Goal: Task Accomplishment & Management: Complete application form

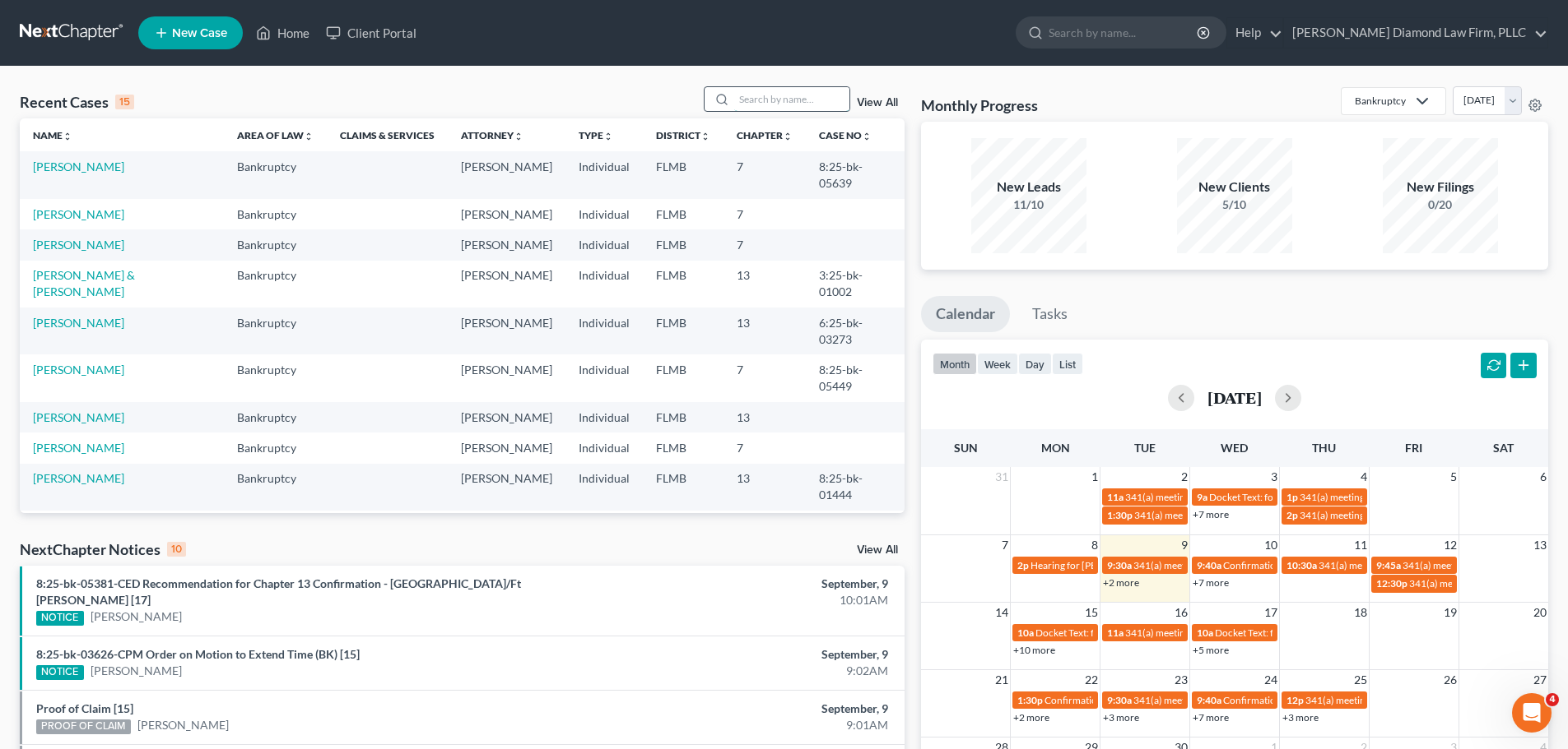
click at [766, 105] on input "search" at bounding box center [792, 99] width 116 height 24
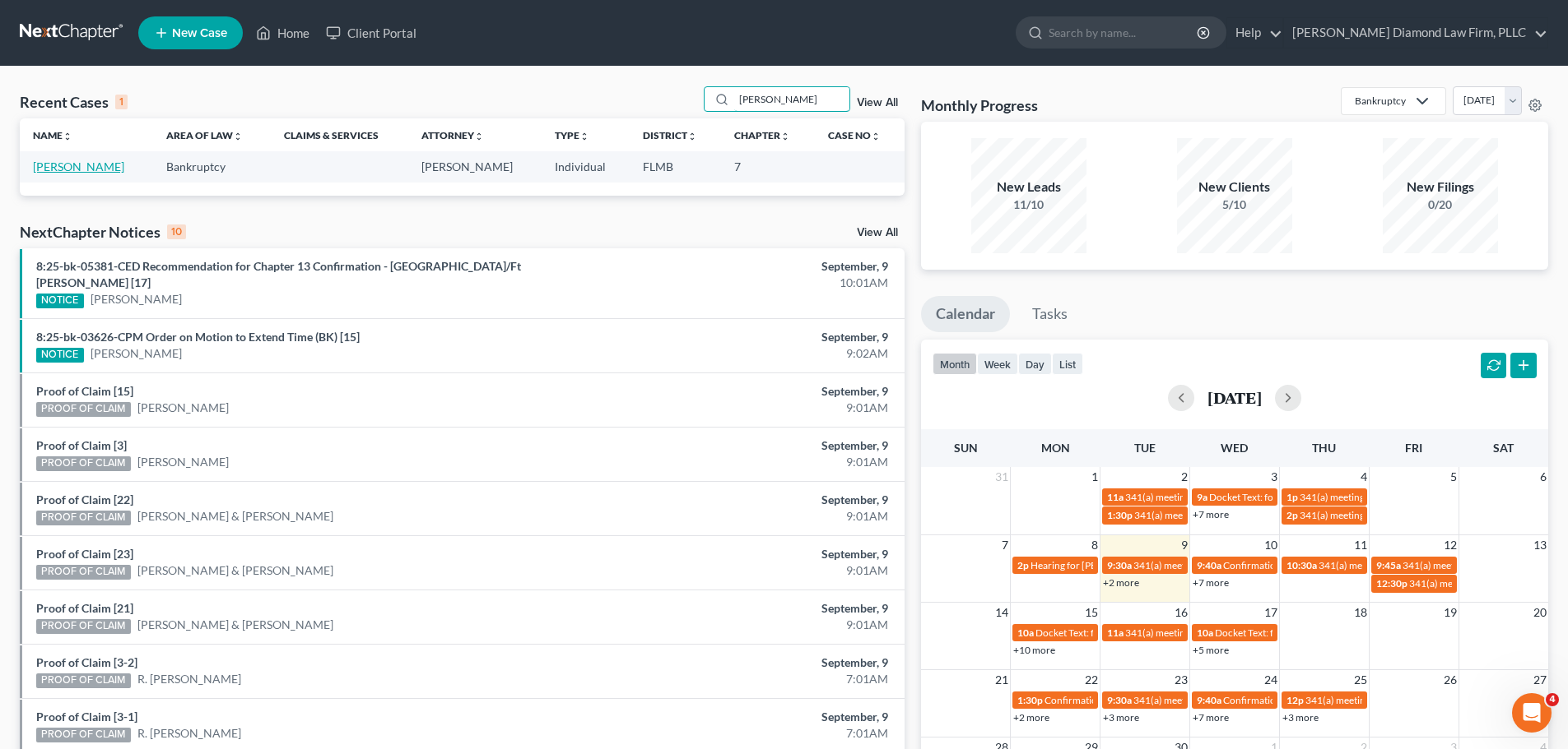
type input "owens"
click at [46, 167] on link "[PERSON_NAME]" at bounding box center [78, 167] width 91 height 14
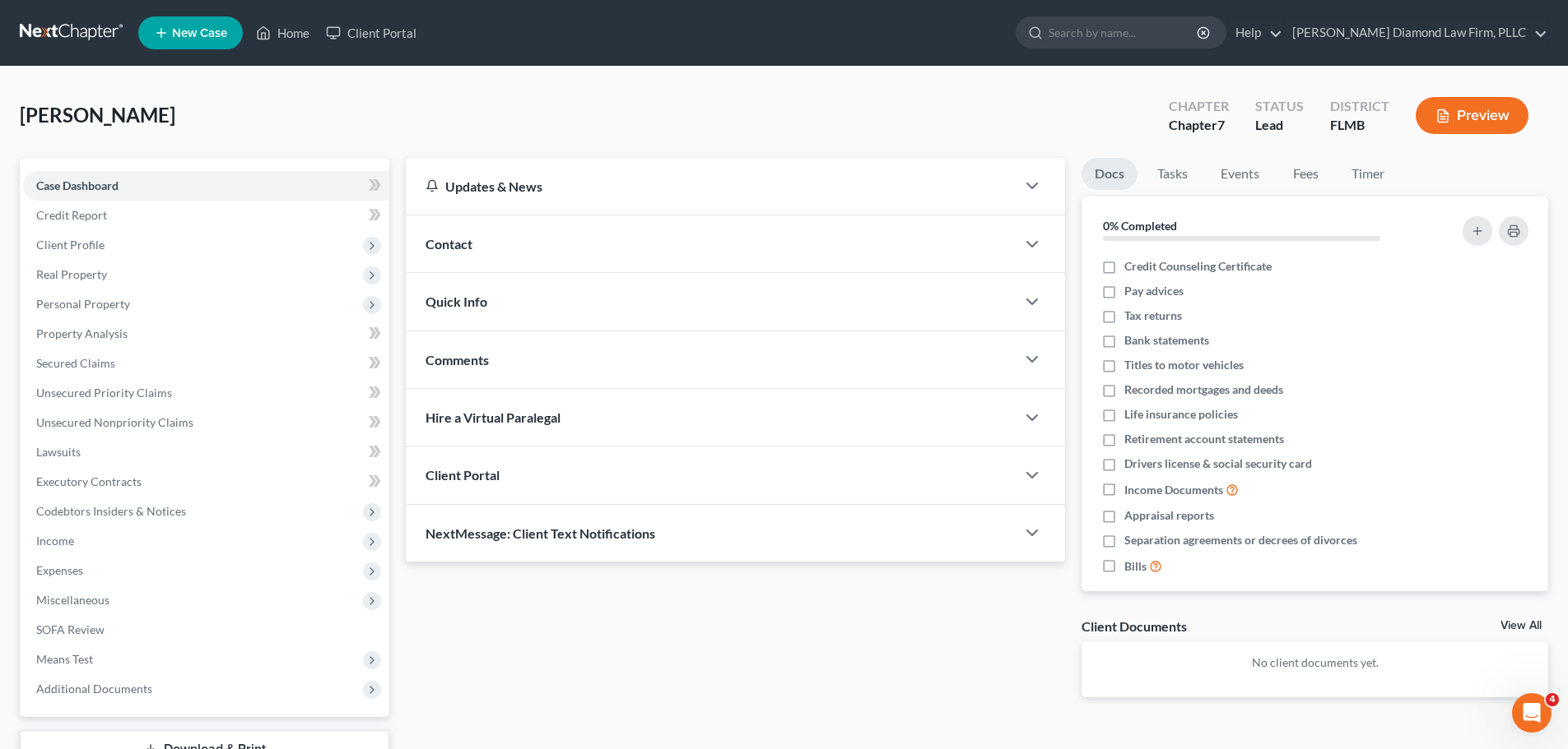
click at [71, 37] on link at bounding box center [72, 33] width 105 height 30
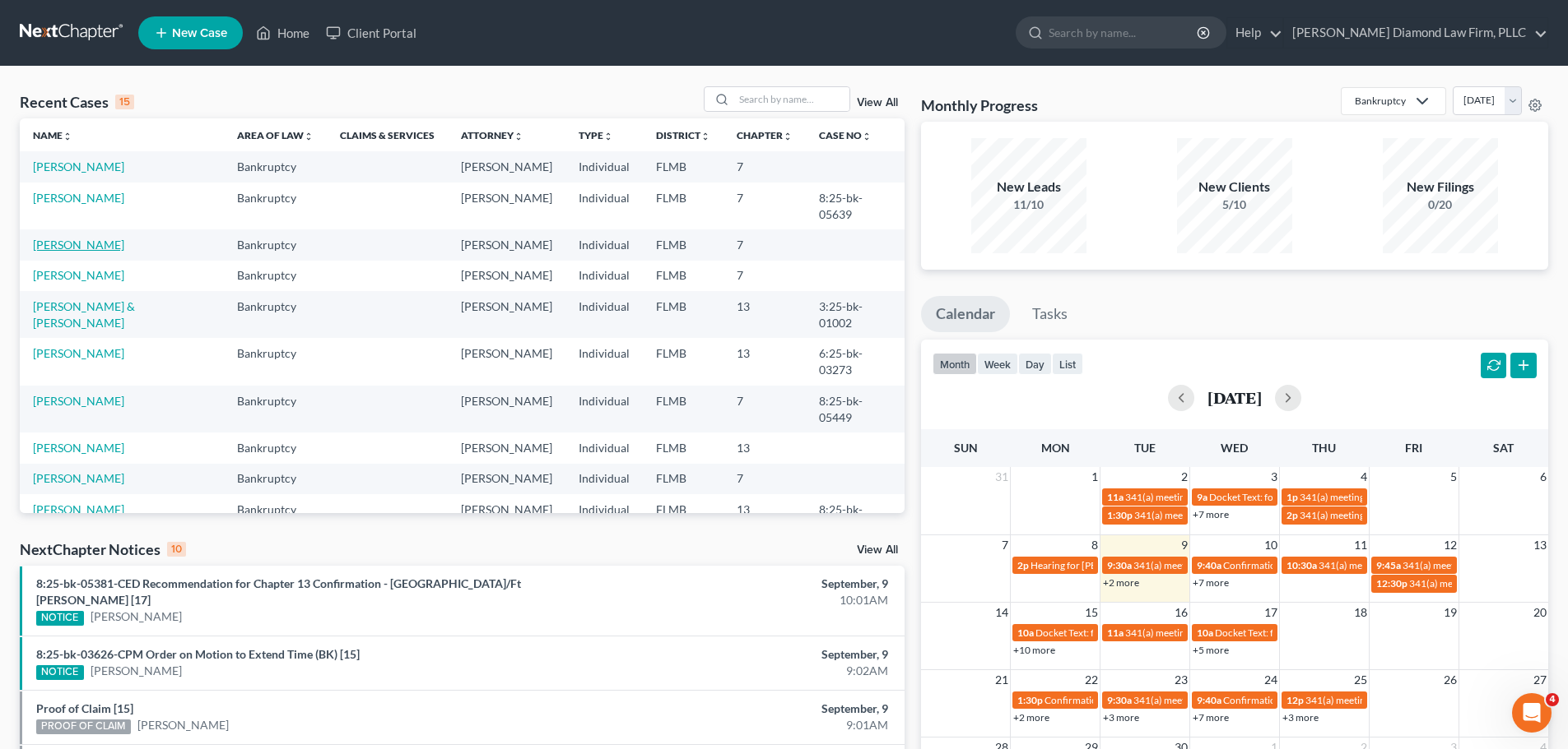
click at [75, 238] on link "[PERSON_NAME]" at bounding box center [78, 245] width 91 height 14
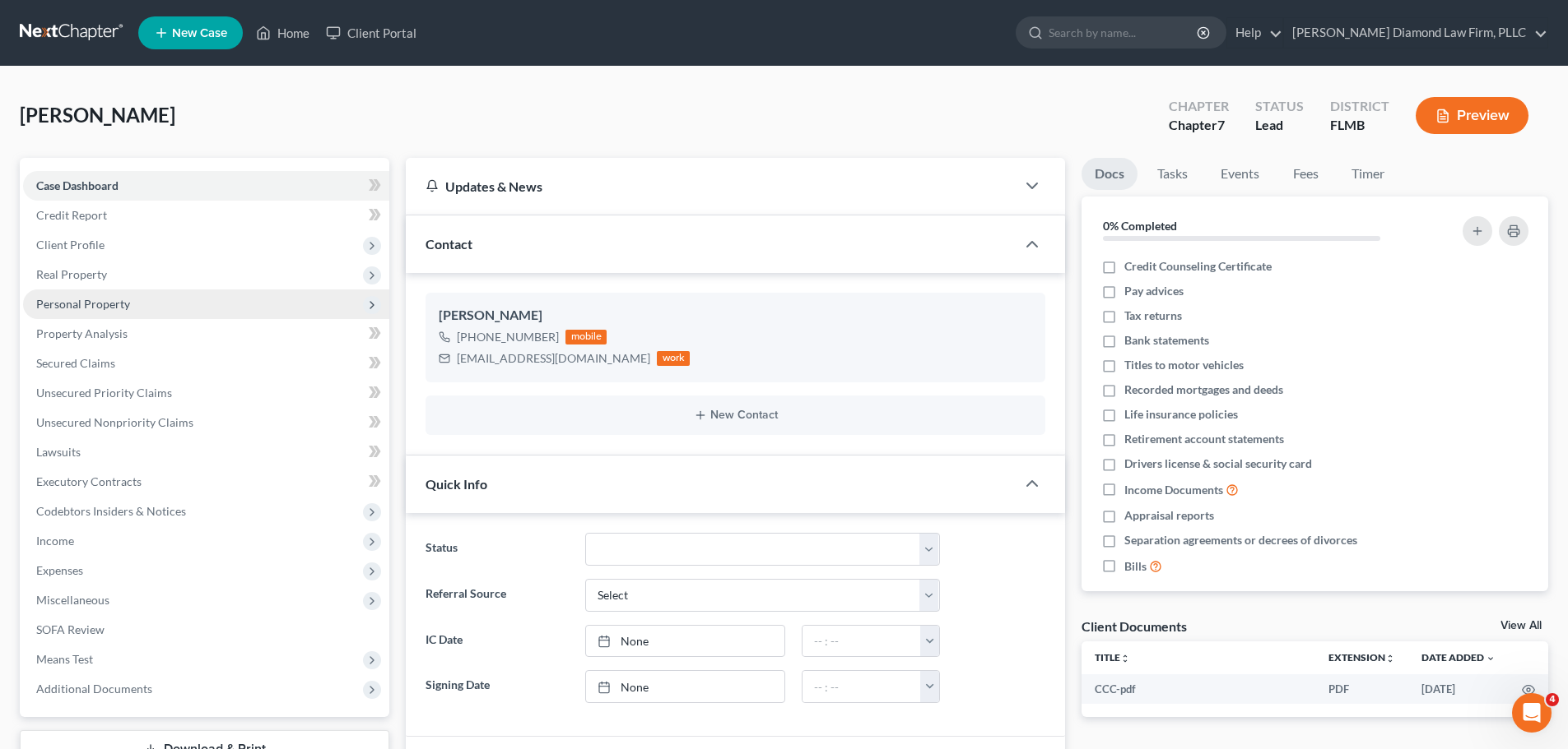
click at [126, 311] on span "Personal Property" at bounding box center [206, 304] width 366 height 30
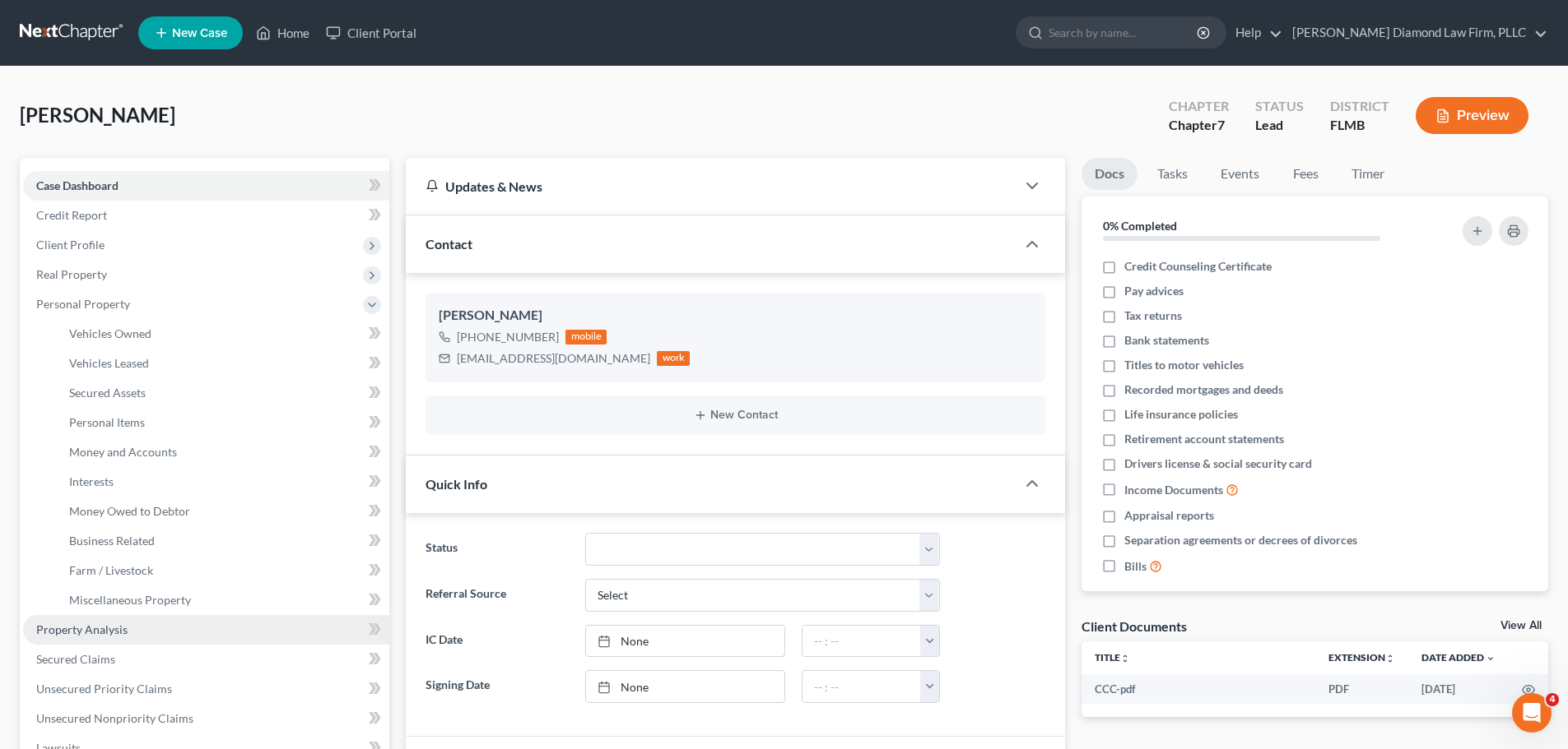
click at [128, 625] on link "Property Analysis" at bounding box center [206, 630] width 366 height 30
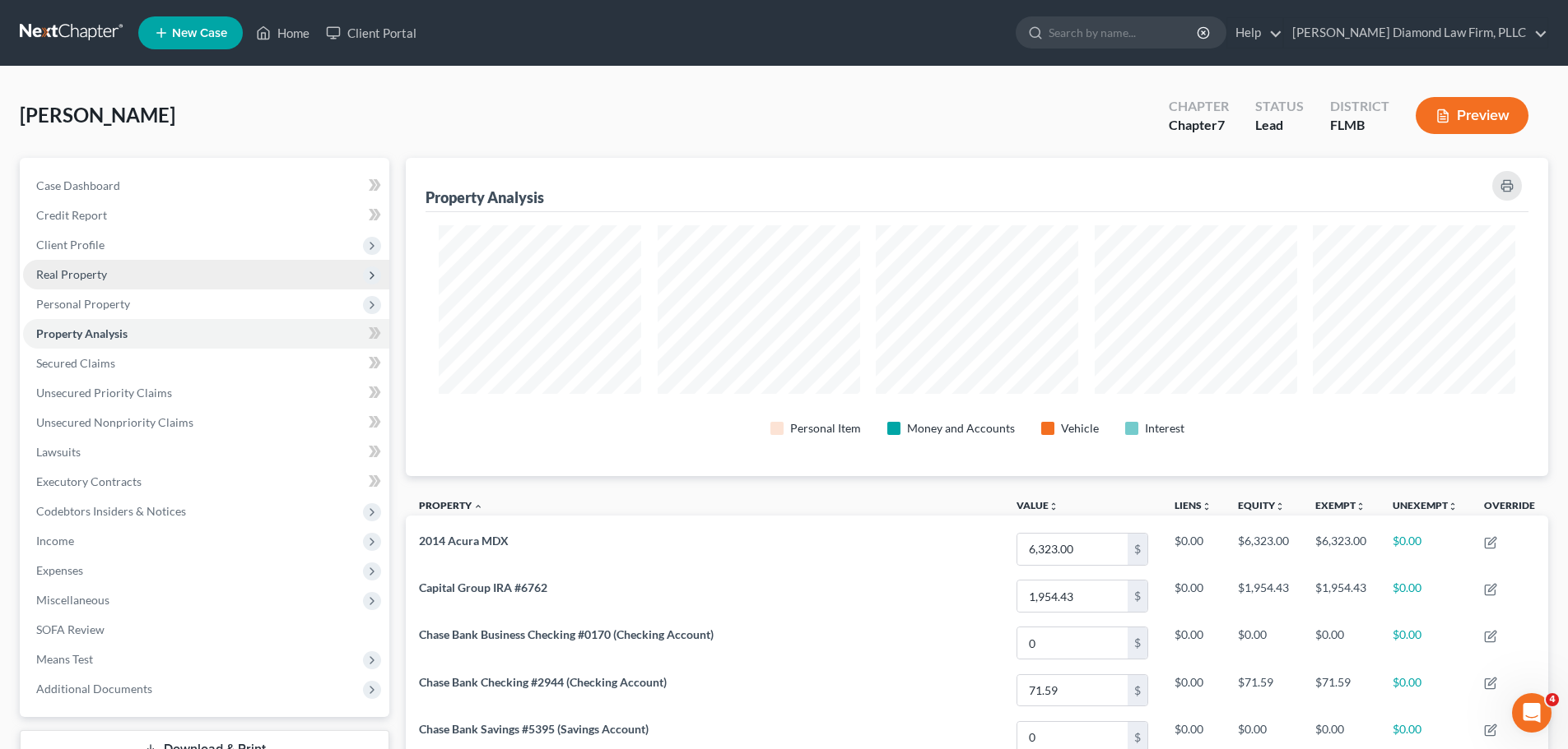
click at [116, 269] on span "Real Property" at bounding box center [206, 274] width 366 height 30
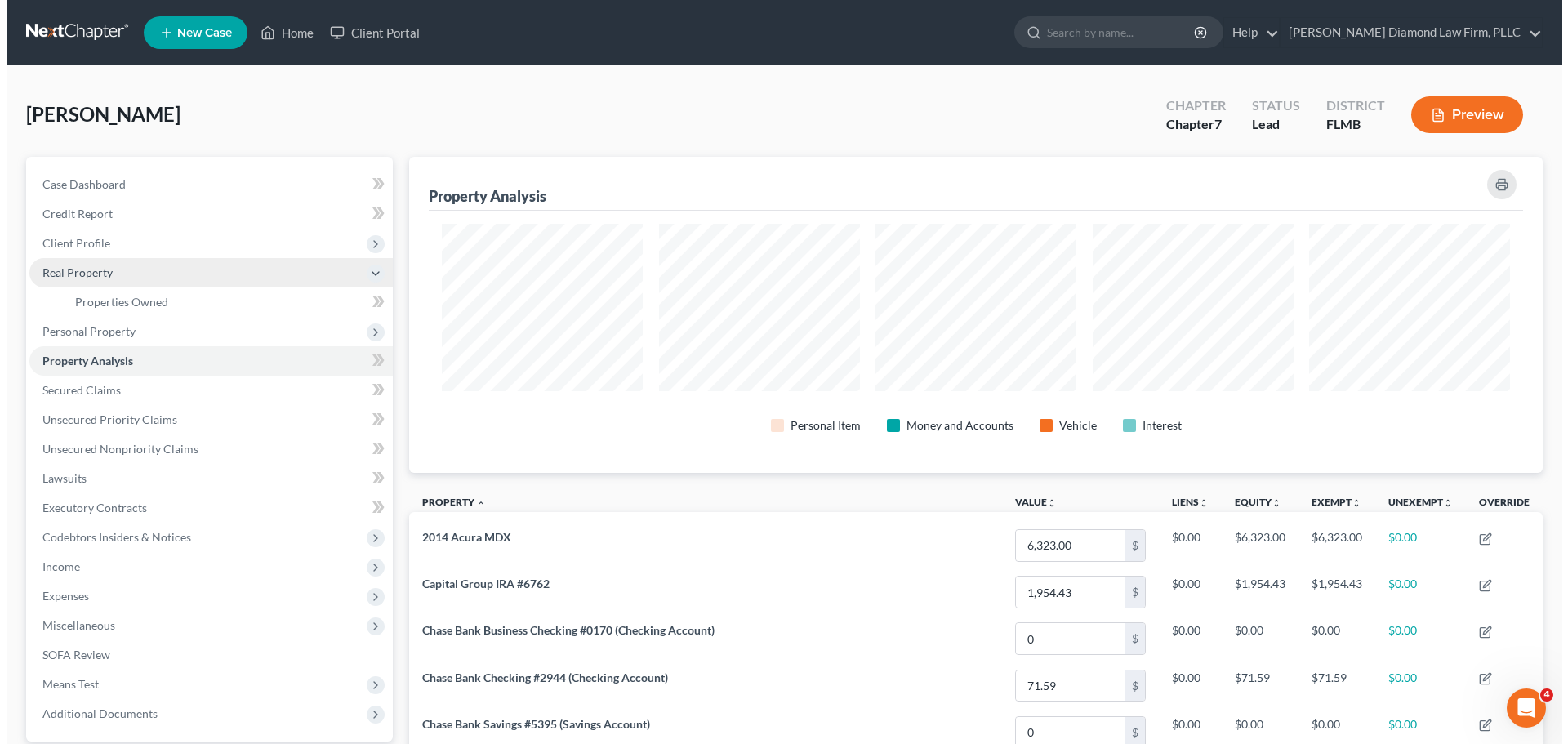
scroll to position [317, 1134]
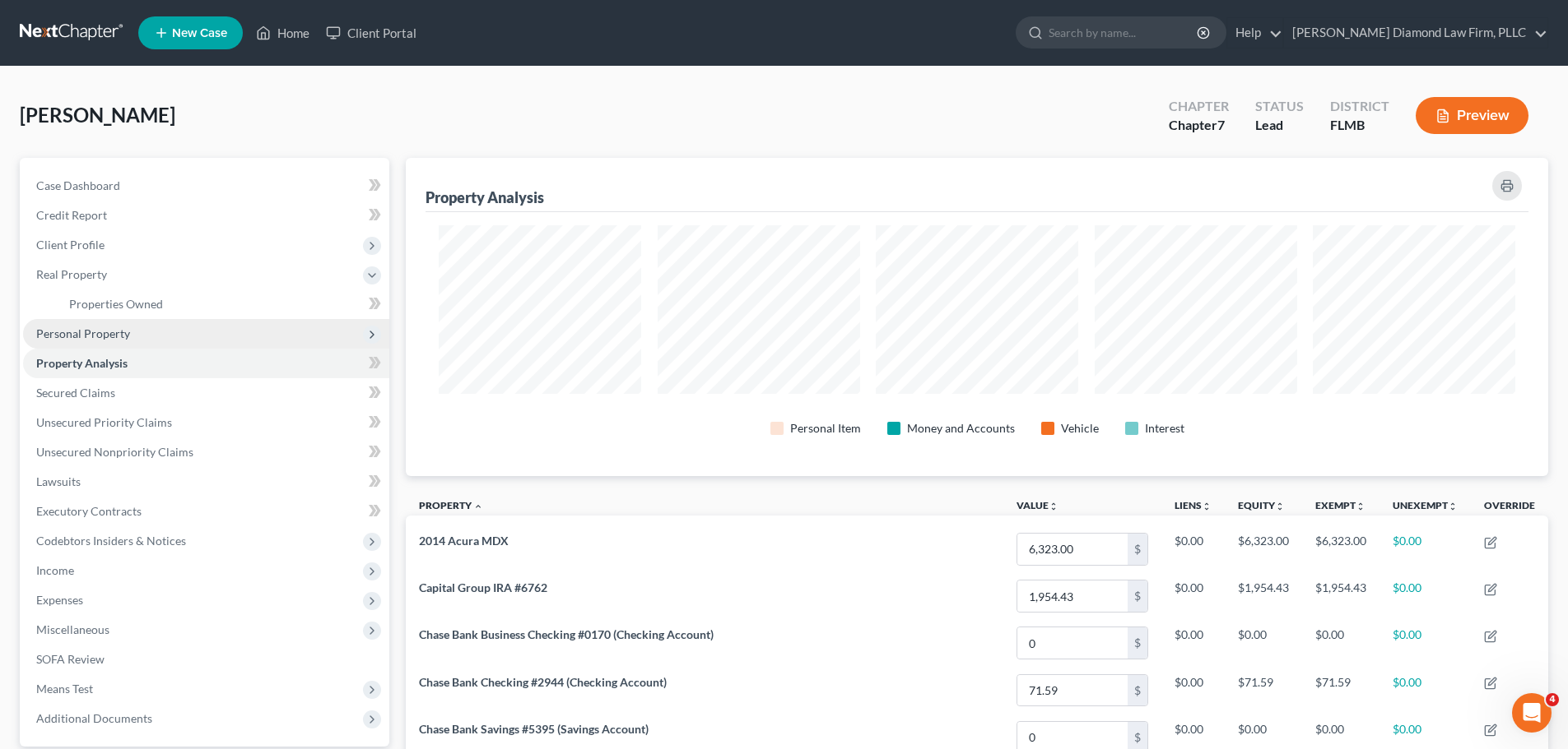
click at [114, 339] on span "Personal Property" at bounding box center [83, 333] width 93 height 14
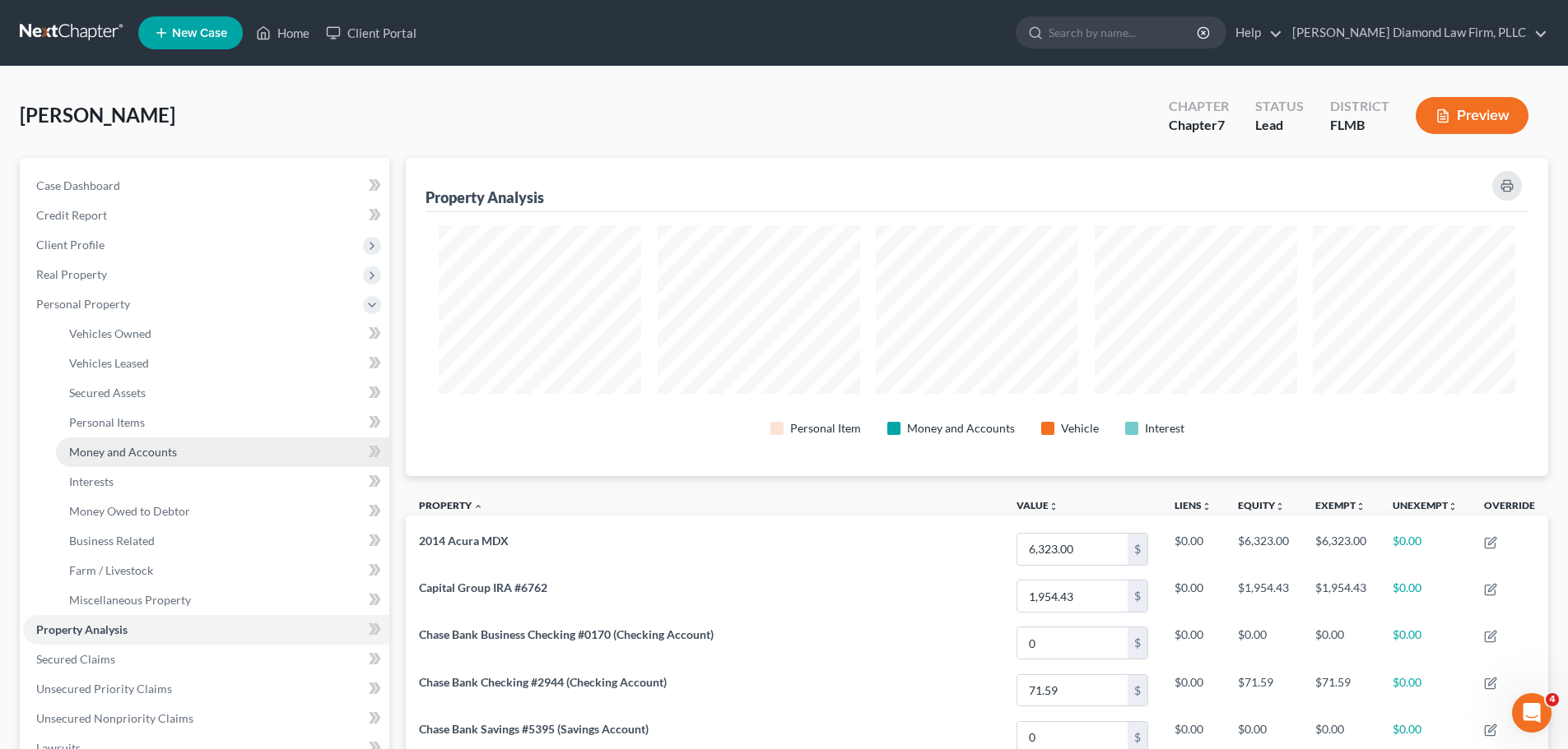
click at [139, 455] on span "Money and Accounts" at bounding box center [123, 452] width 108 height 14
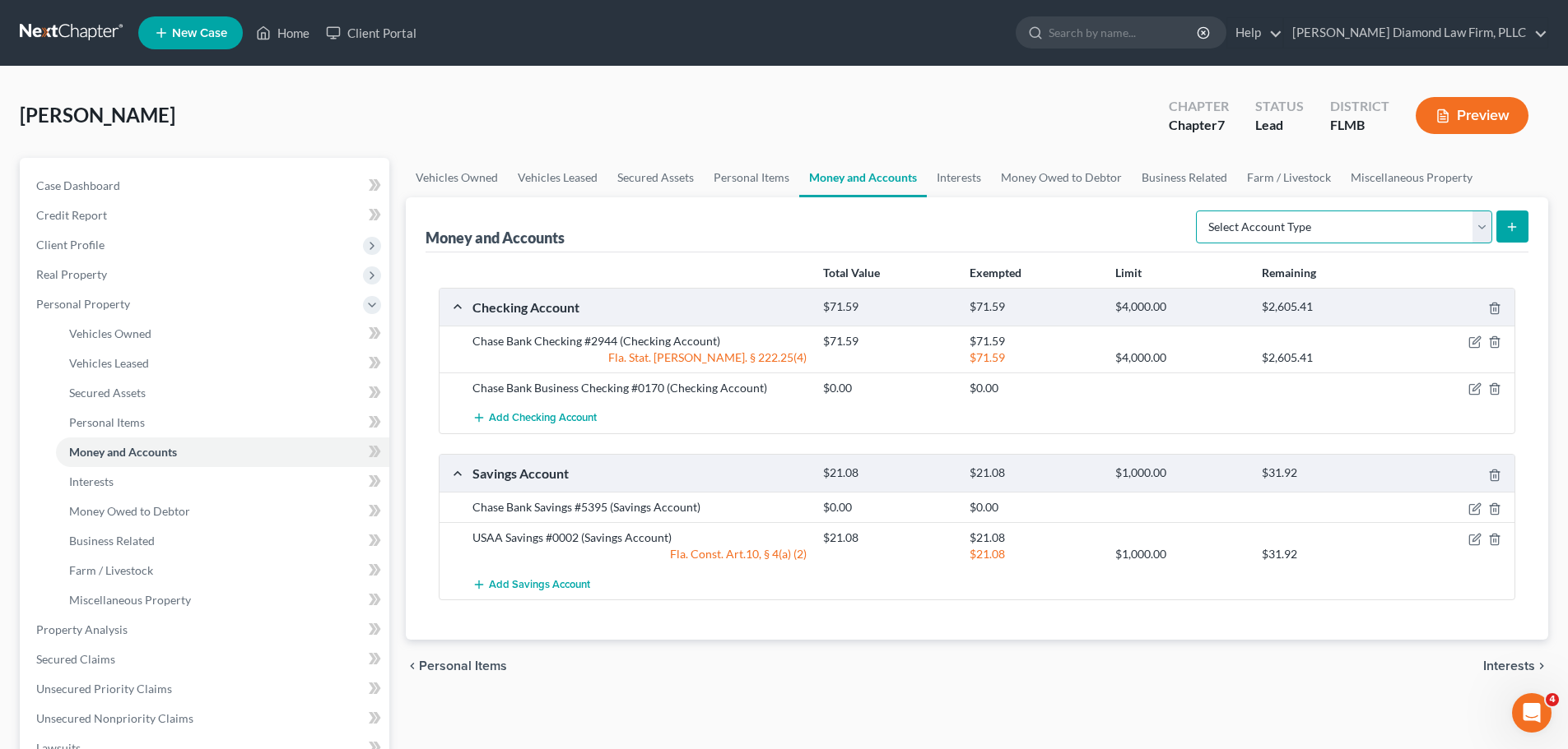
click at [1326, 239] on select "Select Account Type Brokerage Cash on Hand Certificates of Deposit Checking Acc…" at bounding box center [1344, 227] width 297 height 33
drag, startPoint x: 1326, startPoint y: 239, endPoint x: 1093, endPoint y: 178, distance: 240.9
click at [1326, 239] on select "Select Account Type Brokerage Cash on Hand Certificates of Deposit Checking Acc…" at bounding box center [1344, 227] width 297 height 33
click at [949, 184] on link "Interests" at bounding box center [958, 177] width 65 height 39
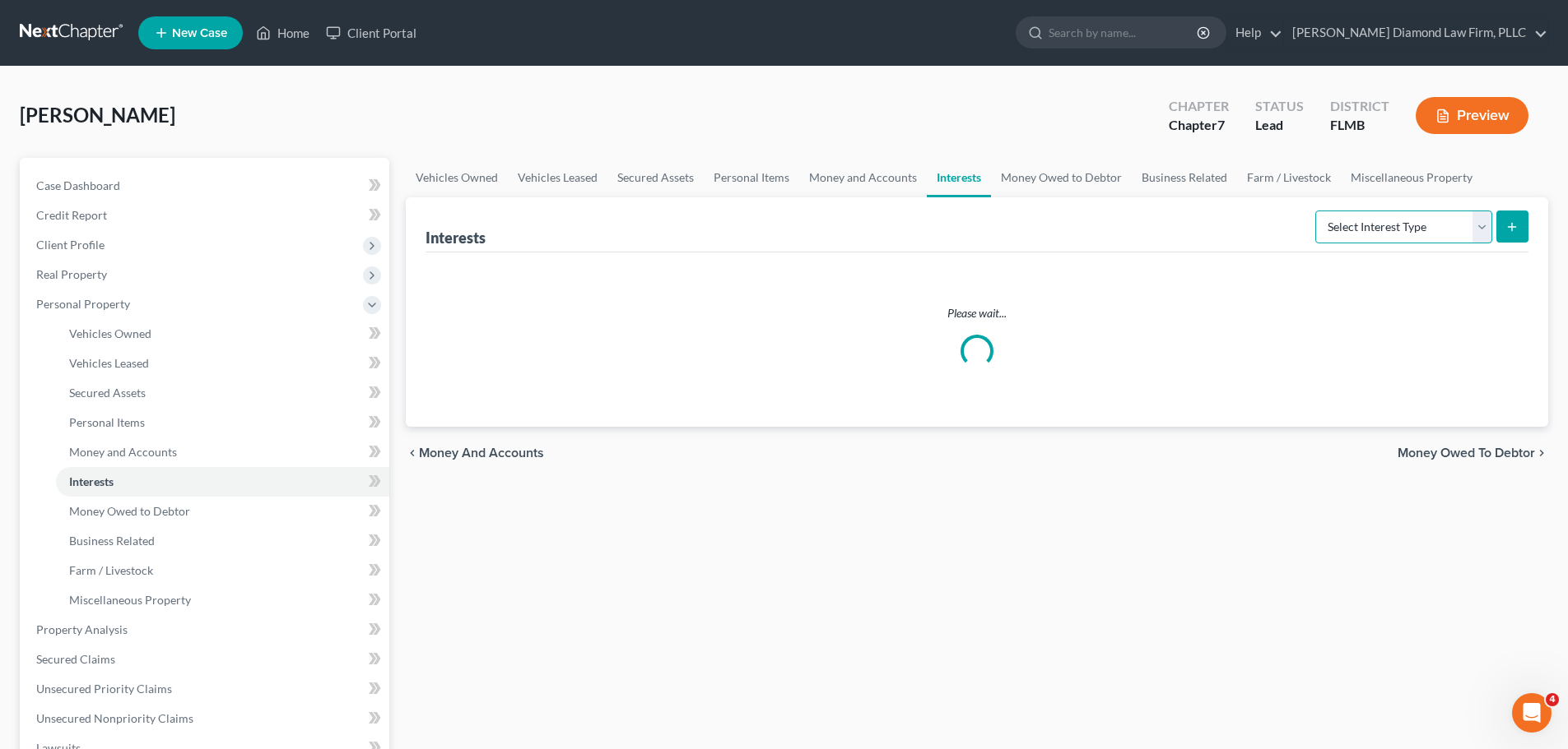
click at [1358, 235] on select "Select Interest Type 401K Annuity Bond Education IRA Government Bond Government…" at bounding box center [1403, 227] width 177 height 33
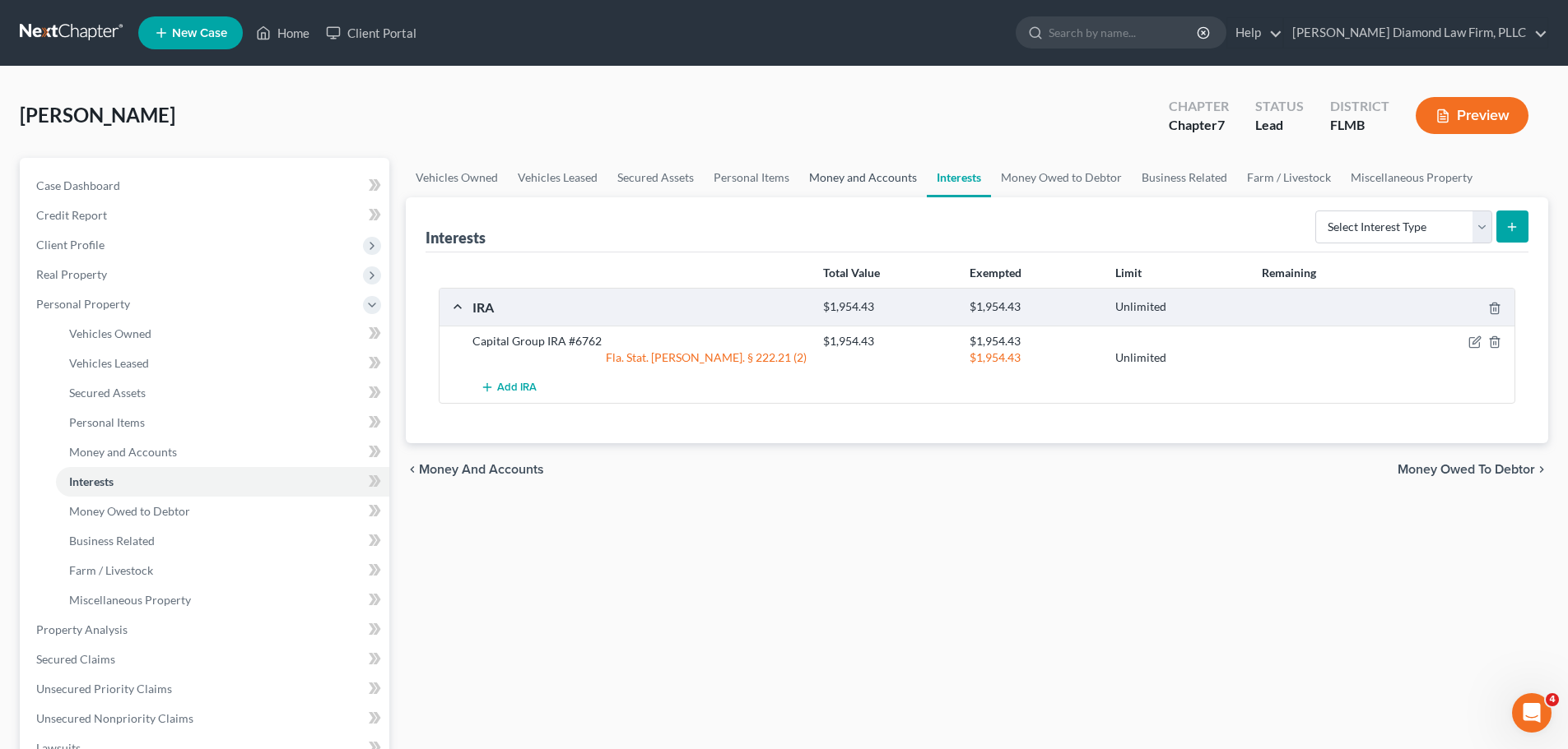
click at [873, 188] on link "Money and Accounts" at bounding box center [863, 177] width 127 height 39
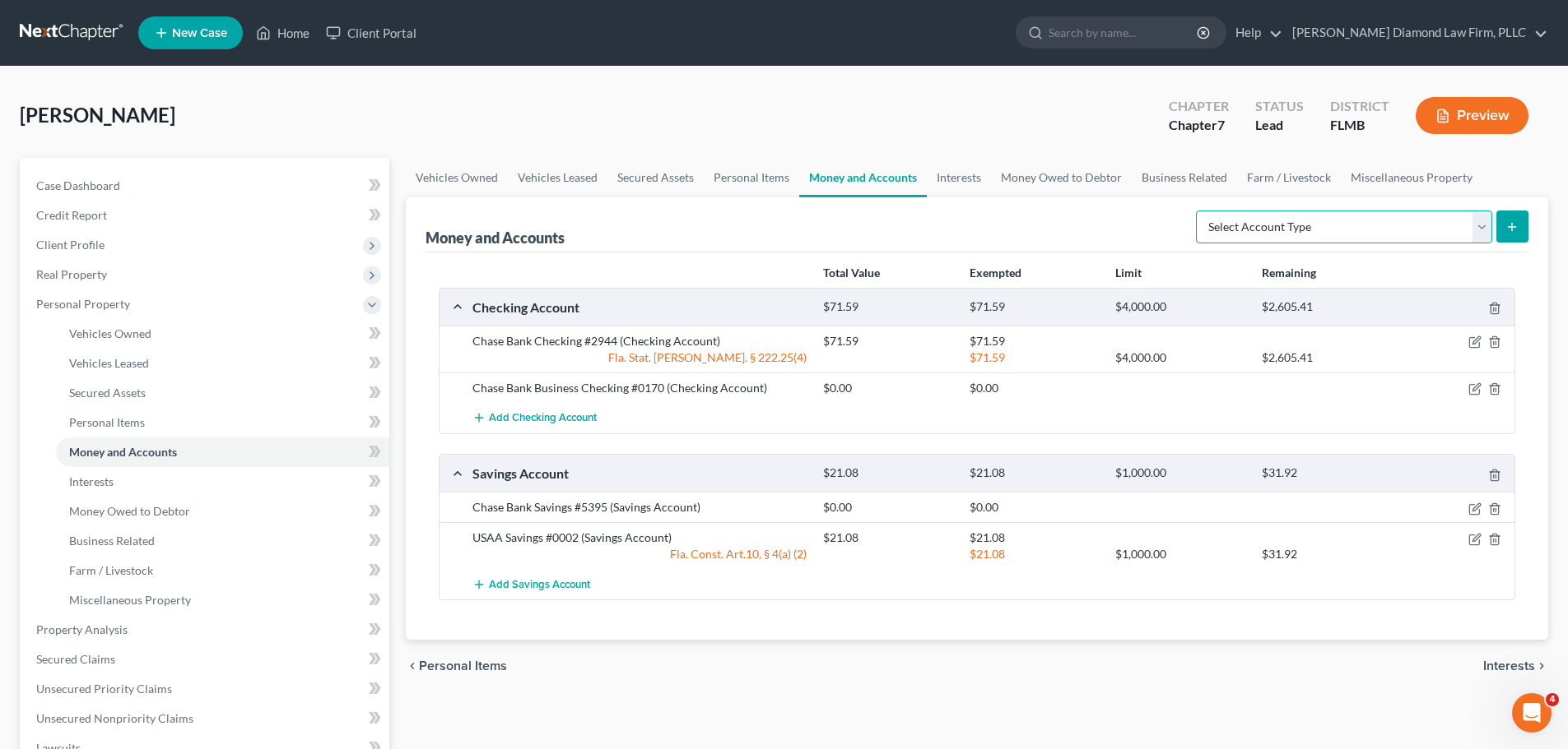
click at [1350, 239] on select "Select Account Type Brokerage Cash on Hand Certificates of Deposit Checking Acc…" at bounding box center [1344, 227] width 297 height 33
select select "other"
click at [1199, 211] on select "Select Account Type Brokerage Cash on Hand Certificates of Deposit Checking Acc…" at bounding box center [1344, 227] width 297 height 33
click at [1509, 238] on button "submit" at bounding box center [1511, 226] width 32 height 32
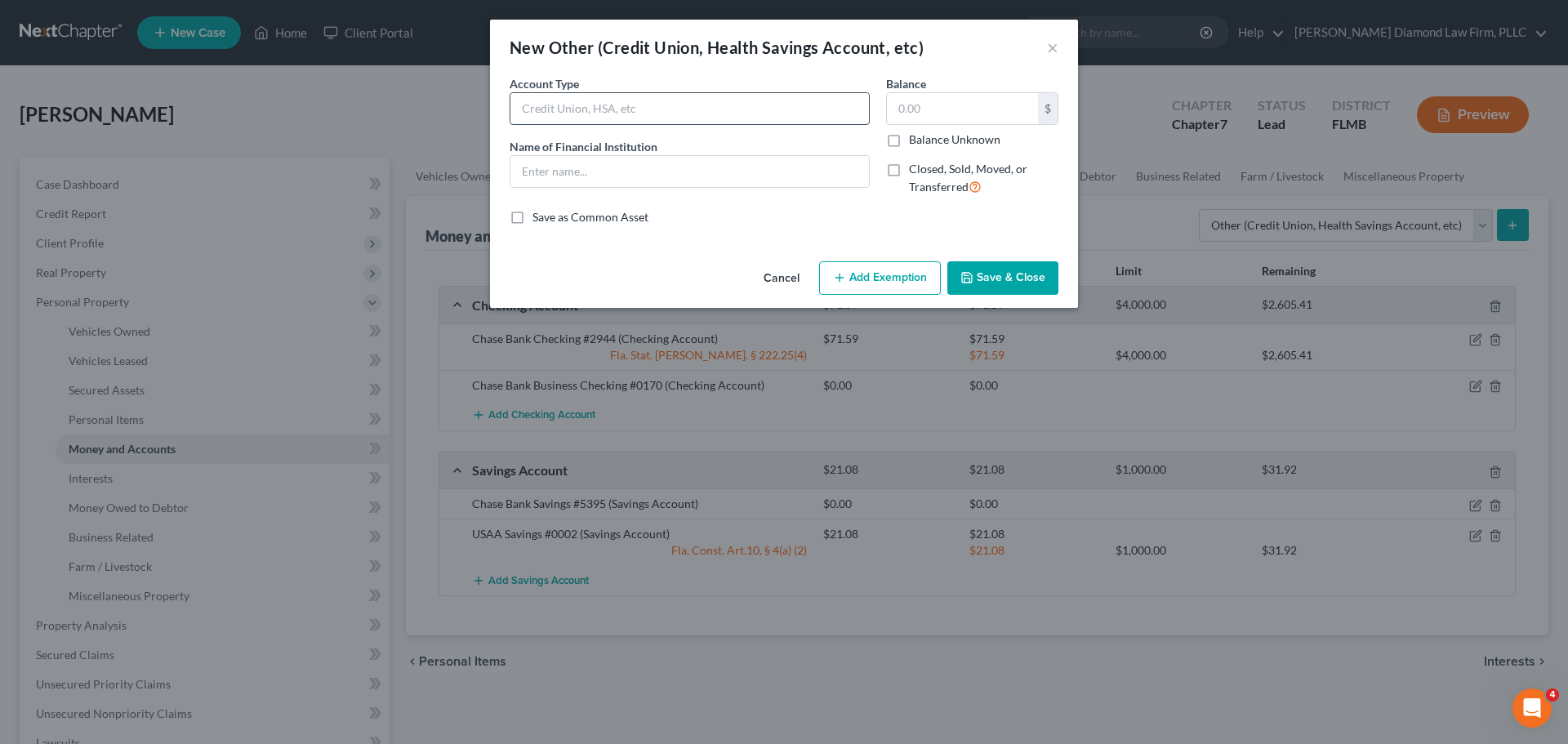
click at [633, 117] on input "text" at bounding box center [689, 108] width 359 height 31
type input "529 College Savings Plan"
click at [692, 175] on input "text" at bounding box center [689, 171] width 359 height 31
click at [637, 180] on input "text" at bounding box center [689, 171] width 359 height 31
type input "Florida Prepaid College Savings Plans #2135"
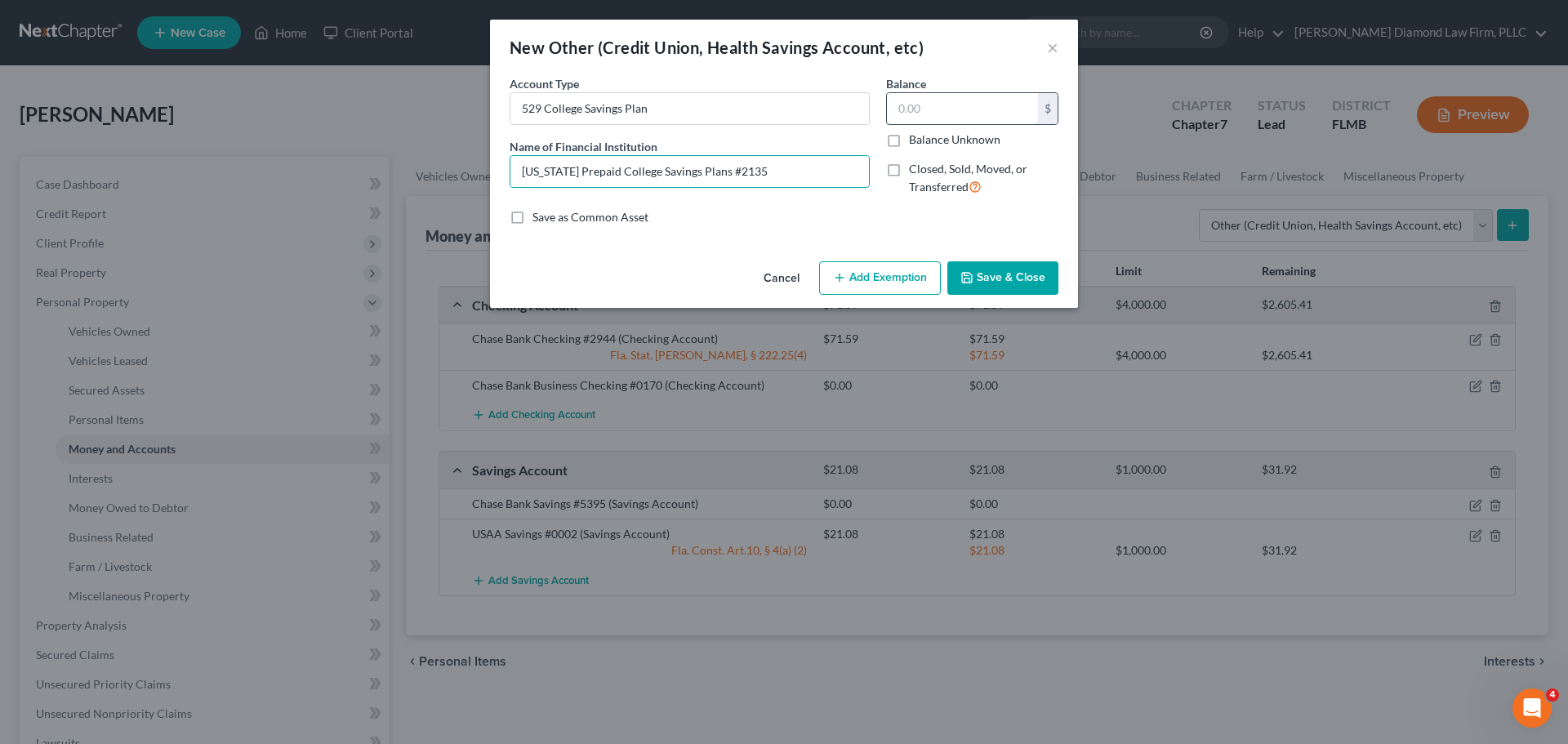
click at [979, 99] on input "text" at bounding box center [963, 108] width 151 height 31
type input "4,492.54"
click at [902, 265] on button "Add Exemption" at bounding box center [880, 278] width 121 height 34
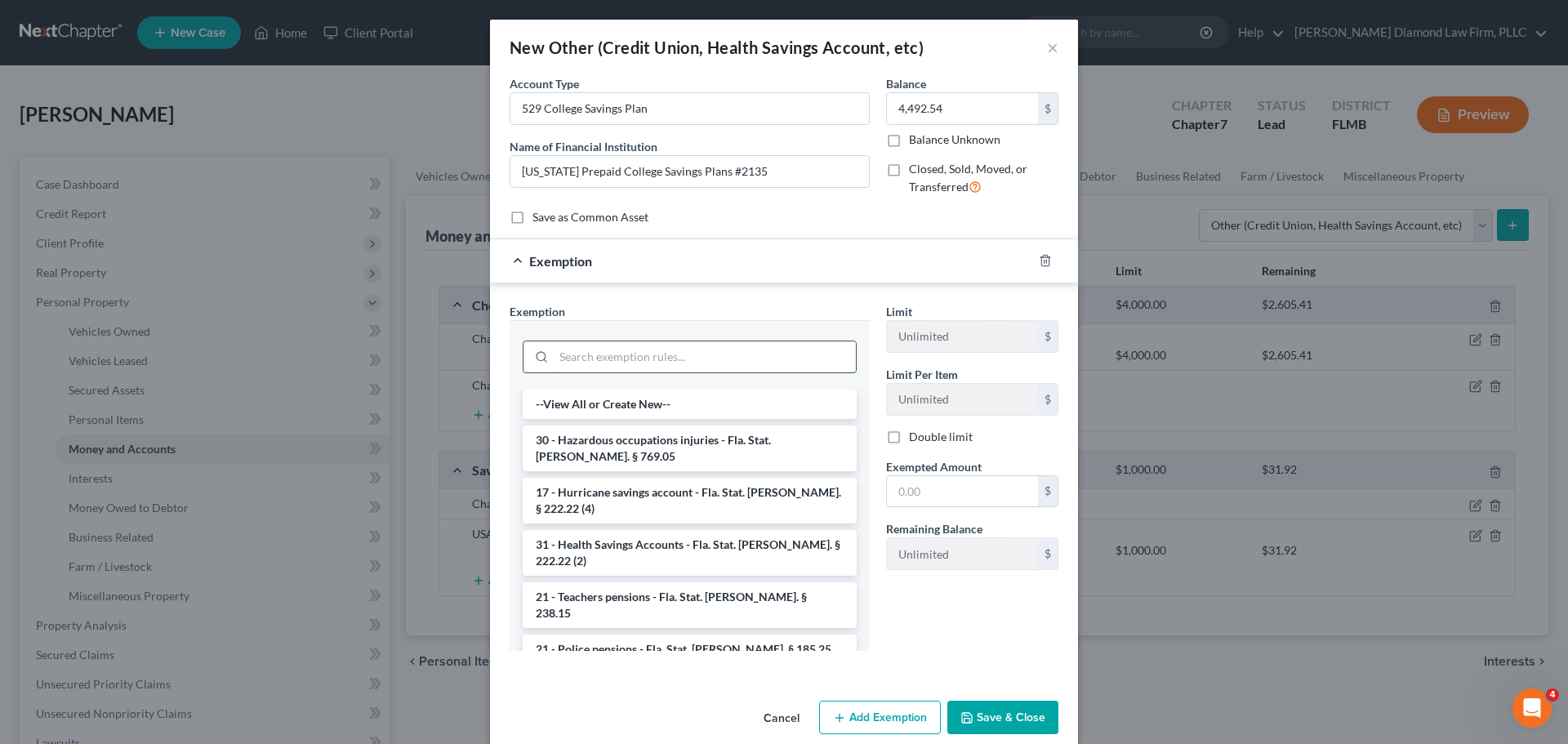
click at [761, 357] on input "search" at bounding box center [705, 357] width 302 height 31
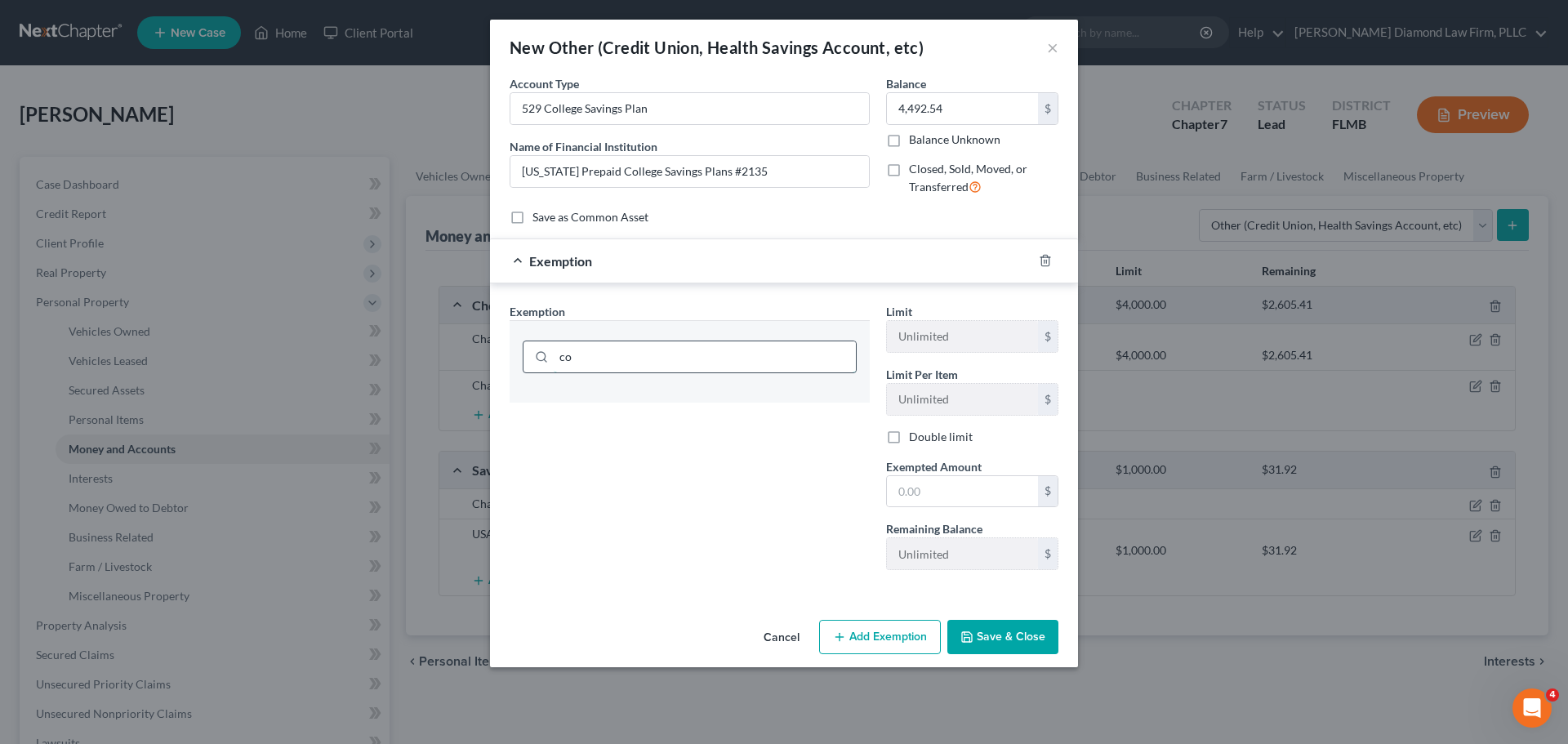
type input "c"
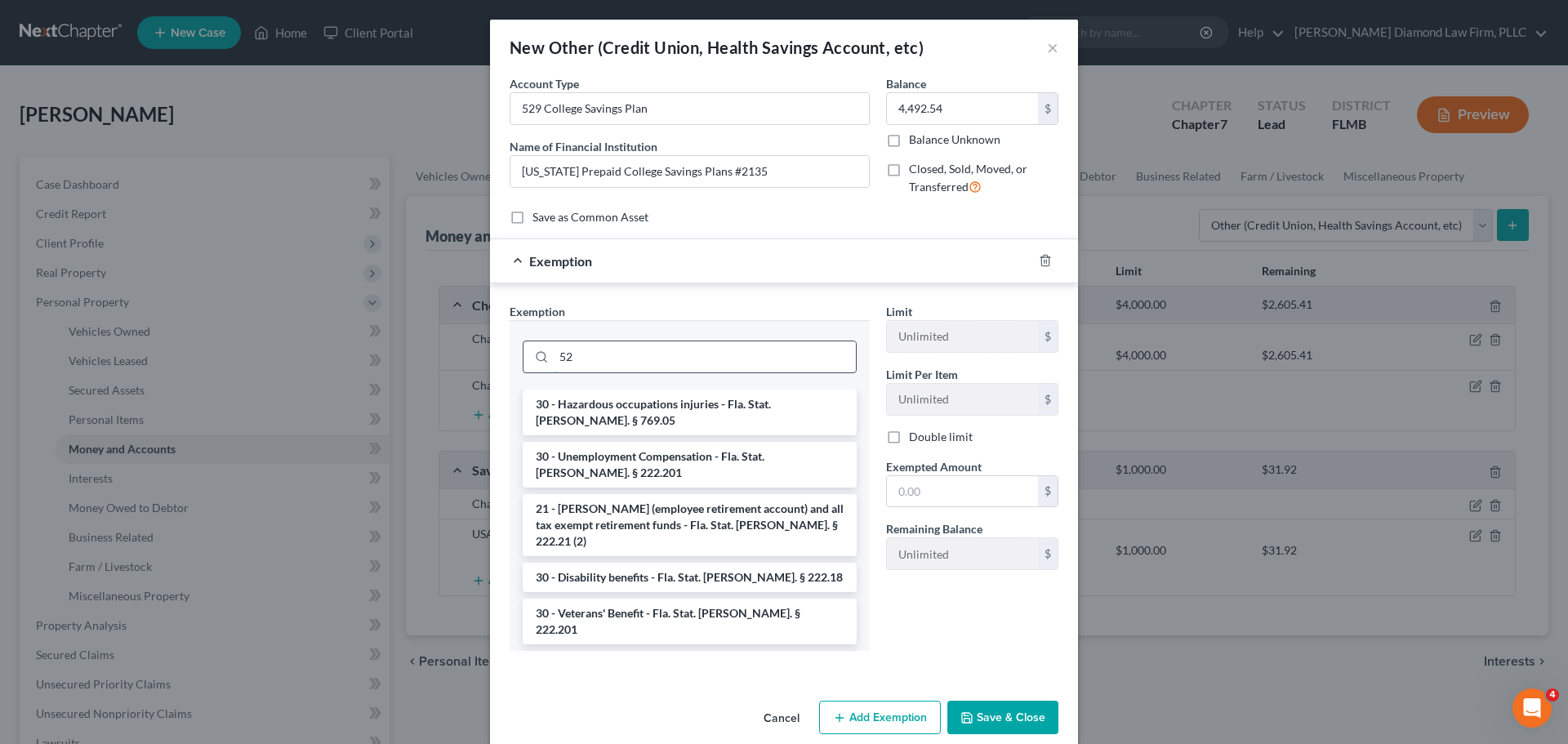
type input "5"
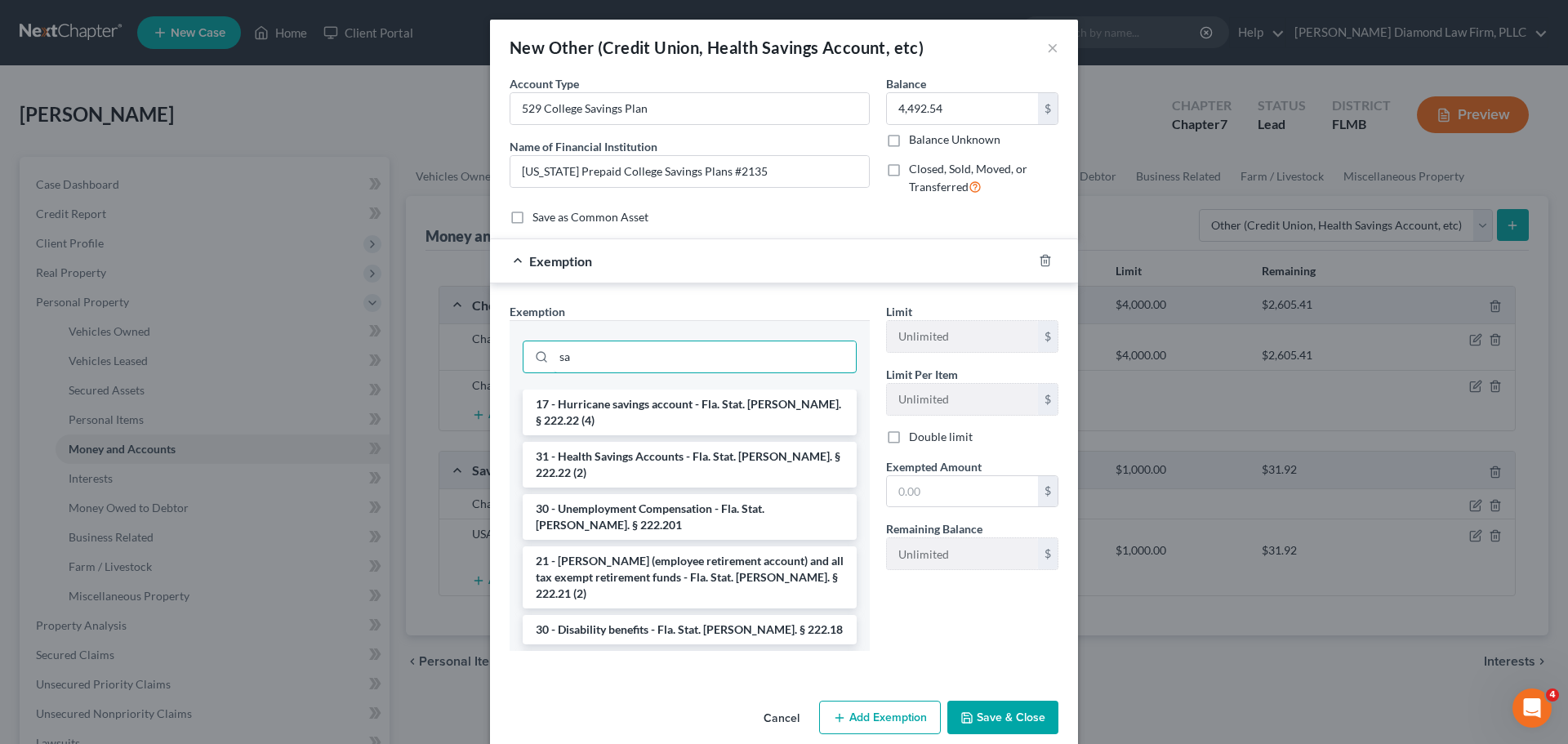
type input "s"
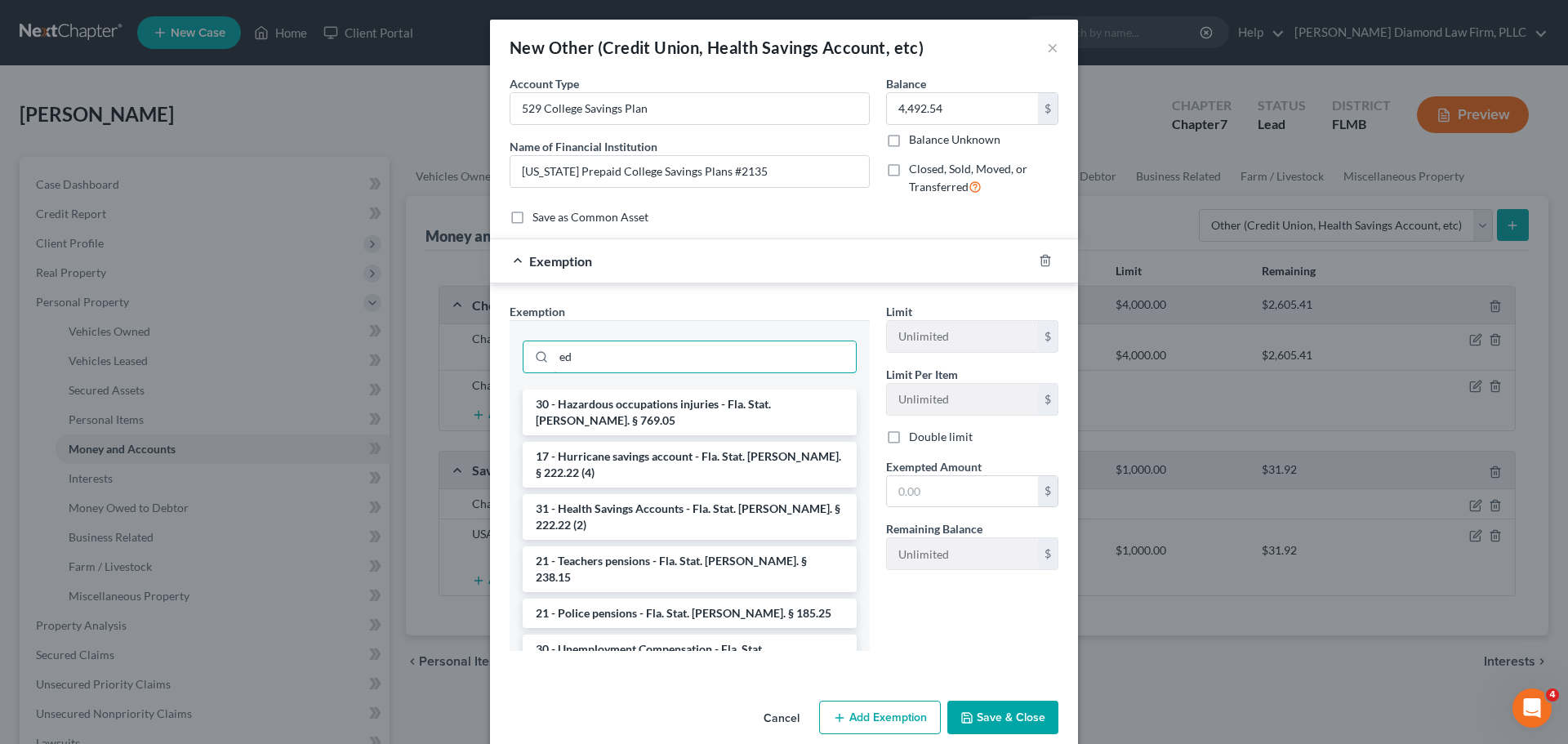
type input "e"
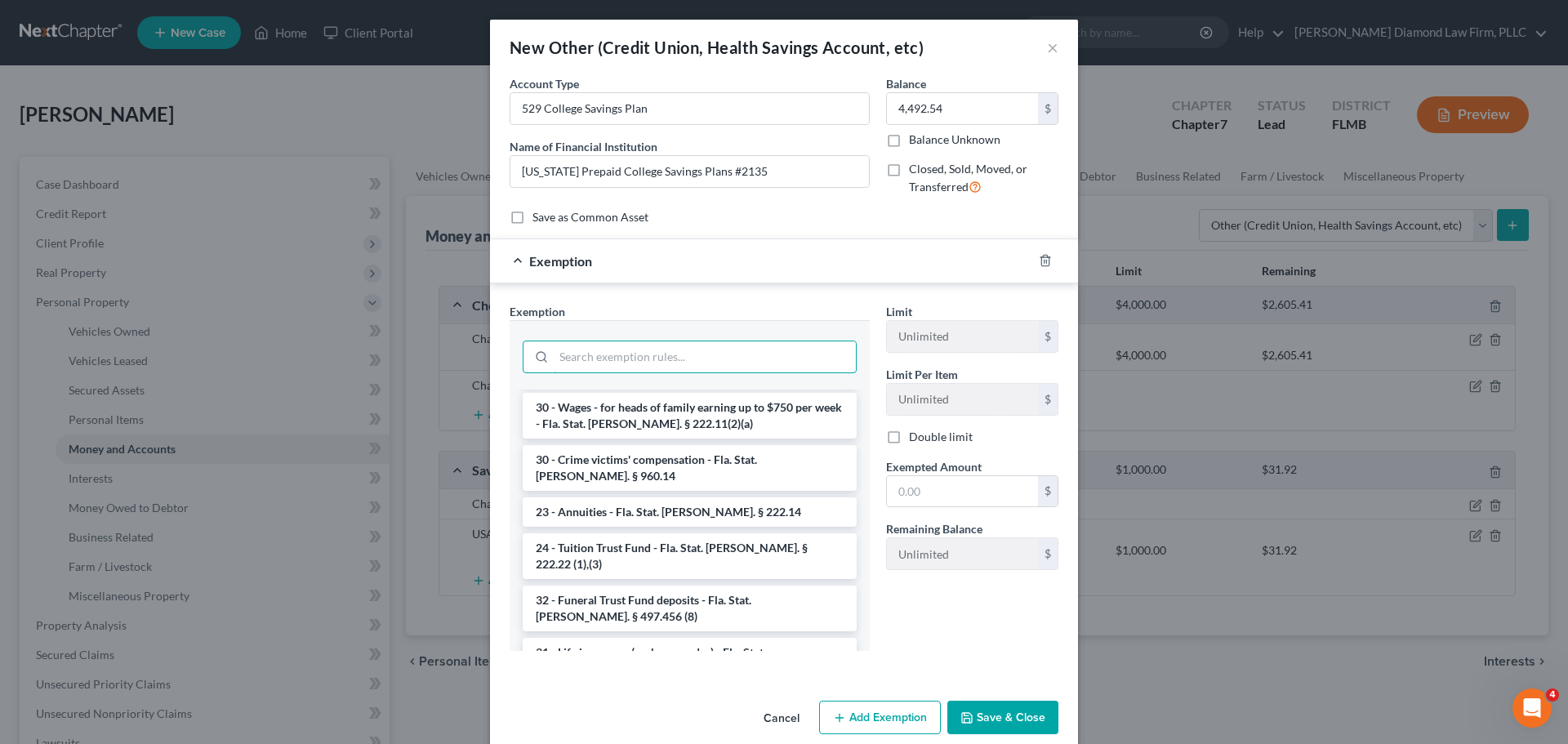
scroll to position [272, 0]
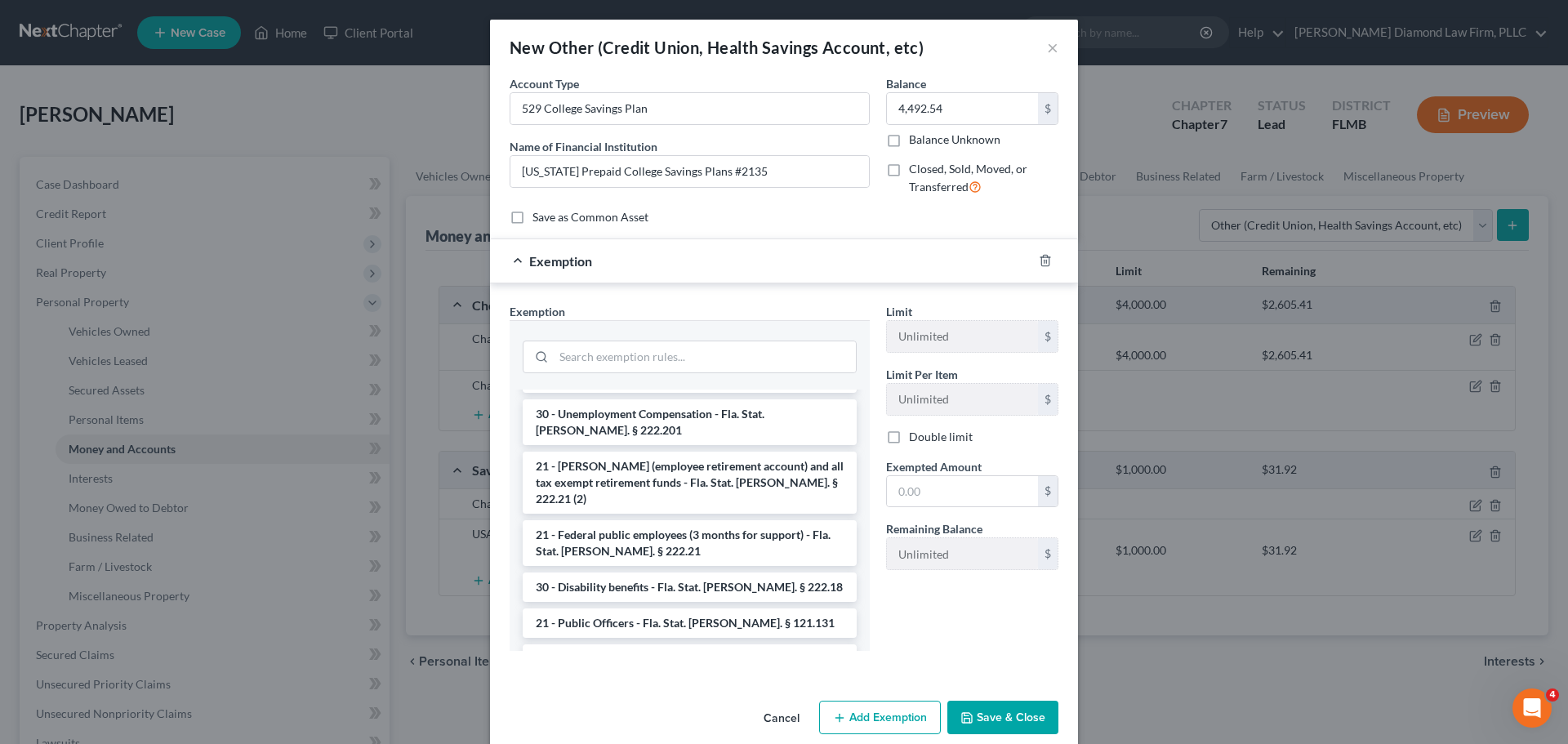
click at [971, 723] on button "Save & Close" at bounding box center [1003, 718] width 111 height 34
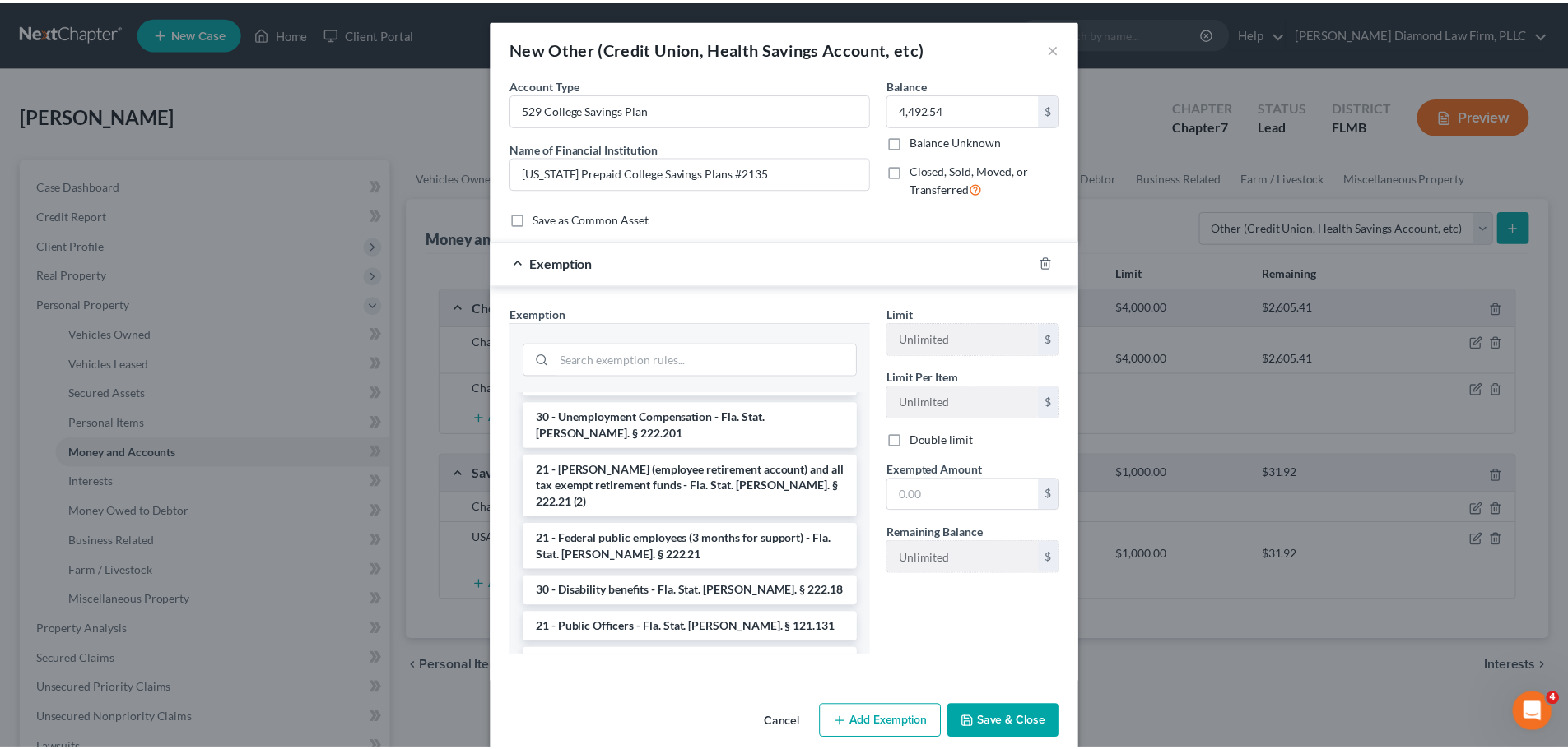
scroll to position [290, 0]
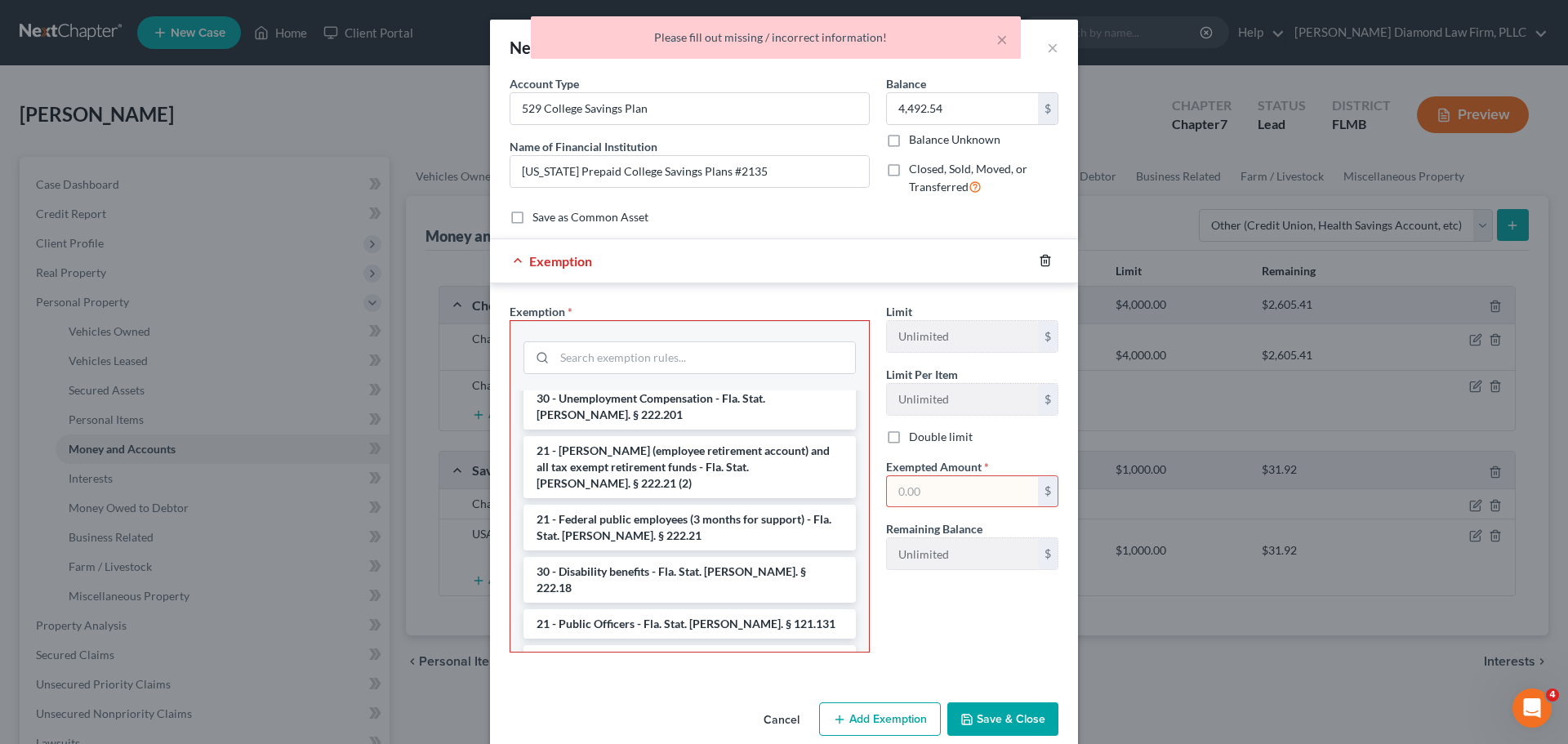
click at [1039, 259] on icon "button" at bounding box center [1046, 261] width 13 height 13
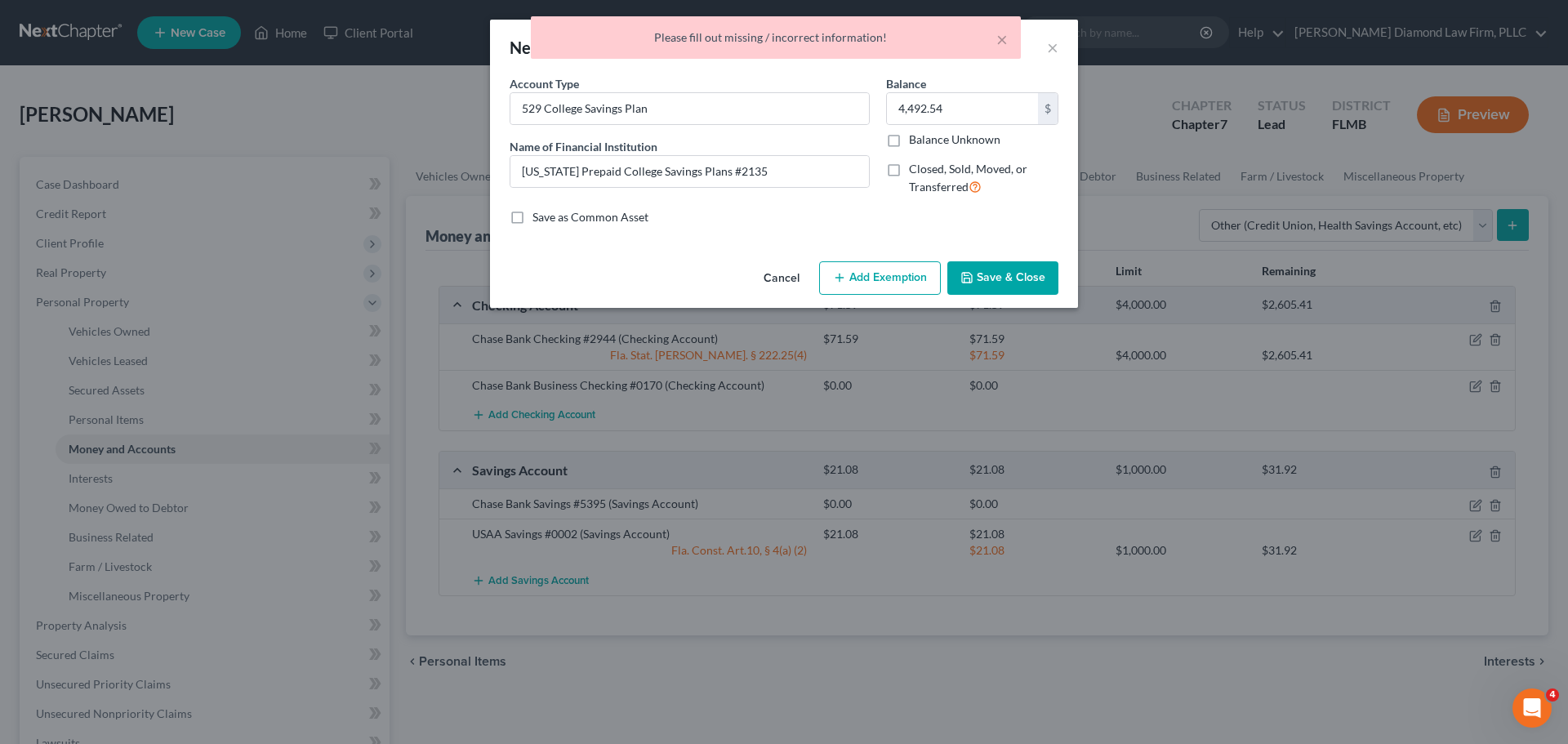
click at [1013, 286] on button "Save & Close" at bounding box center [1003, 278] width 111 height 34
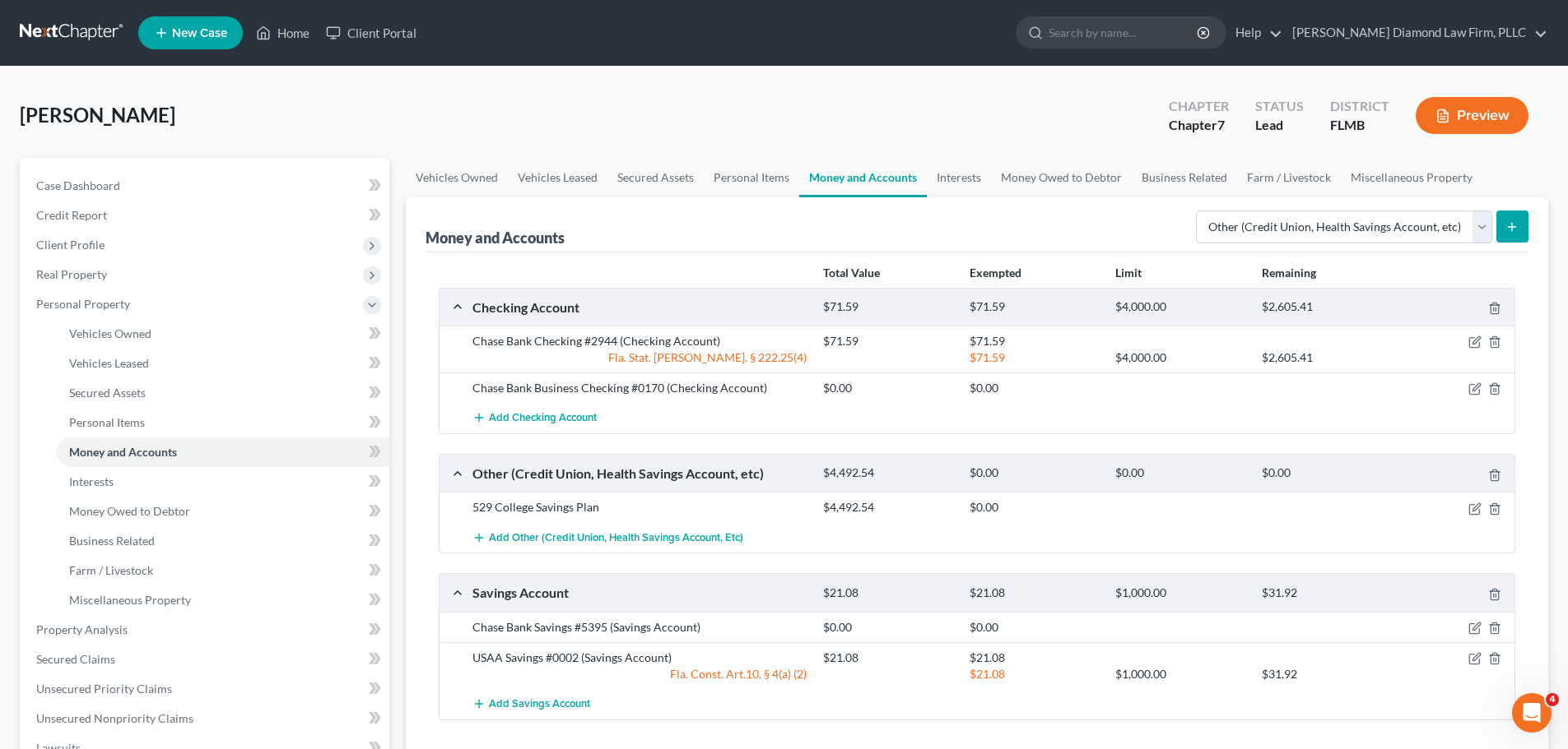
click at [75, 28] on link at bounding box center [72, 33] width 105 height 30
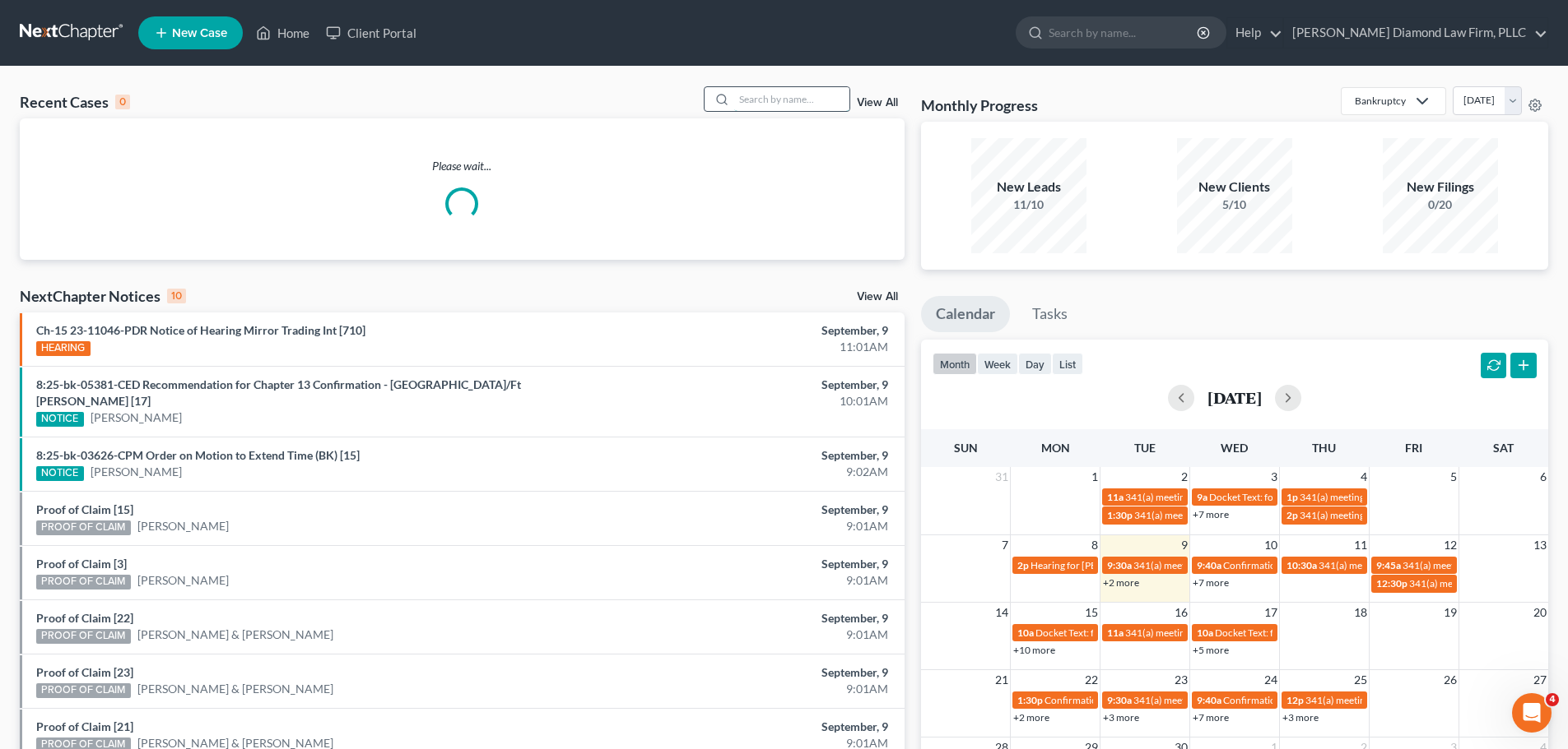
click at [739, 93] on input "search" at bounding box center [792, 99] width 116 height 24
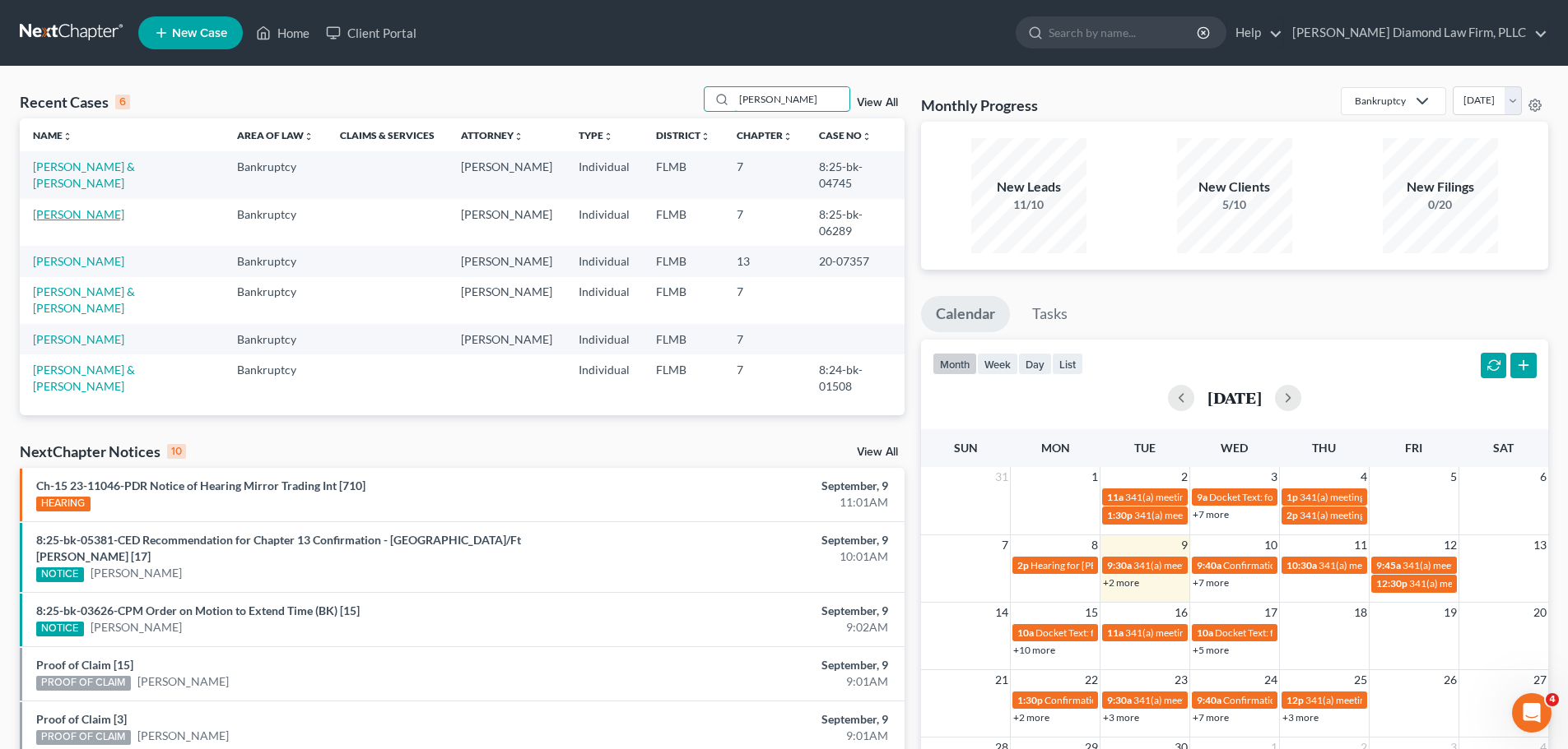
type input "ashley"
click at [111, 207] on link "[PERSON_NAME]" at bounding box center [78, 214] width 91 height 14
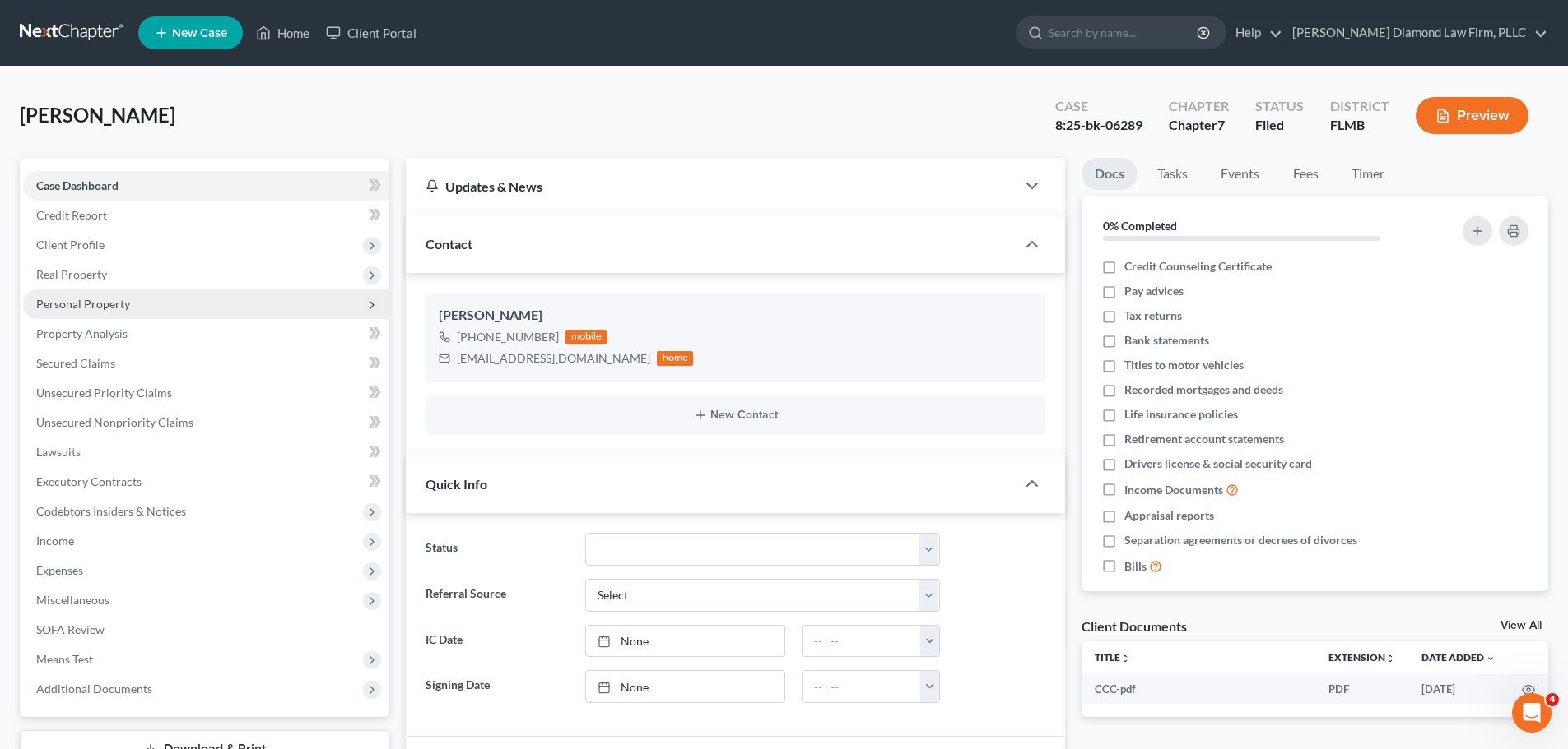
click at [121, 308] on span "Personal Property" at bounding box center [83, 303] width 93 height 14
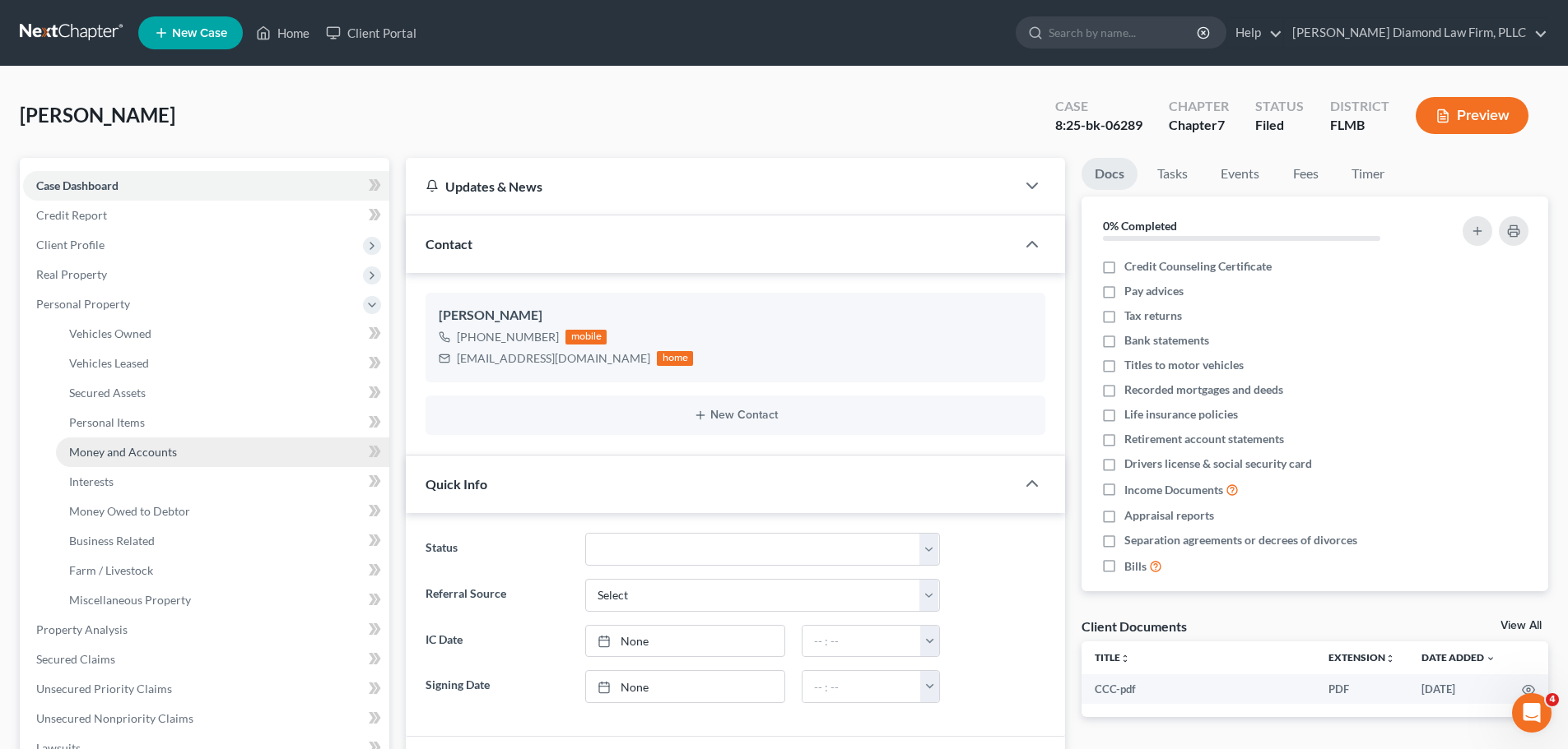
click at [149, 450] on span "Money and Accounts" at bounding box center [123, 452] width 108 height 14
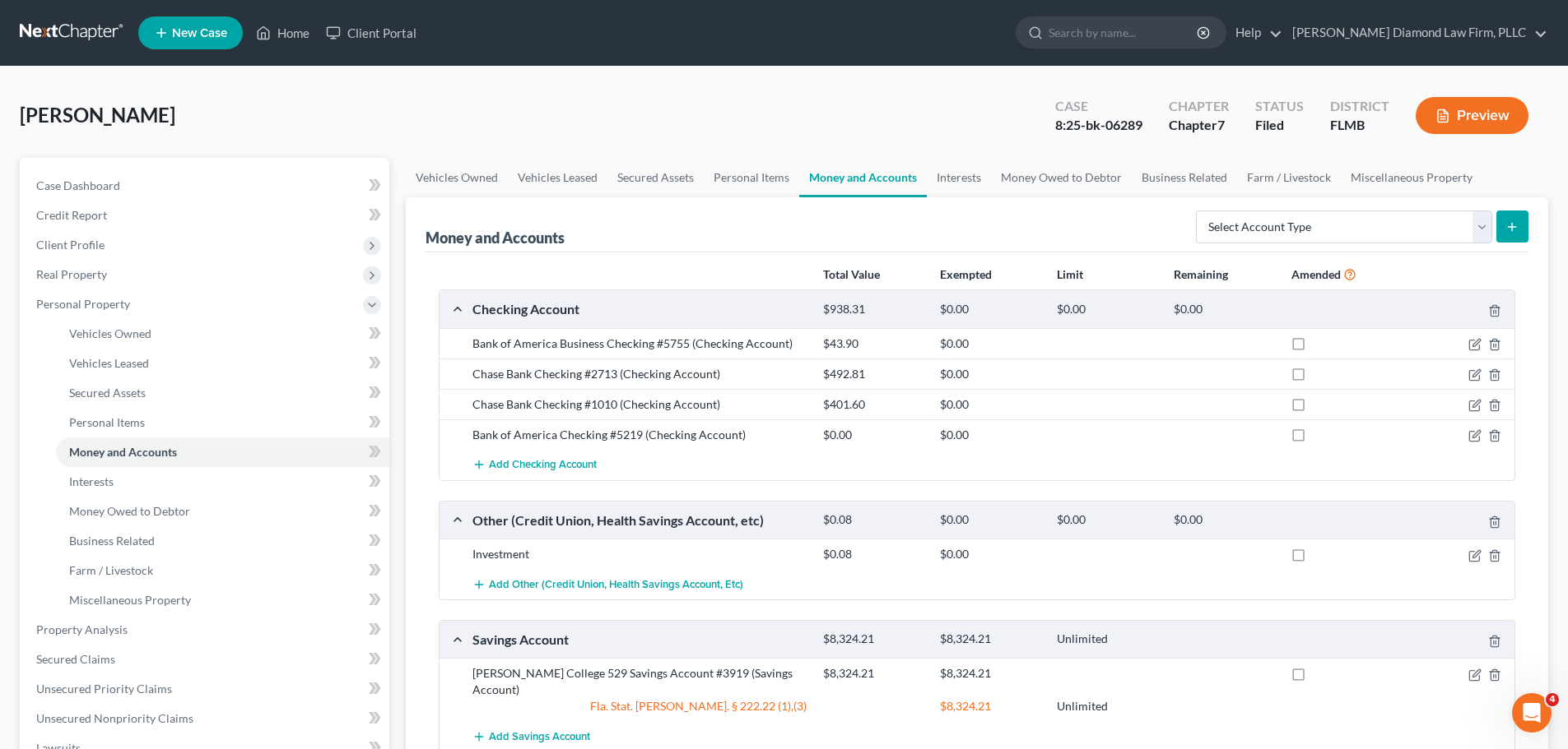
click at [64, 38] on link at bounding box center [72, 33] width 105 height 30
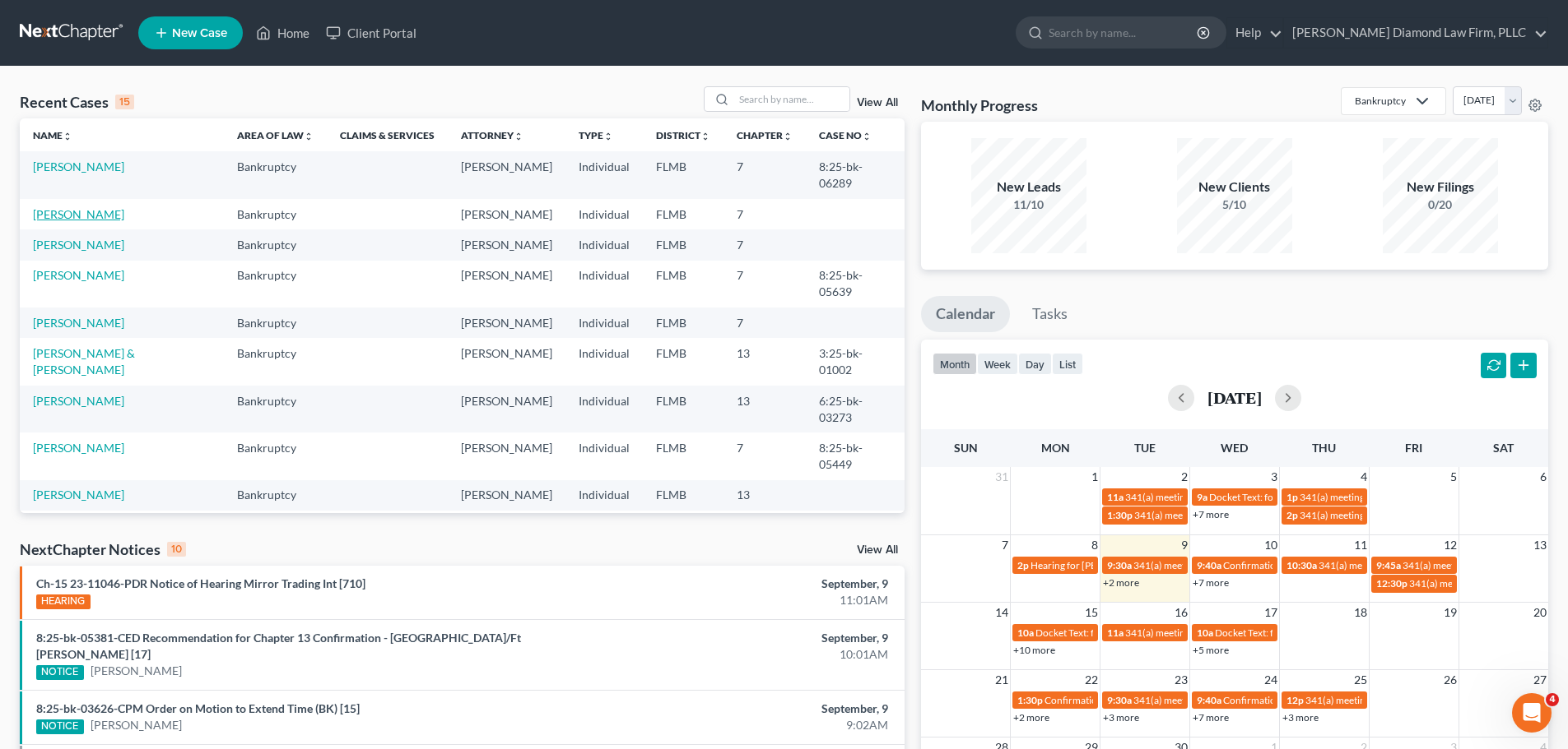
click at [92, 207] on link "[PERSON_NAME]" at bounding box center [78, 214] width 91 height 14
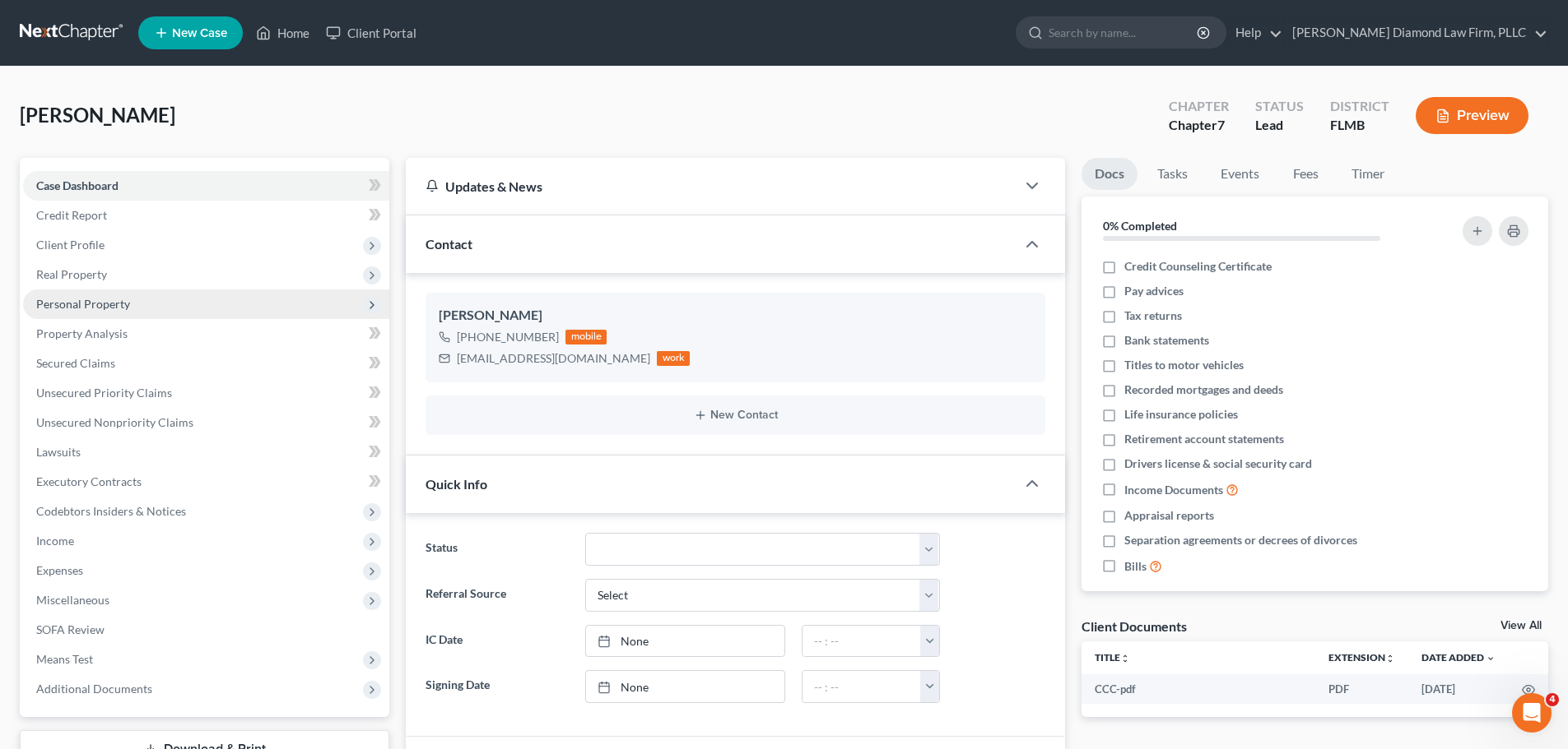
click at [133, 310] on span "Personal Property" at bounding box center [206, 304] width 366 height 30
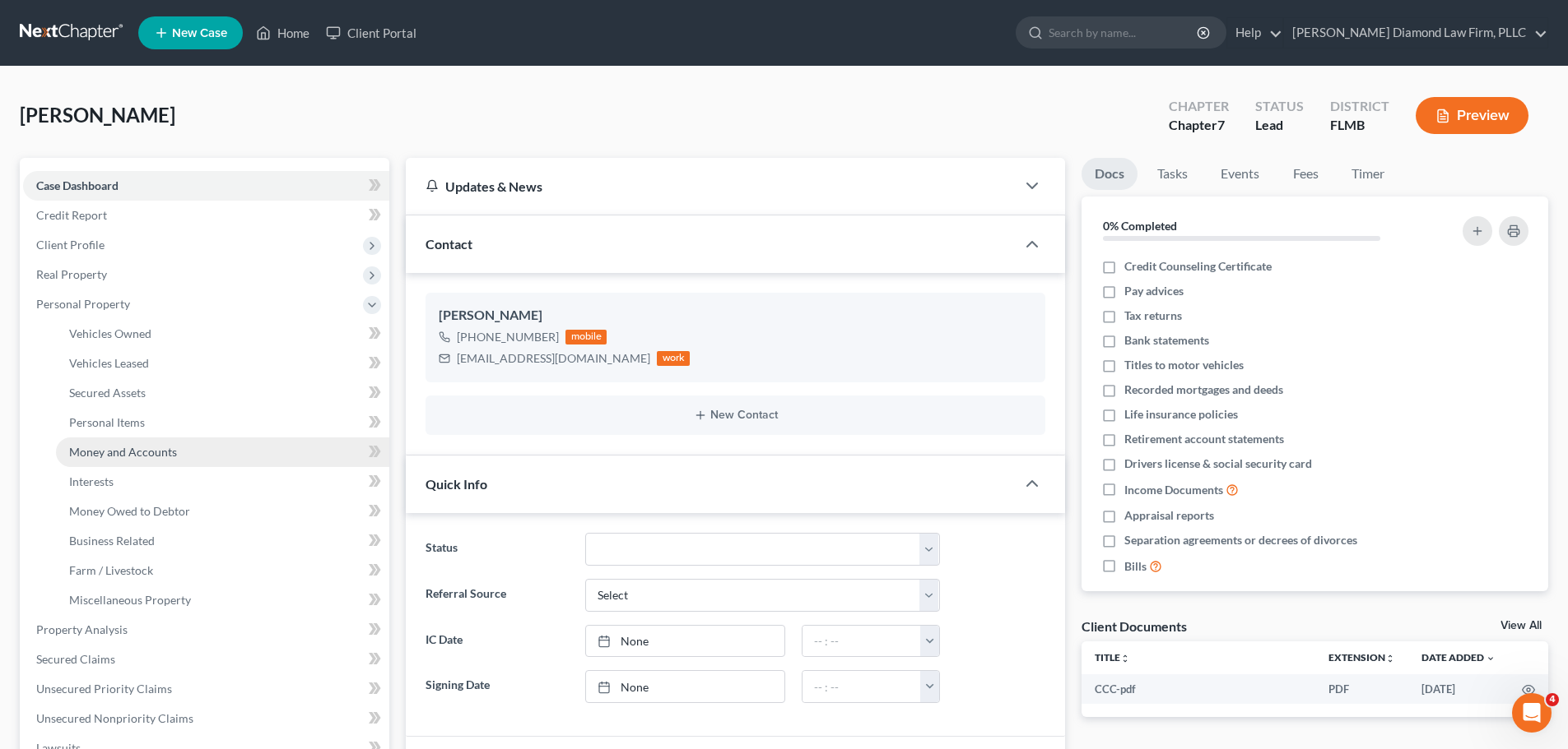
click at [127, 453] on span "Money and Accounts" at bounding box center [123, 452] width 108 height 14
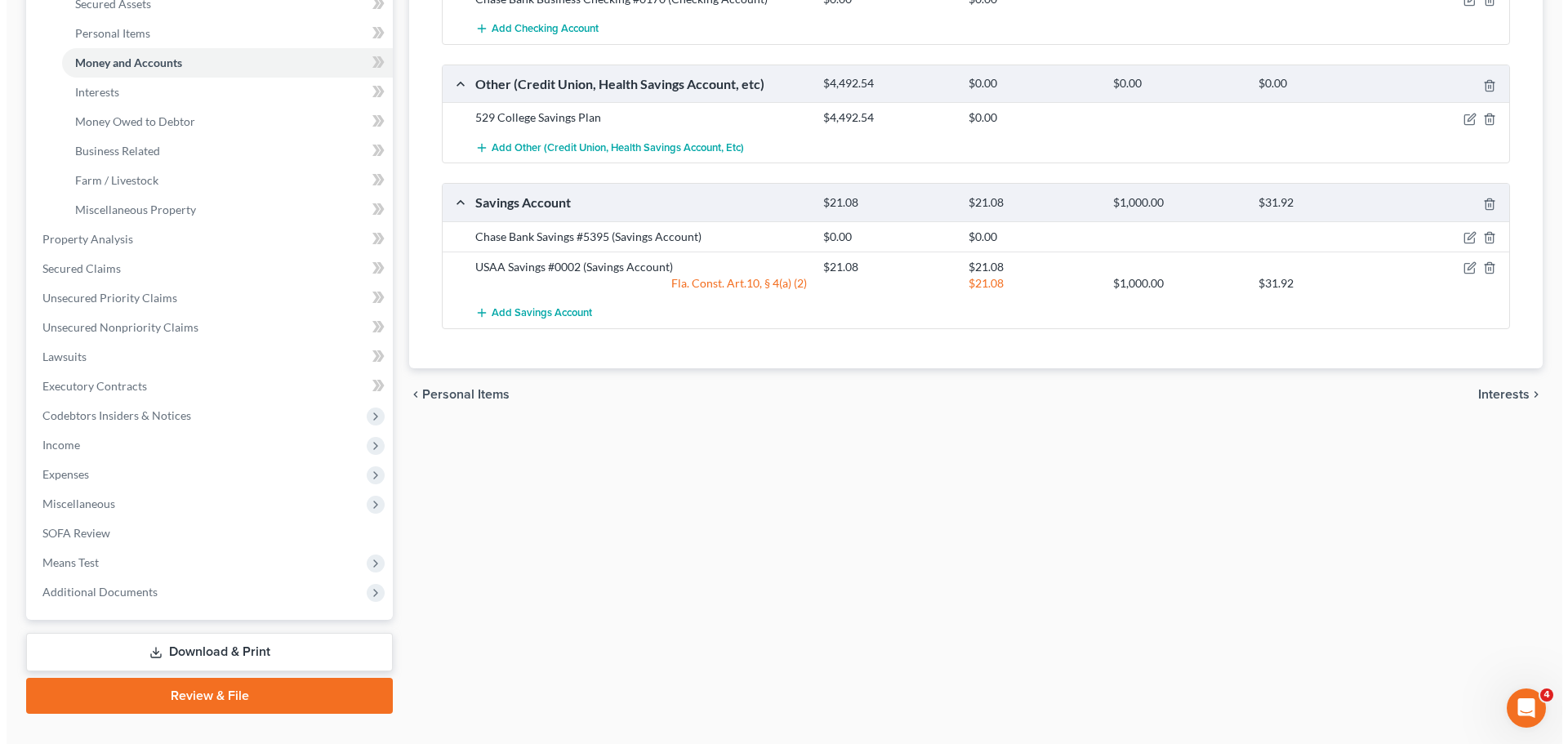
scroll to position [327, 0]
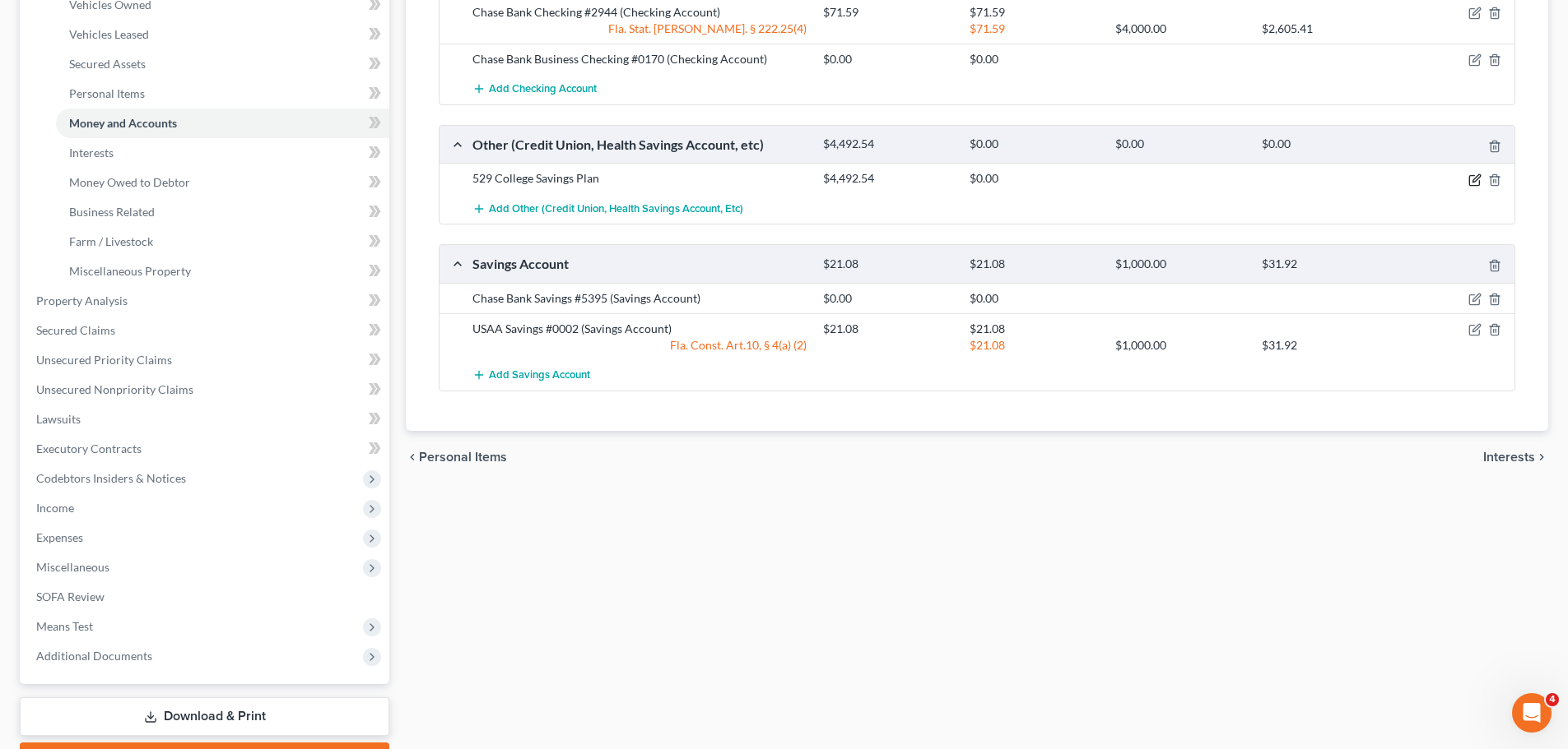
click at [1474, 173] on icon "button" at bounding box center [1475, 180] width 13 height 13
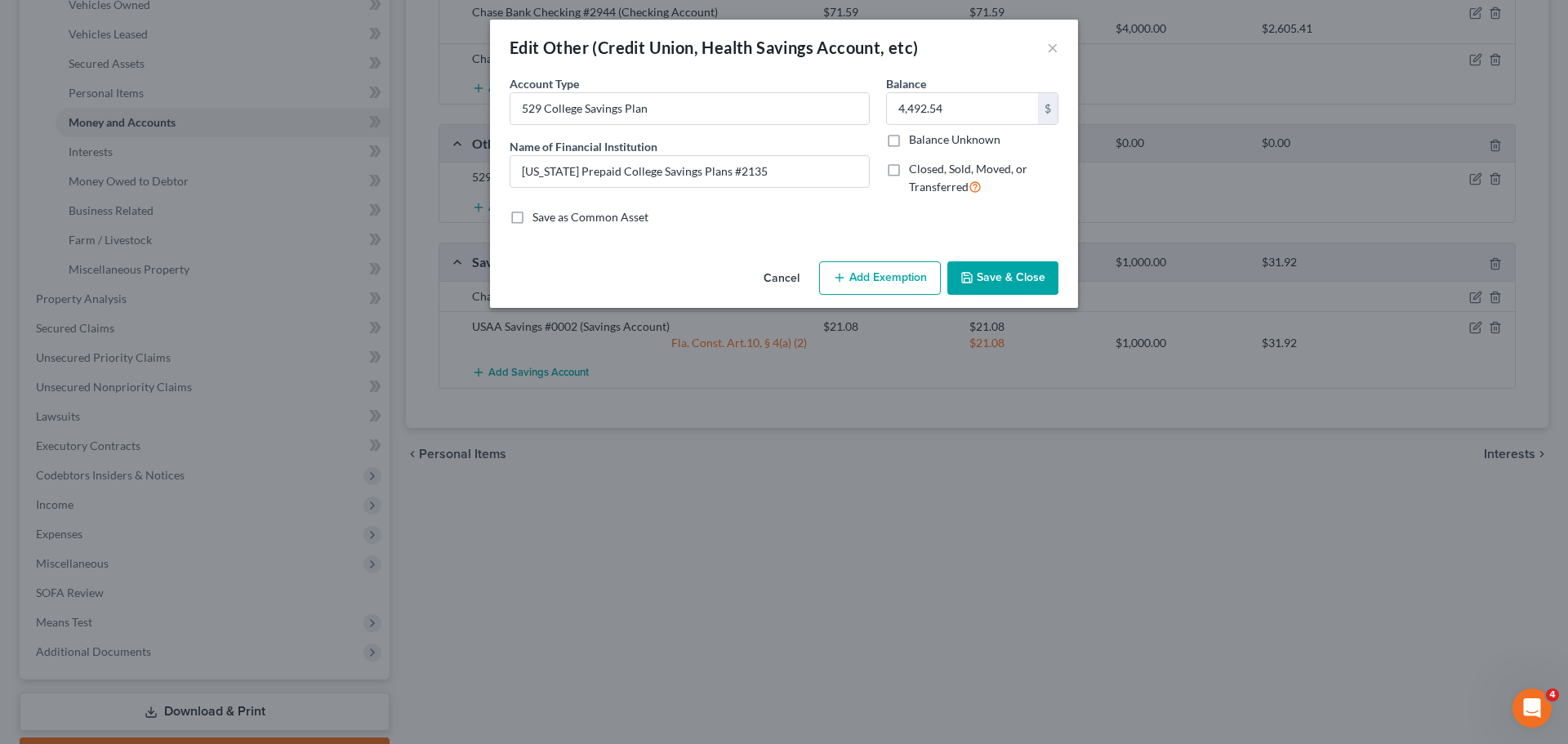
click at [860, 265] on button "Add Exemption" at bounding box center [880, 278] width 121 height 34
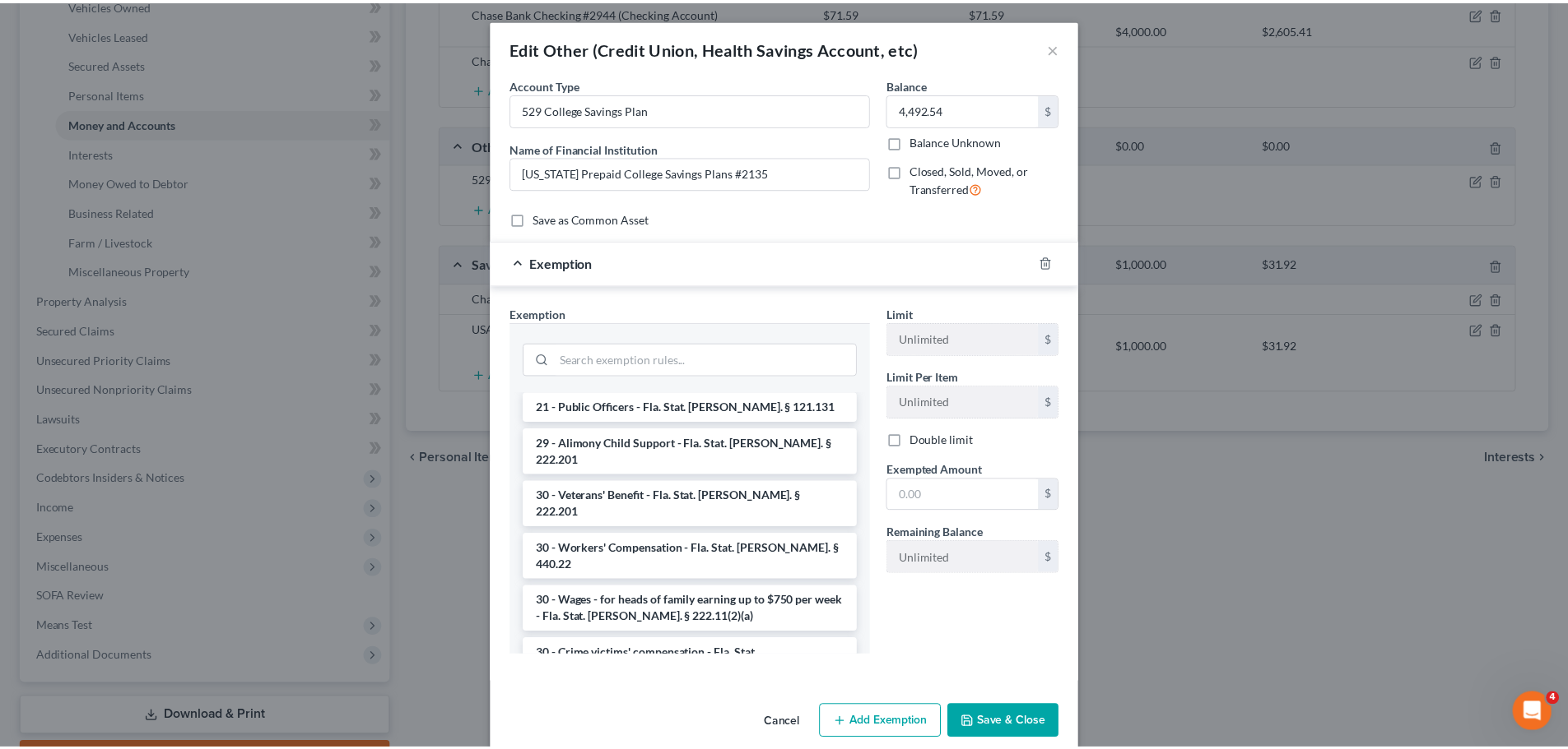
scroll to position [576, 0]
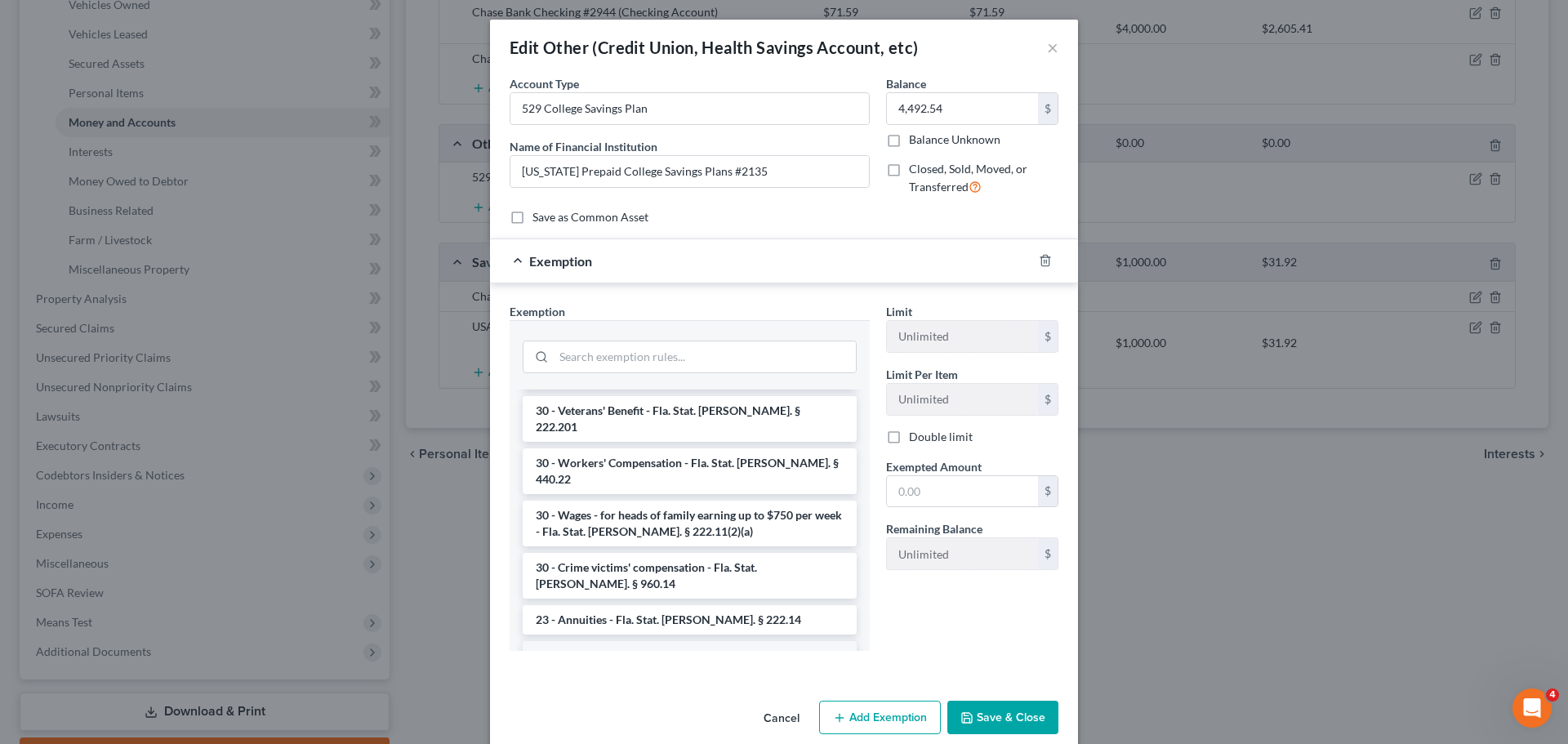
click at [704, 642] on li "24 - Tuition Trust Fund - Fla. Stat. Ann. § 222.22 (1),(3)" at bounding box center [689, 665] width 334 height 46
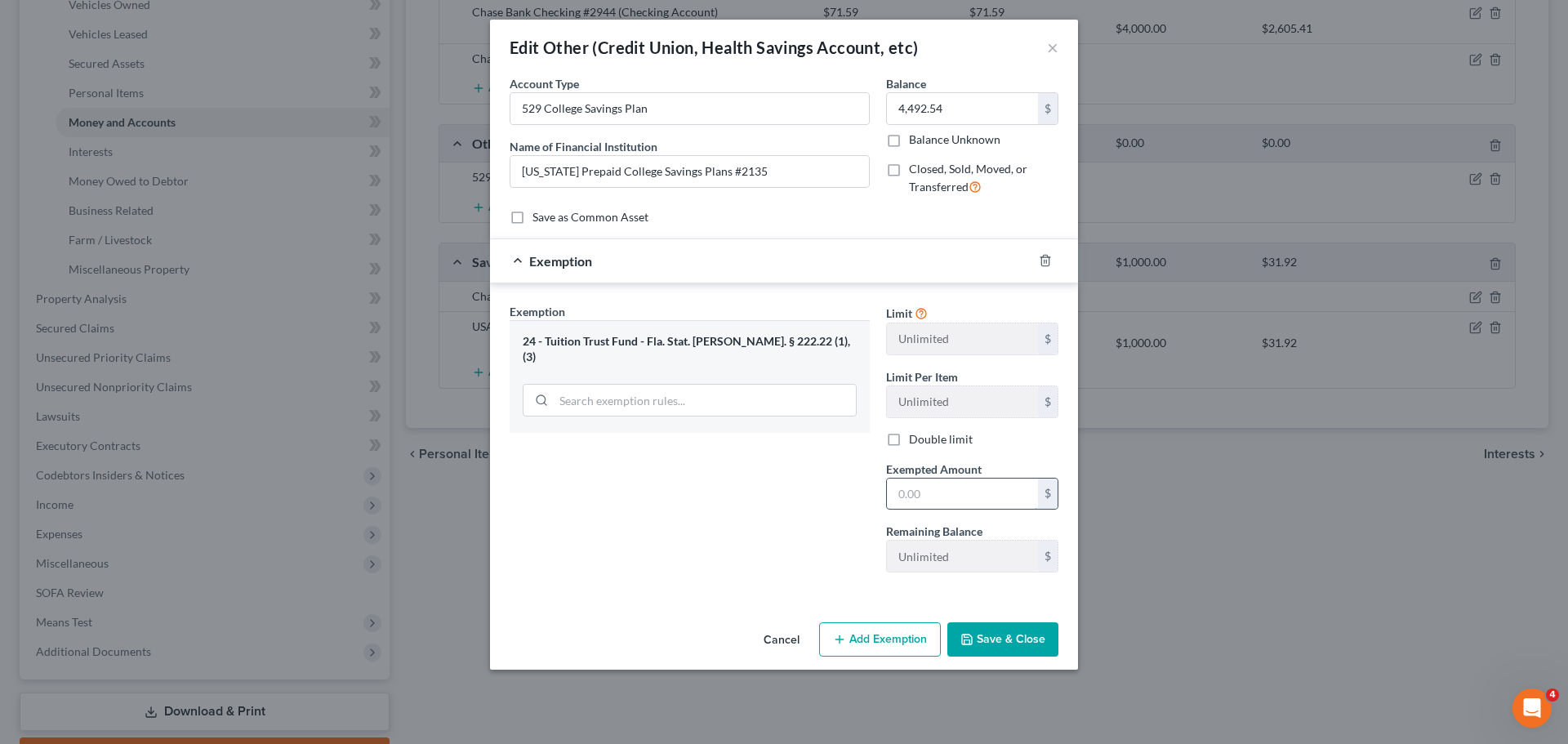
click at [969, 502] on input "text" at bounding box center [963, 494] width 151 height 31
type input "4,492.54"
click at [993, 631] on button "Save & Close" at bounding box center [1003, 640] width 111 height 34
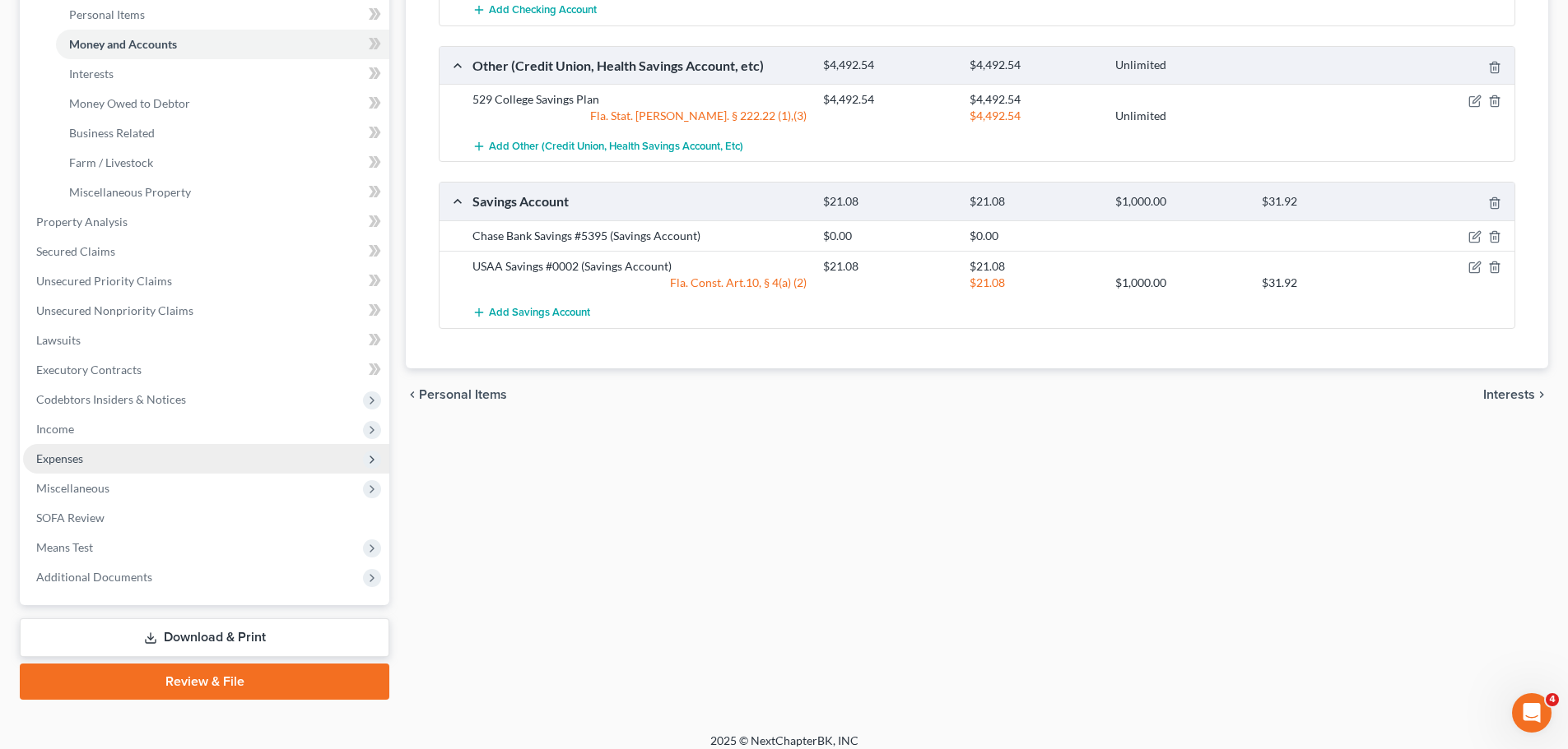
scroll to position [421, 0]
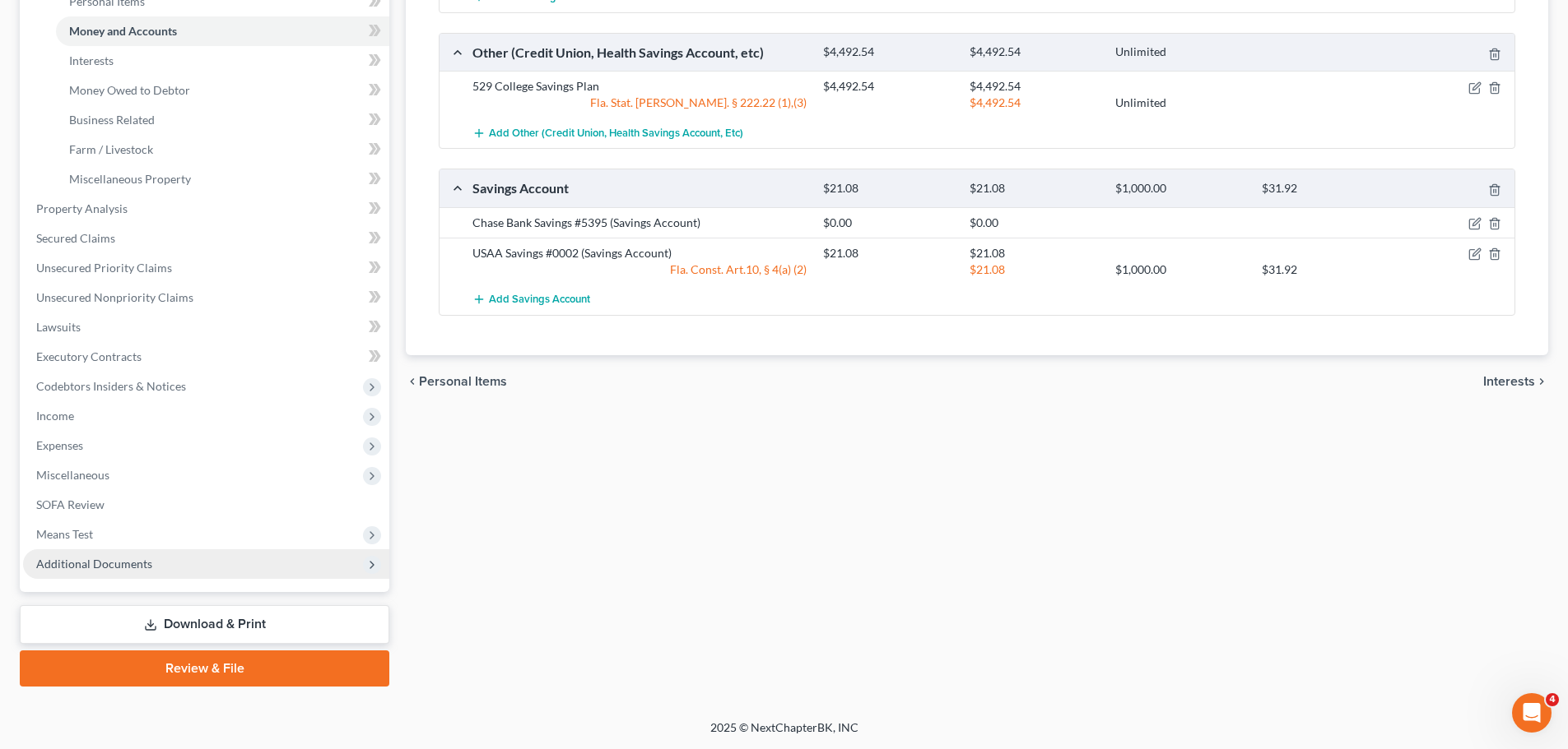
click at [121, 576] on span "Additional Documents" at bounding box center [206, 564] width 366 height 30
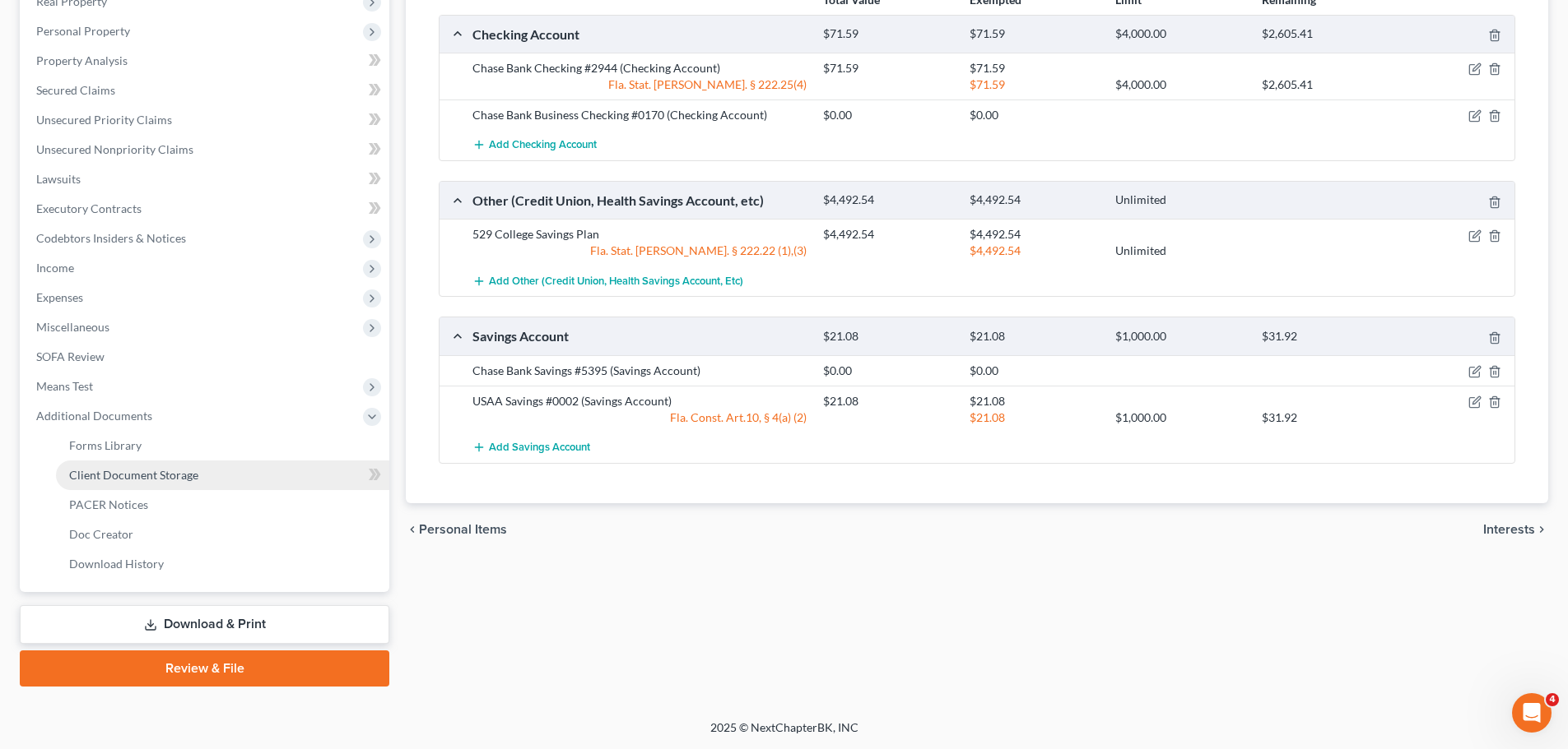
click at [139, 482] on link "Client Document Storage" at bounding box center [222, 475] width 333 height 30
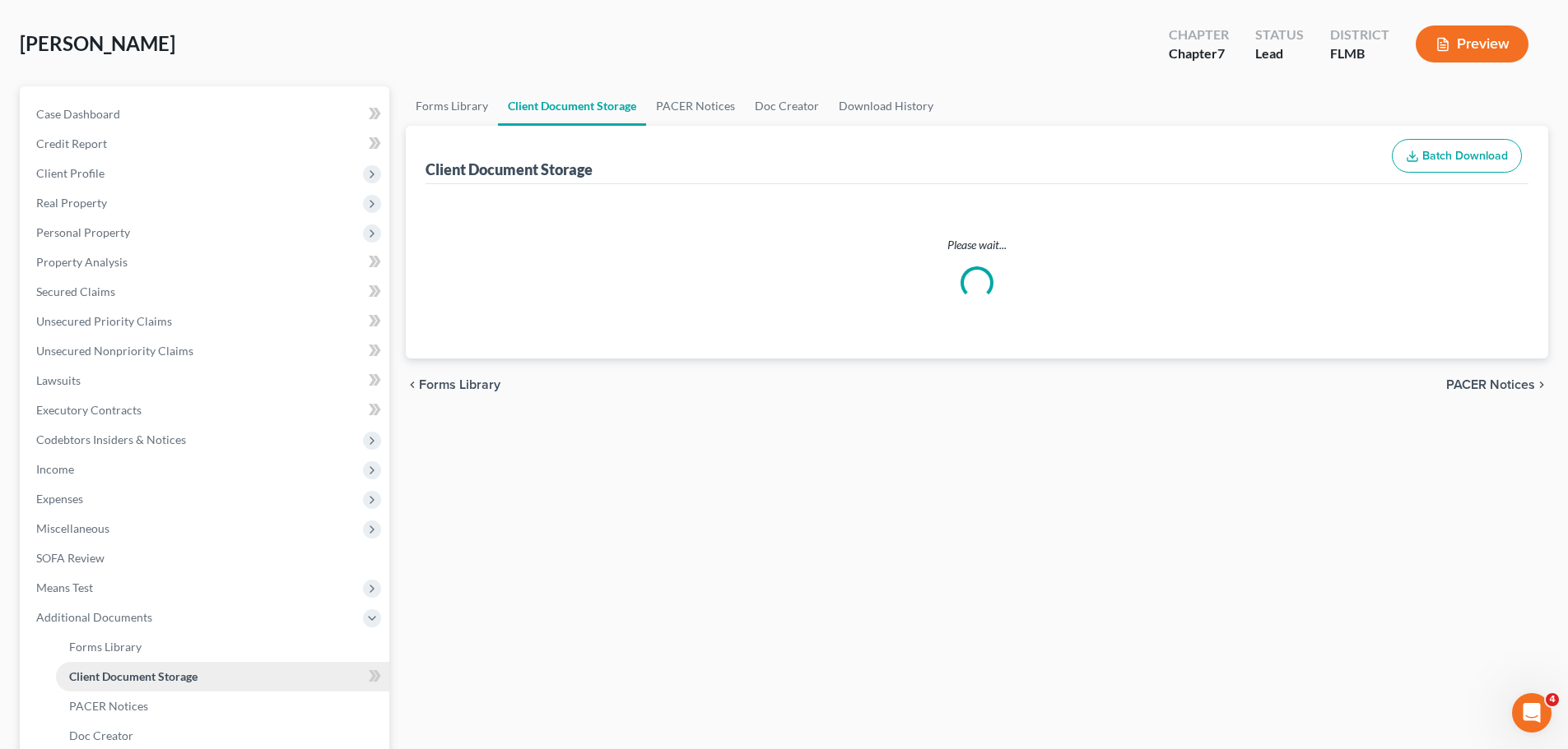
scroll to position [6, 0]
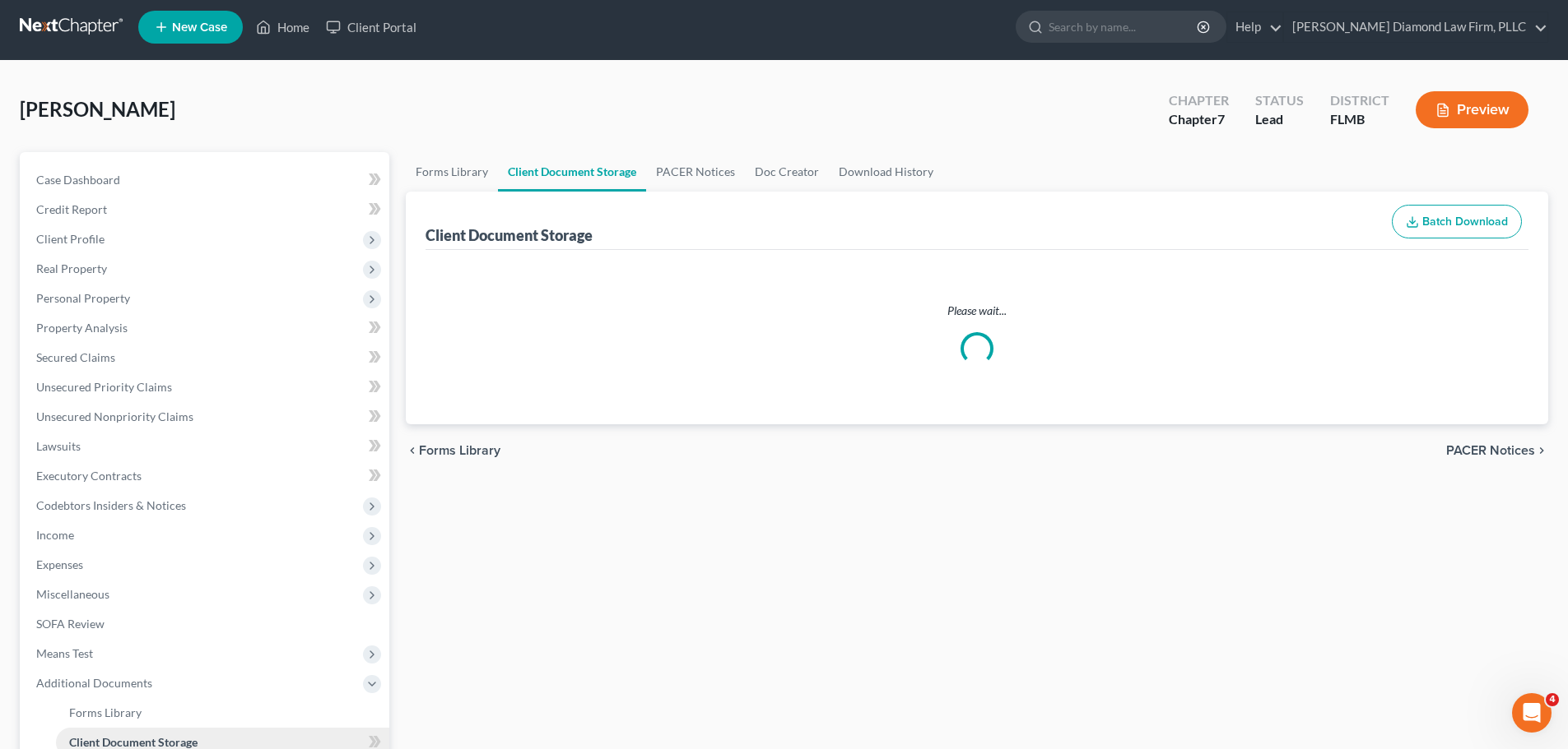
select select "9"
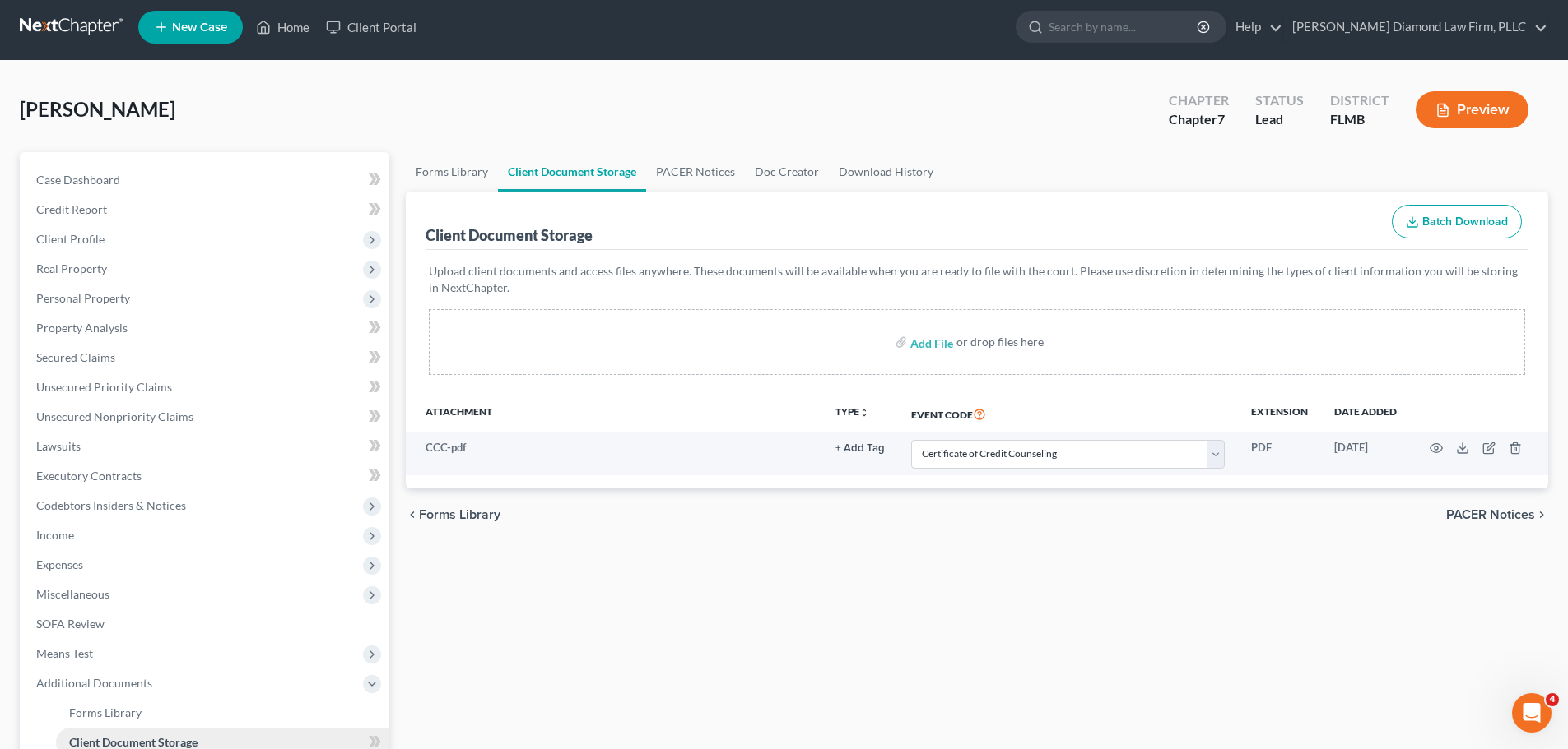
scroll to position [0, 0]
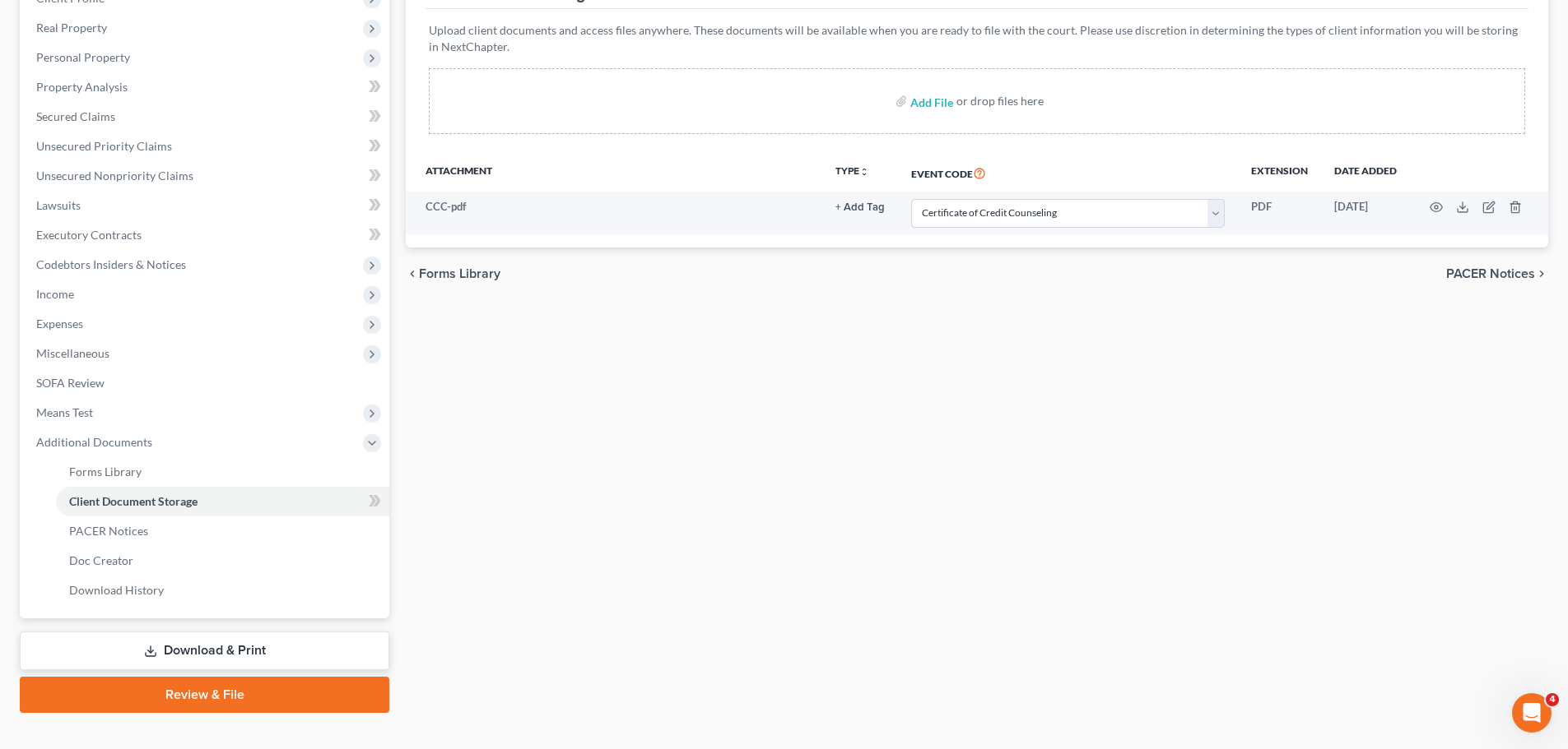
click at [149, 645] on icon at bounding box center [151, 652] width 13 height 13
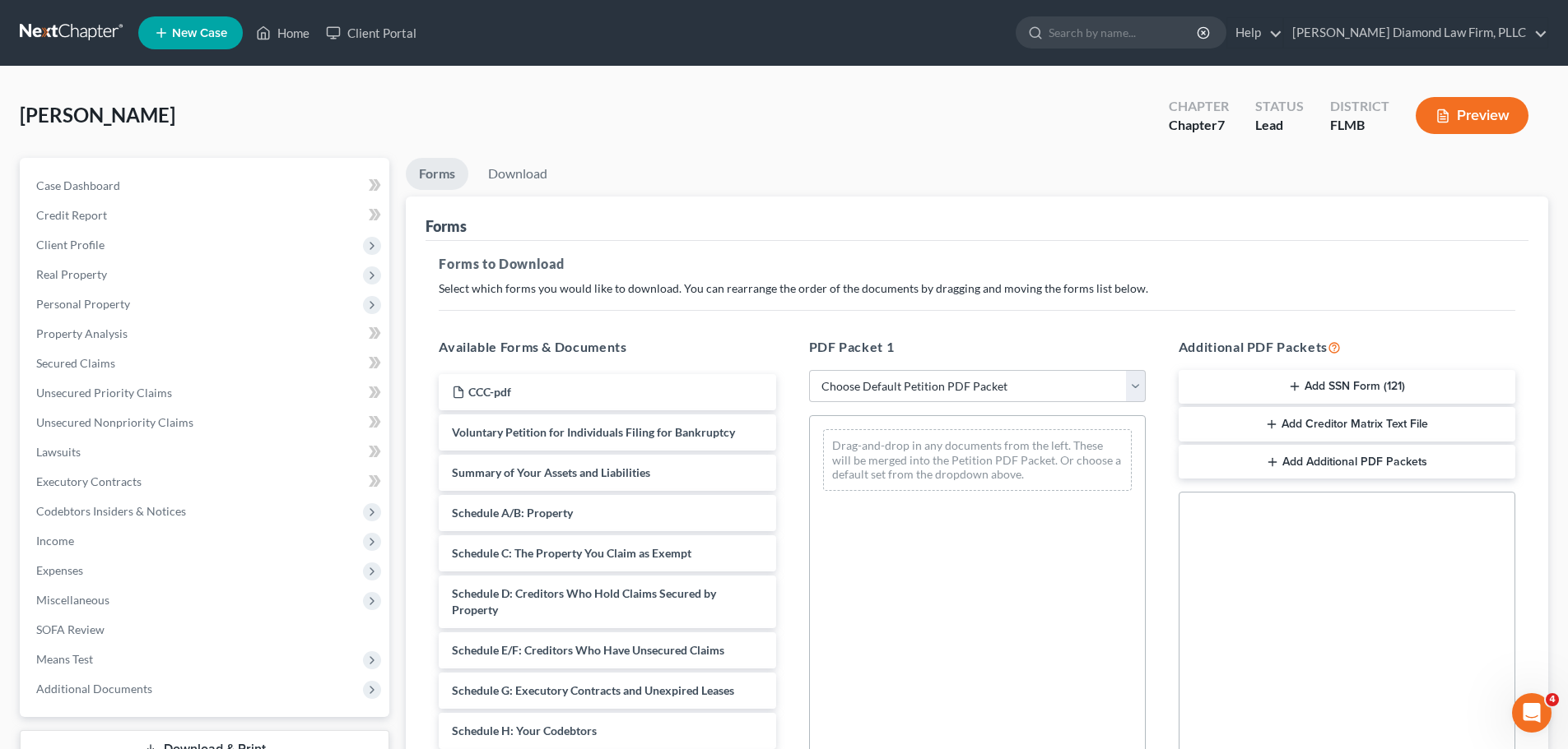
click at [1332, 381] on button "Add SSN Form (121)" at bounding box center [1346, 387] width 336 height 35
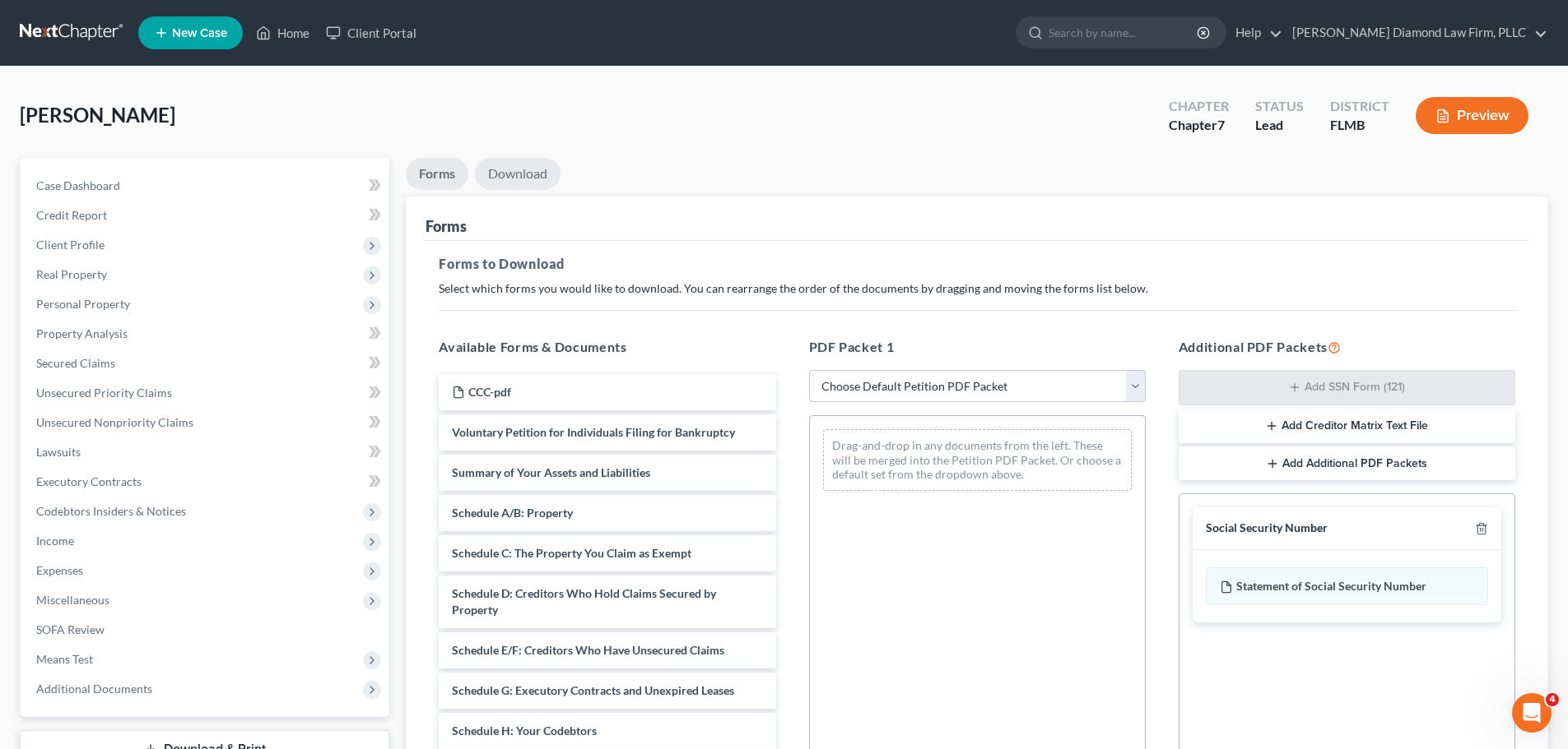
click at [526, 172] on link "Download" at bounding box center [517, 173] width 86 height 32
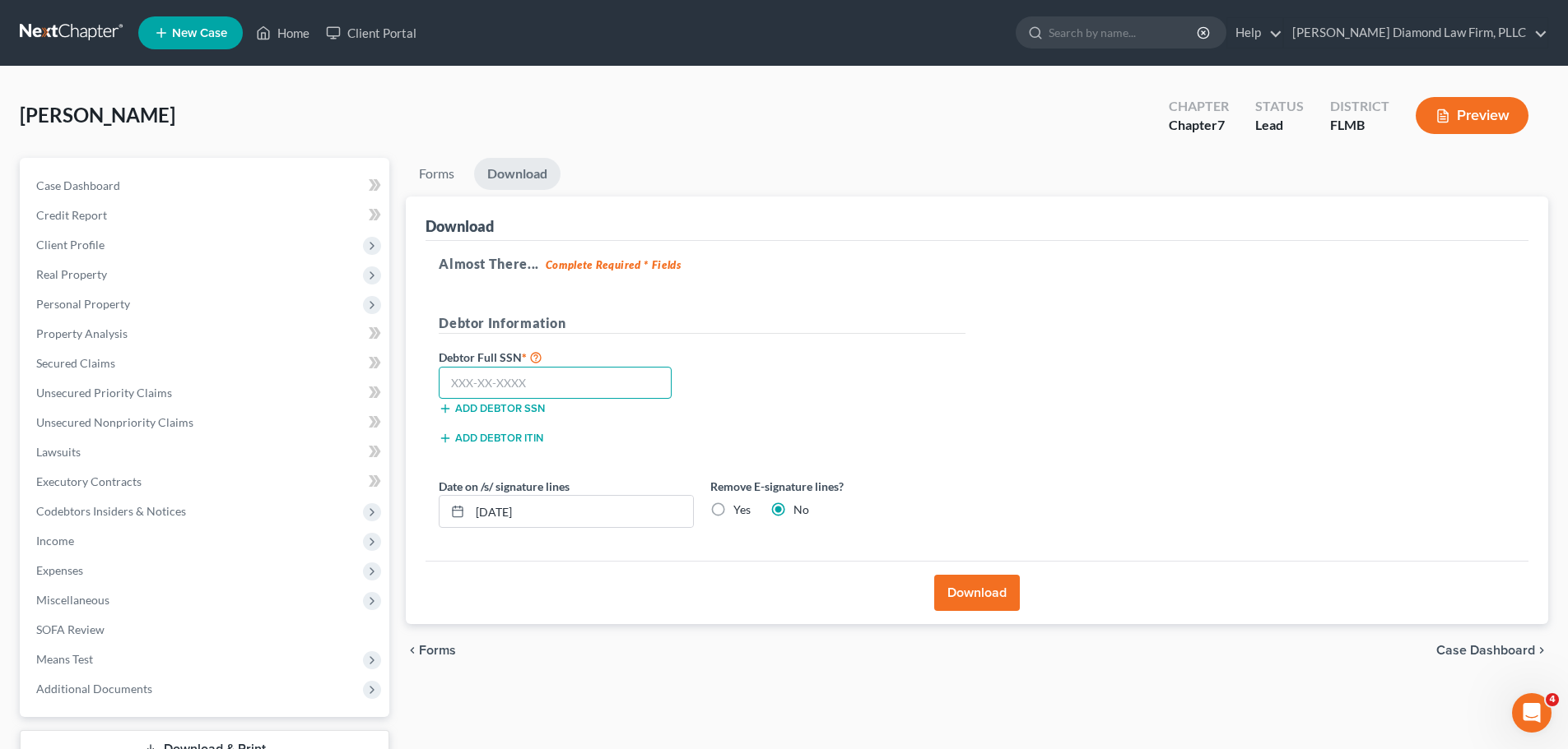
click at [539, 381] on input "text" at bounding box center [555, 383] width 233 height 33
type input "232-06-4851"
click at [986, 592] on button "Download" at bounding box center [977, 593] width 86 height 37
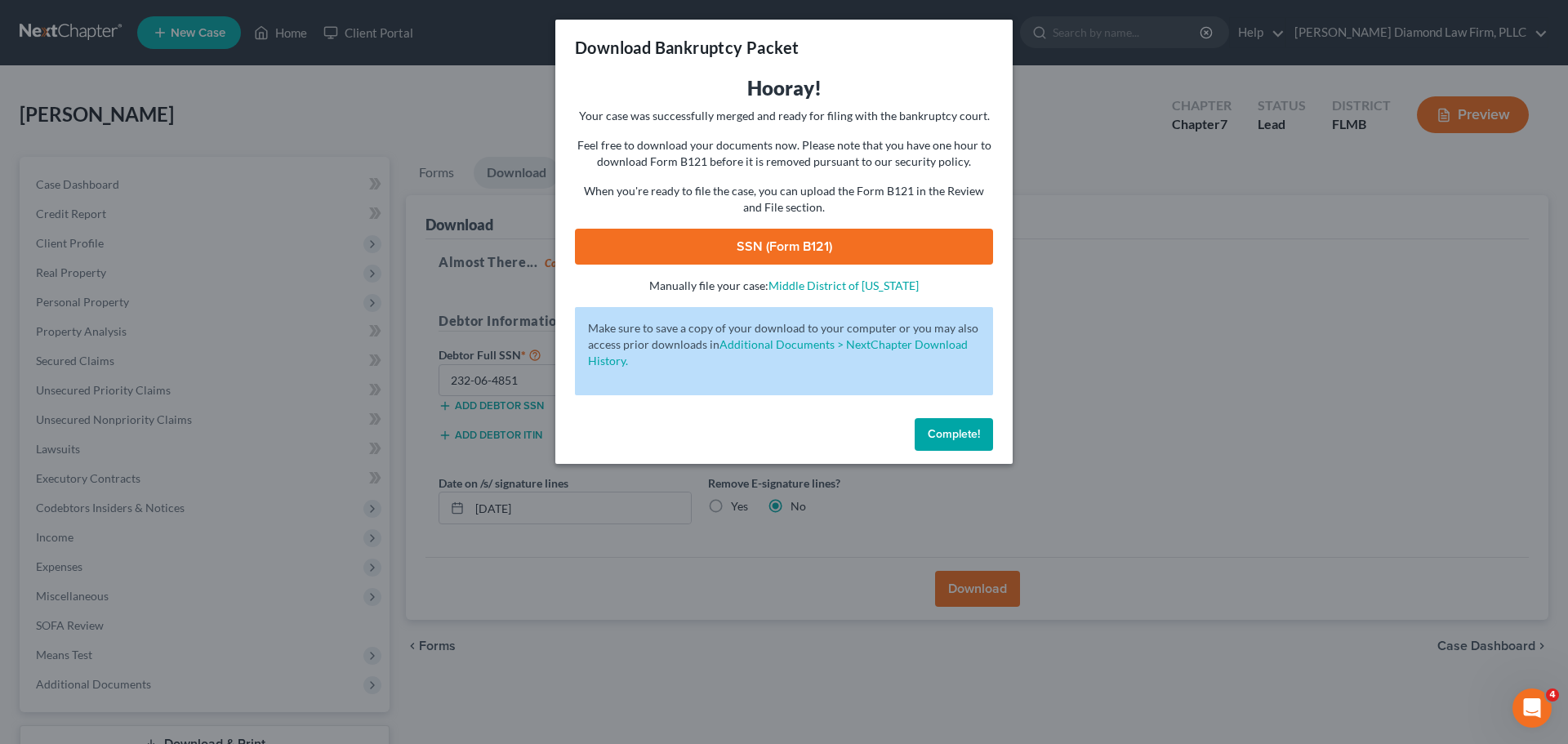
click at [821, 230] on link "SSN (Form B121)" at bounding box center [783, 247] width 418 height 36
click at [968, 427] on span "Complete!" at bounding box center [954, 434] width 53 height 14
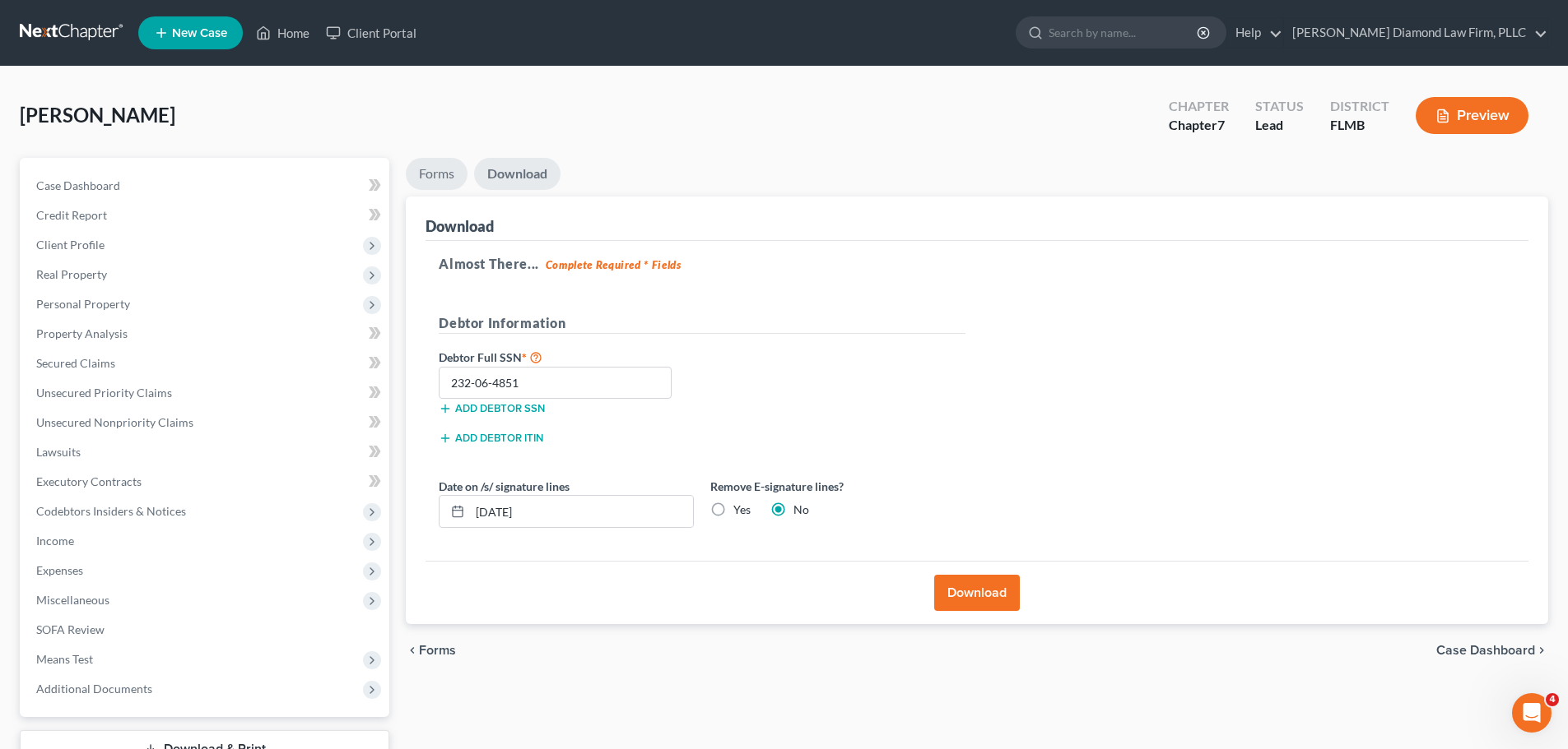
drag, startPoint x: 443, startPoint y: 172, endPoint x: 478, endPoint y: 183, distance: 36.7
click at [443, 172] on link "Forms" at bounding box center [436, 173] width 62 height 32
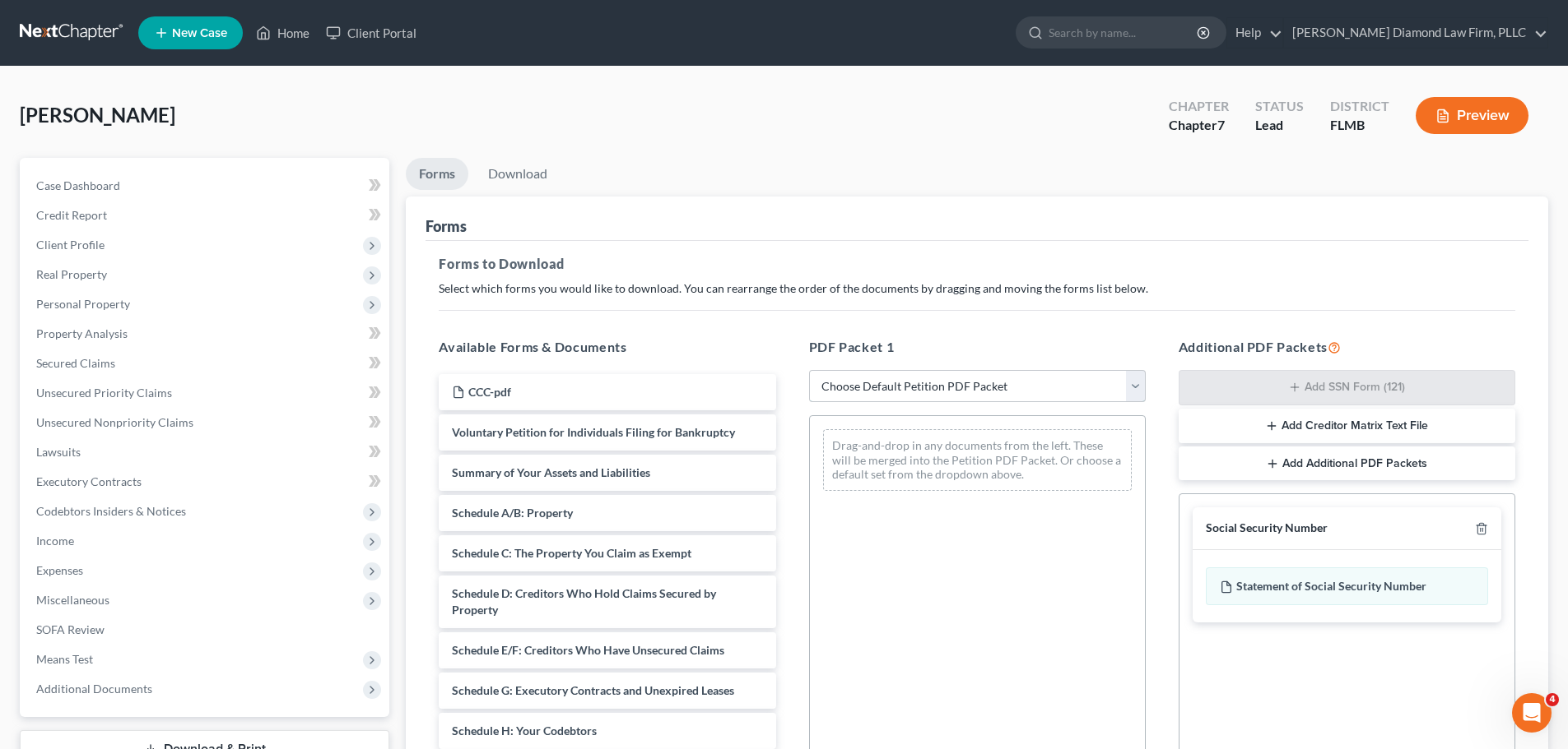
click at [940, 381] on select "Choose Default Petition PDF Packet Complete Bankruptcy Petition (all forms and …" at bounding box center [977, 386] width 336 height 33
select select "0"
click at [809, 370] on select "Choose Default Petition PDF Packet Complete Bankruptcy Petition (all forms and …" at bounding box center [977, 386] width 336 height 33
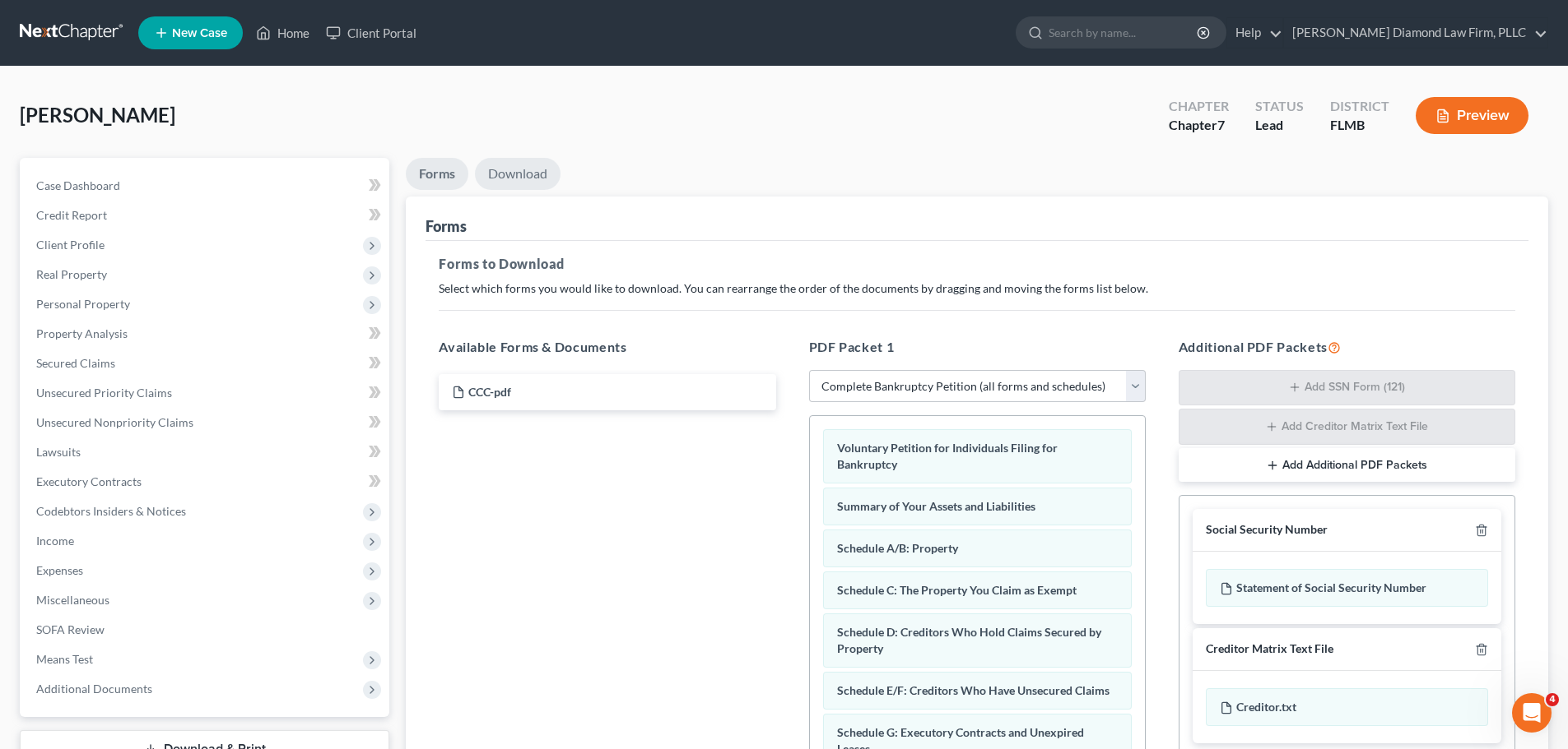
click at [528, 178] on link "Download" at bounding box center [517, 173] width 86 height 32
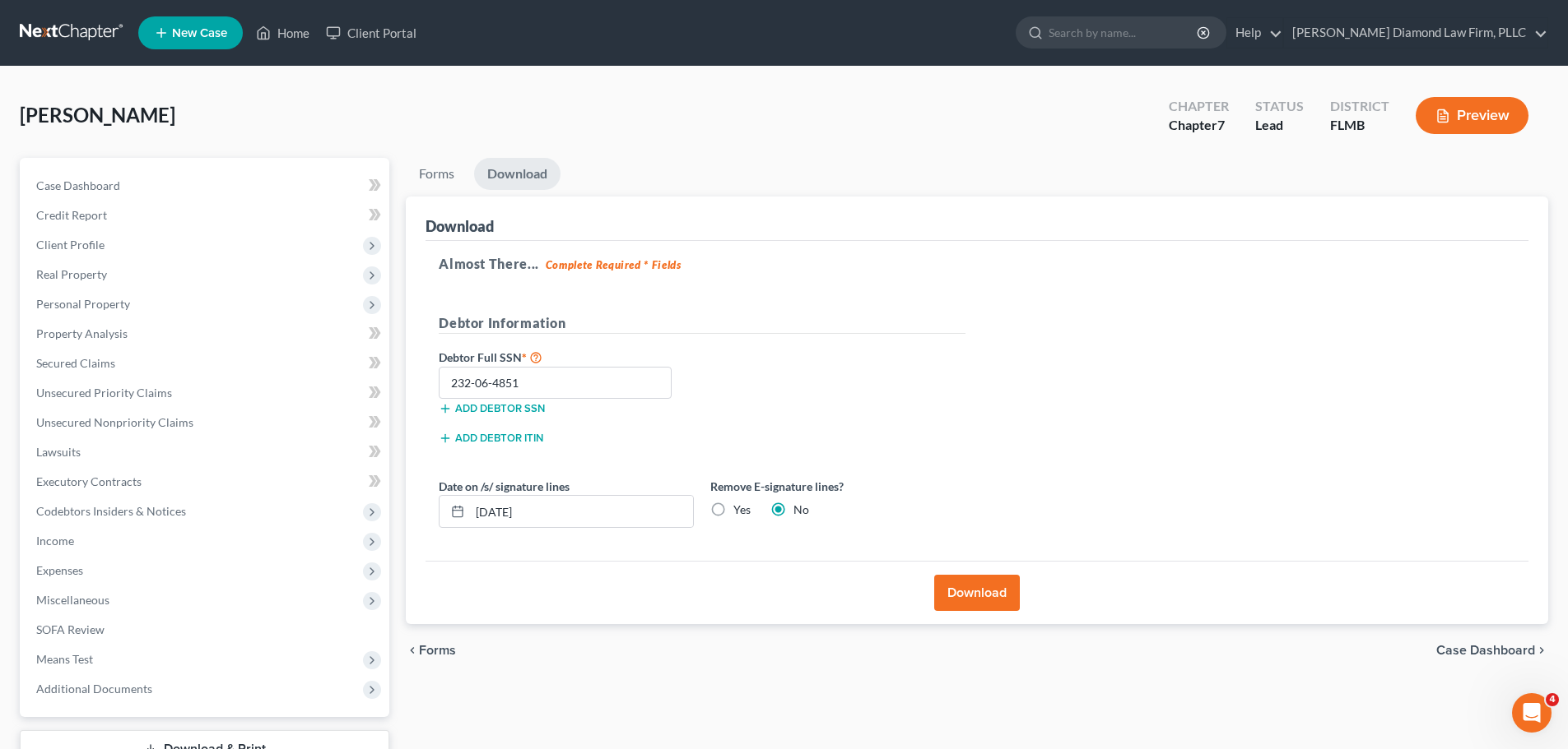
click at [963, 592] on button "Download" at bounding box center [977, 593] width 86 height 37
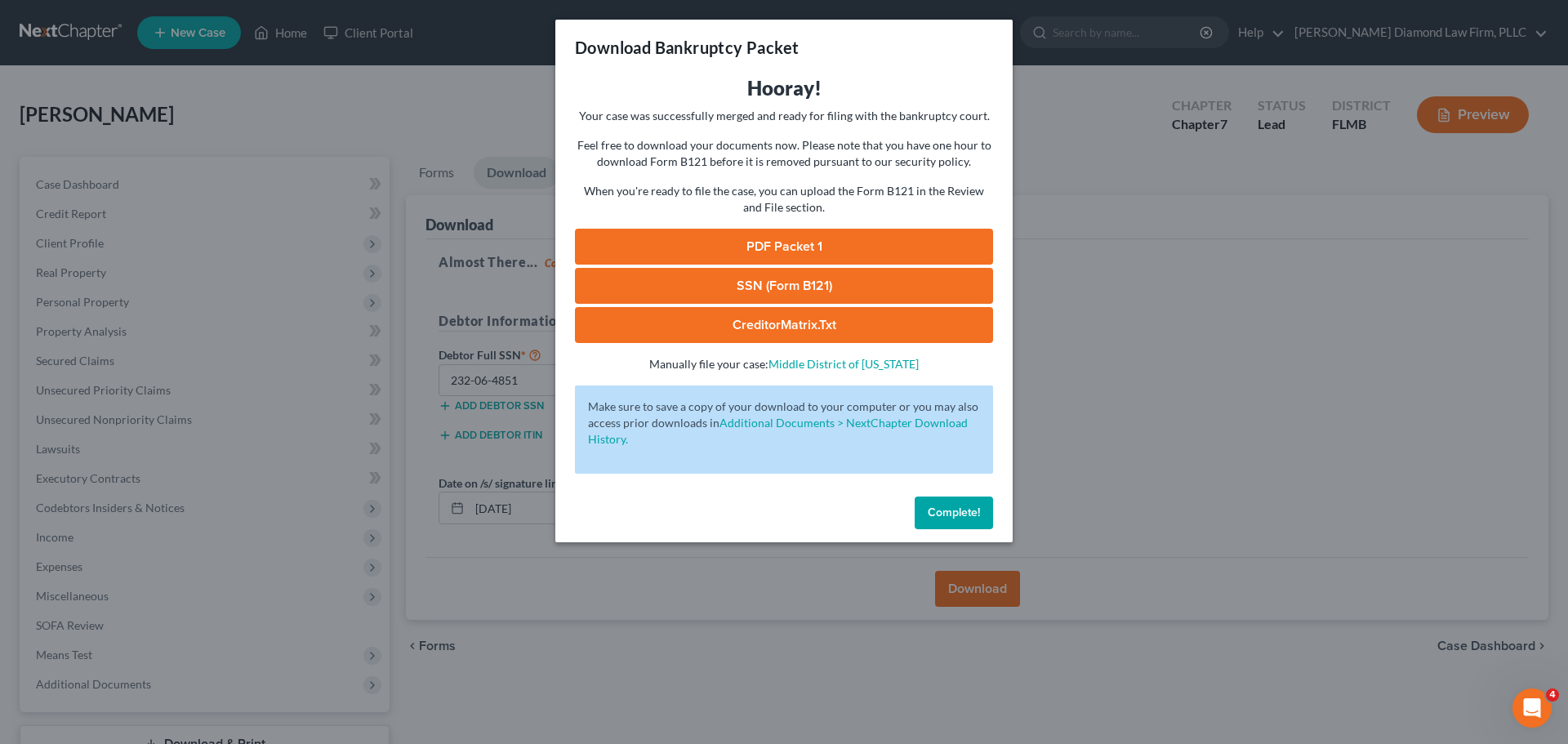
click at [782, 244] on link "PDF Packet 1" at bounding box center [783, 247] width 418 height 36
drag, startPoint x: 948, startPoint y: 514, endPoint x: 935, endPoint y: 519, distance: 13.9
click at [948, 514] on span "Complete!" at bounding box center [954, 513] width 53 height 14
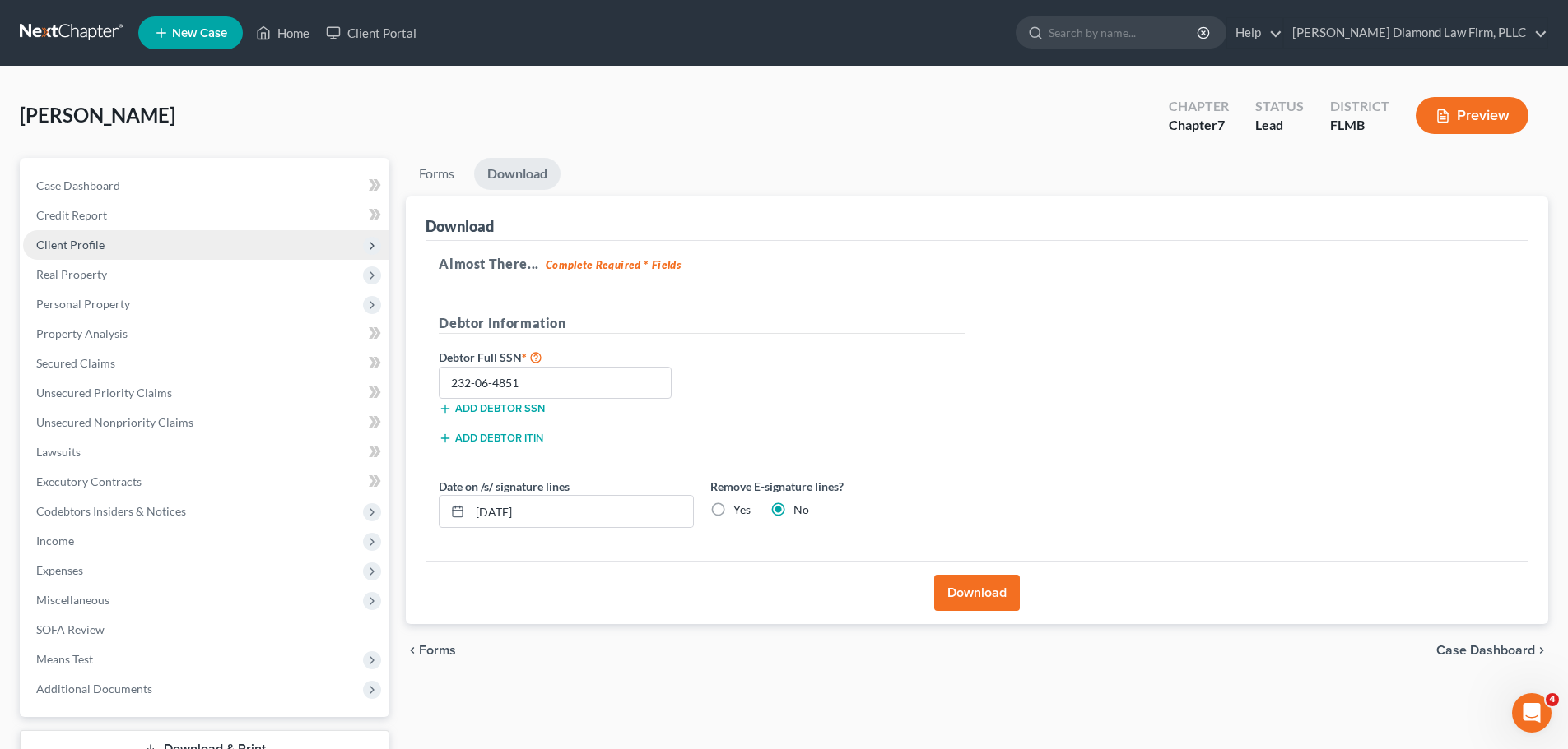
click at [118, 250] on span "Client Profile" at bounding box center [206, 245] width 366 height 30
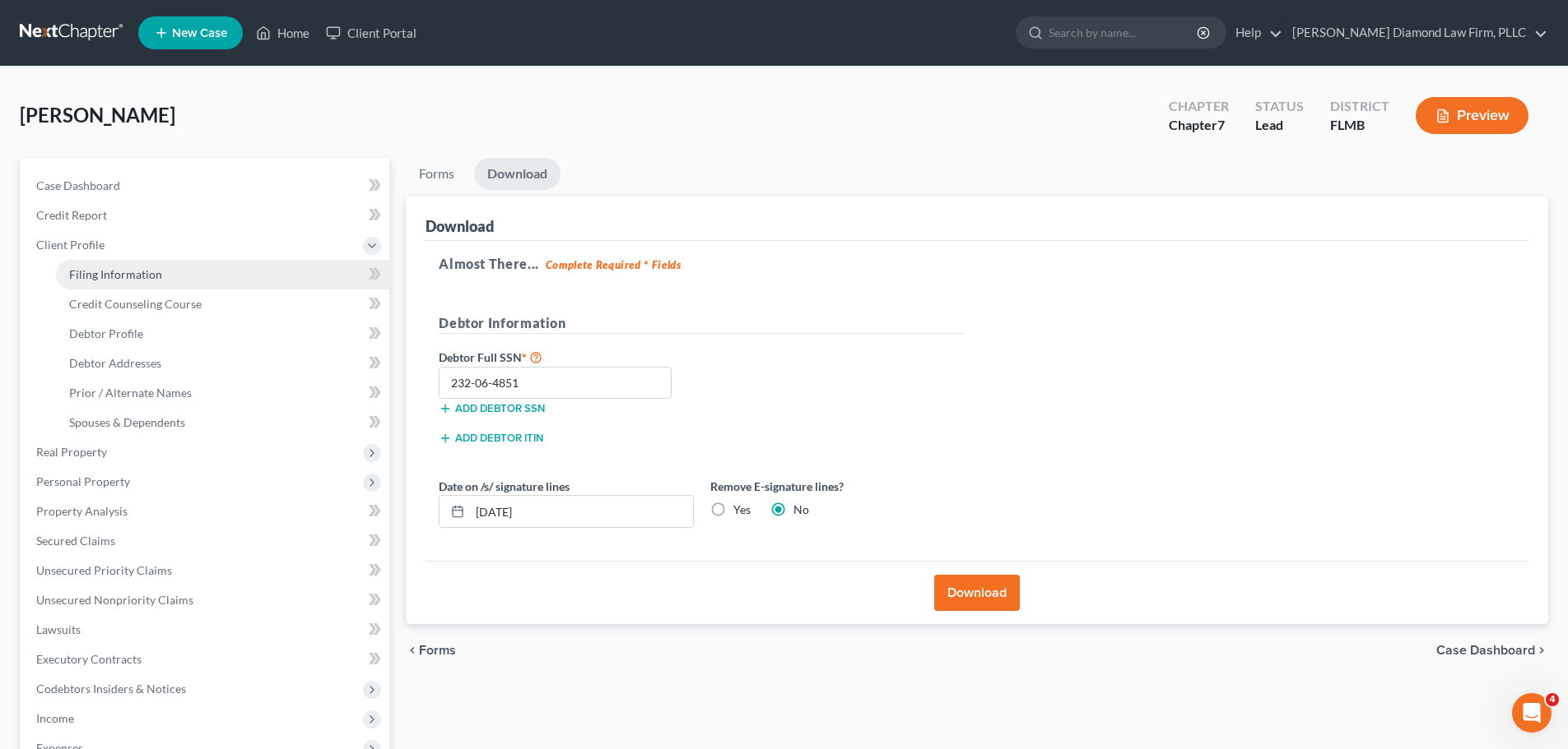
click at [118, 280] on span "Filing Information" at bounding box center [116, 274] width 93 height 14
select select "1"
select select "0"
select select "9"
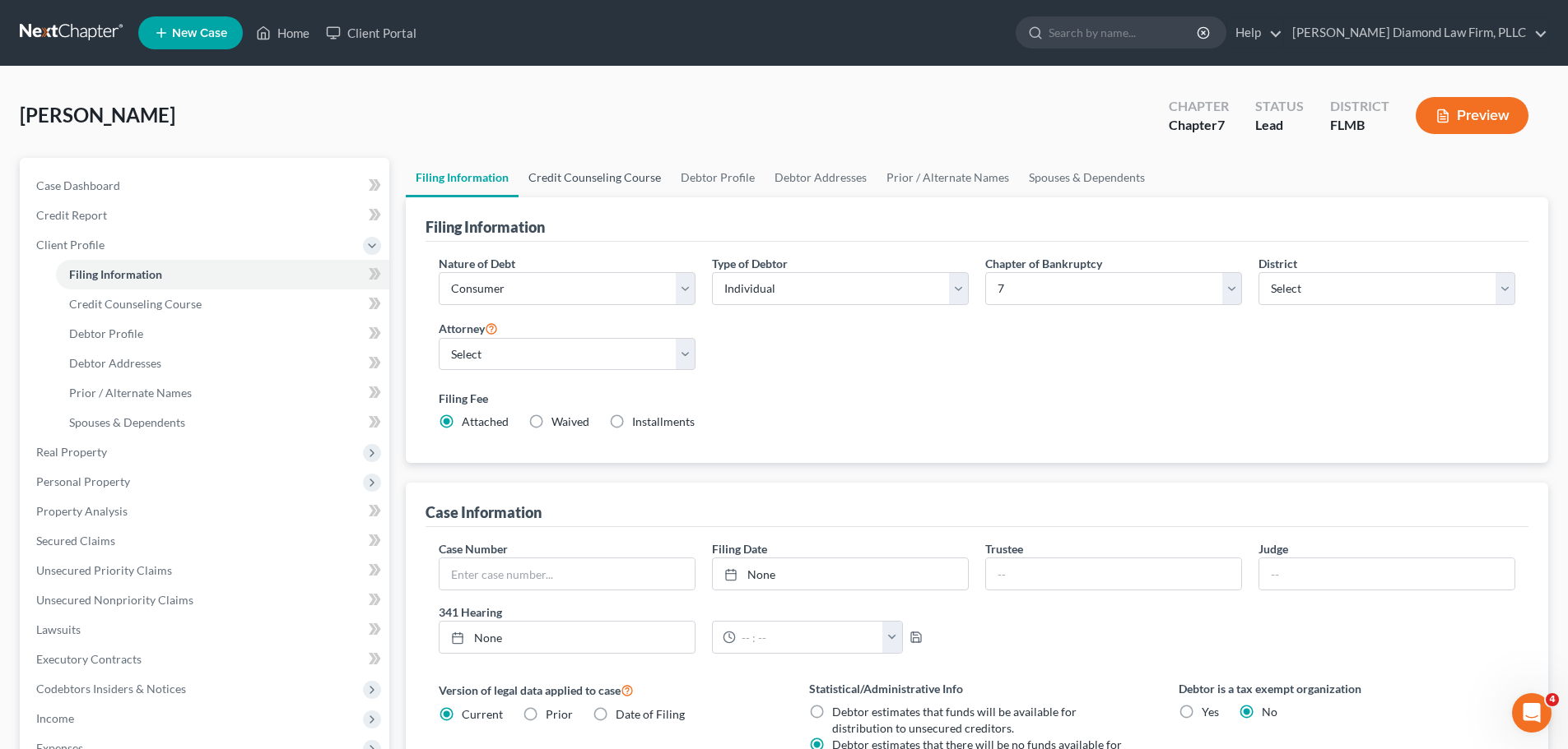
click at [568, 176] on link "Credit Counseling Course" at bounding box center [594, 177] width 152 height 39
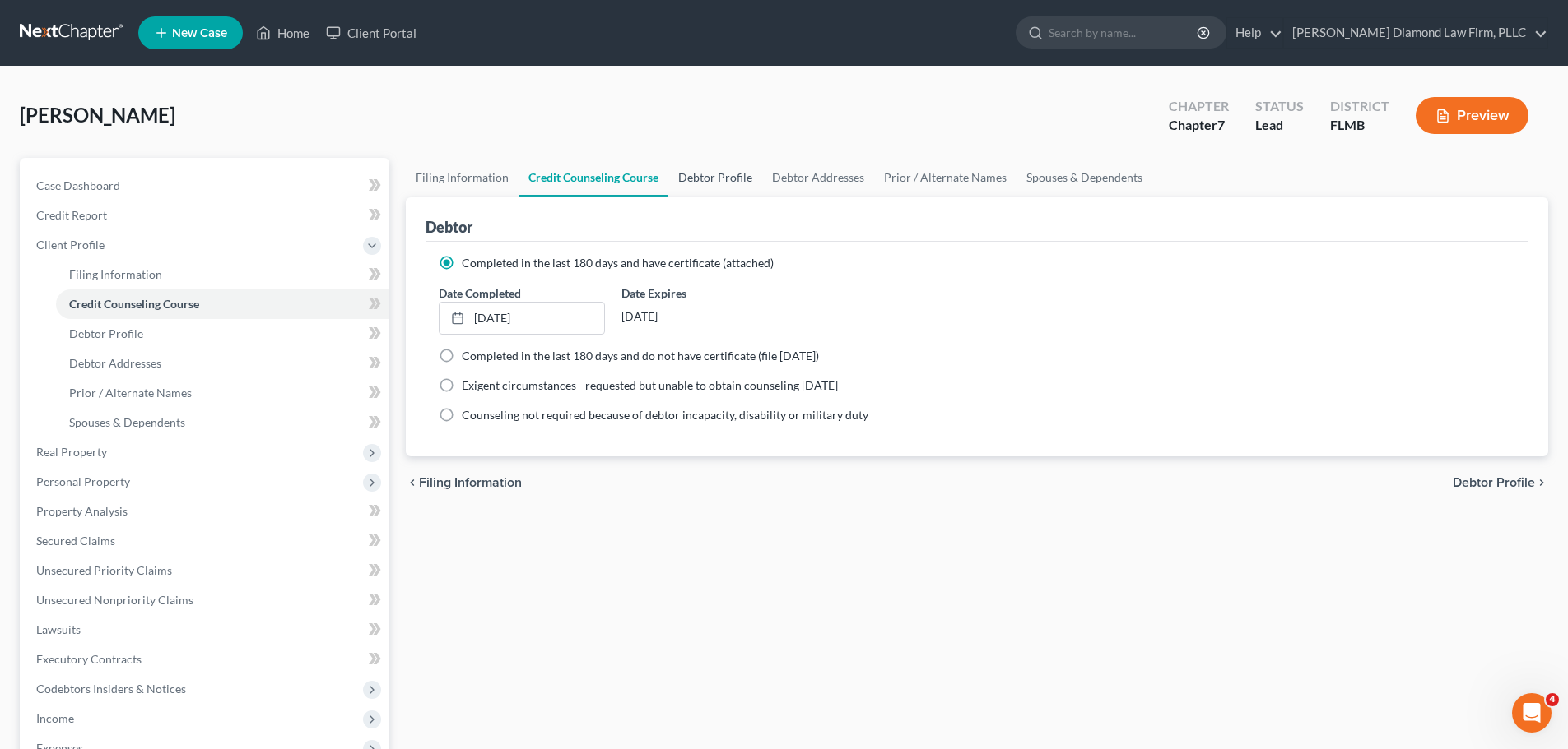
click at [714, 171] on link "Debtor Profile" at bounding box center [715, 177] width 93 height 39
select select "3"
select select "1"
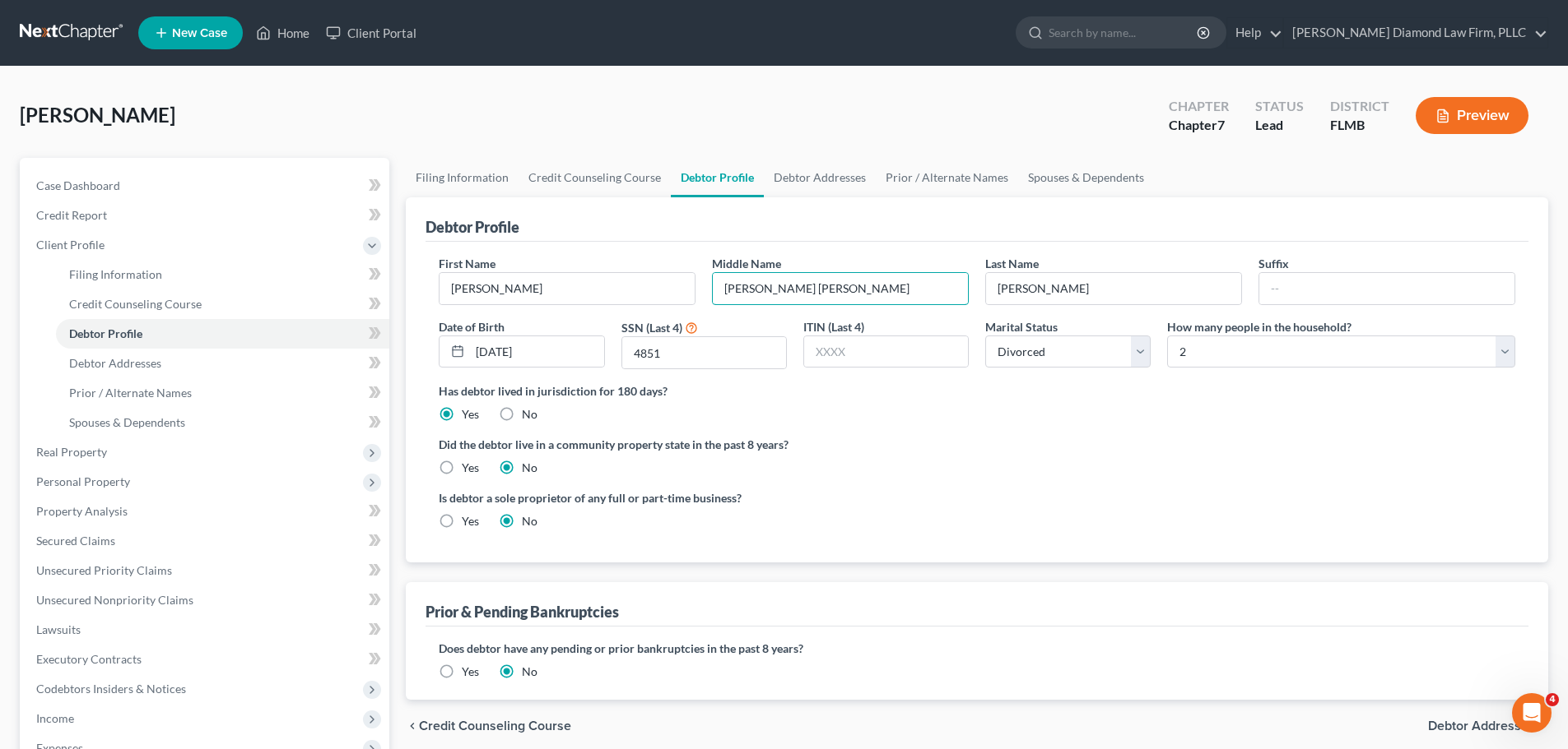
drag, startPoint x: 742, startPoint y: 290, endPoint x: 710, endPoint y: 291, distance: 32.0
click at [710, 291] on div "Middle Name Joi Elizabeth" at bounding box center [840, 280] width 274 height 50
type input "Elizabeth"
click at [601, 295] on input "Heather" at bounding box center [566, 289] width 255 height 31
type input "Heather Joi"
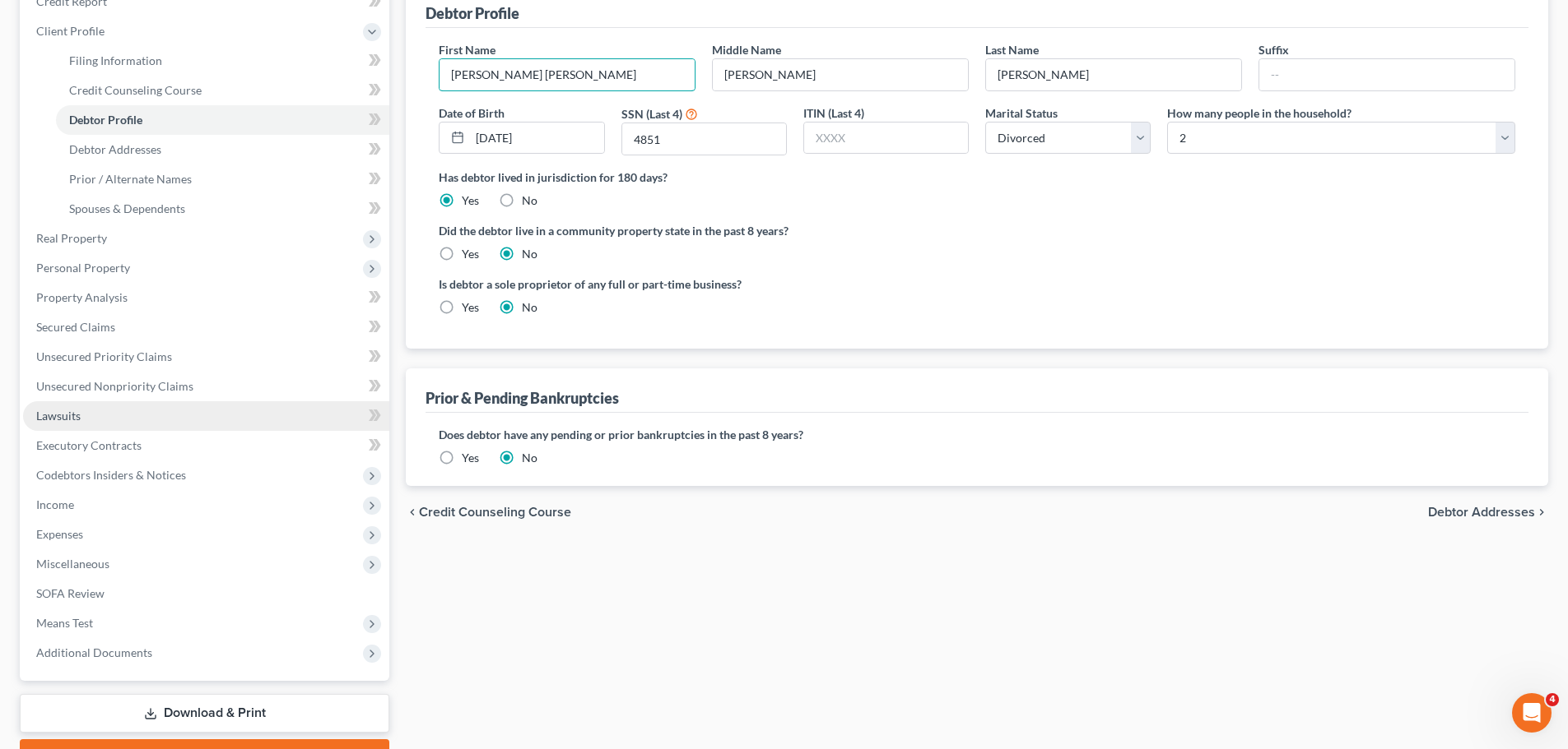
scroll to position [302, 0]
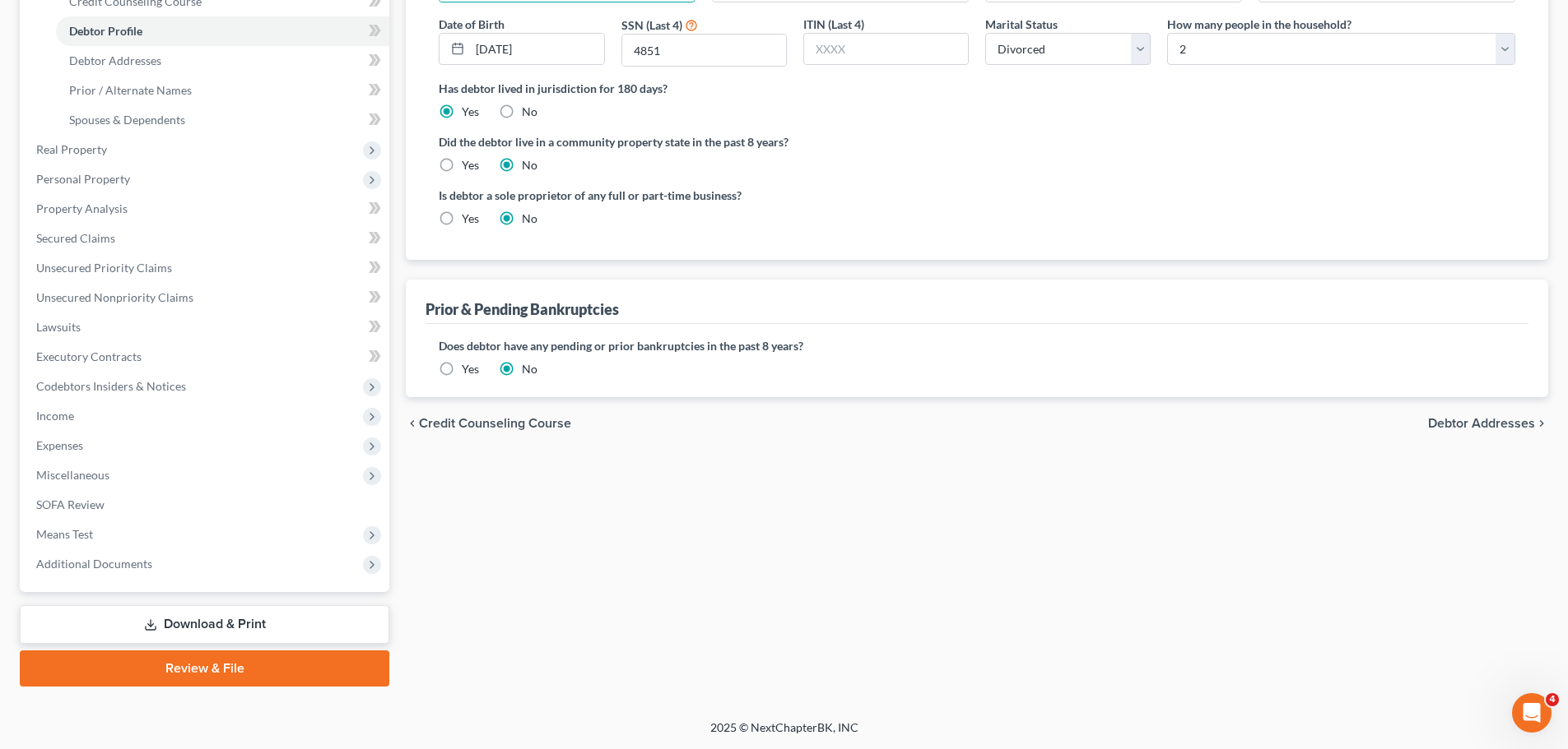
click at [125, 609] on link "Download & Print" at bounding box center [205, 625] width 370 height 39
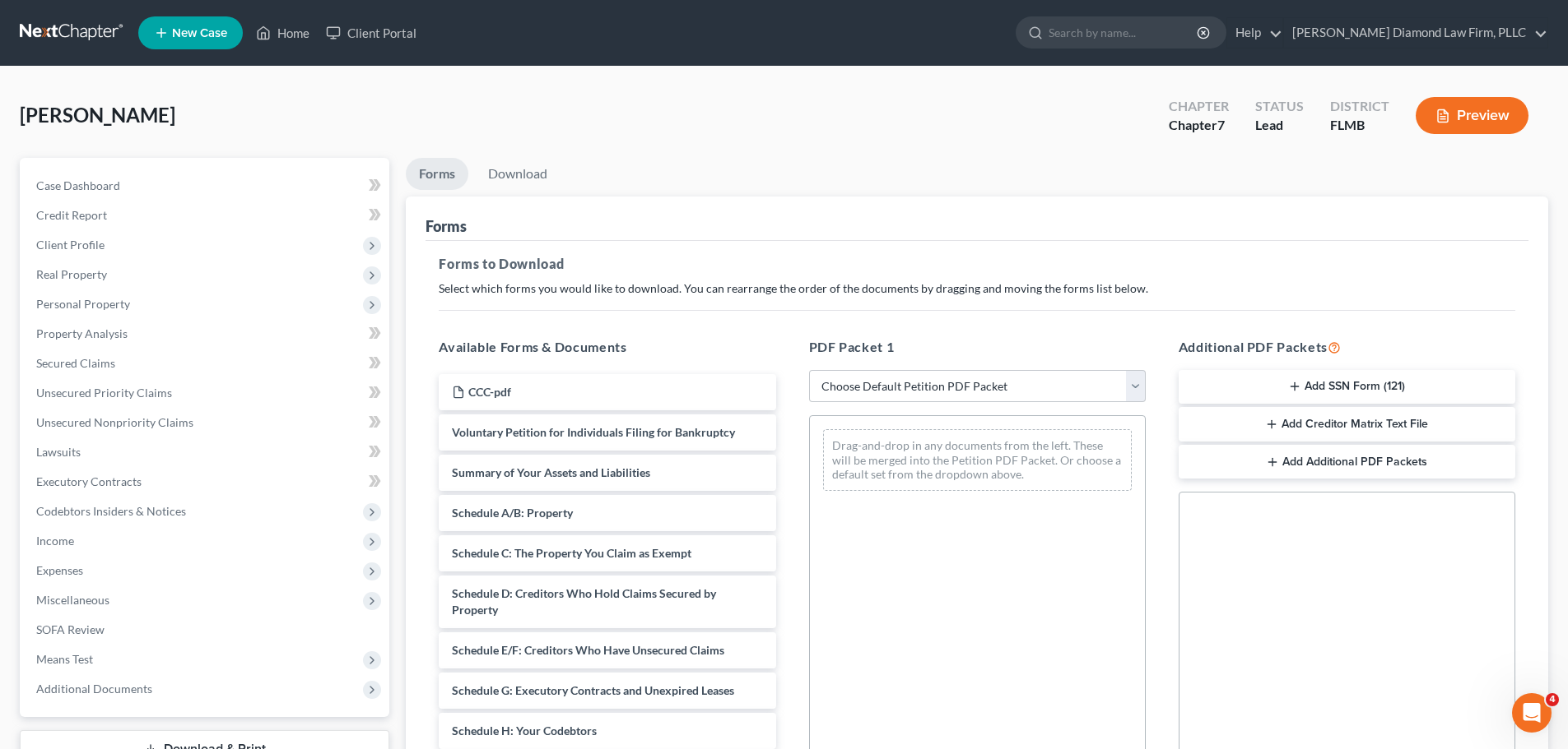
click at [1285, 381] on button "Add SSN Form (121)" at bounding box center [1346, 387] width 336 height 35
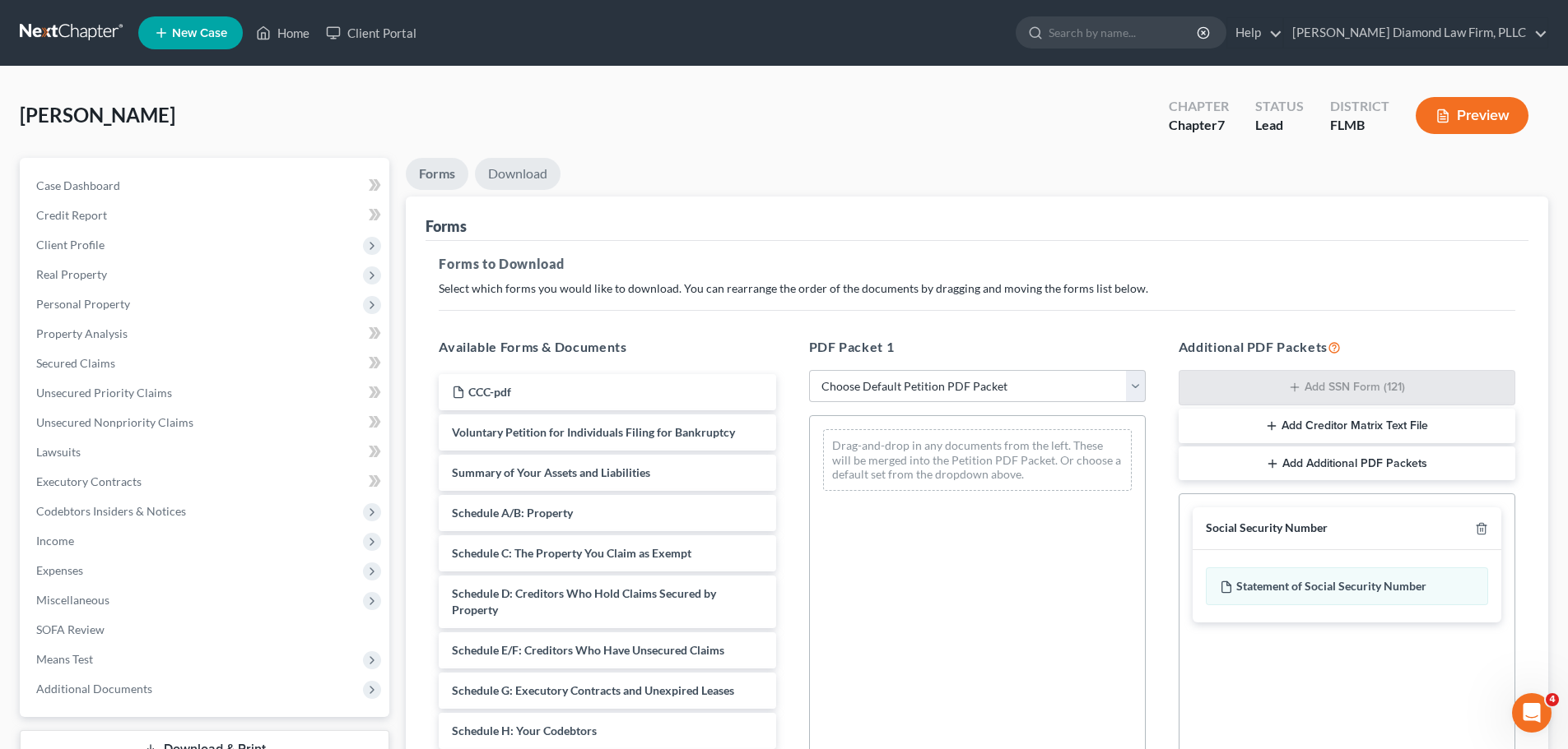
click at [519, 178] on link "Download" at bounding box center [517, 173] width 86 height 32
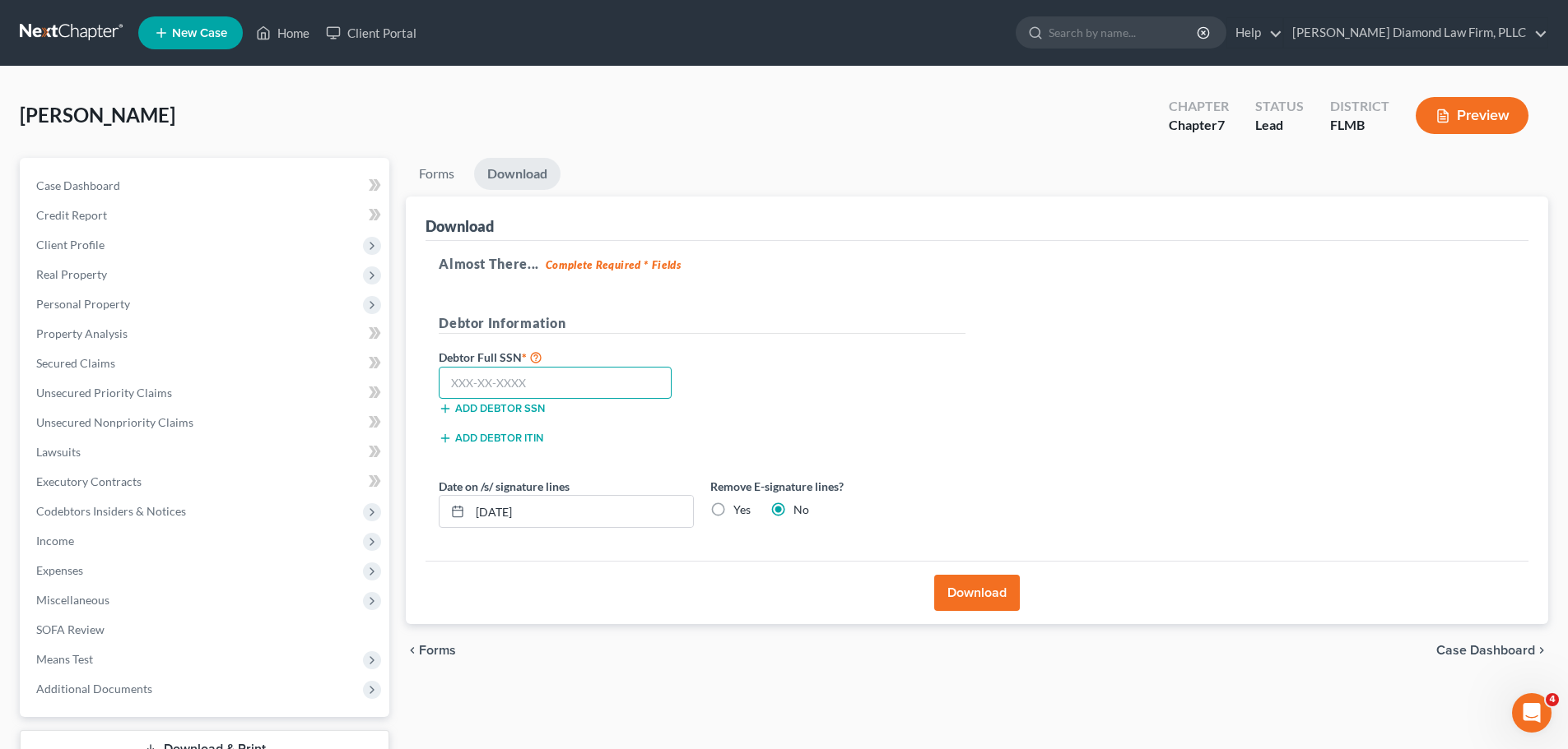
click at [580, 379] on input "text" at bounding box center [555, 383] width 233 height 33
click at [503, 384] on input "text" at bounding box center [555, 383] width 233 height 33
type input "232-06-4851"
click at [982, 603] on button "Download" at bounding box center [977, 593] width 86 height 37
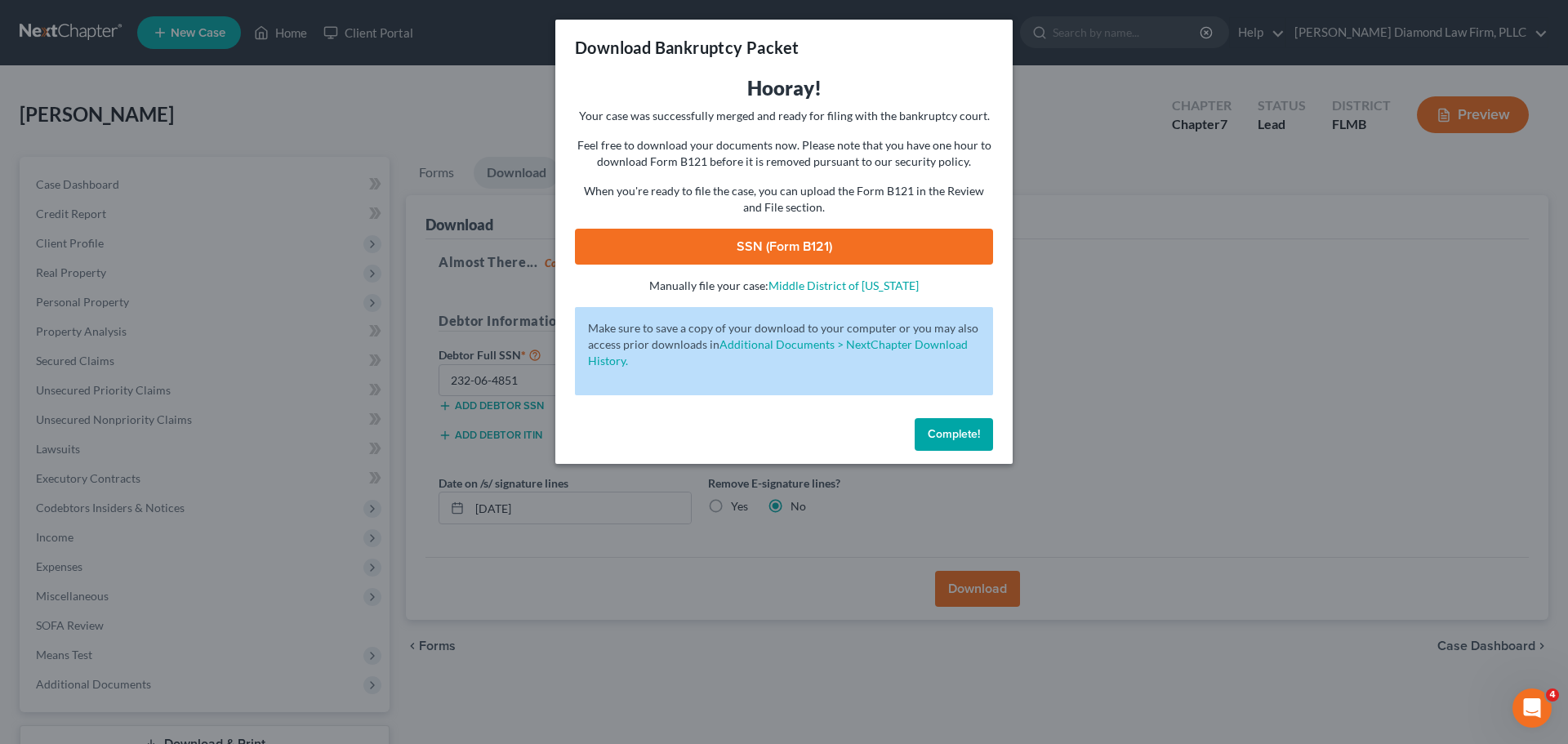
click at [830, 257] on link "SSN (Form B121)" at bounding box center [783, 247] width 418 height 36
drag, startPoint x: 964, startPoint y: 438, endPoint x: 776, endPoint y: 369, distance: 200.3
click at [964, 438] on span "Complete!" at bounding box center [954, 434] width 53 height 14
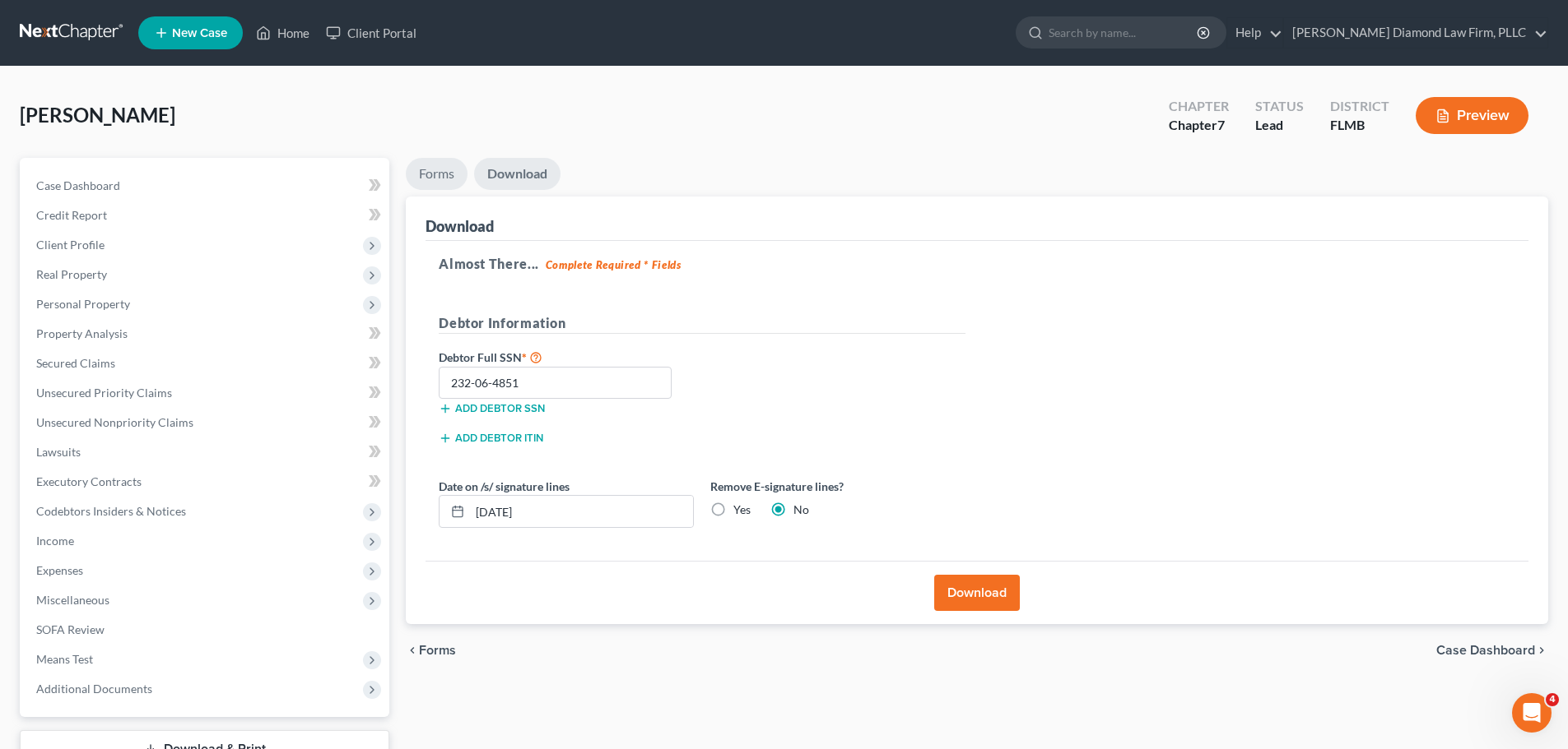
click at [431, 172] on link "Forms" at bounding box center [436, 173] width 62 height 32
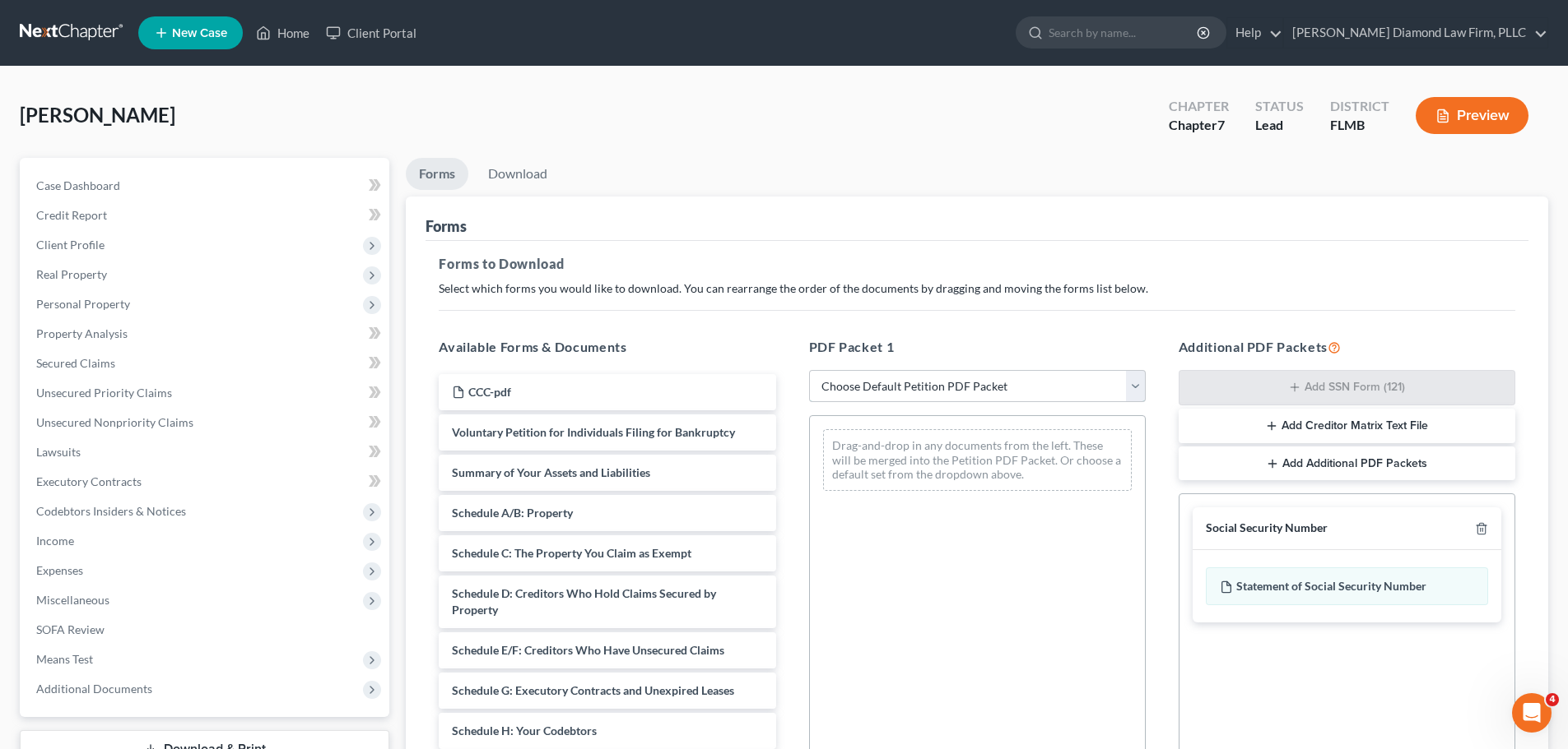
click at [911, 382] on select "Choose Default Petition PDF Packet Complete Bankruptcy Petition (all forms and …" at bounding box center [977, 386] width 336 height 33
select select "0"
click at [809, 370] on select "Choose Default Petition PDF Packet Complete Bankruptcy Petition (all forms and …" at bounding box center [977, 386] width 336 height 33
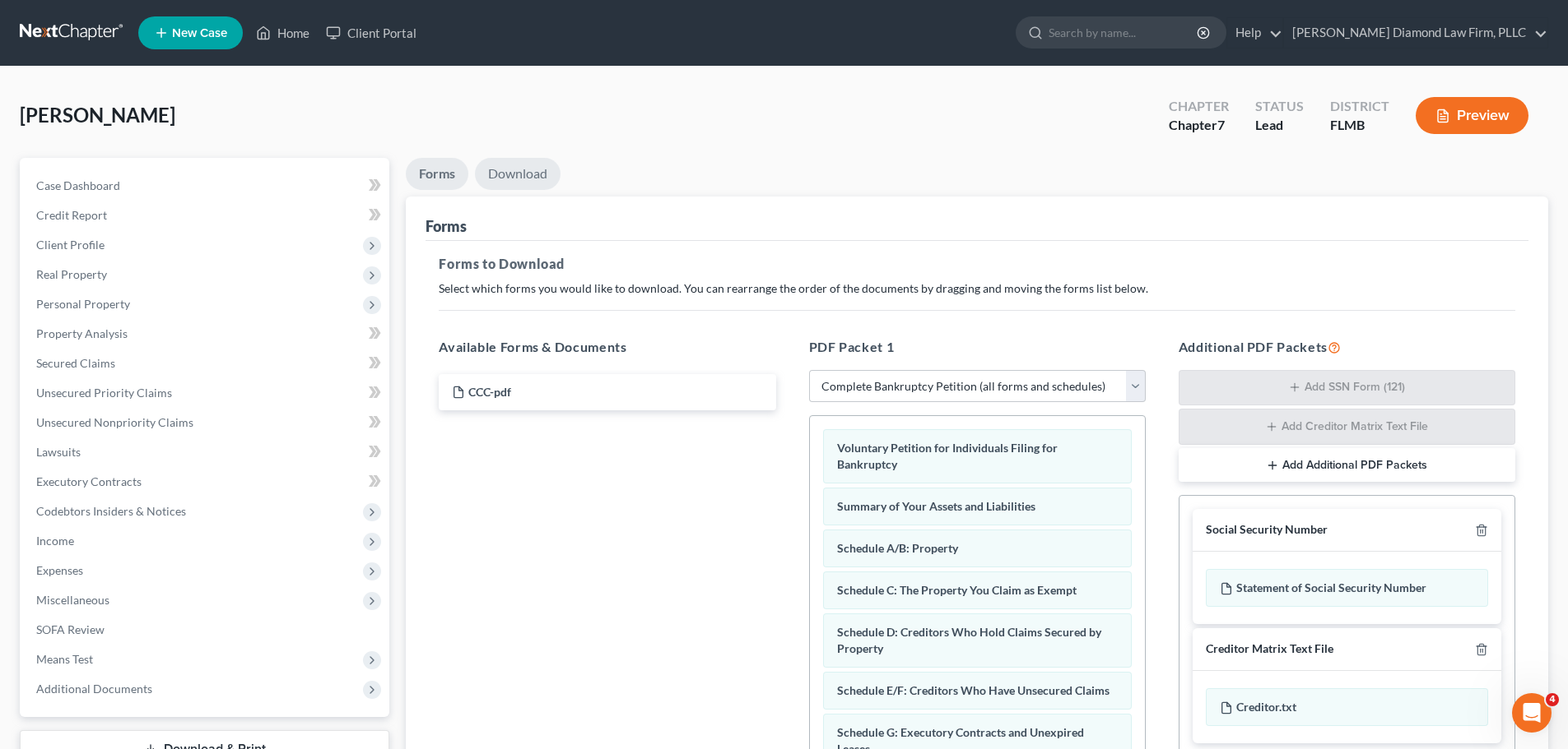
click at [522, 178] on link "Download" at bounding box center [517, 173] width 86 height 32
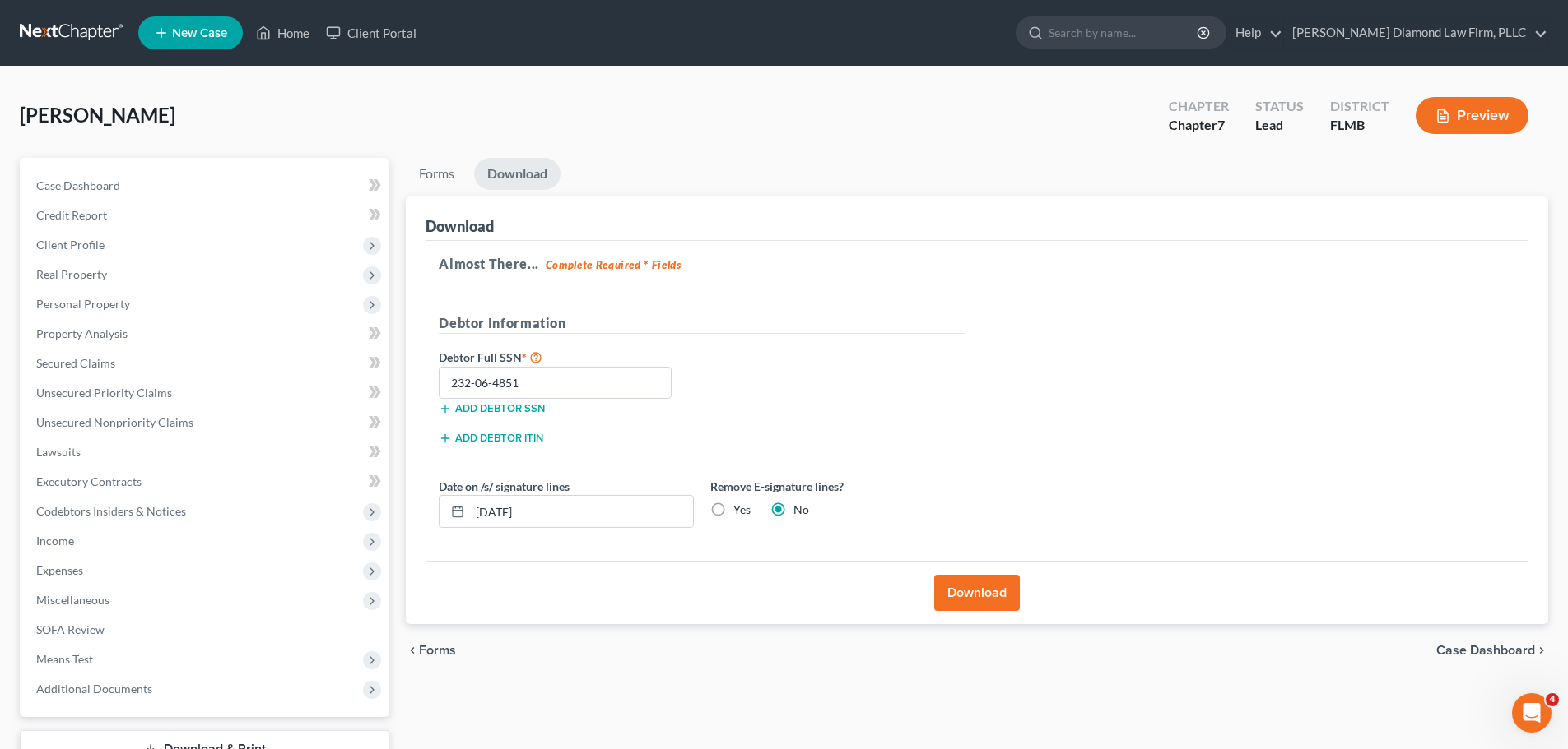
click at [965, 584] on button "Download" at bounding box center [977, 593] width 86 height 37
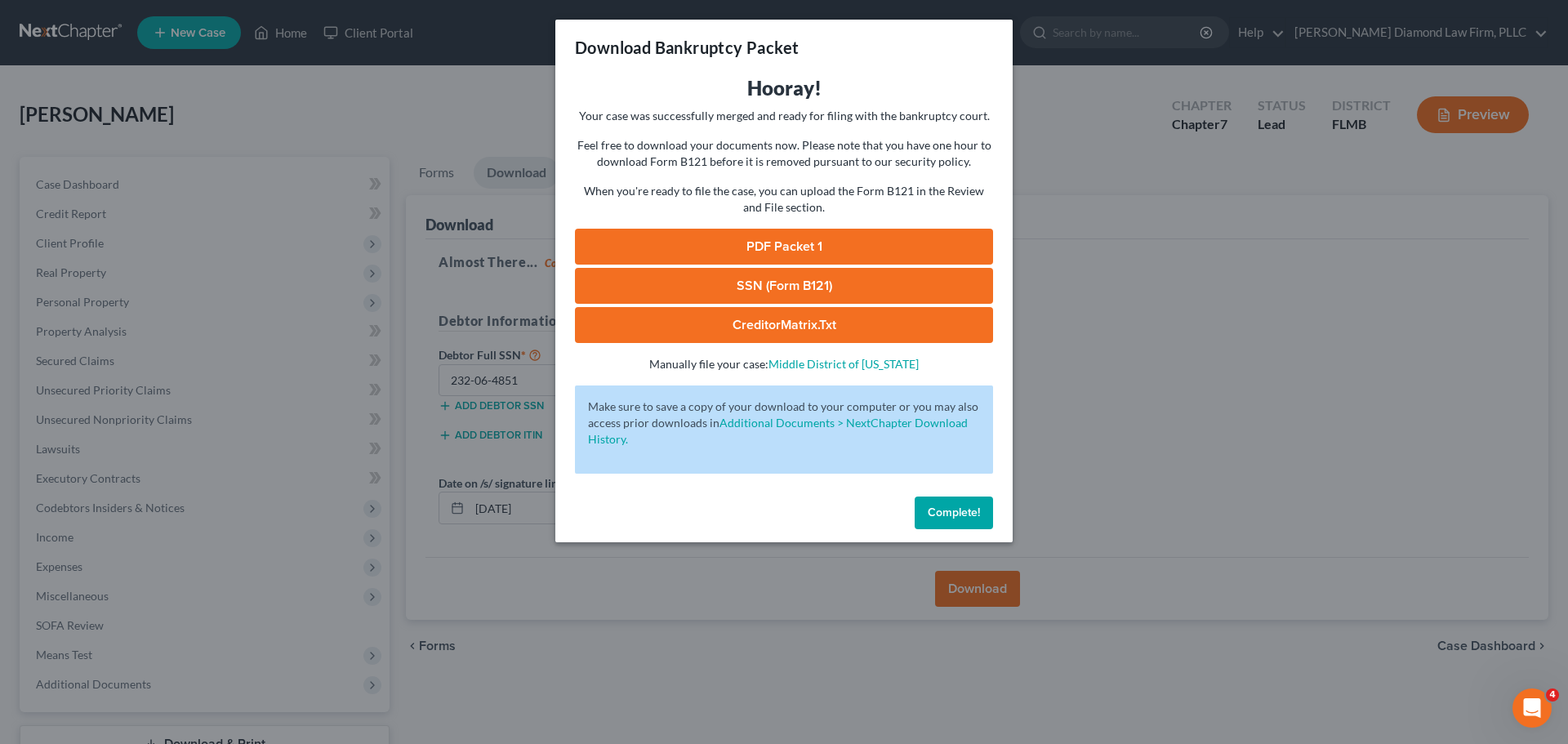
click at [809, 237] on link "PDF Packet 1" at bounding box center [783, 247] width 418 height 36
drag, startPoint x: 958, startPoint y: 508, endPoint x: 554, endPoint y: 495, distance: 404.2
click at [958, 508] on span "Complete!" at bounding box center [954, 513] width 53 height 14
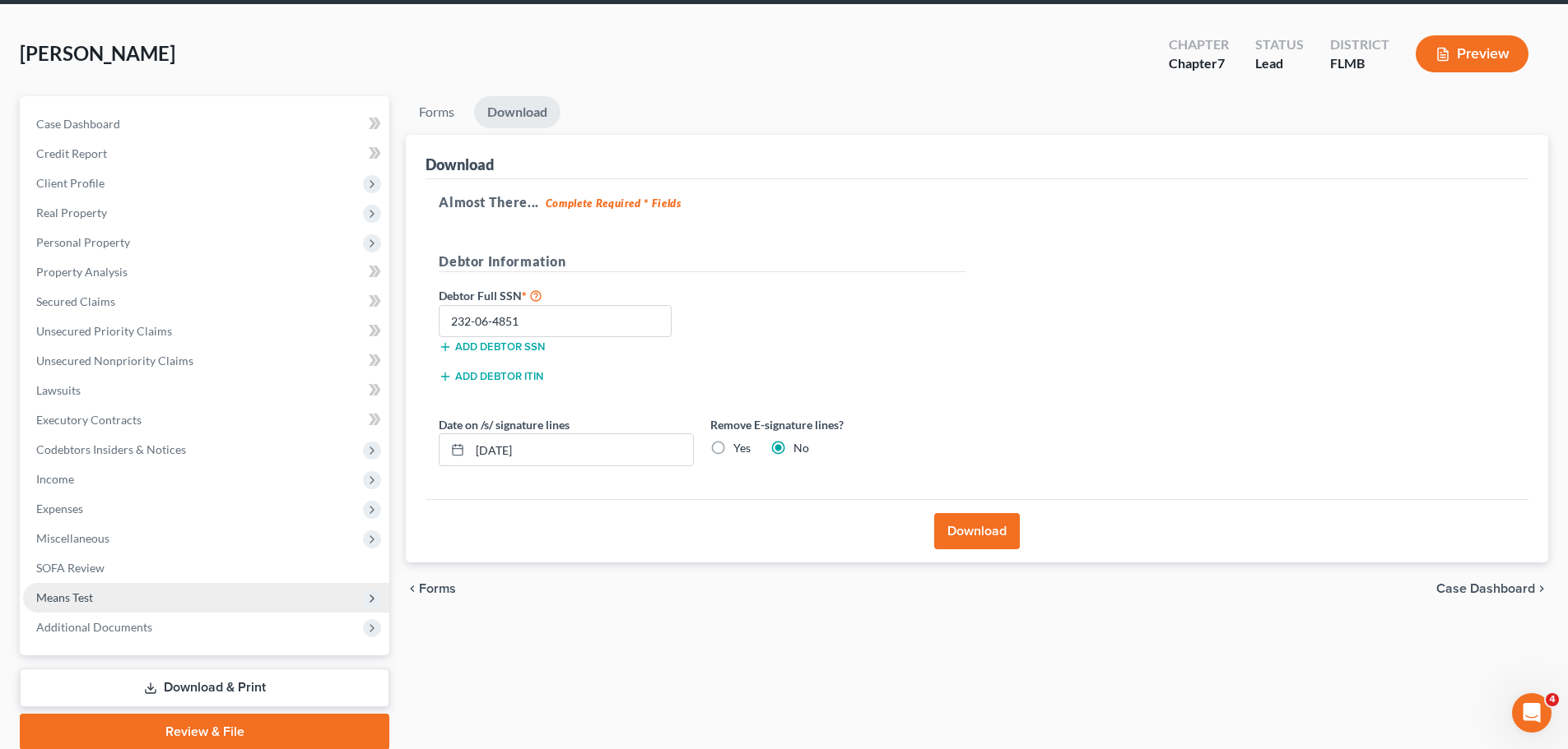
scroll to position [125, 0]
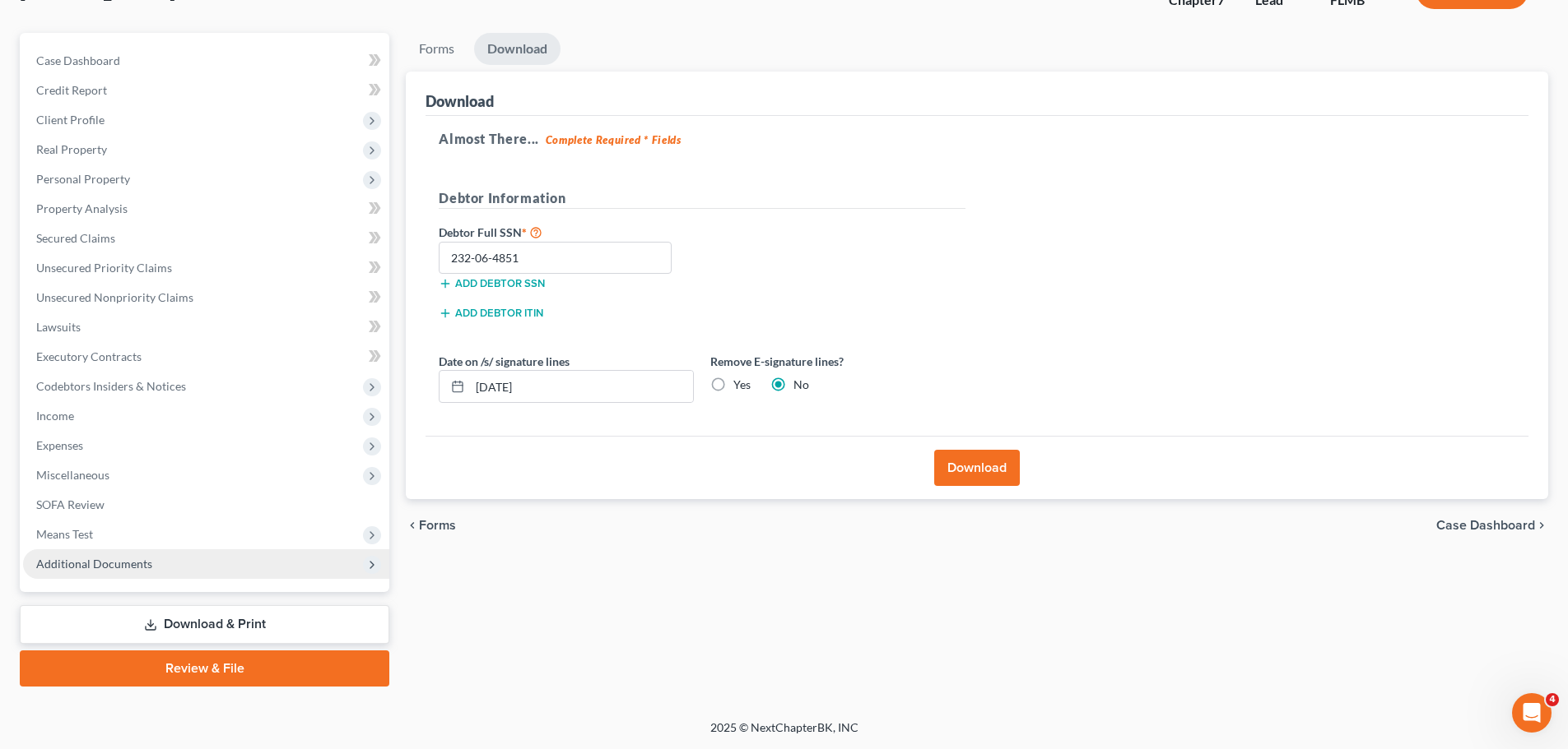
click at [100, 555] on span "Additional Documents" at bounding box center [206, 564] width 366 height 30
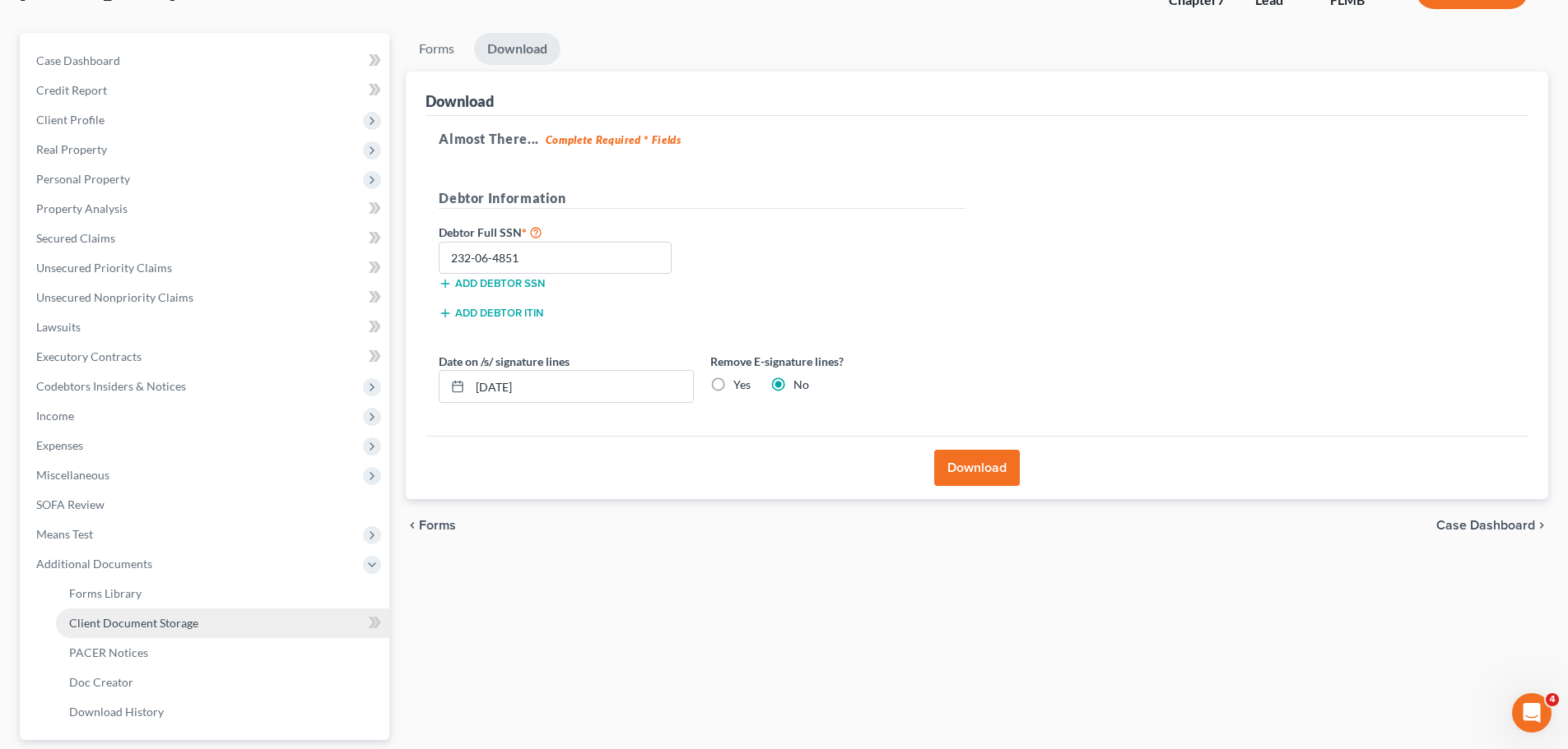
scroll to position [273, 0]
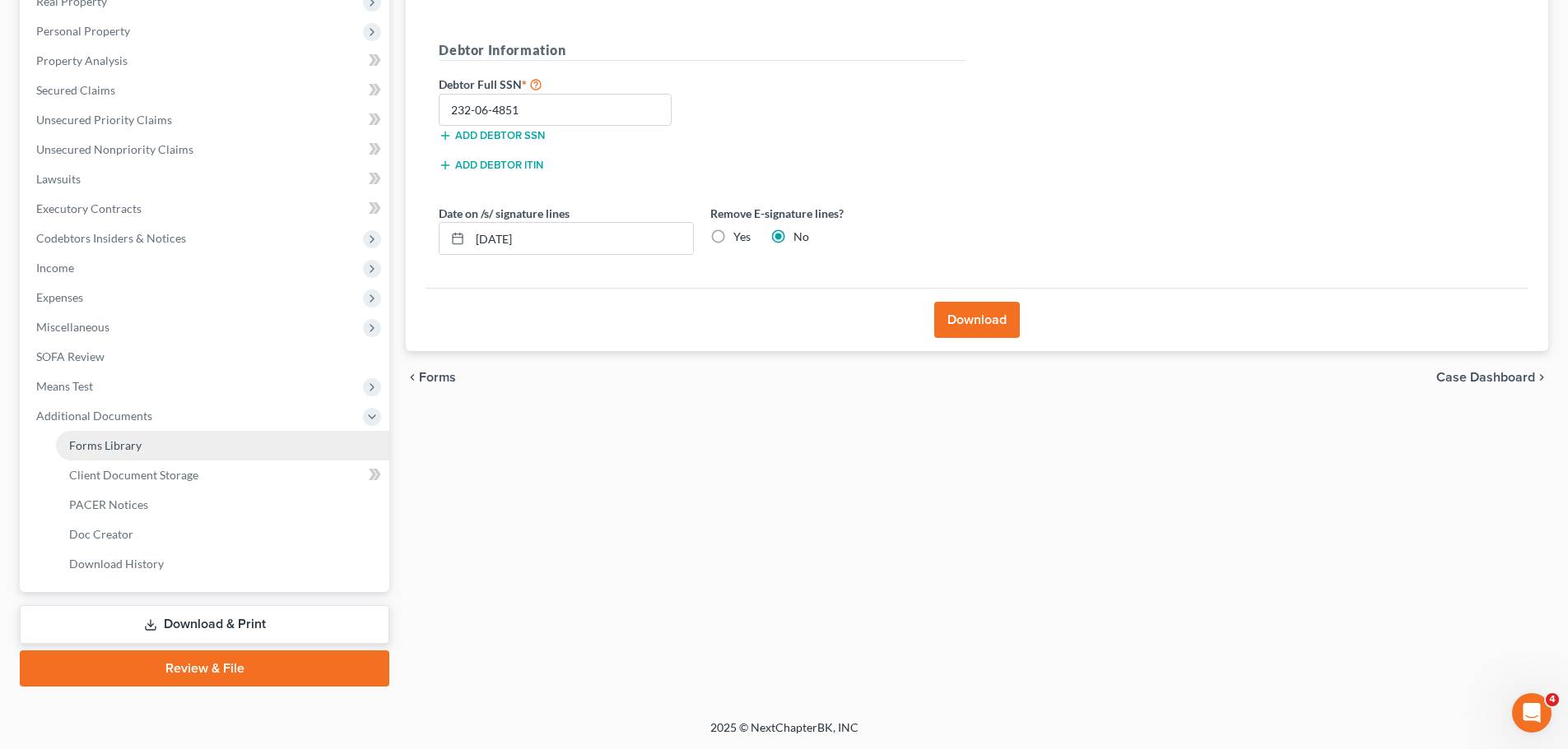
click at [147, 450] on link "Forms Library" at bounding box center [222, 446] width 333 height 30
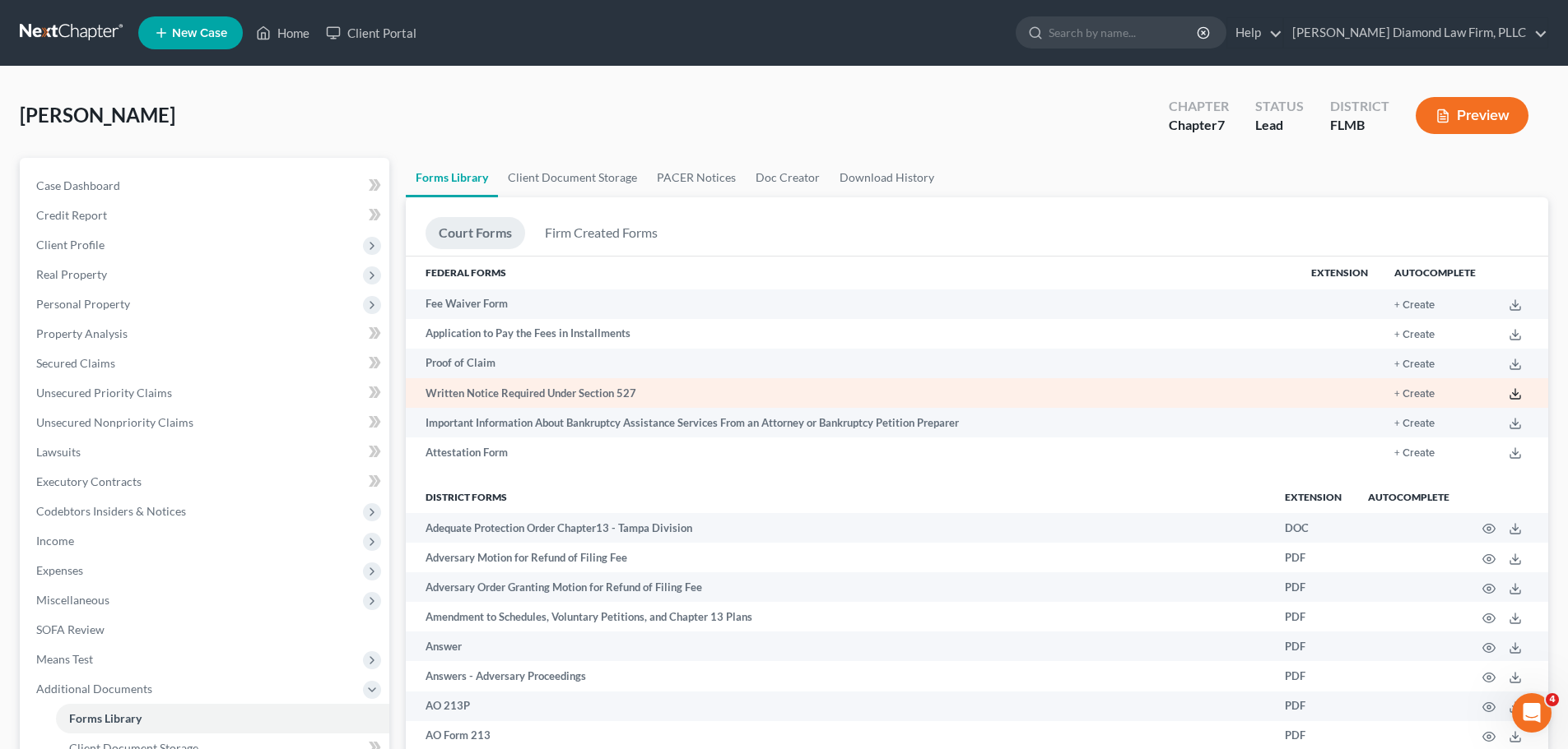
click at [1513, 393] on icon at bounding box center [1515, 394] width 13 height 13
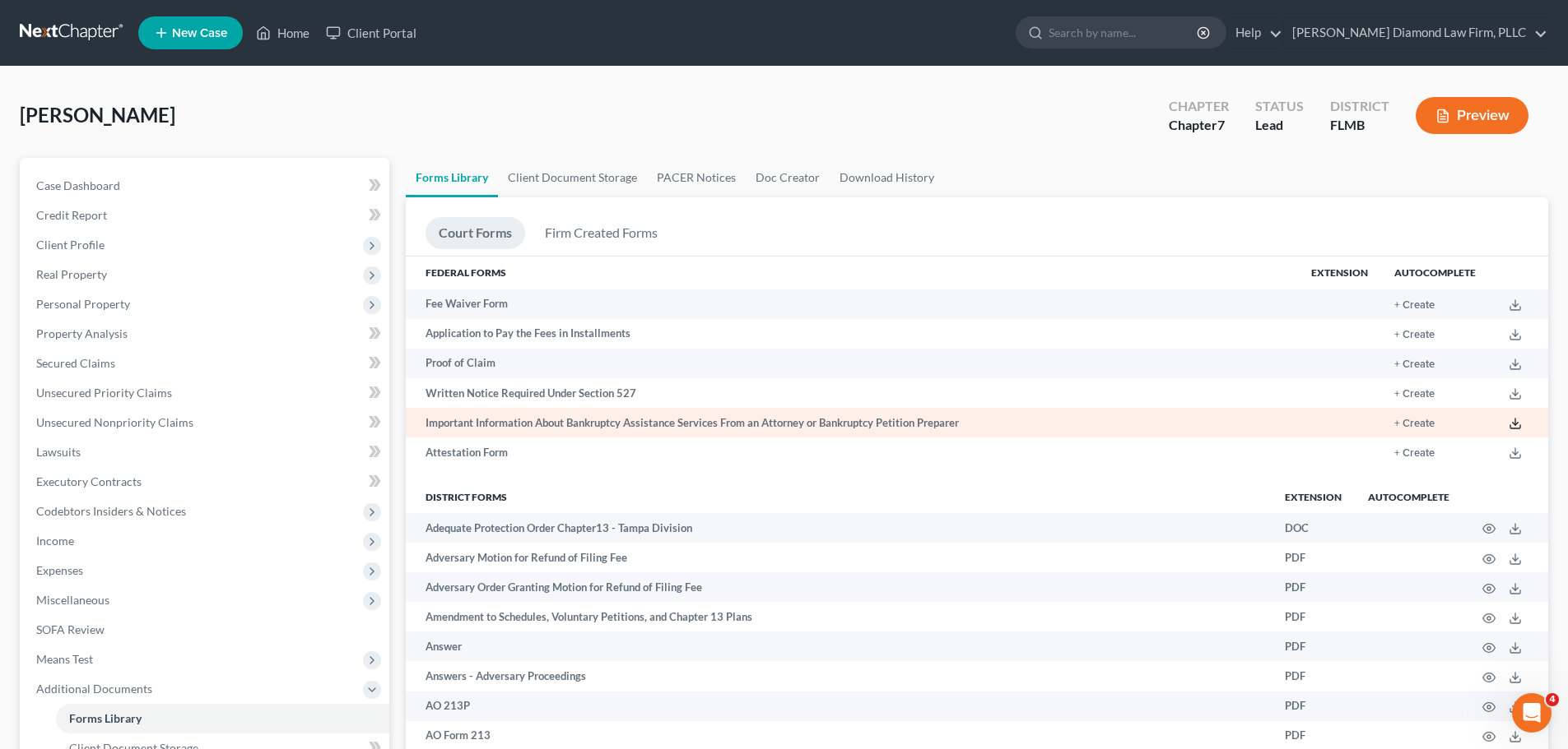
click at [1511, 421] on icon at bounding box center [1515, 424] width 13 height 13
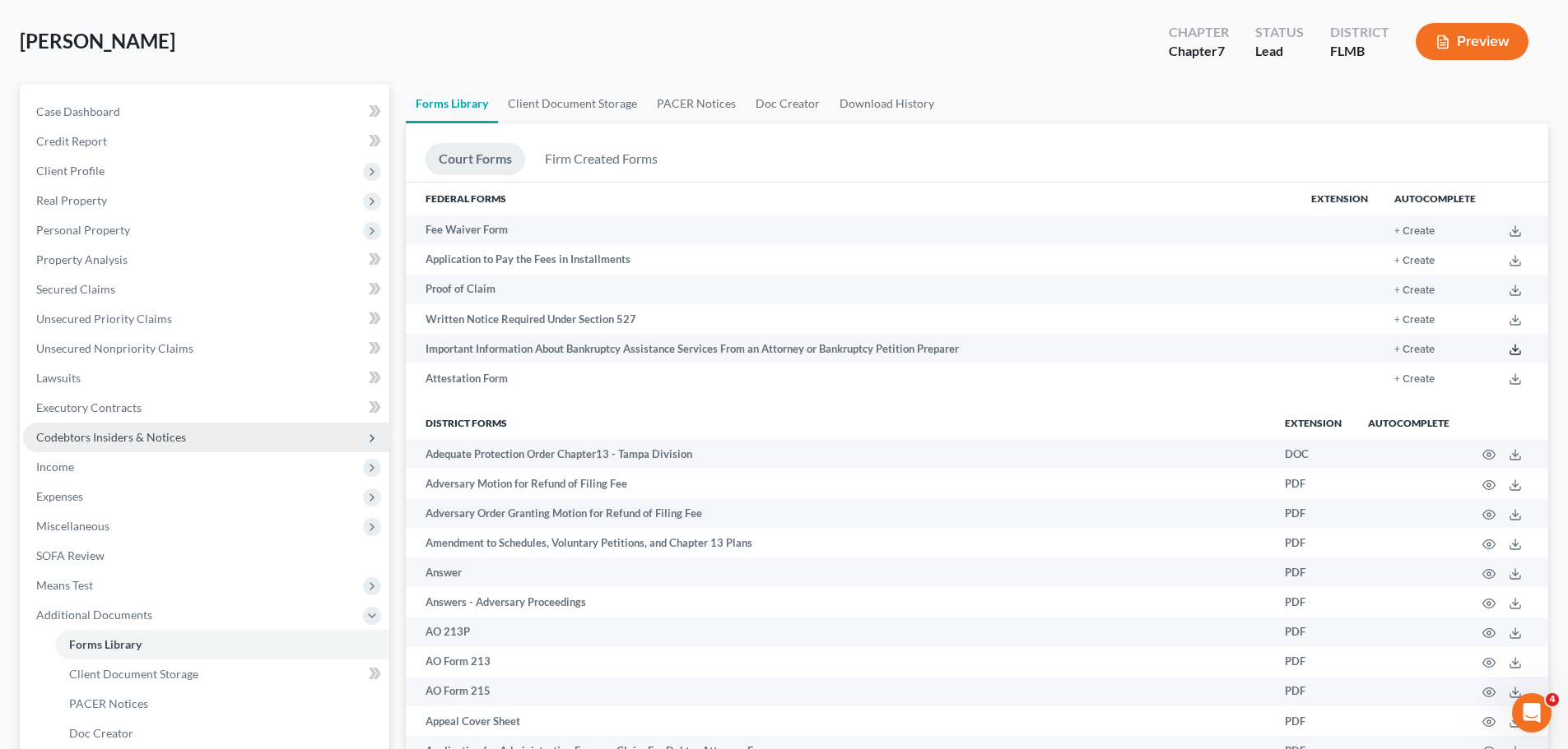
scroll to position [246, 0]
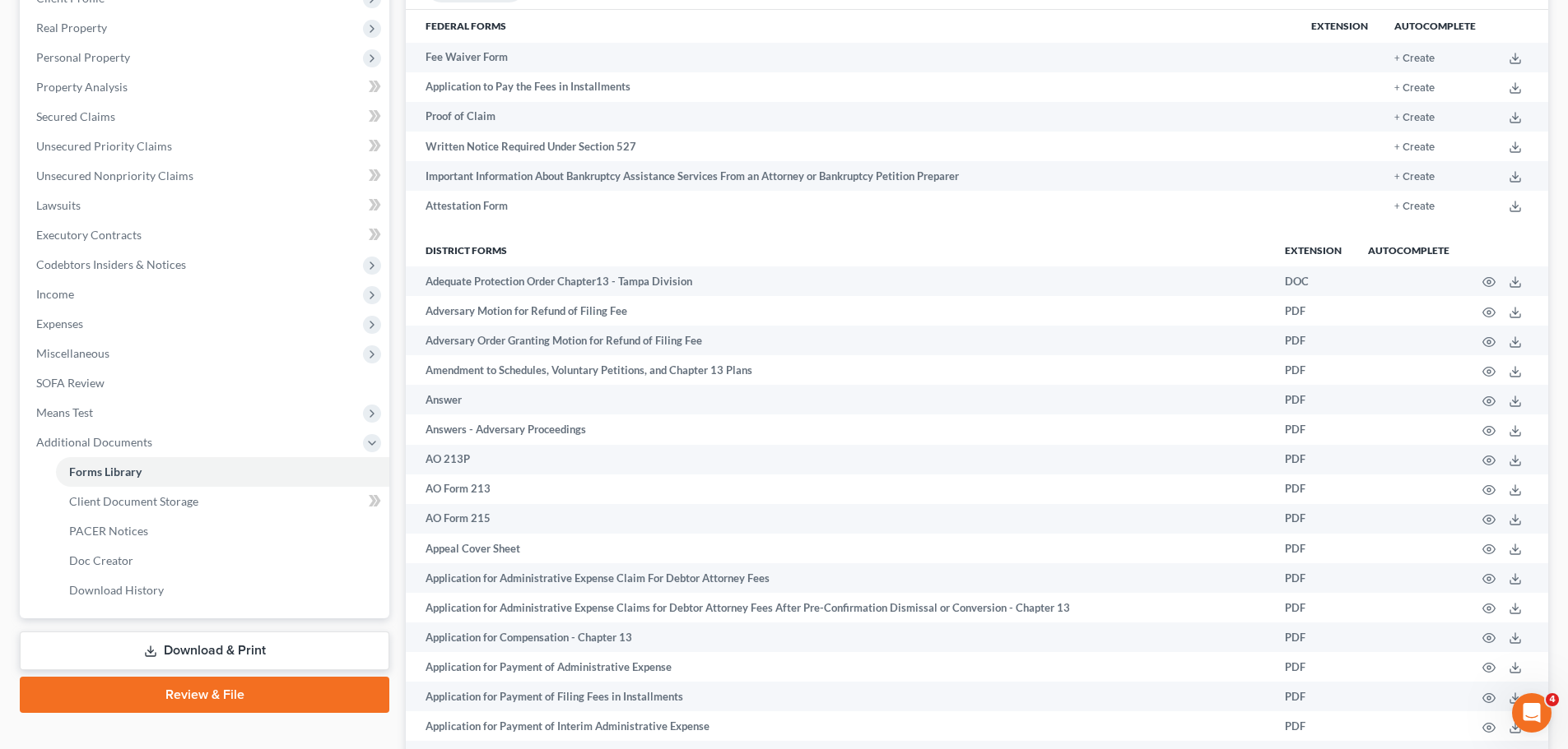
drag, startPoint x: 635, startPoint y: 33, endPoint x: 142, endPoint y: 381, distance: 603.5
click at [635, 33] on th "Federal Forms" at bounding box center [851, 26] width 892 height 33
drag, startPoint x: 170, startPoint y: 653, endPoint x: 458, endPoint y: 488, distance: 331.9
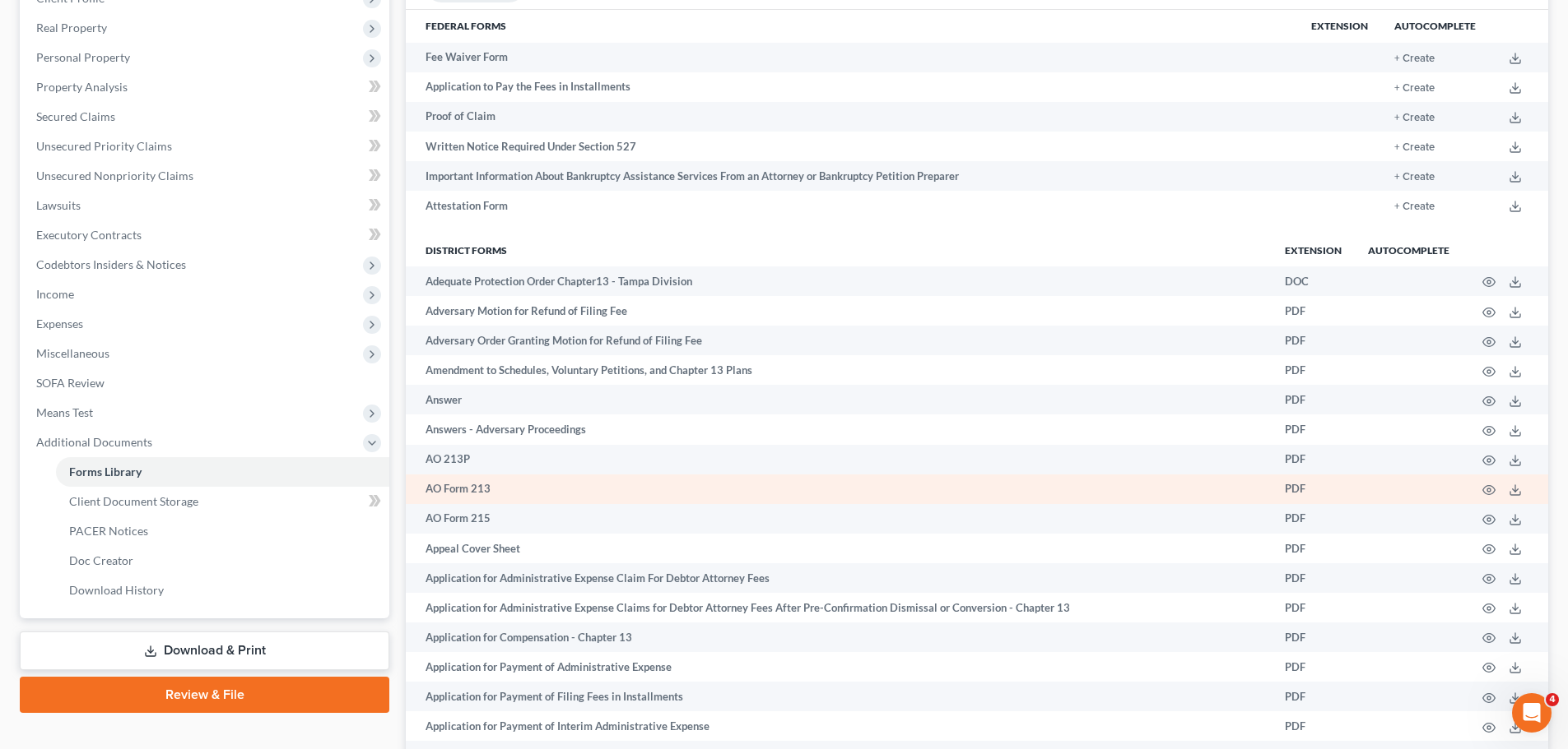
click at [170, 653] on link "Download & Print" at bounding box center [205, 651] width 370 height 39
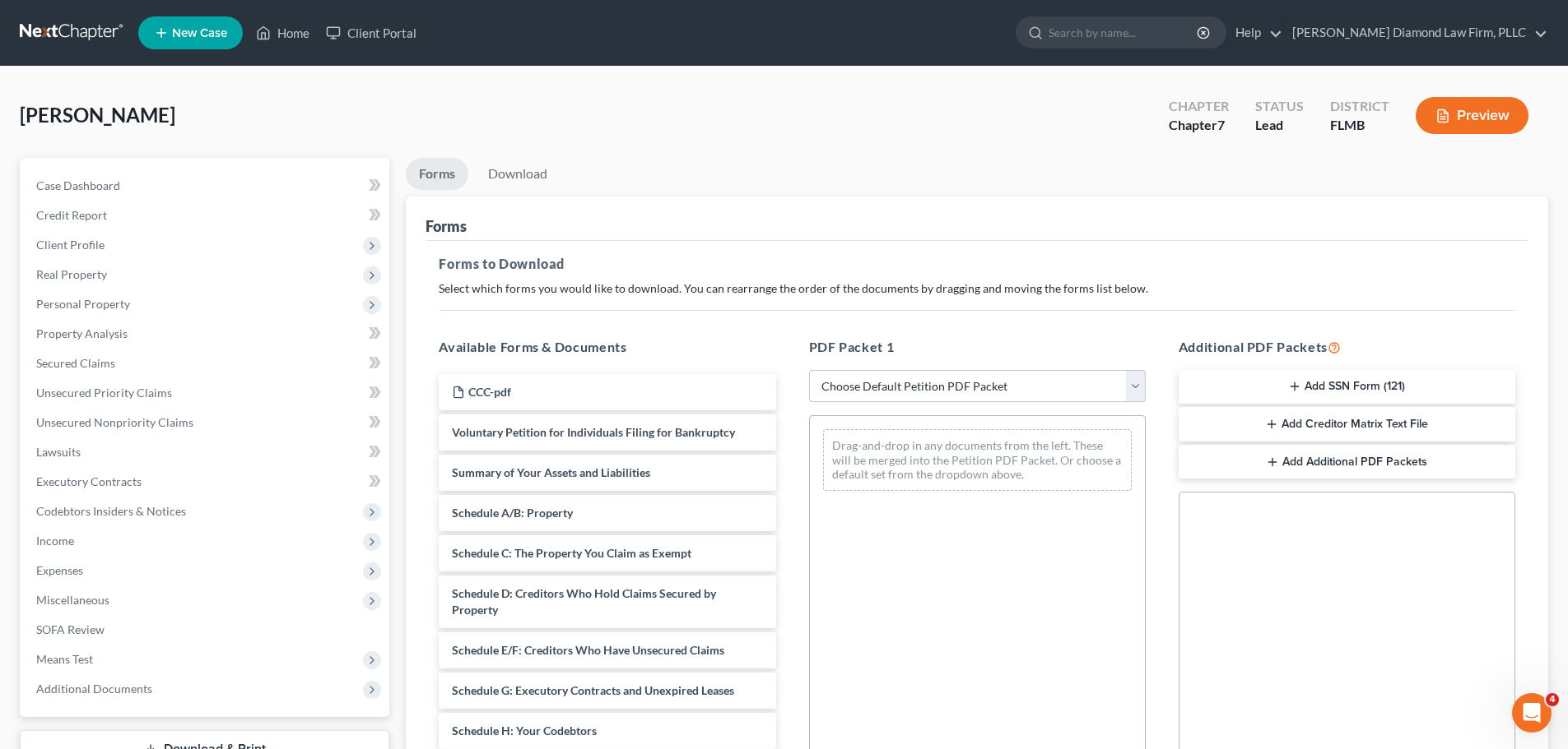
click at [925, 391] on select "Choose Default Petition PDF Packet Complete Bankruptcy Petition (all forms and …" at bounding box center [977, 386] width 336 height 33
select select "3"
click at [809, 370] on select "Choose Default Petition PDF Packet Complete Bankruptcy Petition (all forms and …" at bounding box center [977, 386] width 336 height 33
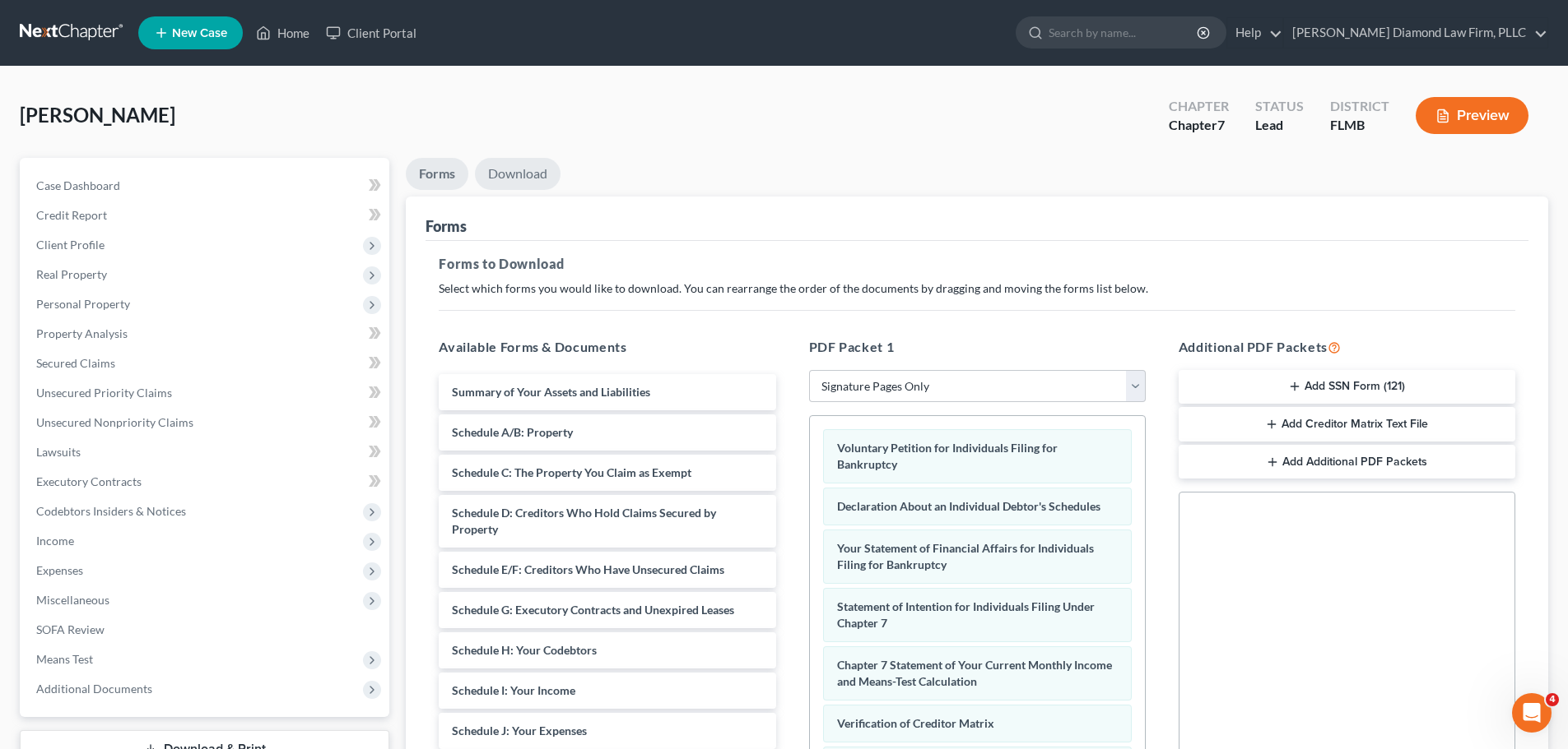
click at [518, 164] on link "Download" at bounding box center [517, 173] width 86 height 32
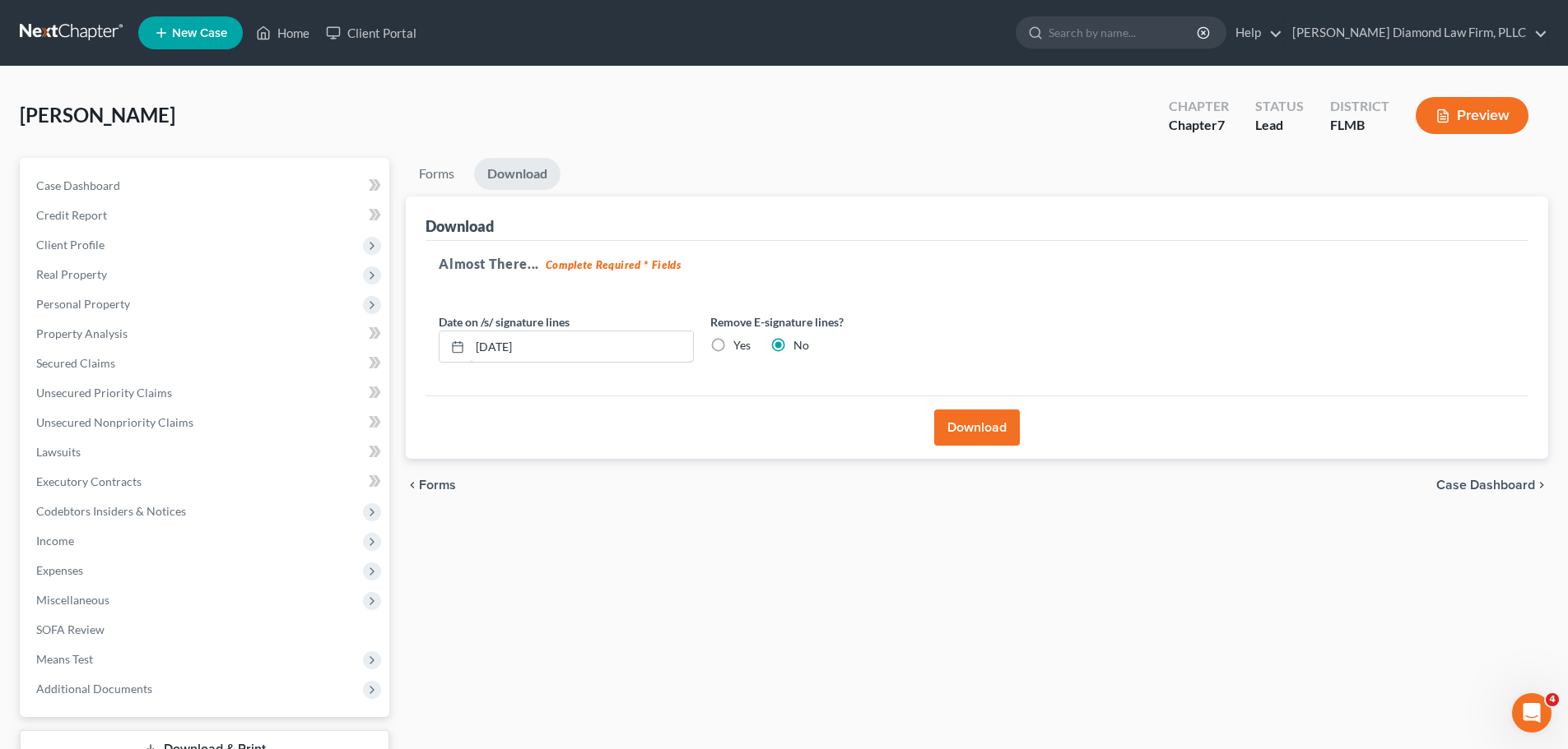
drag, startPoint x: 571, startPoint y: 341, endPoint x: 434, endPoint y: 348, distance: 137.2
click at [434, 348] on div "Date on /s/ signature lines 09/09/2025" at bounding box center [566, 339] width 272 height 50
click at [746, 344] on label "Yes" at bounding box center [742, 345] width 17 height 16
click at [746, 344] on input "Yes" at bounding box center [745, 342] width 11 height 11
radio input "true"
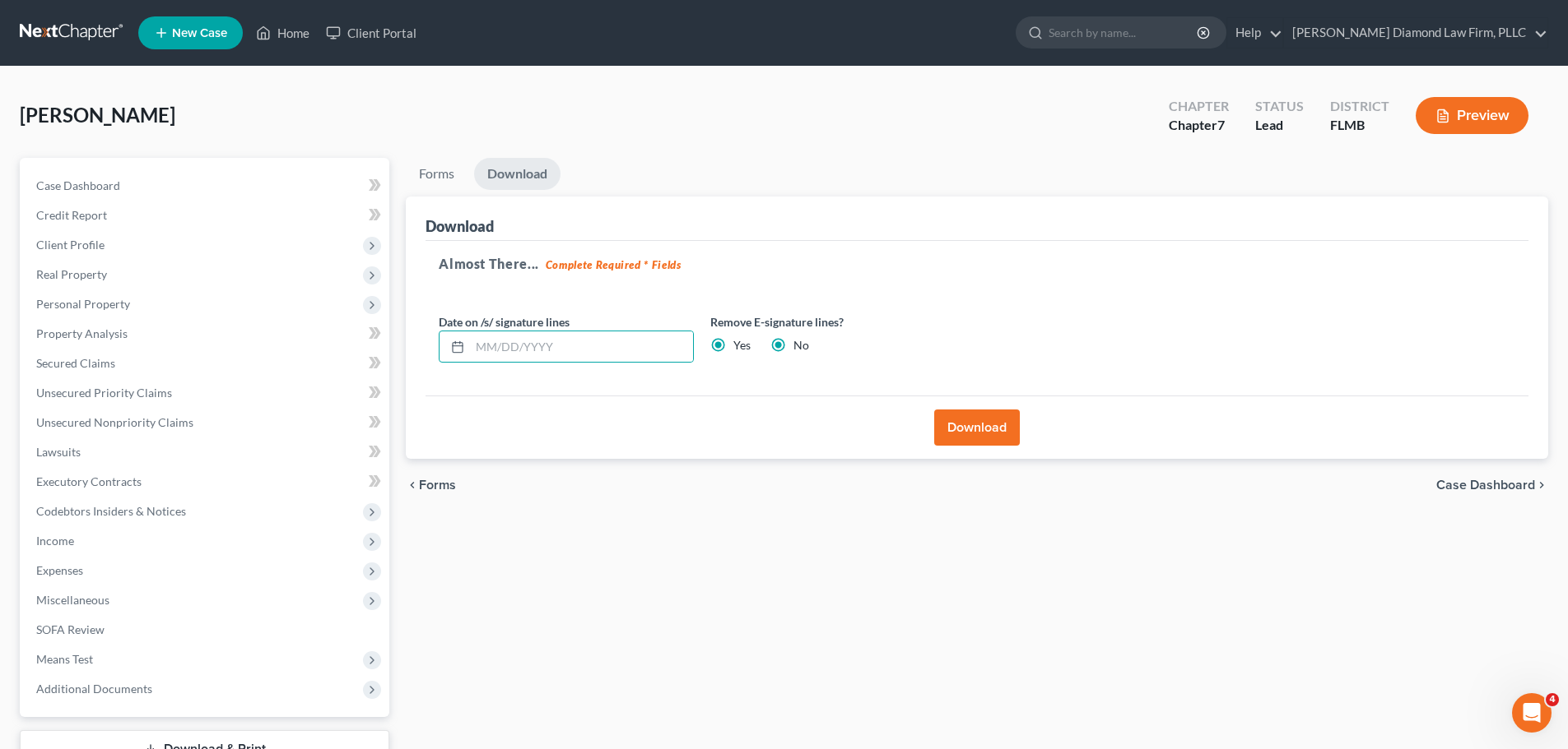
radio input "false"
click at [983, 436] on button "Download" at bounding box center [977, 427] width 86 height 37
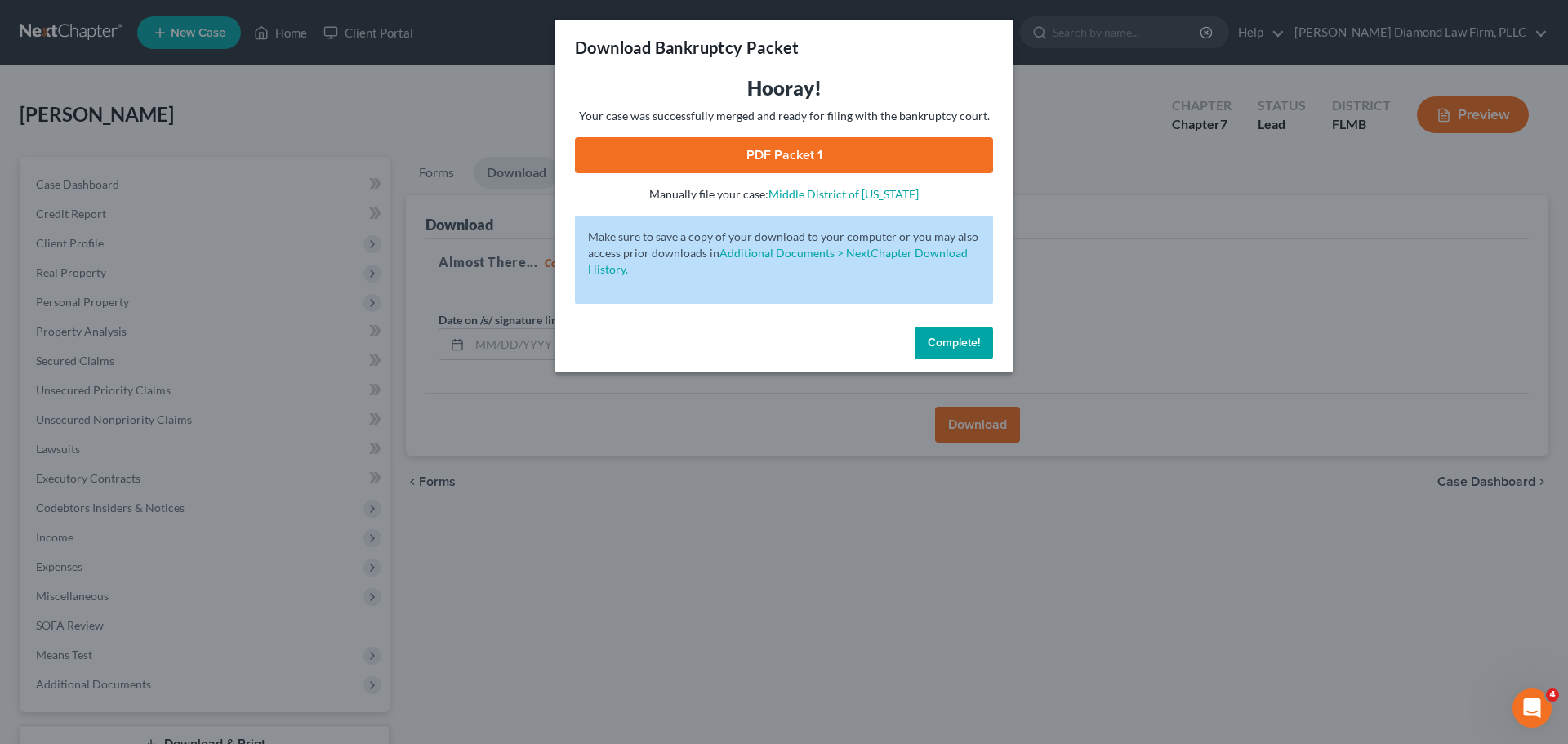
click at [859, 145] on link "PDF Packet 1" at bounding box center [783, 156] width 418 height 36
click at [965, 339] on span "Complete!" at bounding box center [954, 342] width 53 height 14
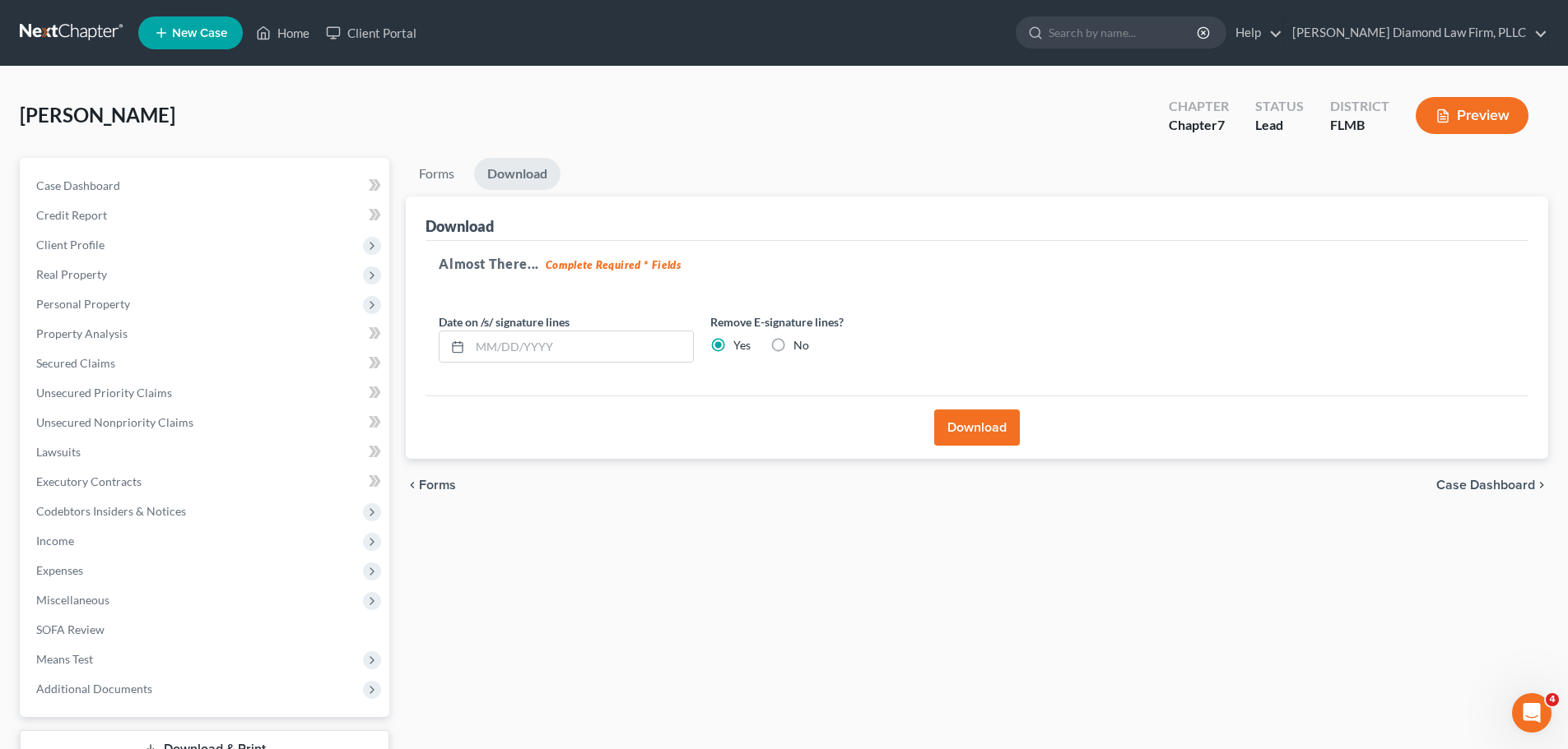
click at [59, 42] on link at bounding box center [72, 33] width 105 height 30
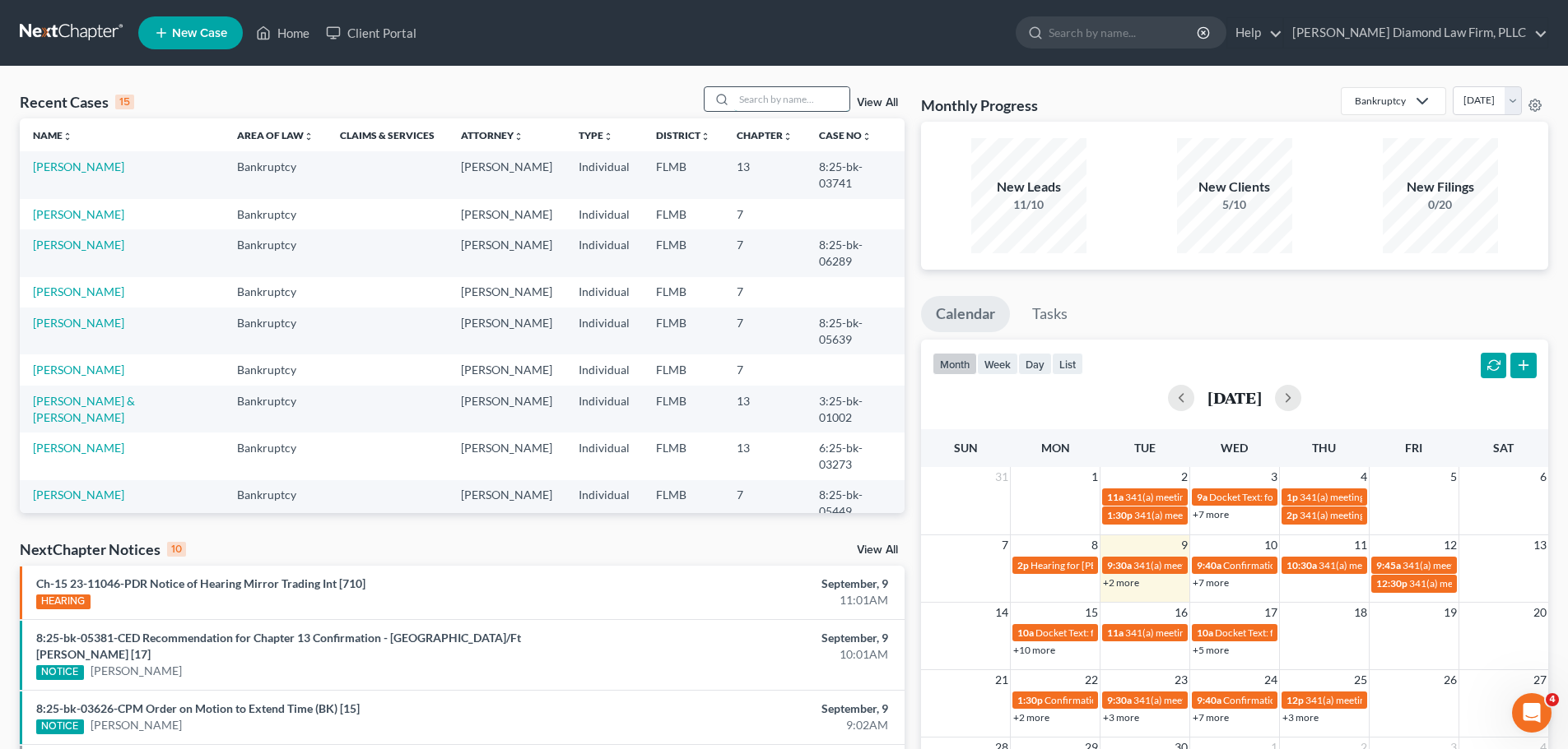
click at [774, 91] on input "search" at bounding box center [792, 99] width 116 height 24
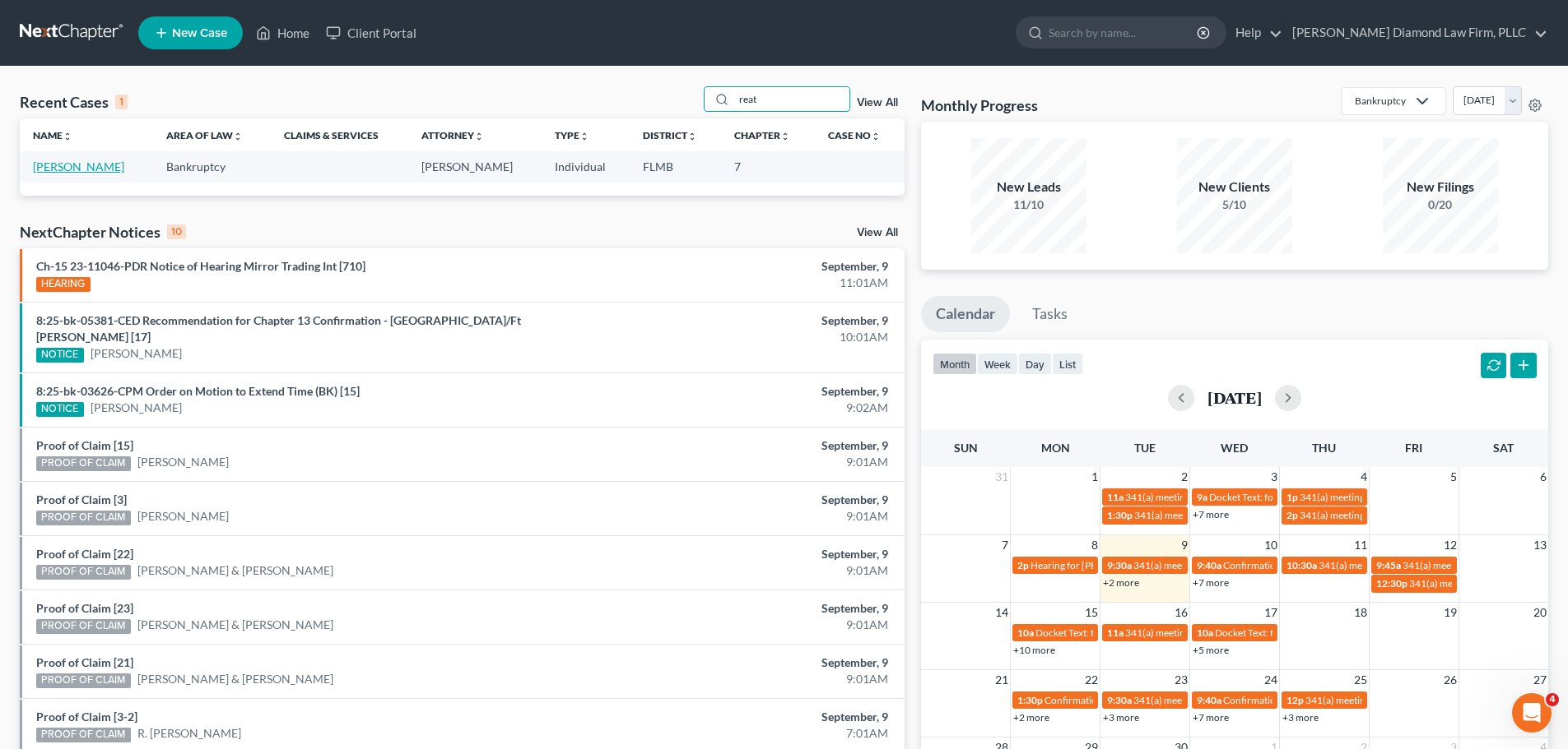
type input "reat"
click at [68, 168] on link "[PERSON_NAME]" at bounding box center [78, 167] width 91 height 14
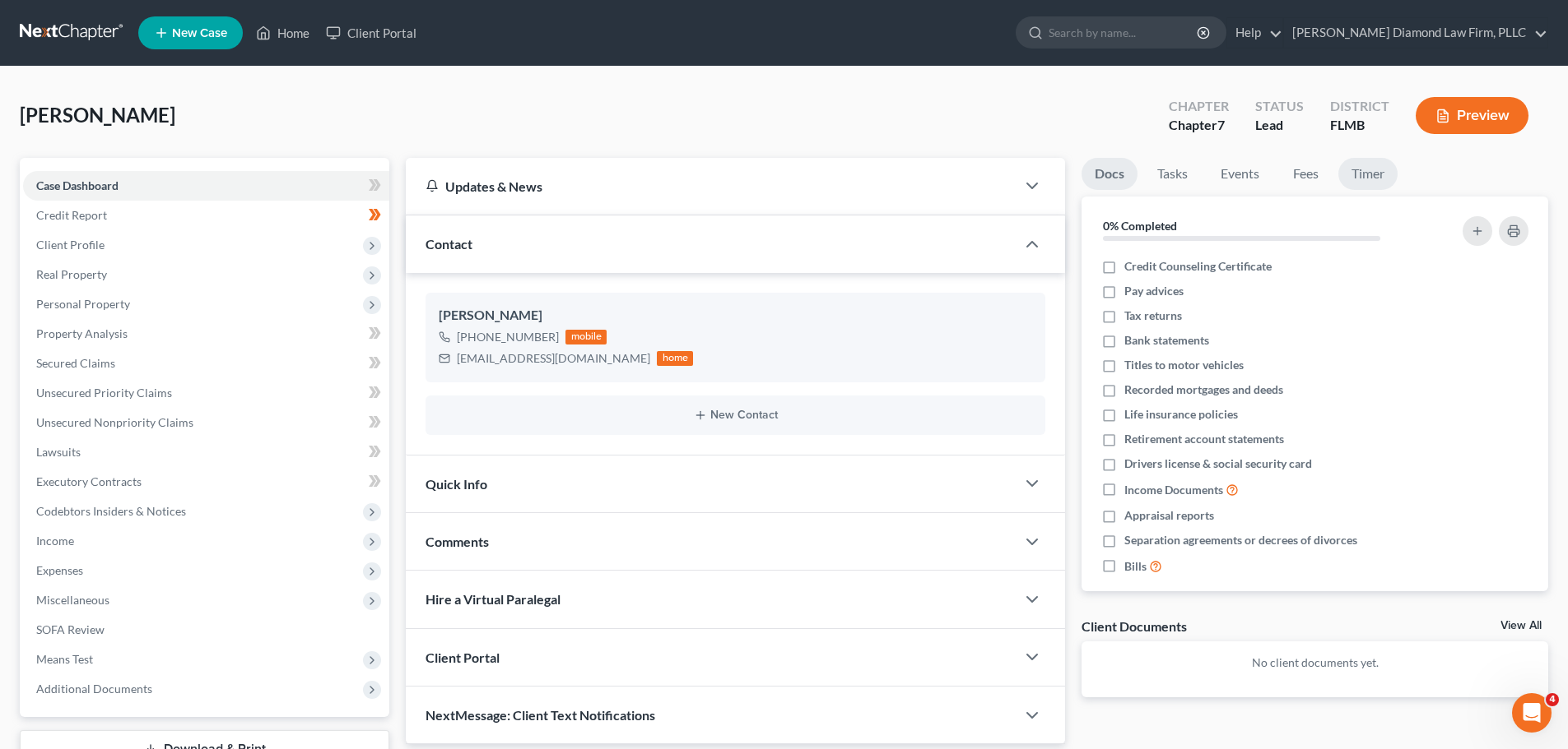
click at [1355, 175] on link "Timer" at bounding box center [1368, 173] width 60 height 32
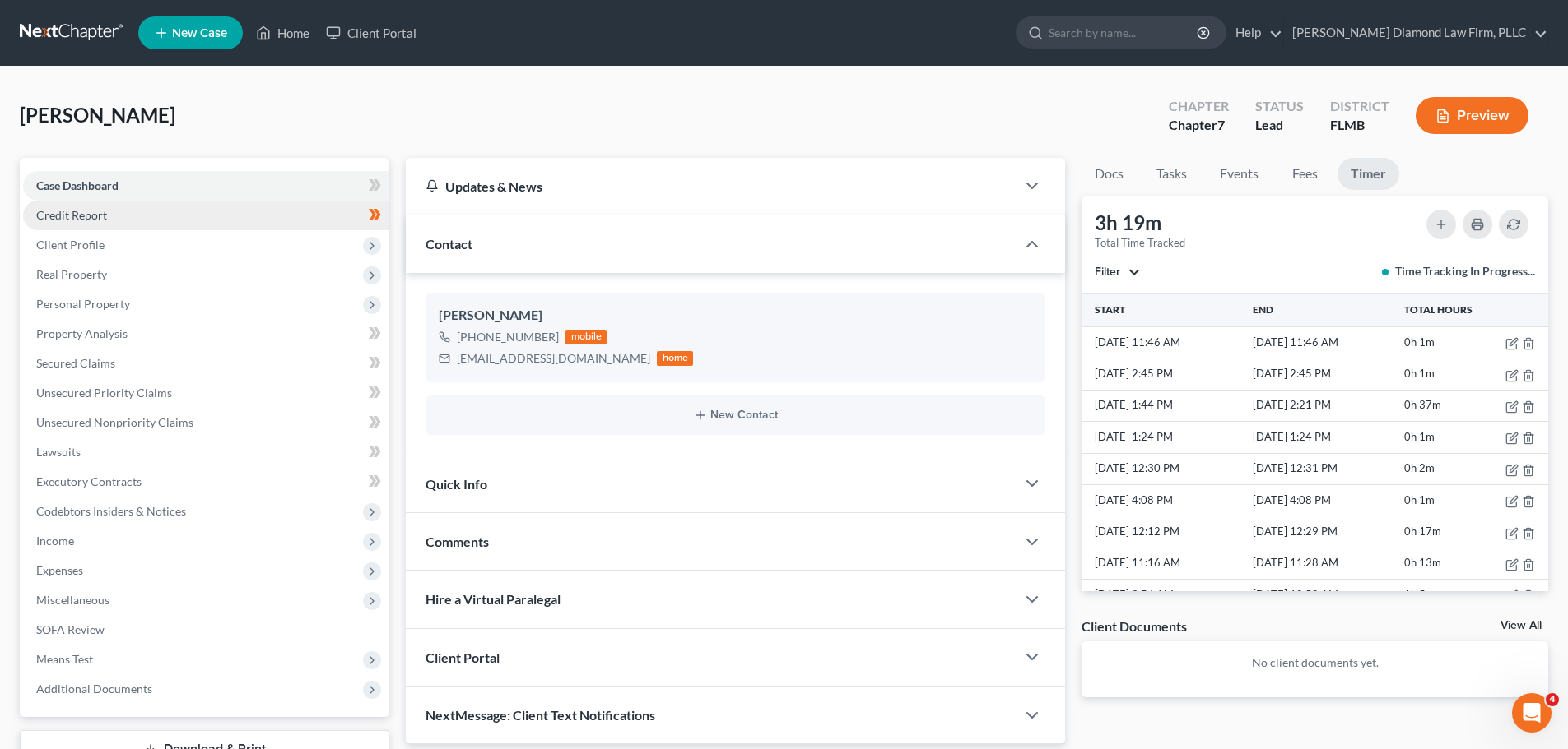
click at [169, 222] on link "Credit Report" at bounding box center [206, 215] width 366 height 30
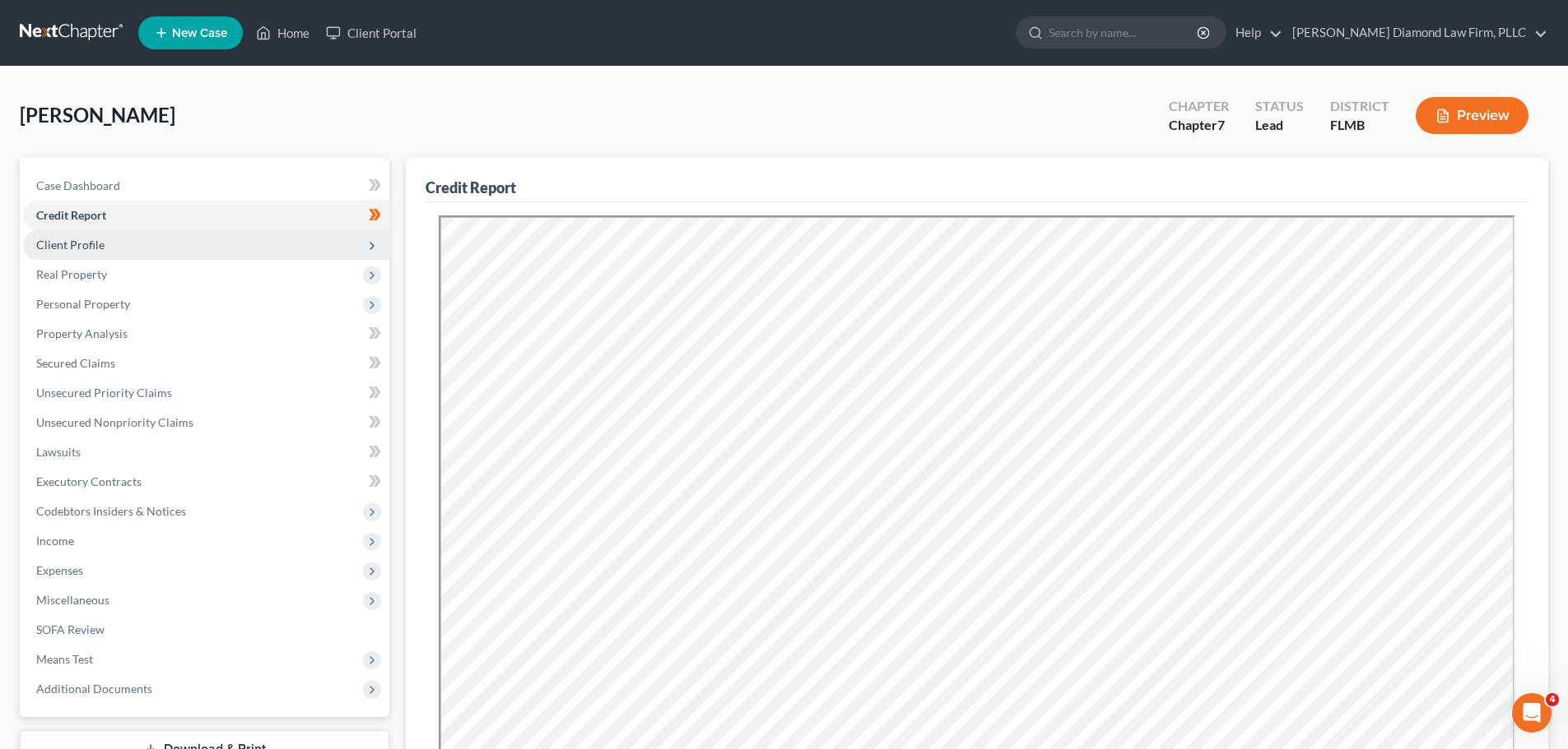
click at [181, 246] on span "Client Profile" at bounding box center [206, 245] width 366 height 30
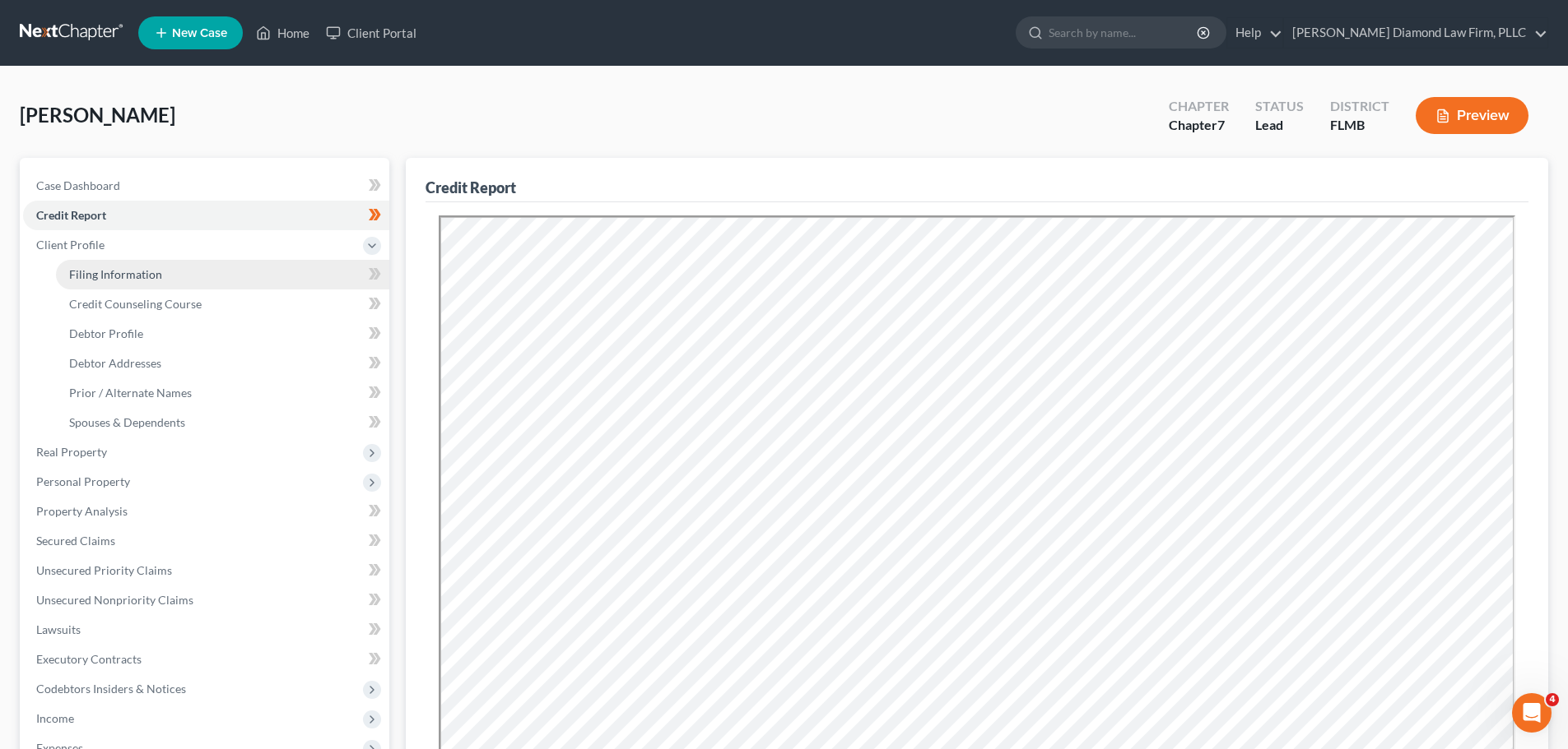
click at [161, 269] on link "Filing Information" at bounding box center [222, 274] width 333 height 30
select select "1"
select select "0"
select select "9"
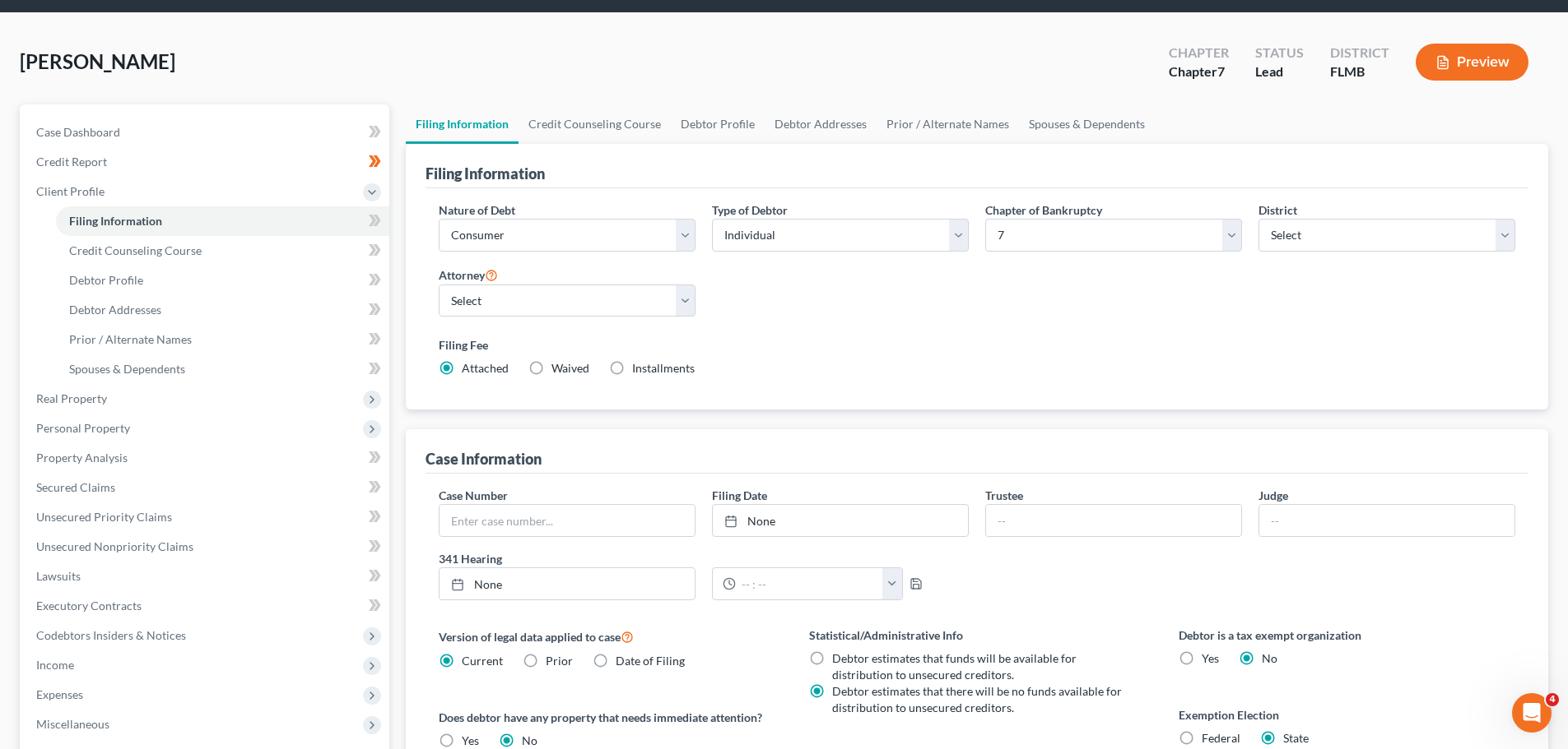
scroll to position [82, 0]
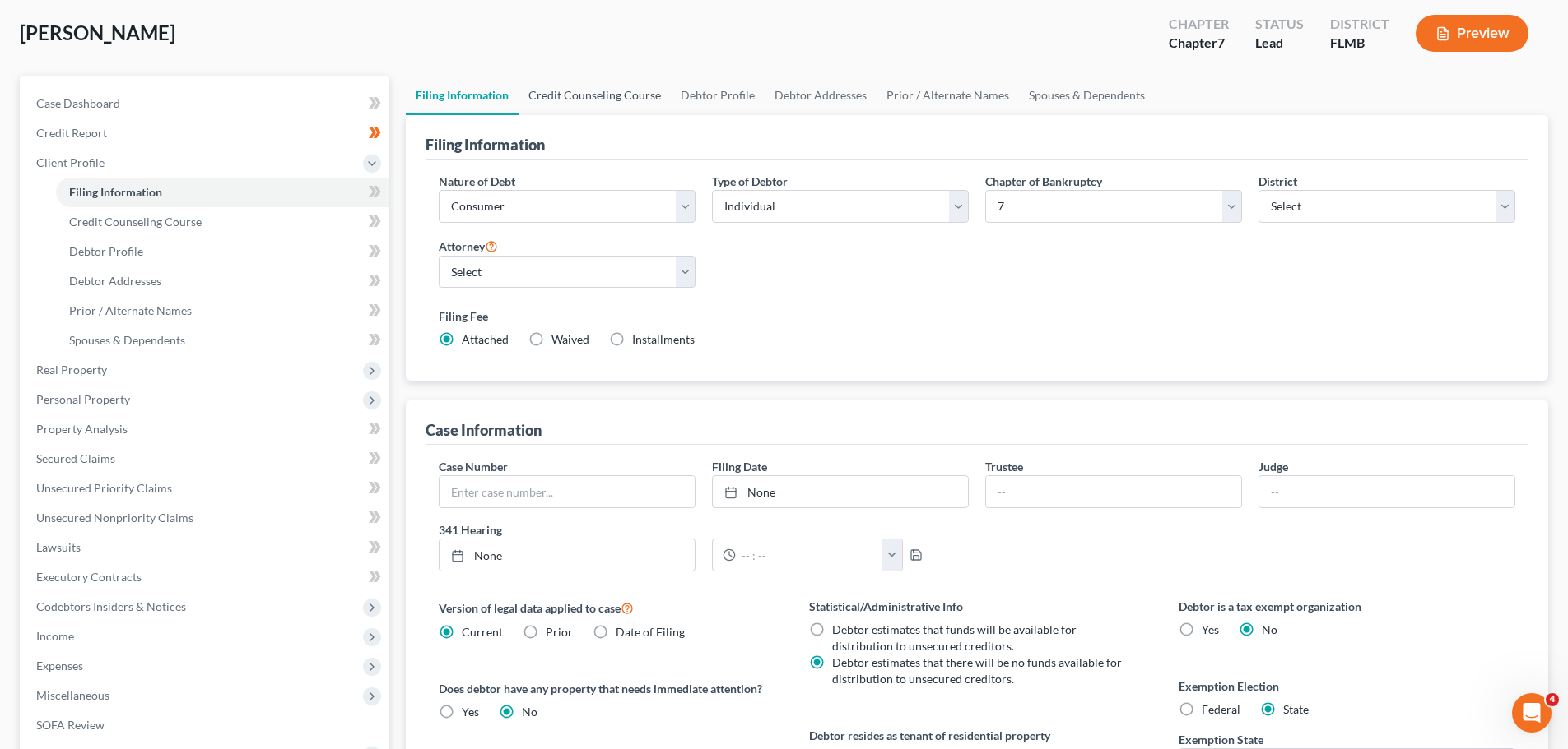
click at [588, 90] on link "Credit Counseling Course" at bounding box center [594, 95] width 152 height 39
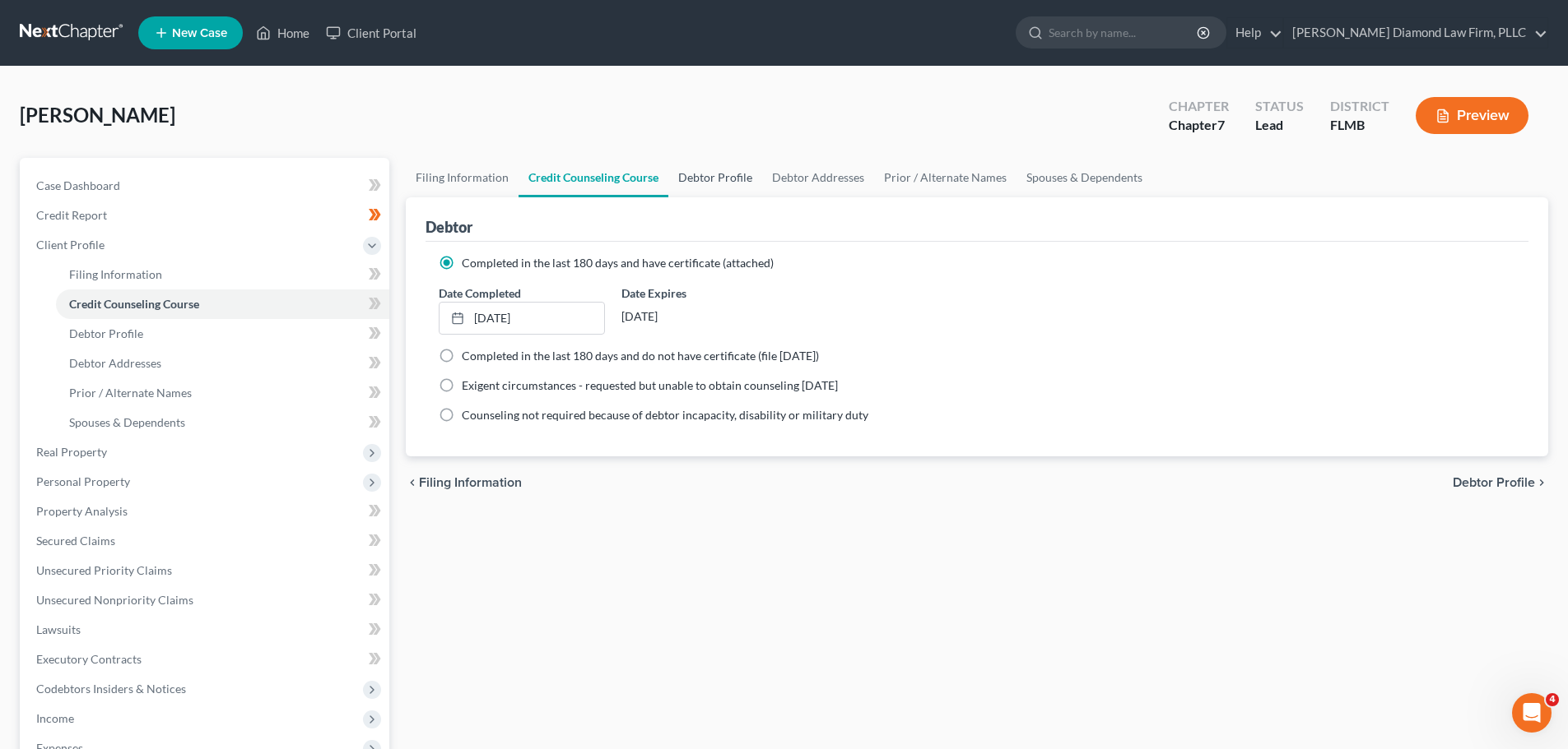
click at [724, 172] on link "Debtor Profile" at bounding box center [715, 177] width 93 height 39
select select "1"
select select "2"
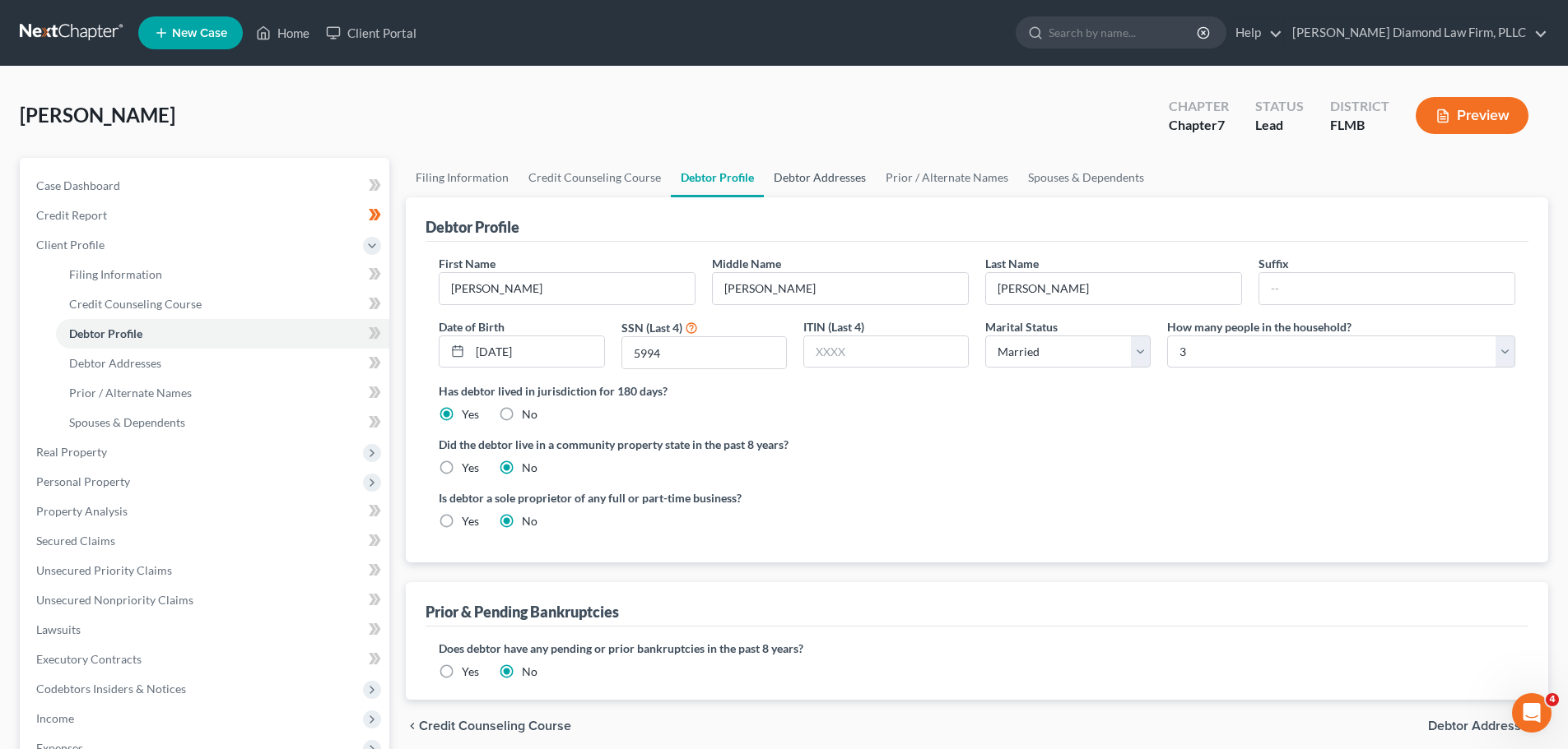
click at [821, 190] on link "Debtor Addresses" at bounding box center [820, 177] width 112 height 39
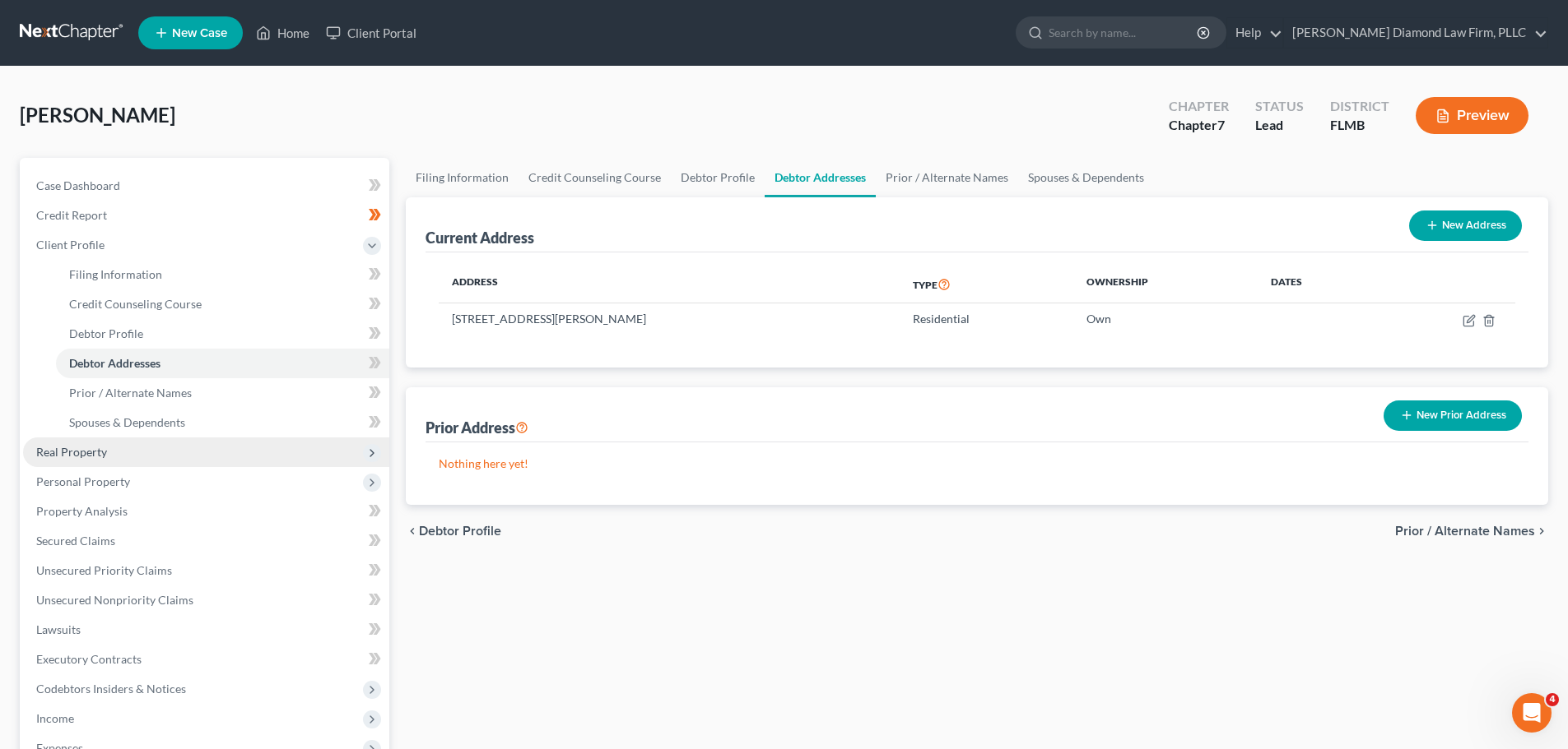
click at [124, 458] on span "Real Property" at bounding box center [206, 452] width 366 height 30
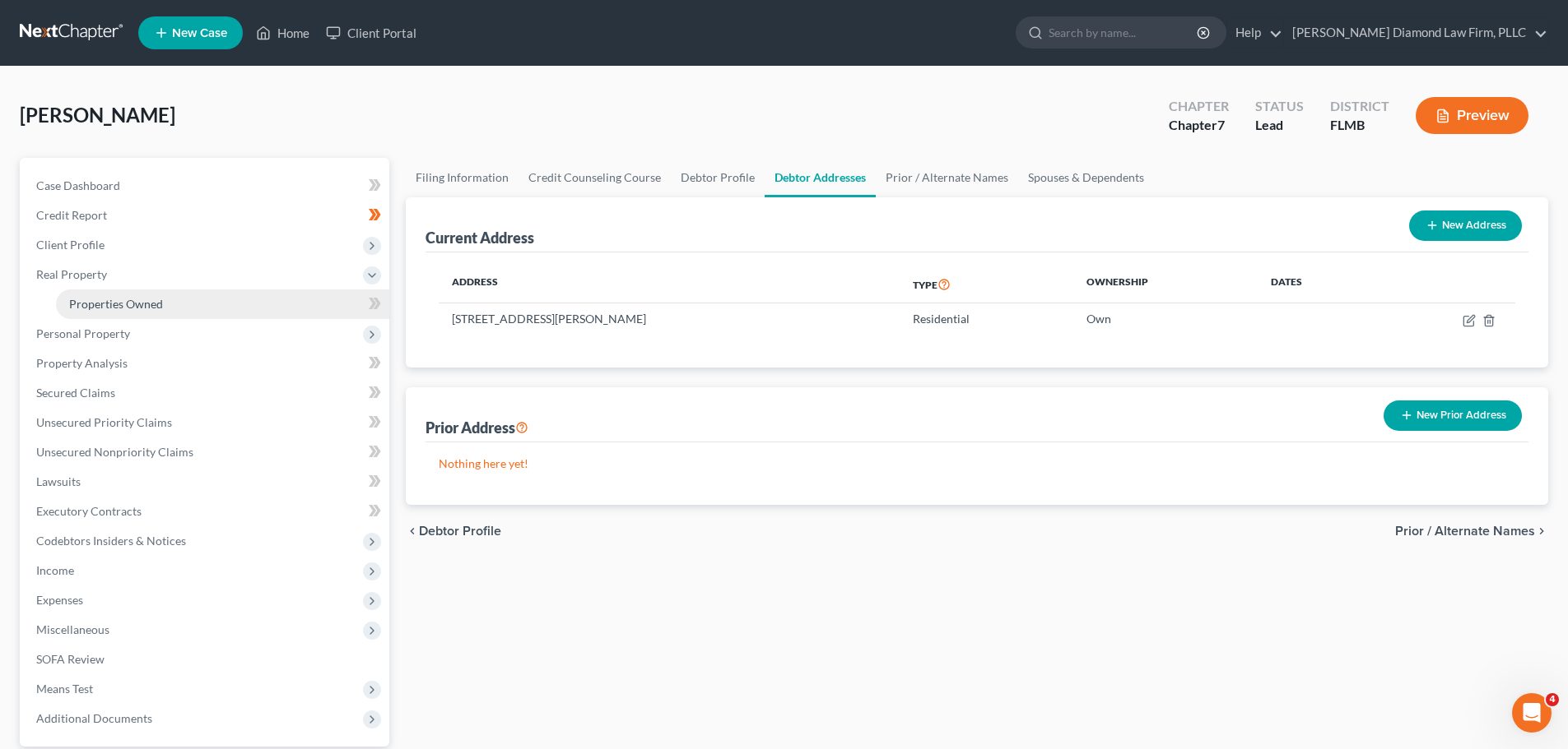
click at [93, 297] on span "Properties Owned" at bounding box center [116, 303] width 93 height 14
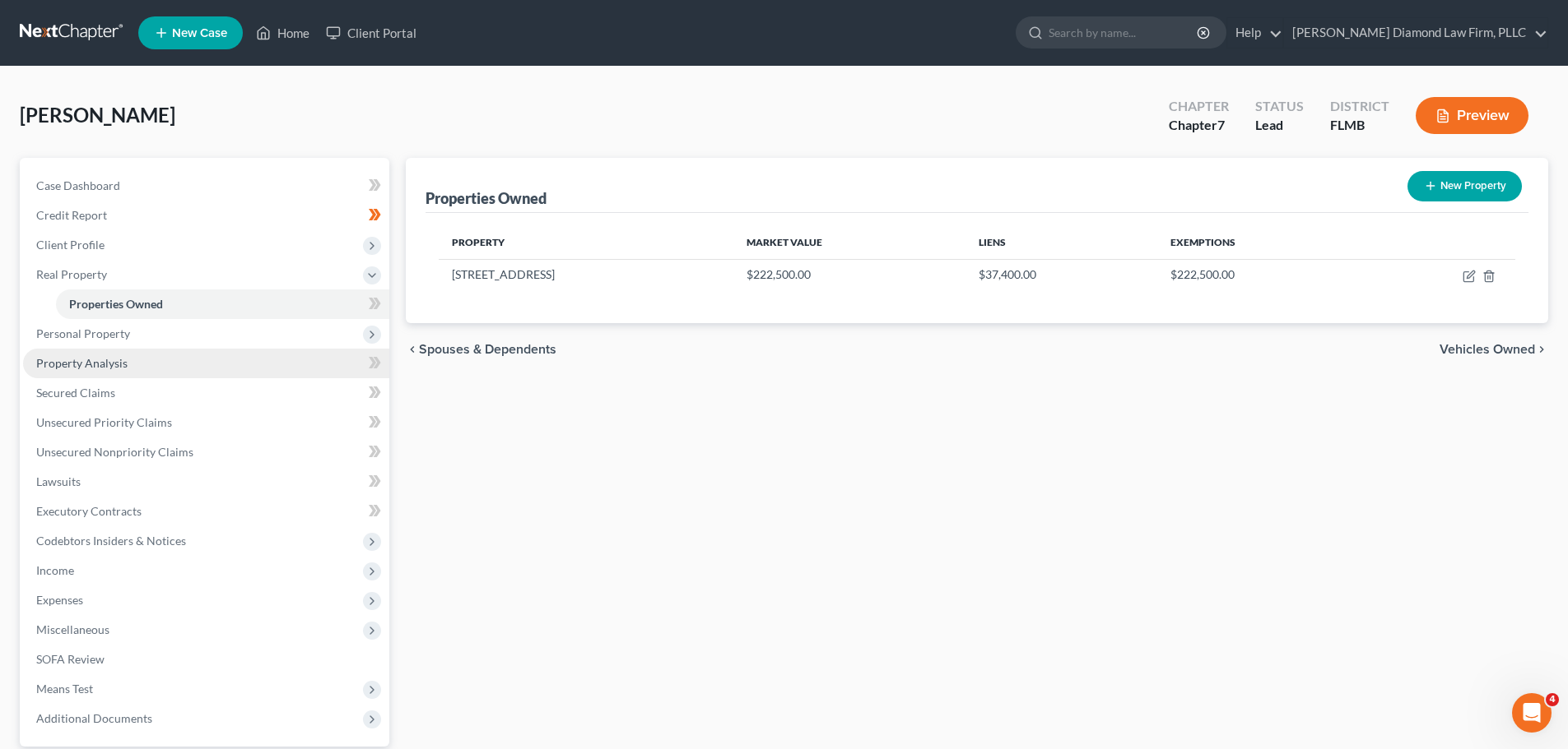
click at [78, 358] on span "Property Analysis" at bounding box center [82, 363] width 91 height 14
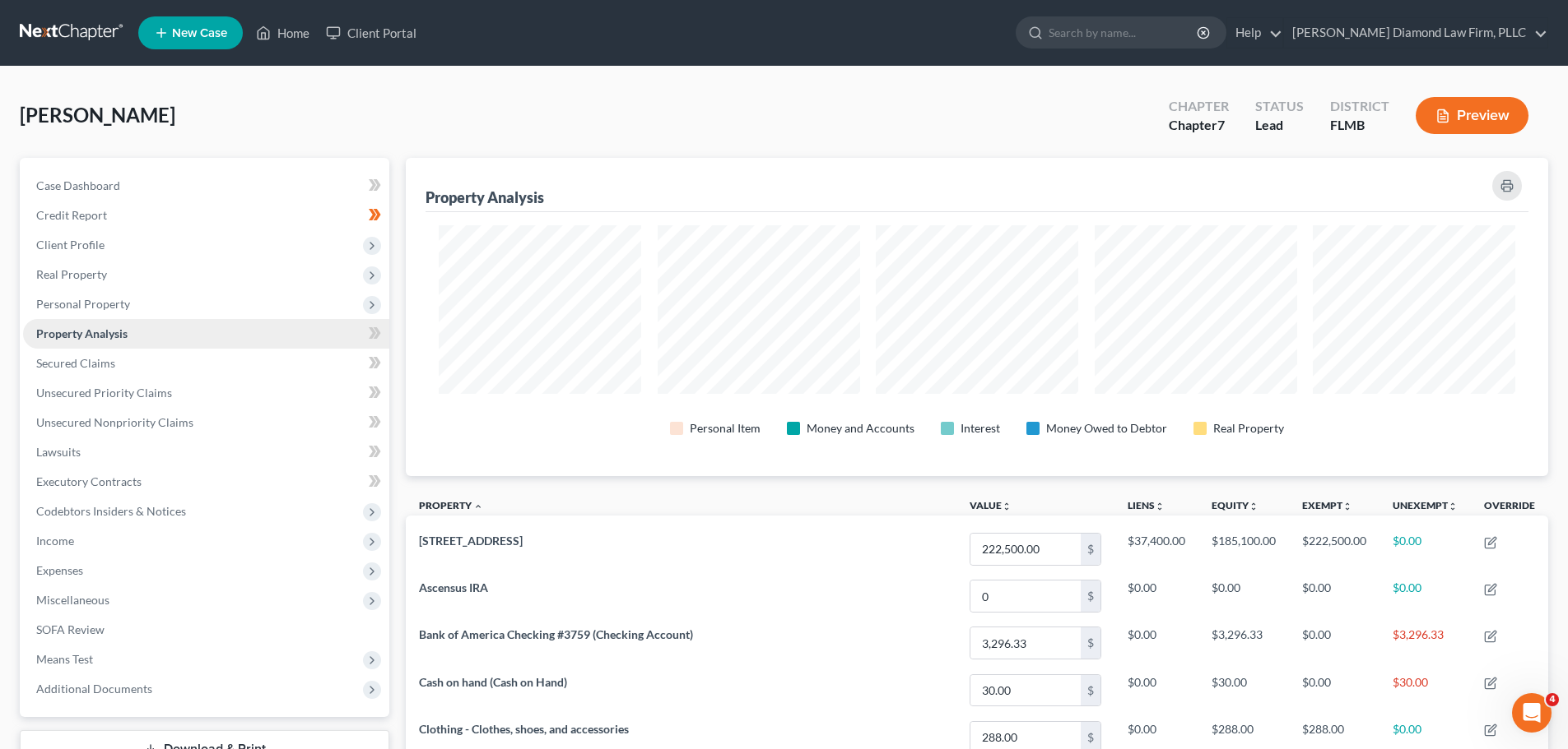
scroll to position [319, 1142]
click at [93, 307] on span "Personal Property" at bounding box center [83, 303] width 93 height 14
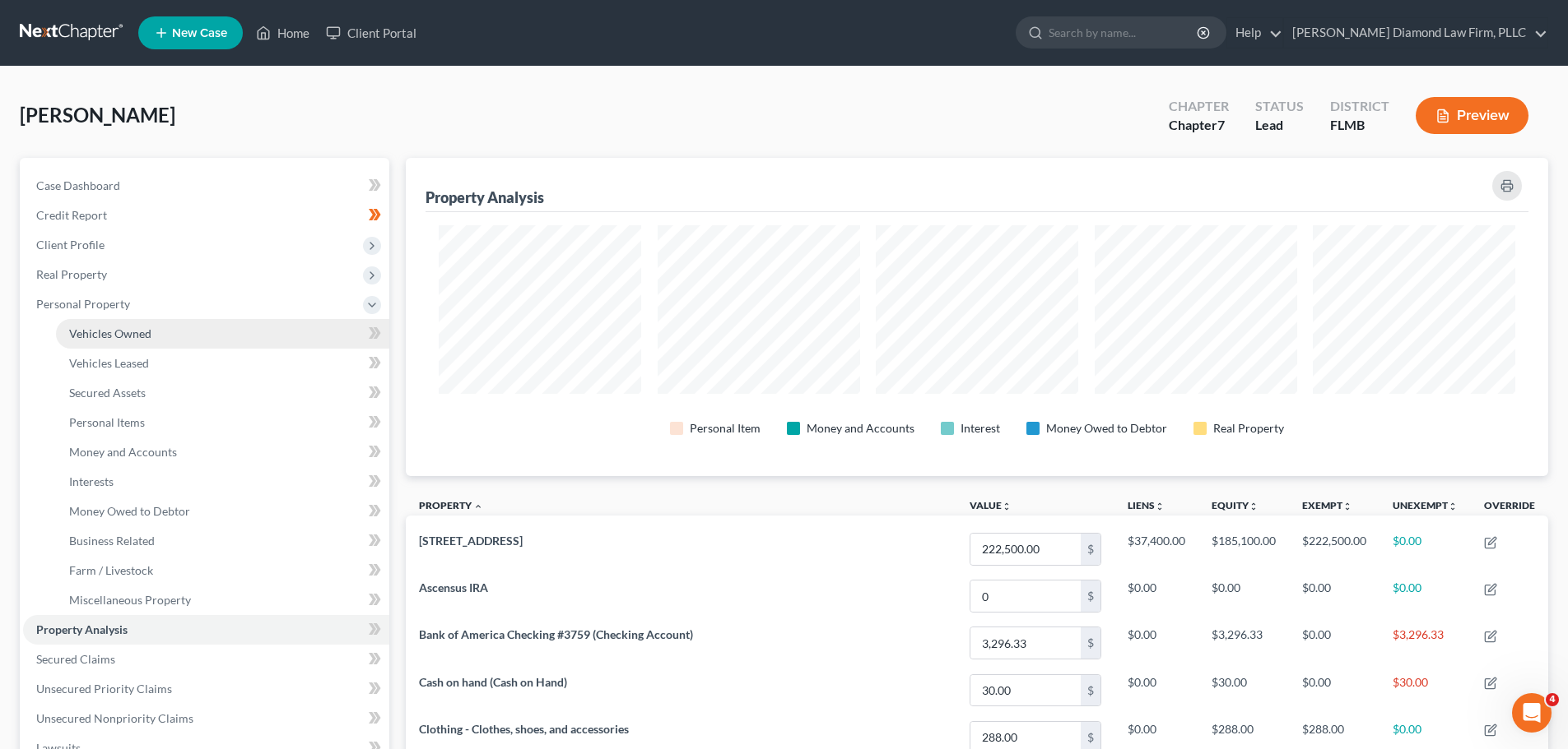
click at [86, 330] on span "Vehicles Owned" at bounding box center [110, 333] width 82 height 14
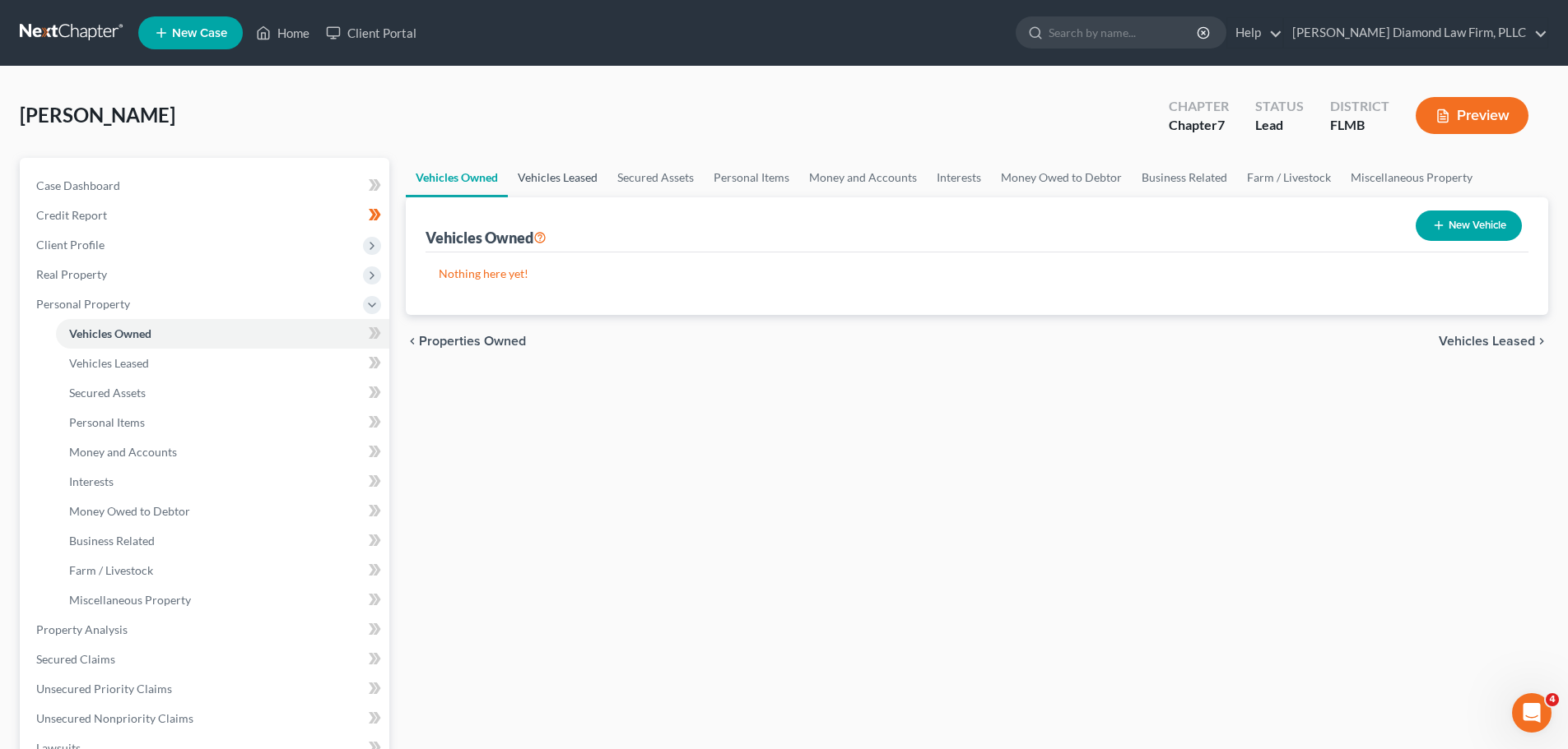
click at [555, 186] on link "Vehicles Leased" at bounding box center [557, 177] width 99 height 39
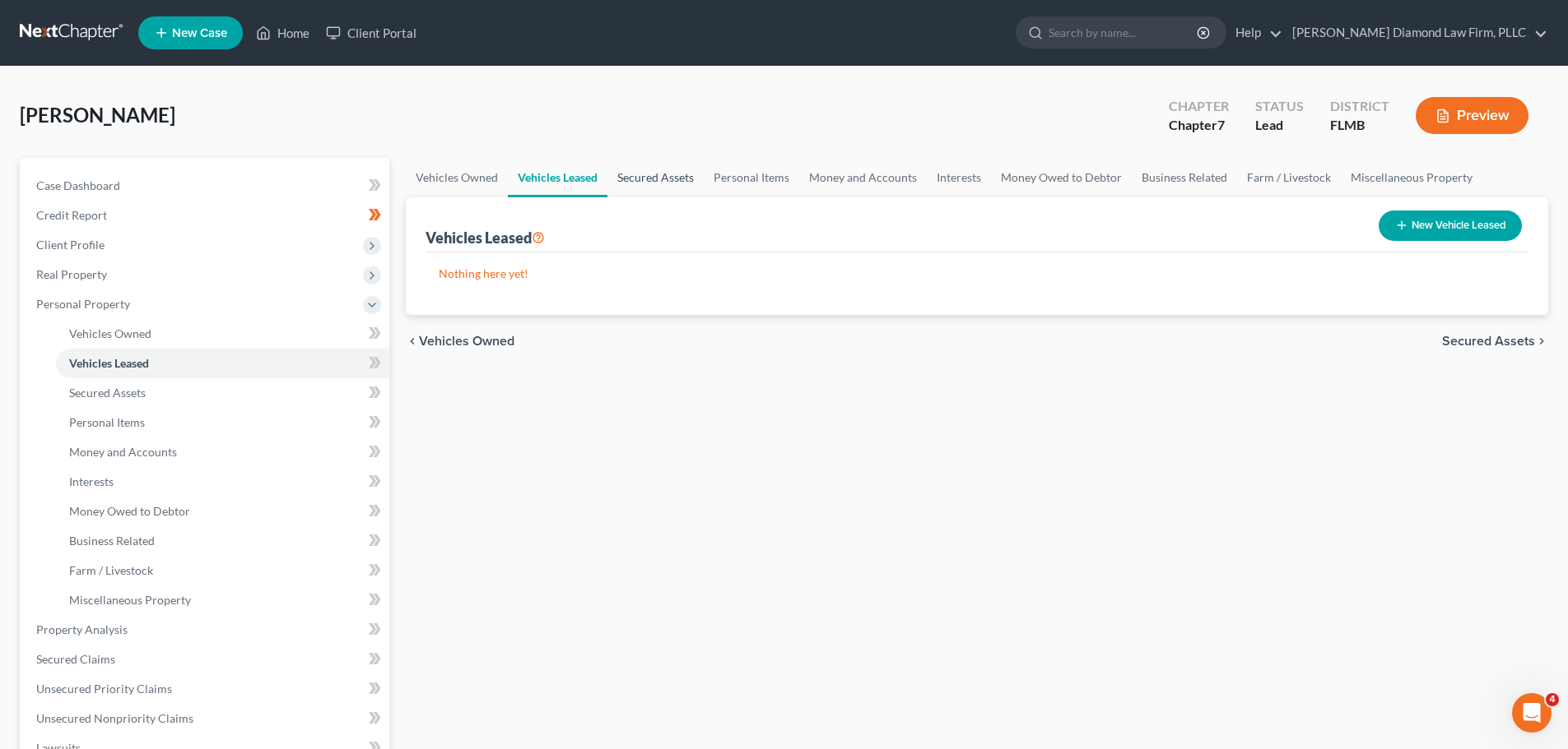
click at [680, 178] on link "Secured Assets" at bounding box center [656, 177] width 96 height 39
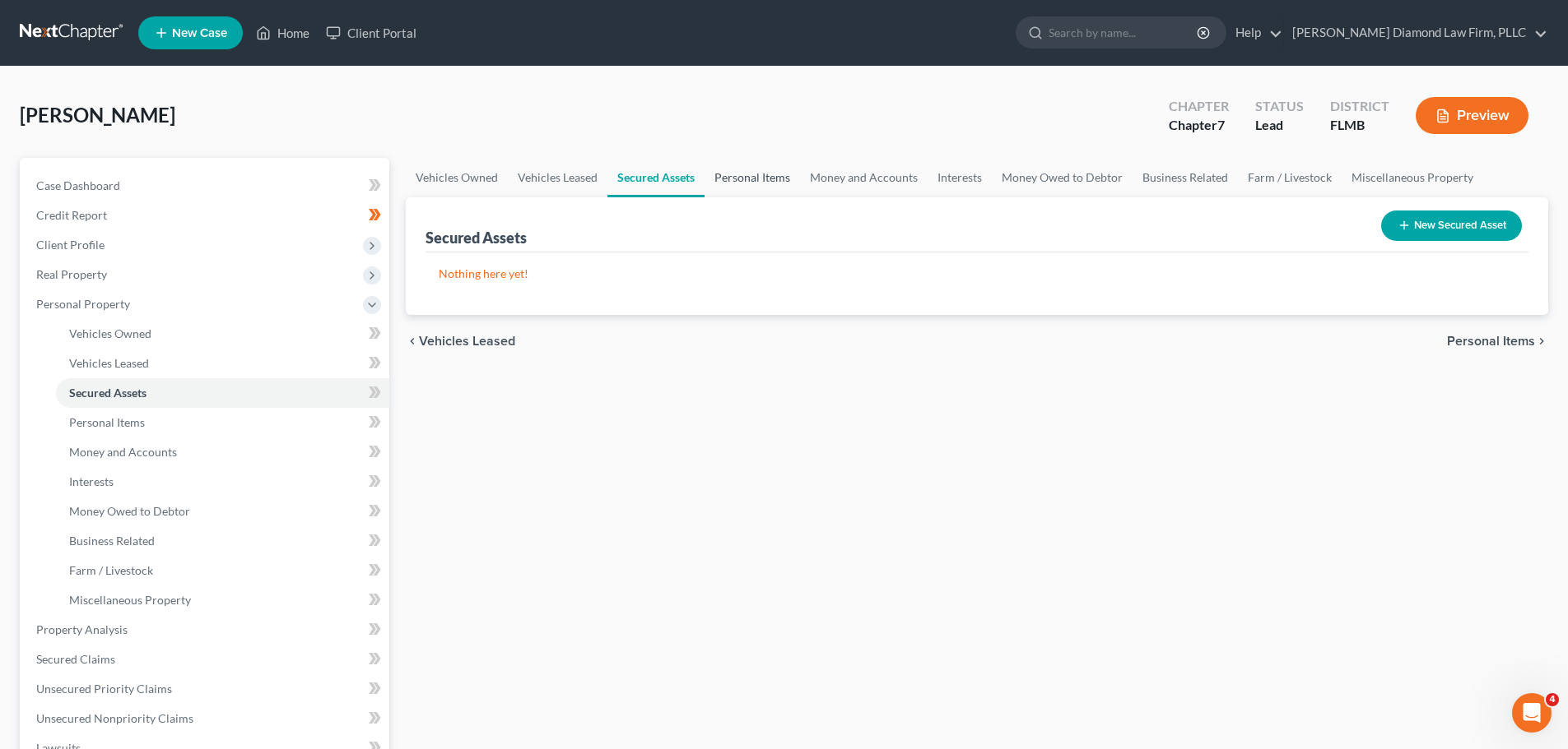
click at [765, 178] on link "Personal Items" at bounding box center [751, 177] width 95 height 39
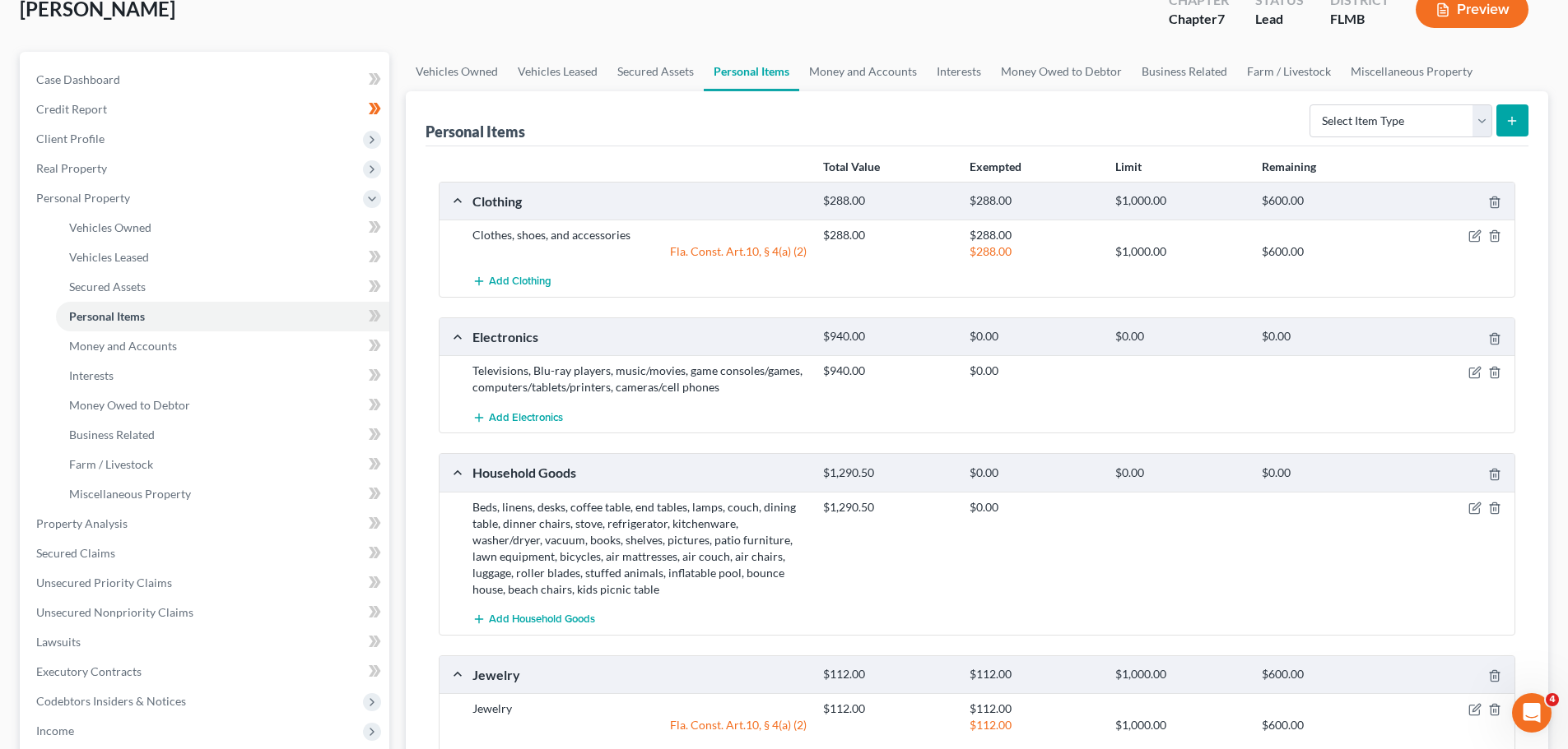
scroll to position [82, 0]
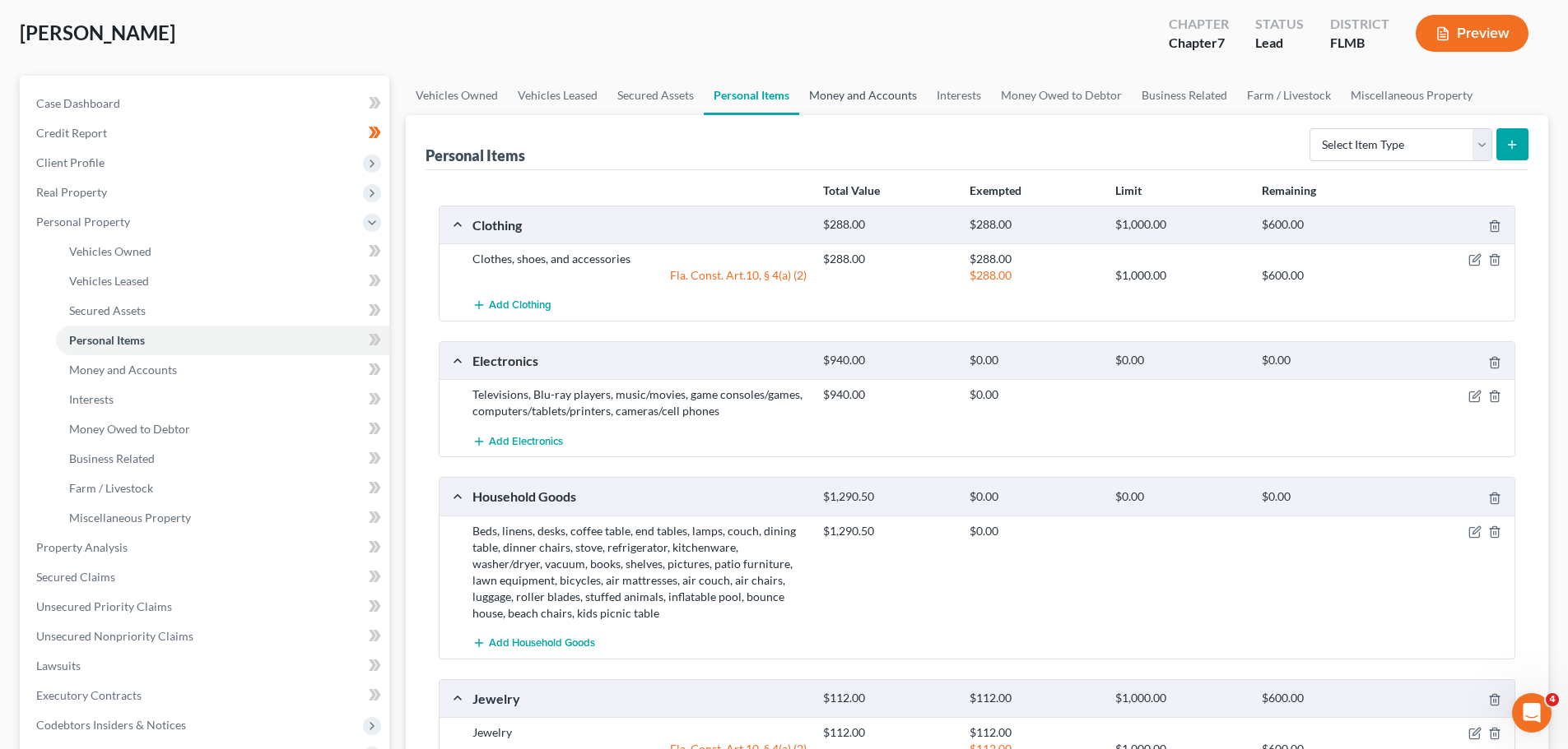
click at [877, 90] on link "Money and Accounts" at bounding box center [863, 95] width 127 height 39
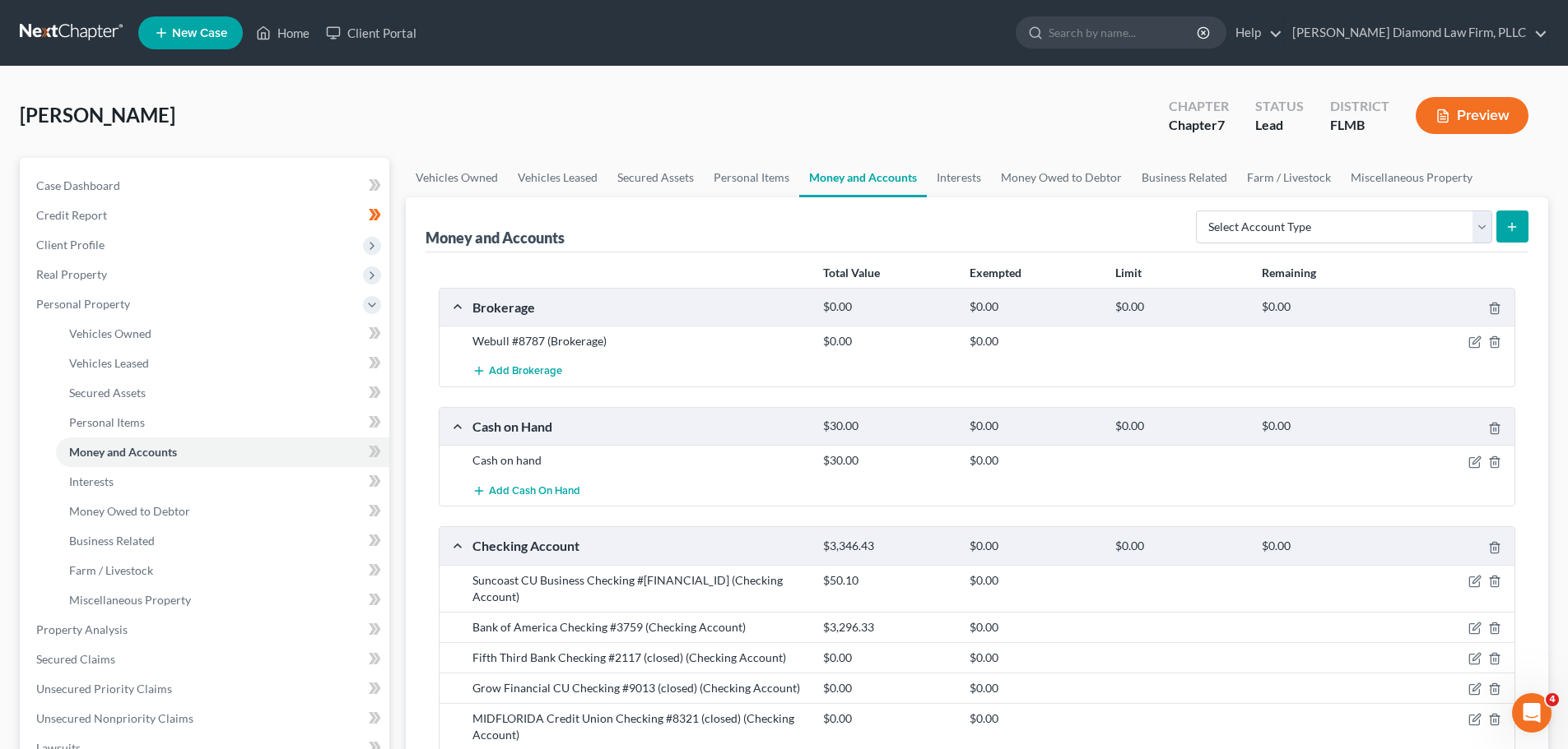
click at [26, 42] on link at bounding box center [72, 33] width 105 height 30
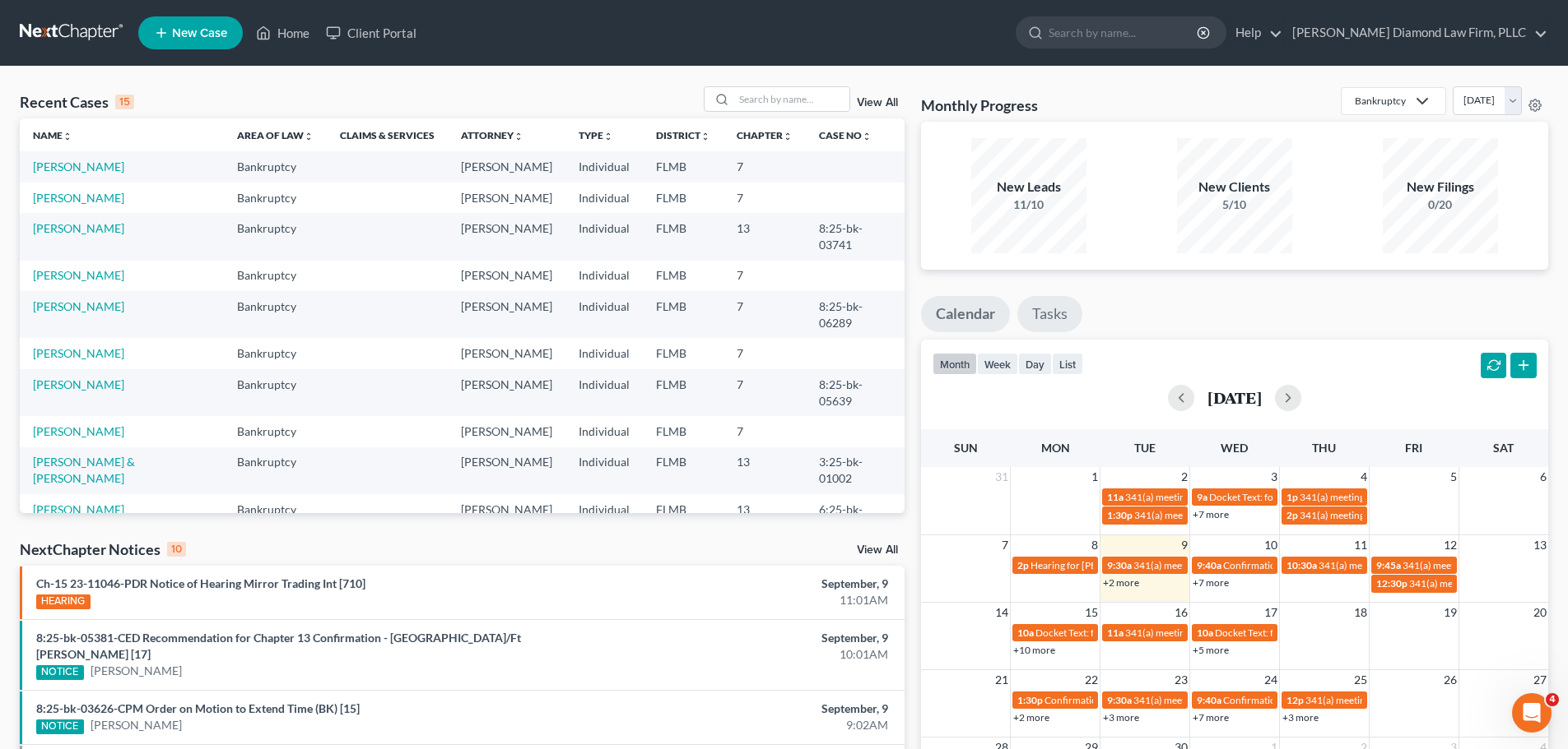
click at [1060, 312] on link "Tasks" at bounding box center [1049, 315] width 65 height 37
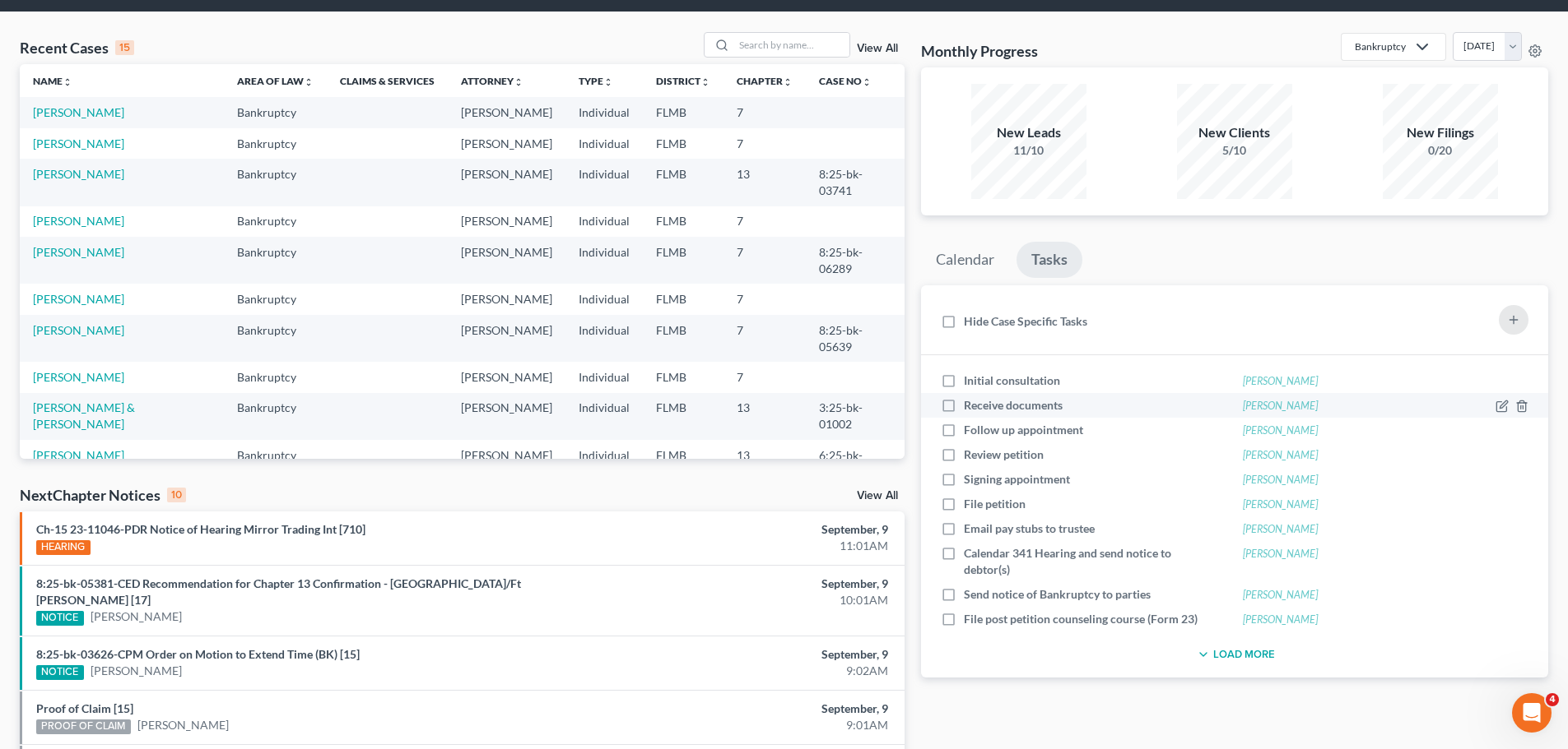
scroll to position [82, 0]
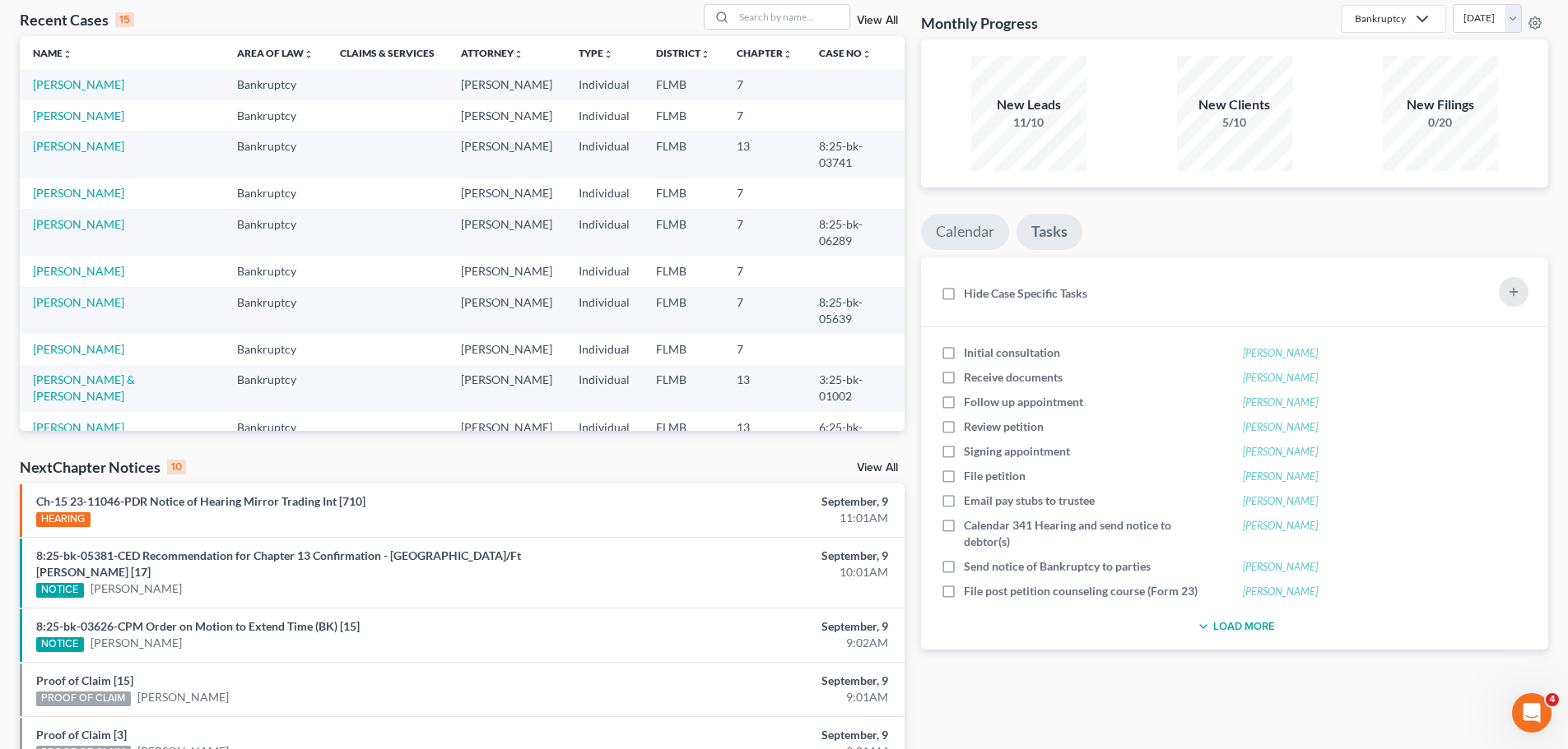
click at [949, 225] on link "Calendar" at bounding box center [964, 232] width 88 height 37
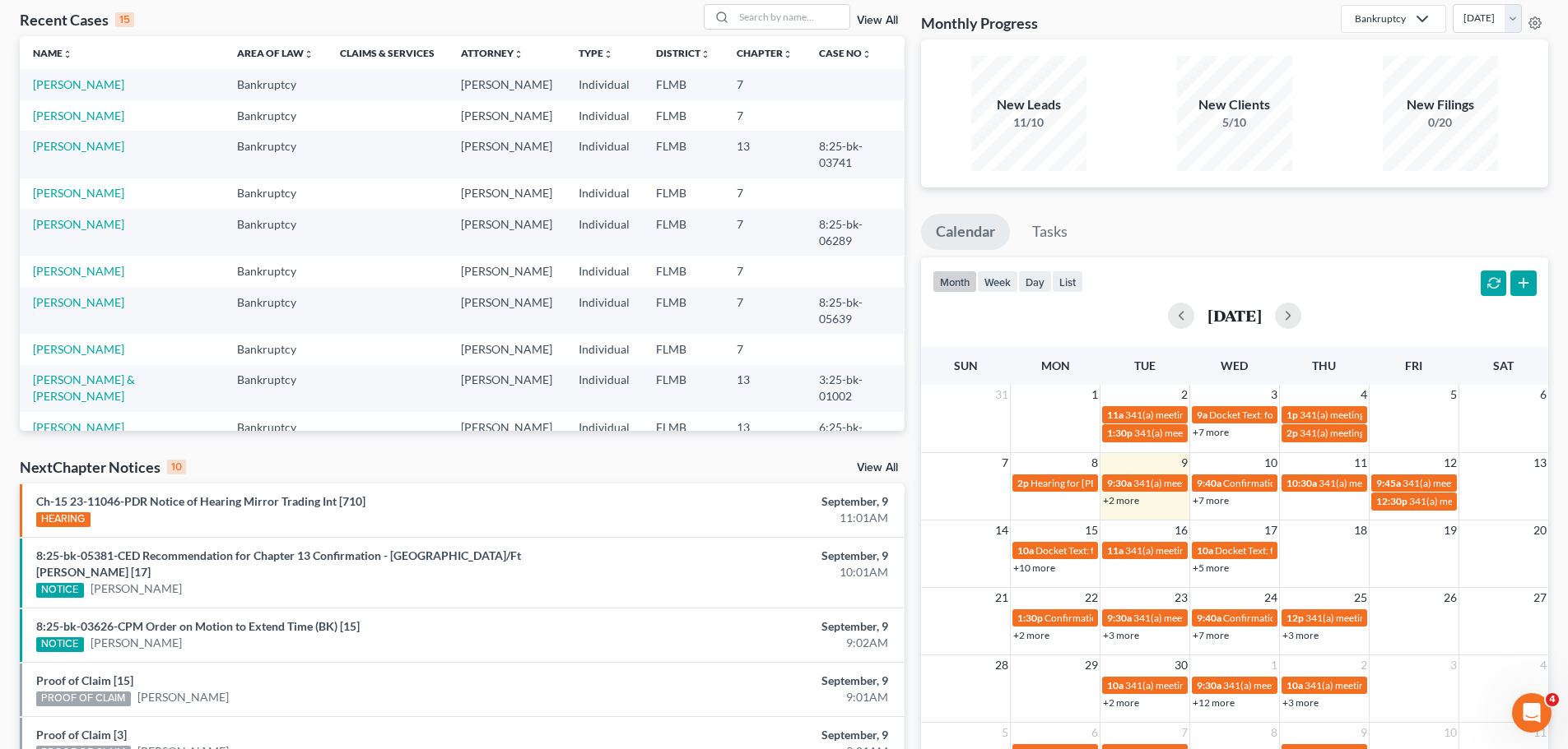
scroll to position [0, 0]
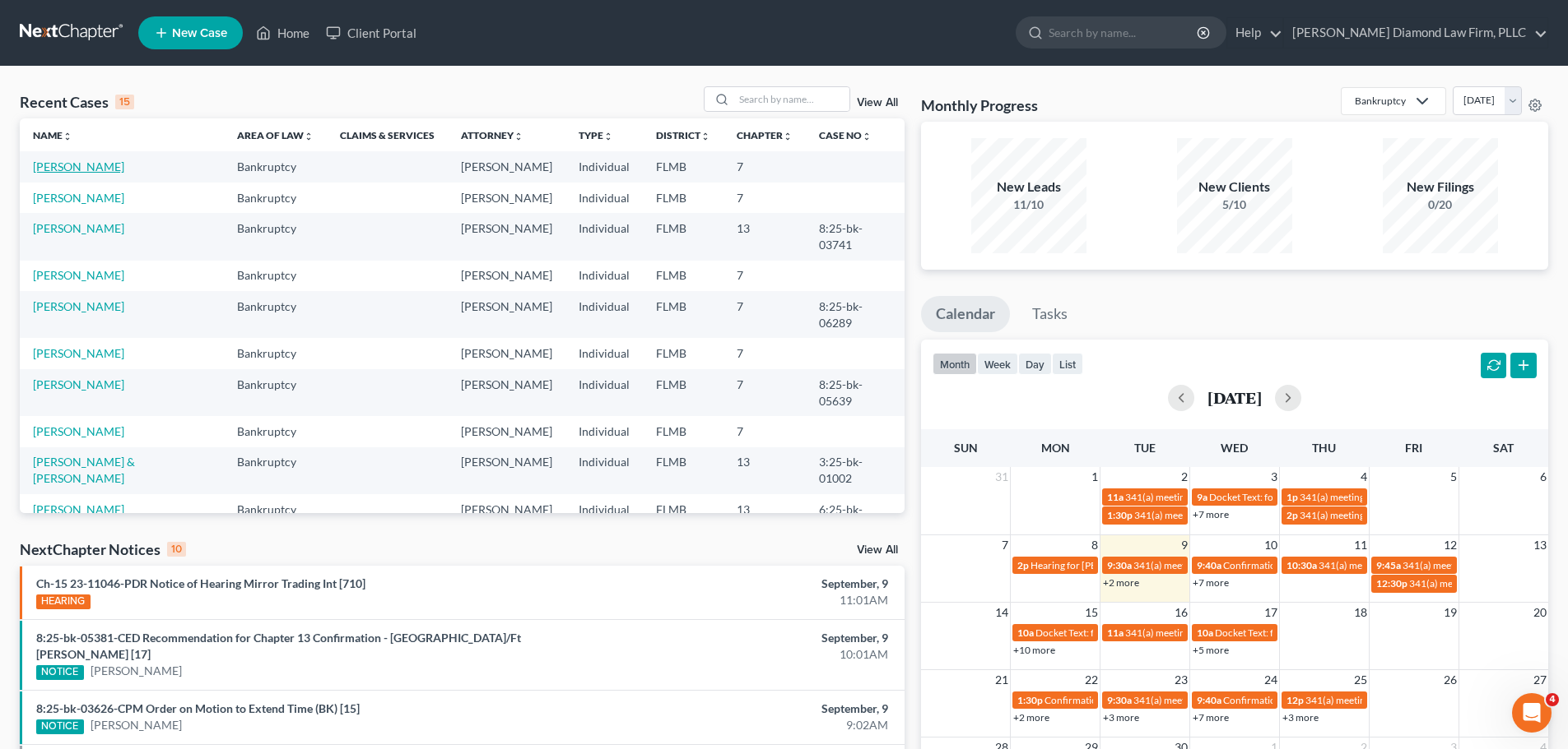
click at [60, 152] on td "[PERSON_NAME]" at bounding box center [122, 167] width 204 height 31
click at [65, 161] on link "[PERSON_NAME]" at bounding box center [78, 167] width 91 height 14
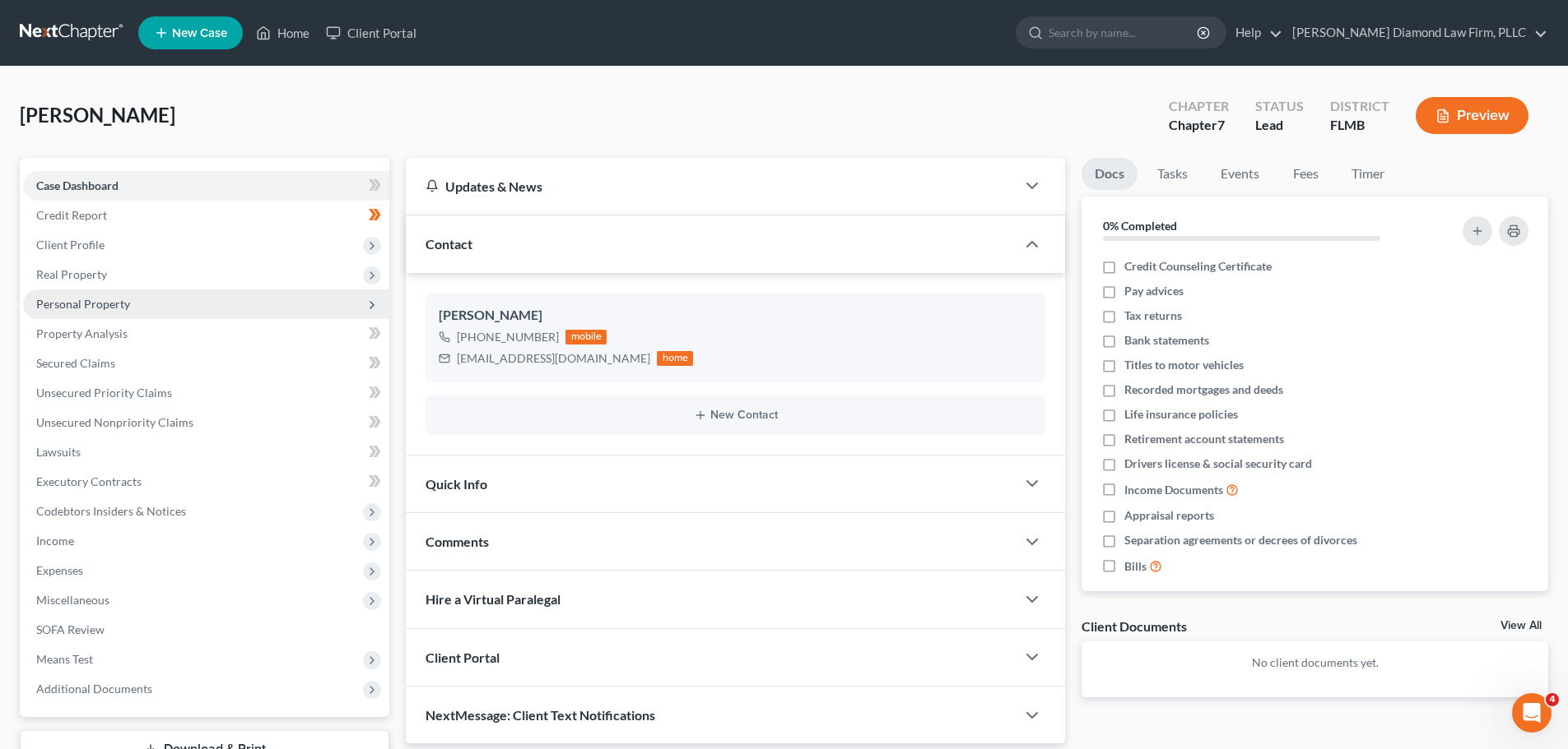
click at [123, 301] on span "Personal Property" at bounding box center [83, 303] width 93 height 14
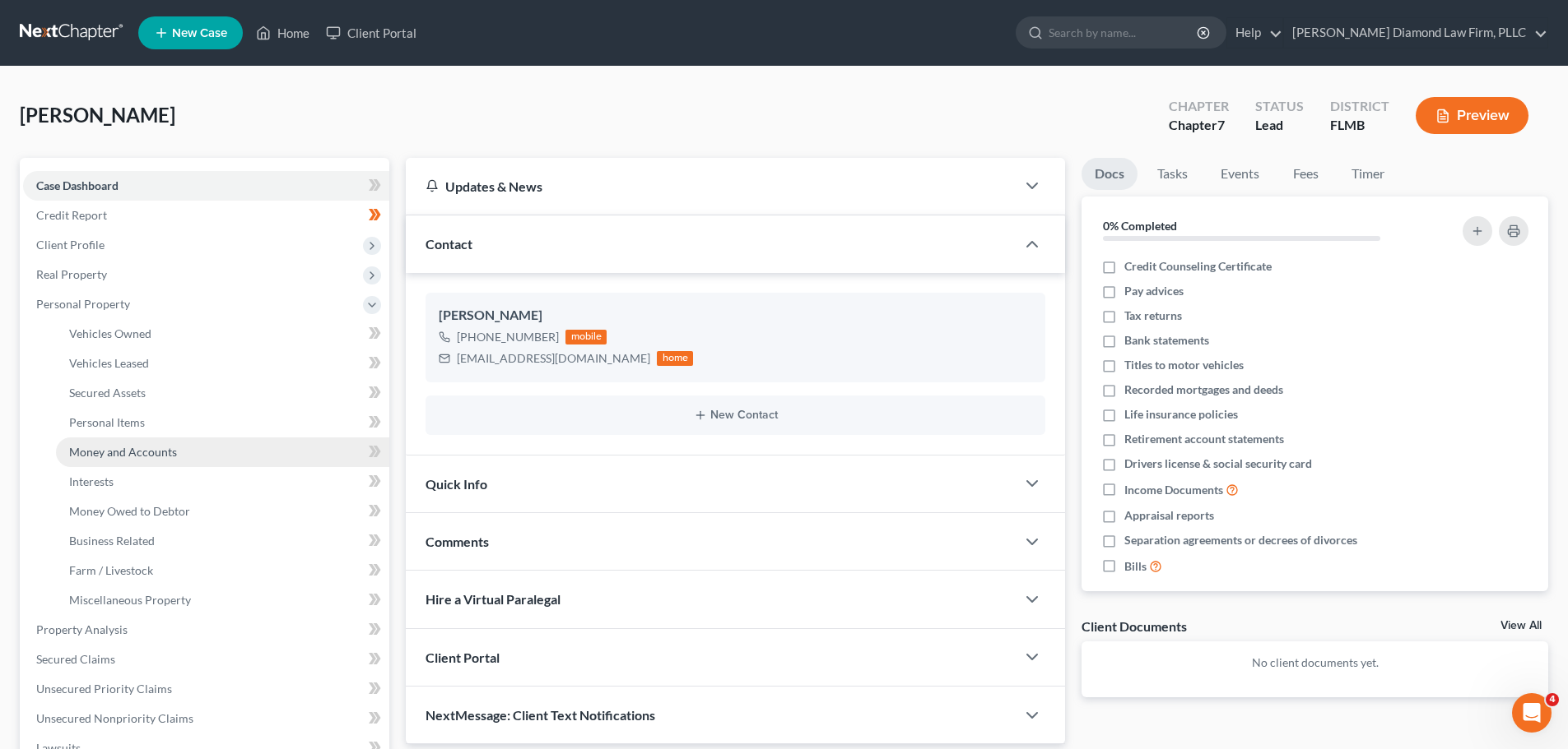
click at [138, 458] on span "Money and Accounts" at bounding box center [123, 452] width 108 height 14
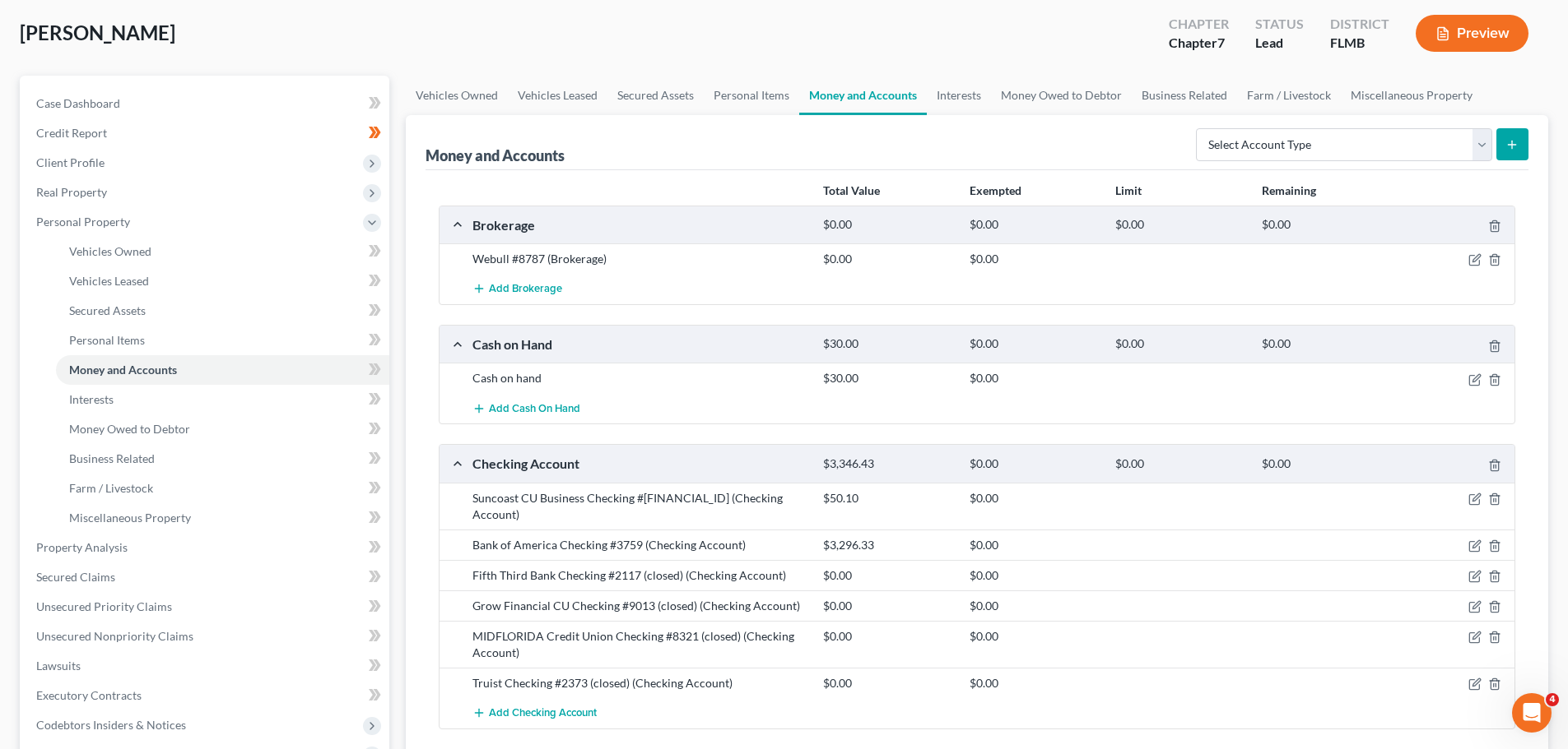
scroll to position [165, 0]
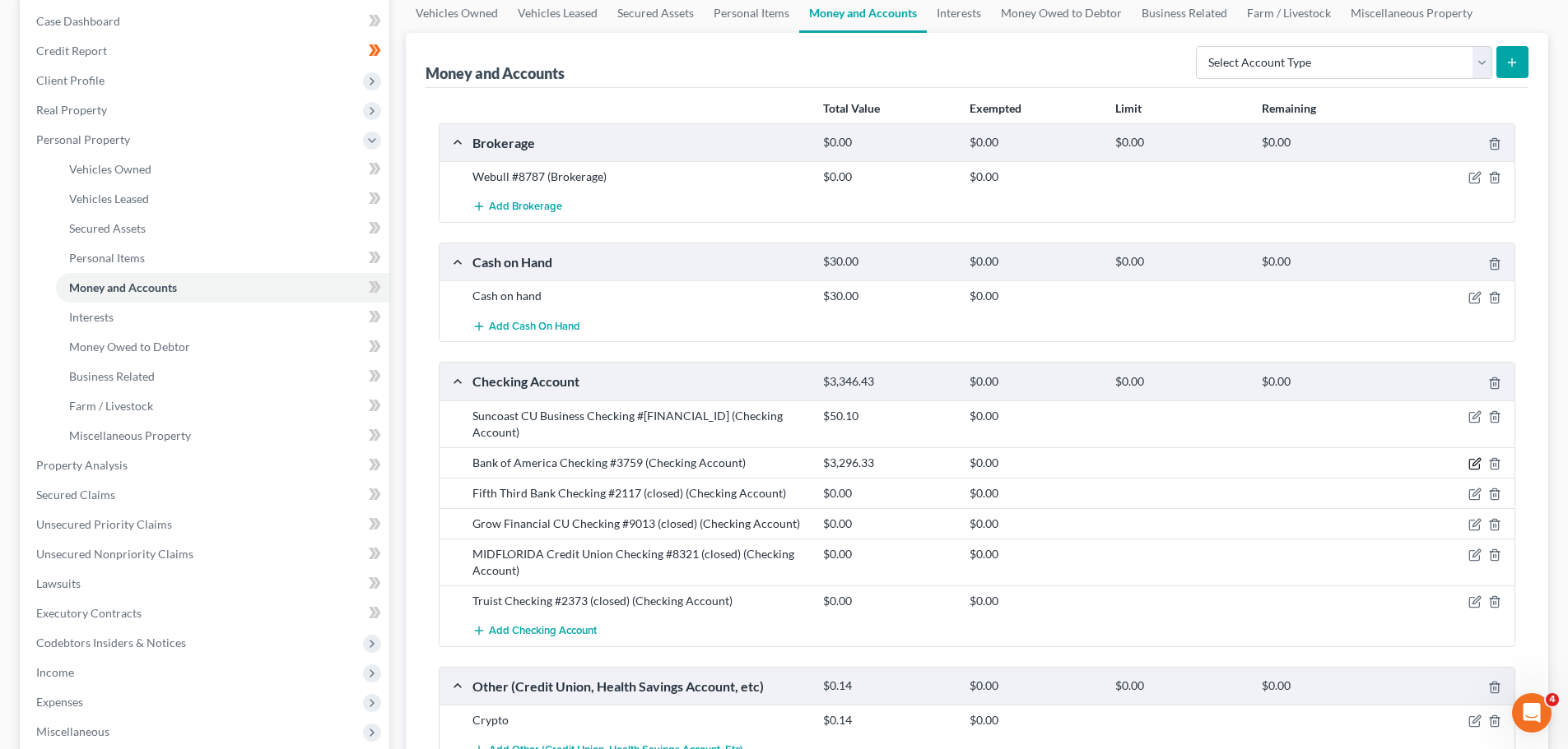
click at [1473, 458] on icon "button" at bounding box center [1476, 462] width 8 height 8
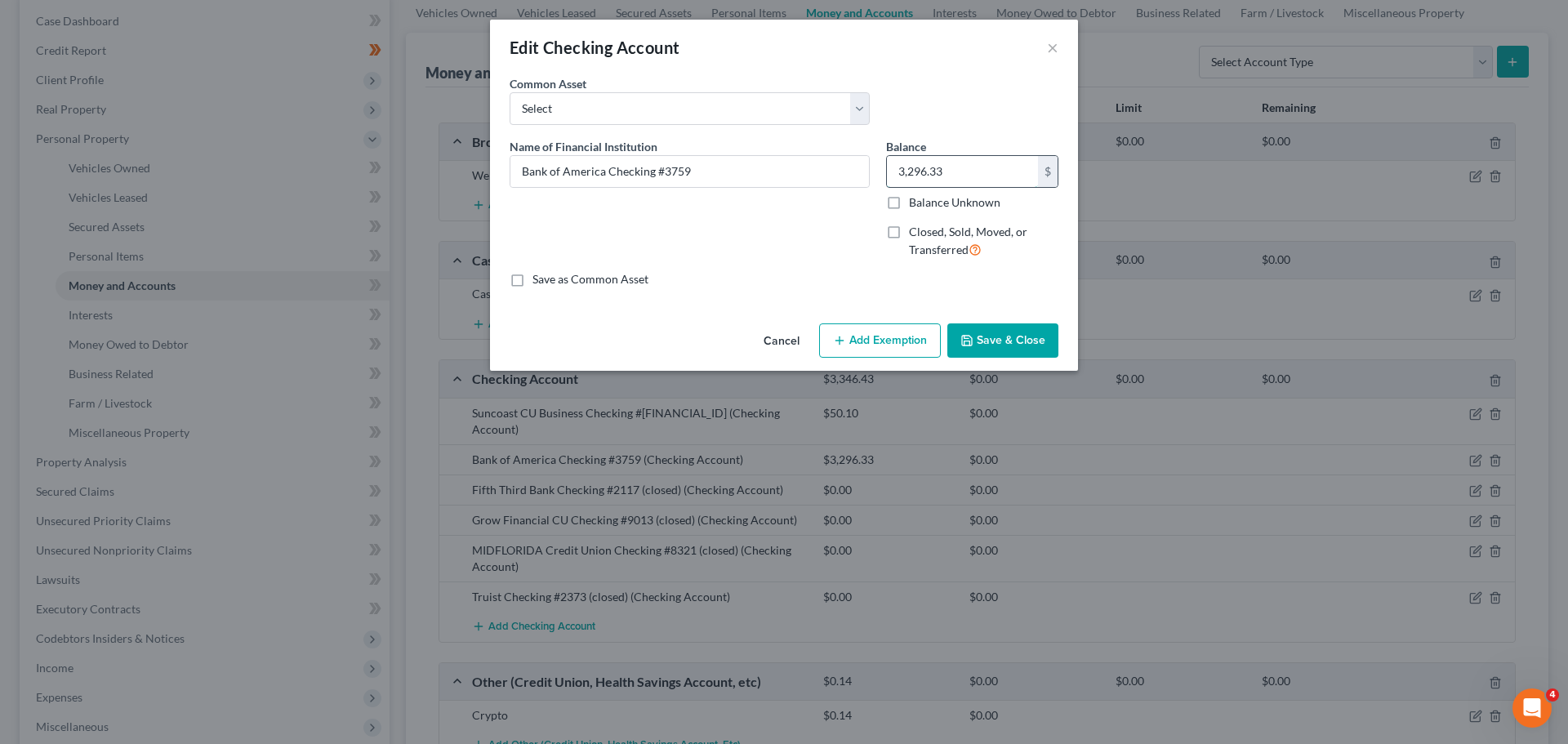
click at [967, 169] on input "3,296.33" at bounding box center [963, 171] width 151 height 31
type input "418.07"
click at [1029, 341] on button "Save & Close" at bounding box center [1003, 340] width 111 height 34
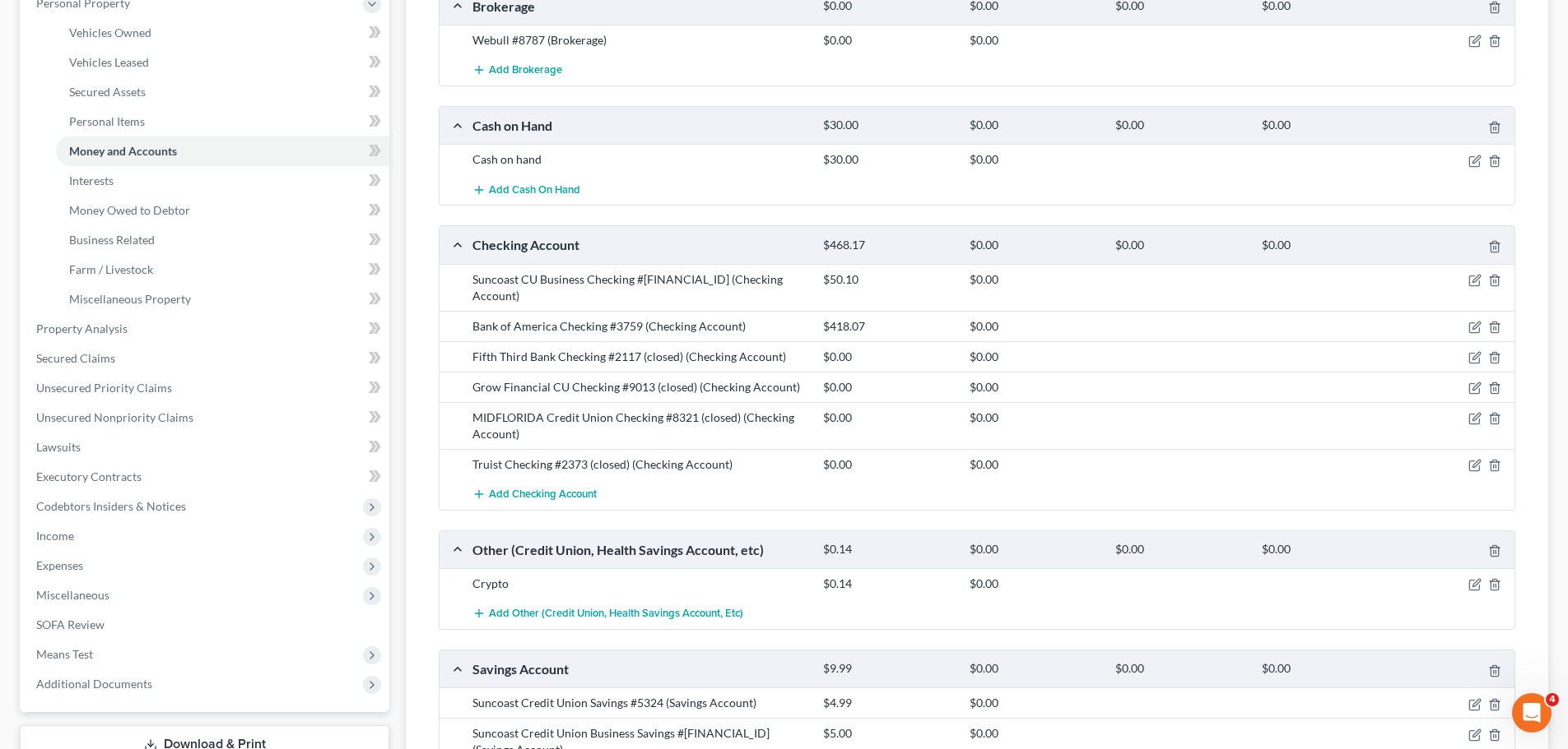
scroll to position [0, 0]
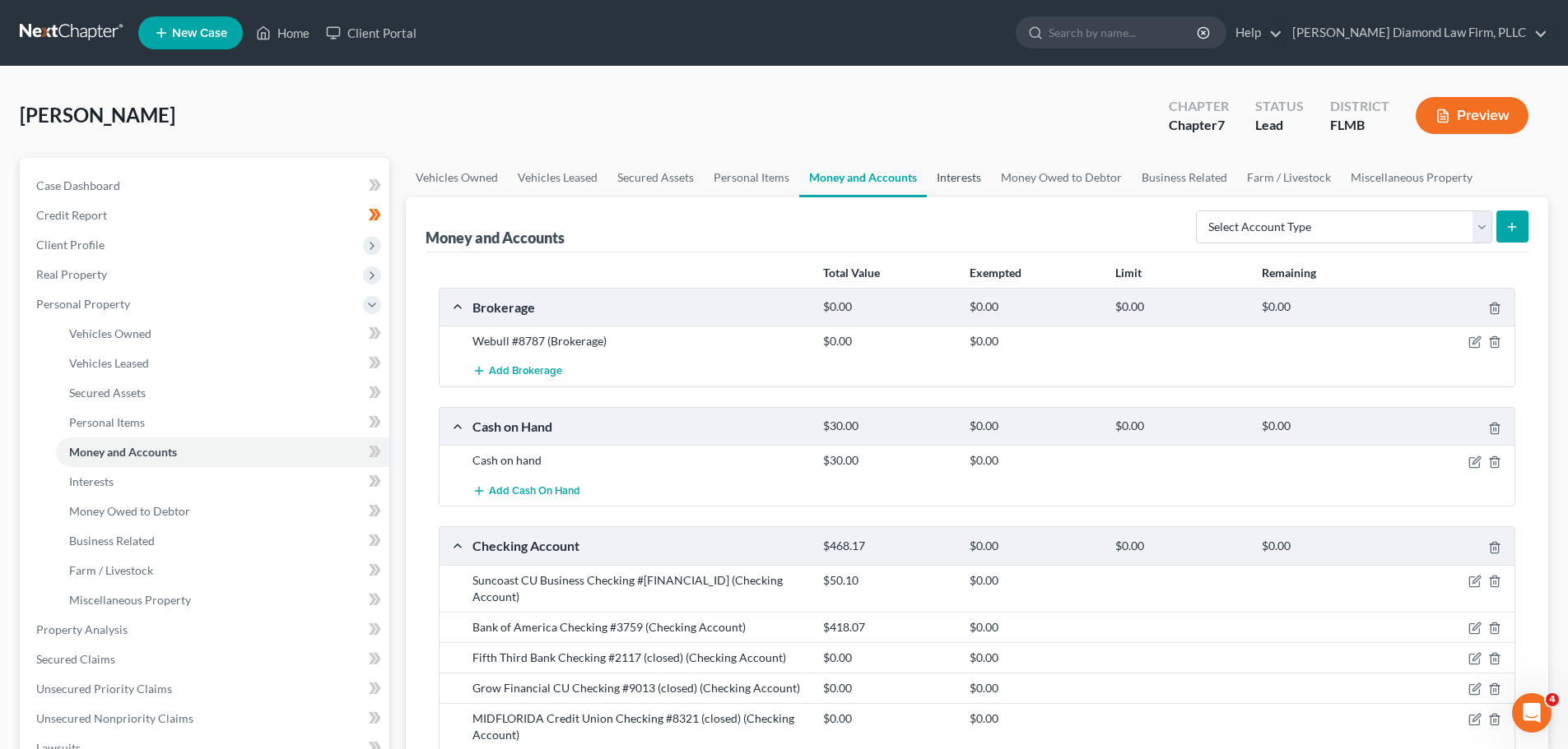
click at [935, 193] on link "Interests" at bounding box center [958, 177] width 65 height 39
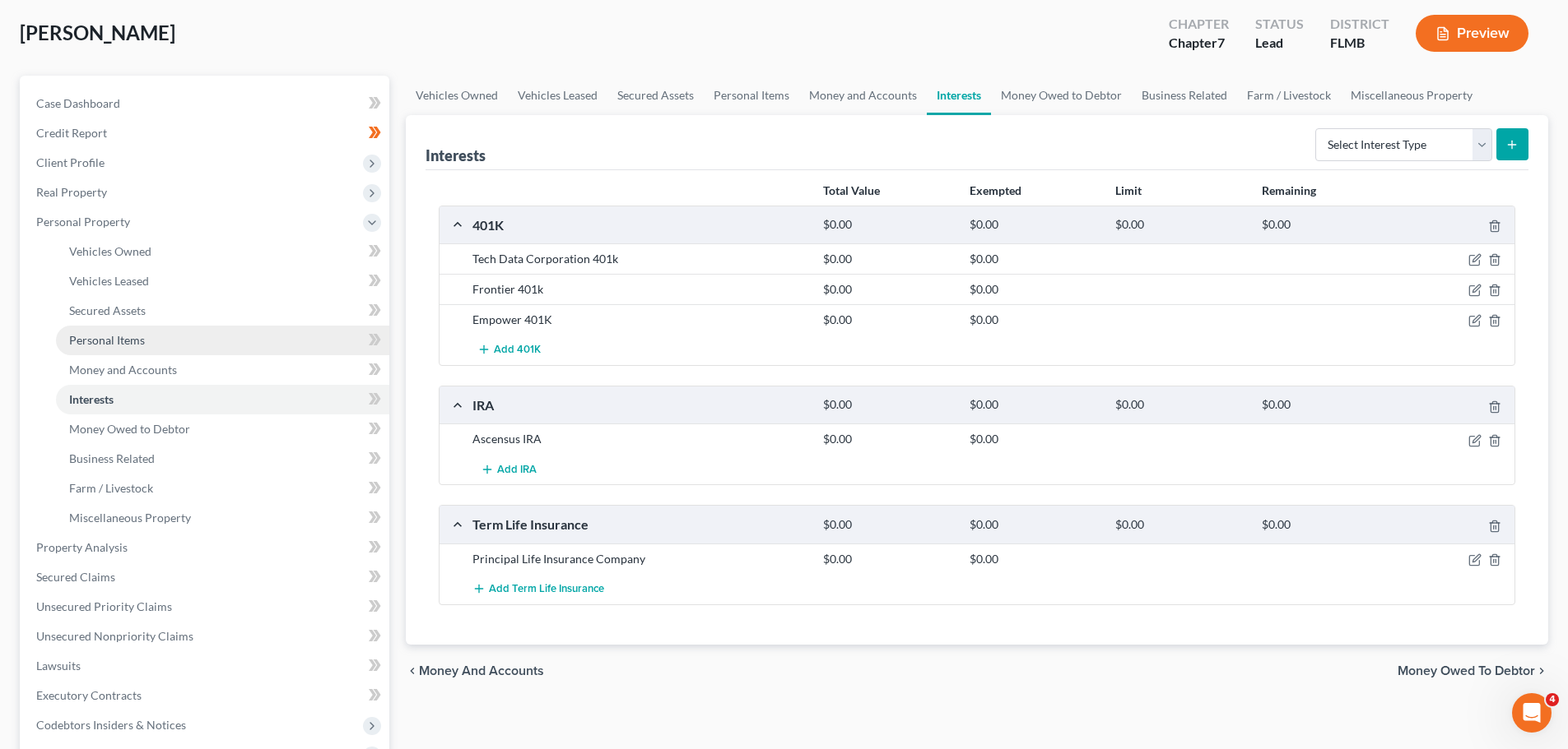
scroll to position [165, 0]
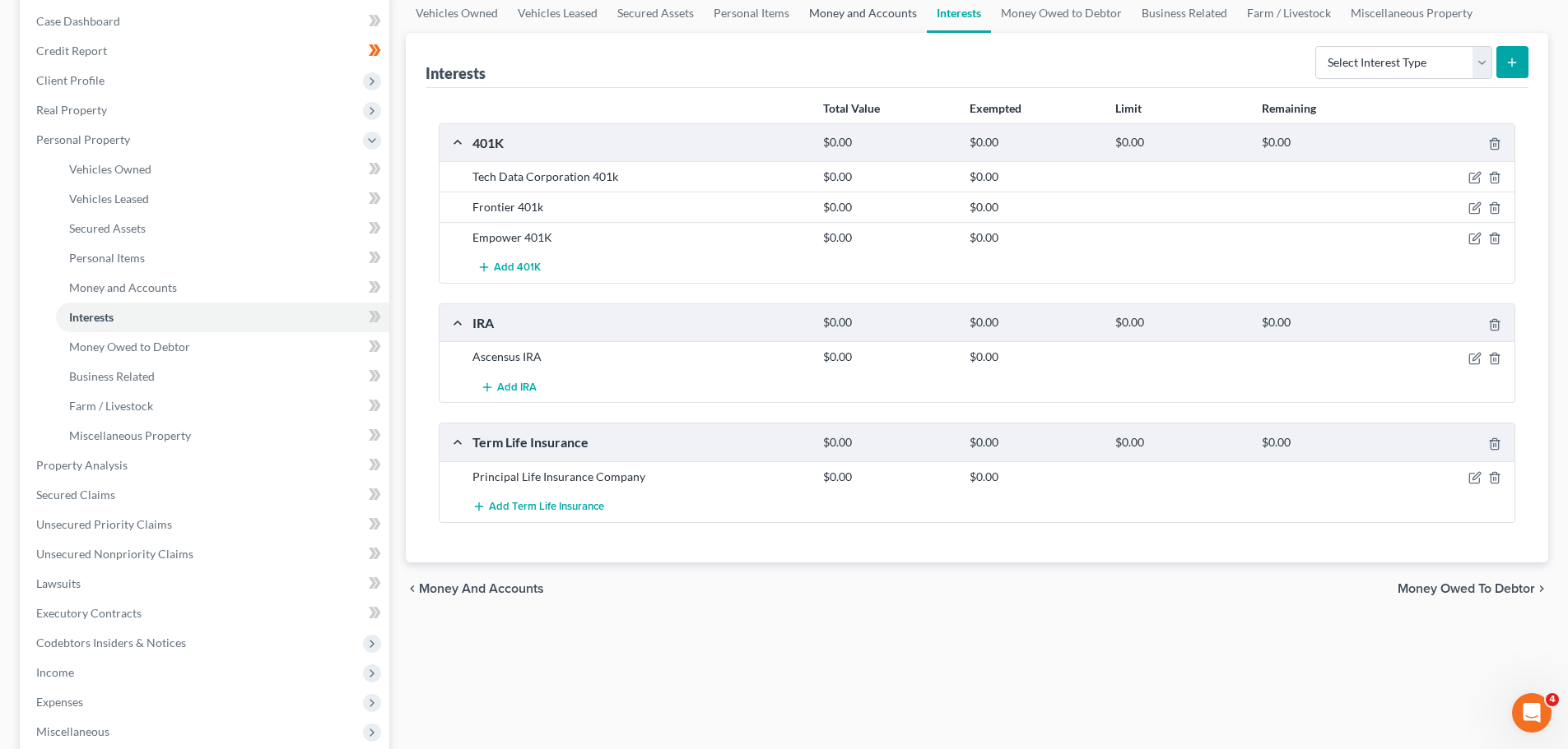
click at [840, 20] on link "Money and Accounts" at bounding box center [863, 13] width 127 height 39
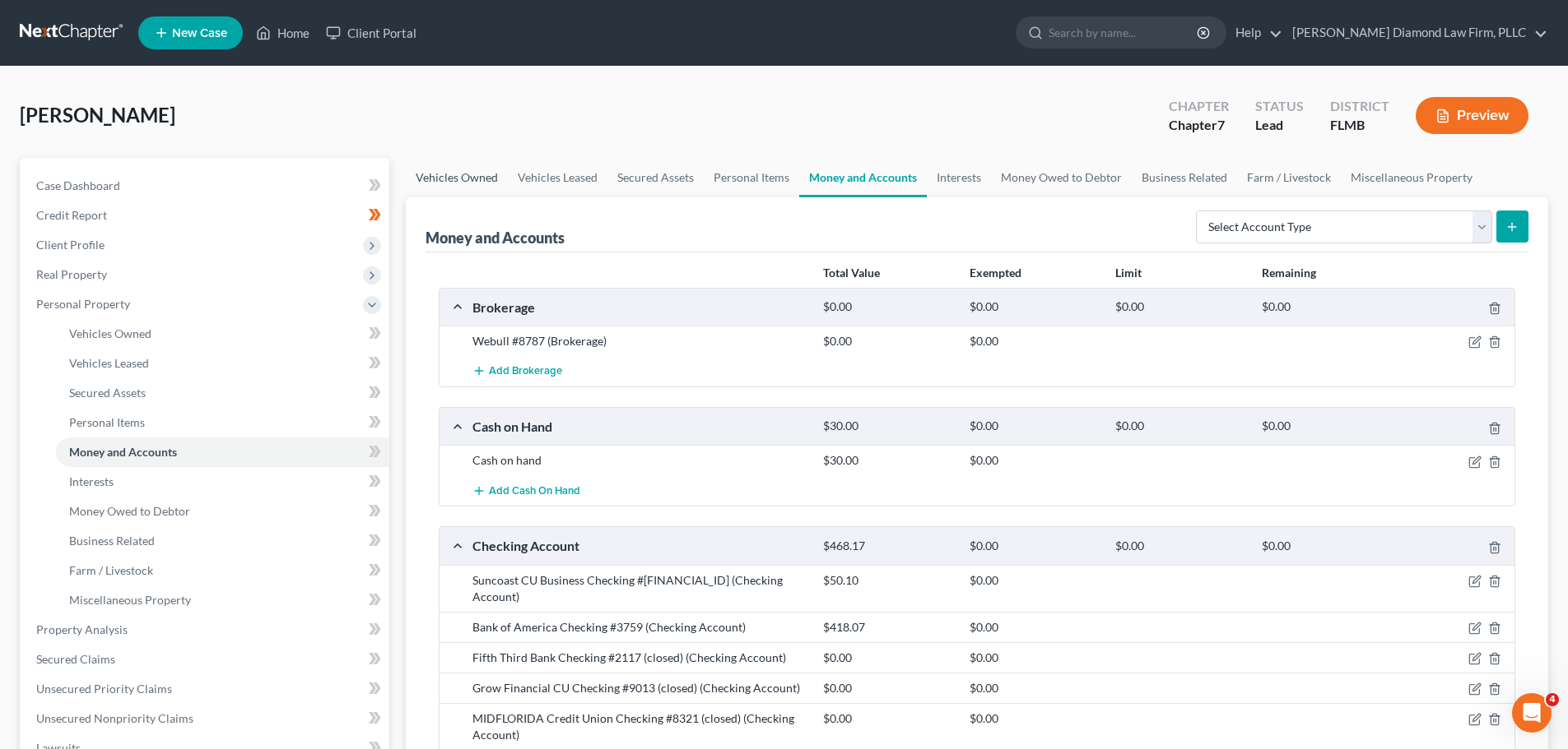
click at [441, 185] on link "Vehicles Owned" at bounding box center [457, 177] width 102 height 39
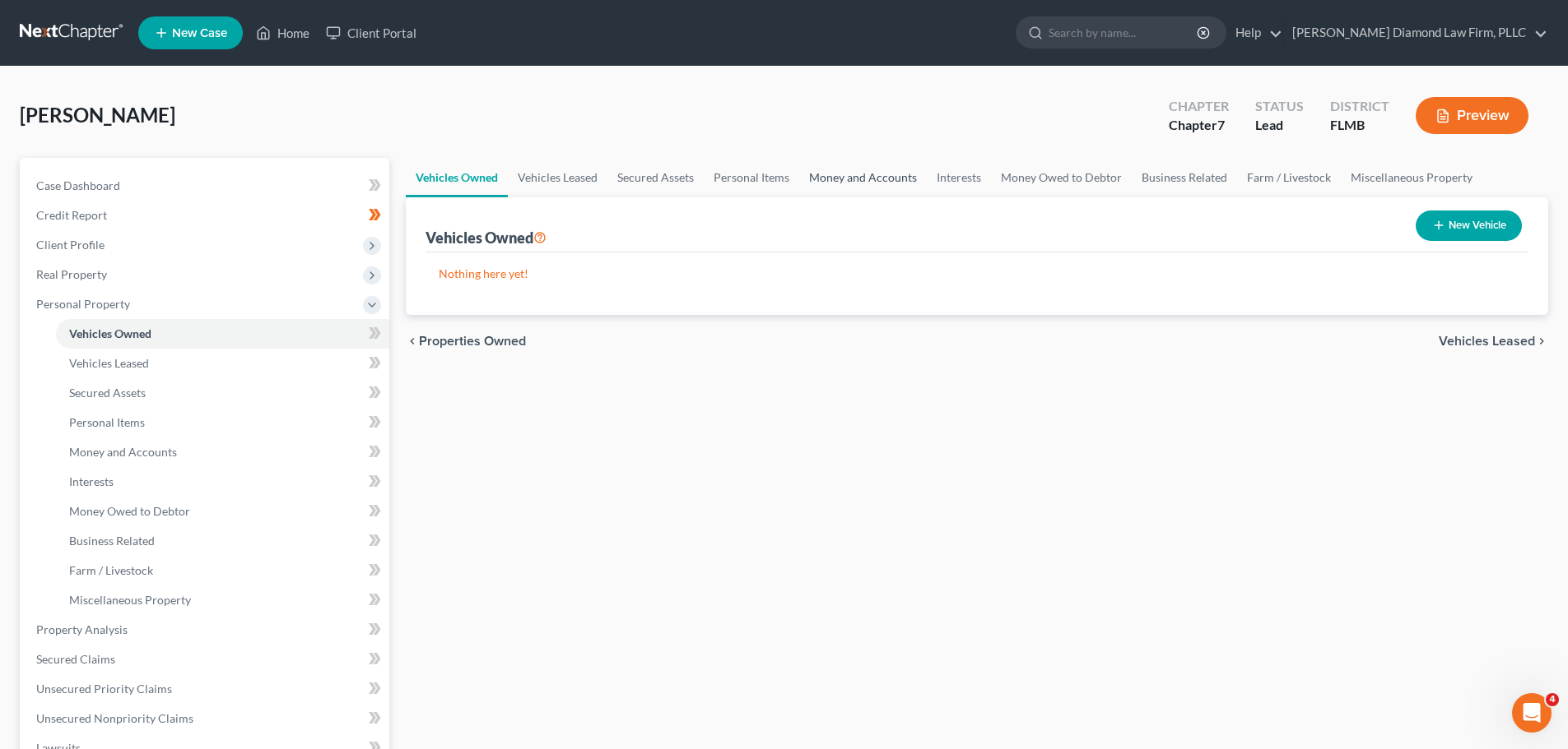
click at [820, 188] on link "Money and Accounts" at bounding box center [863, 177] width 127 height 39
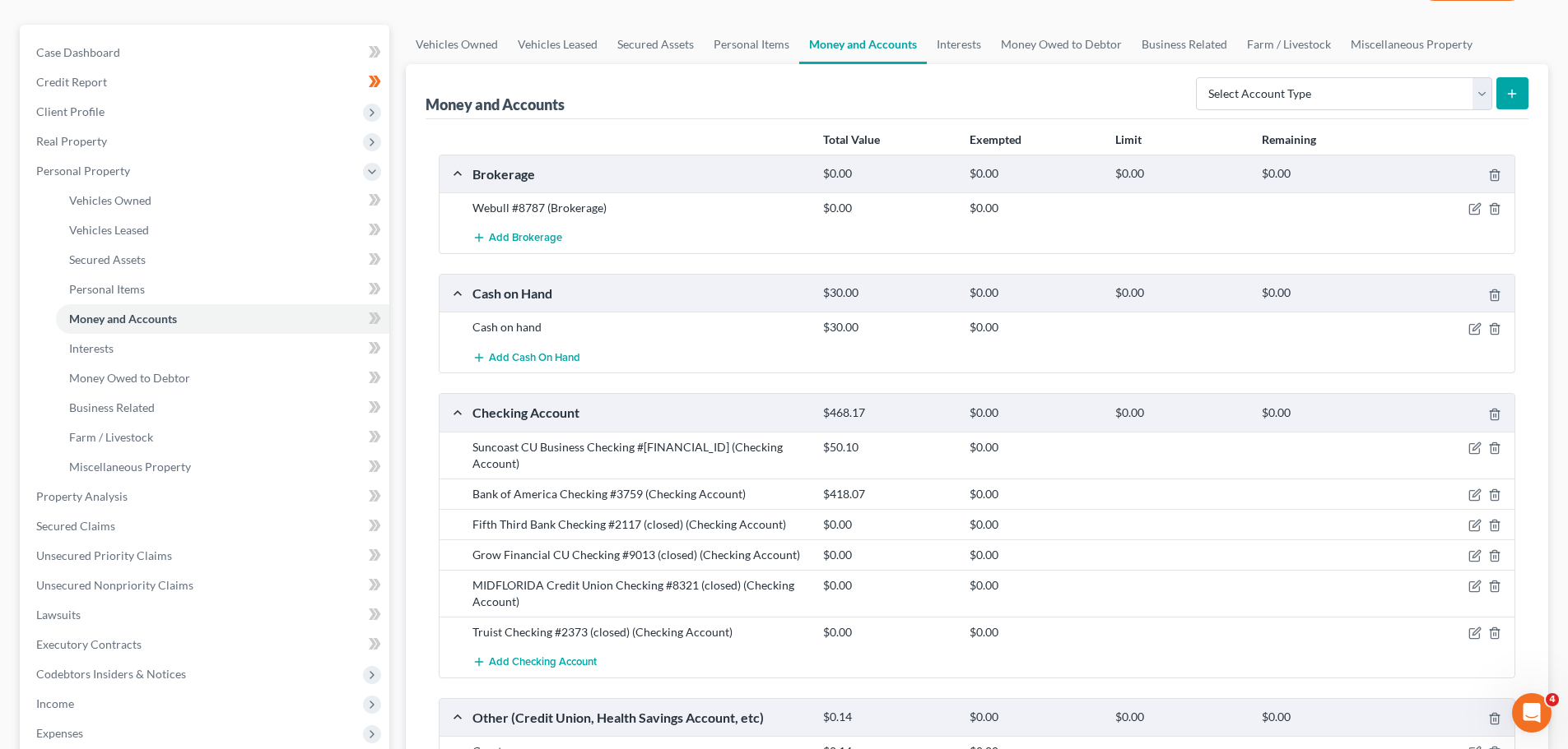
scroll to position [82, 0]
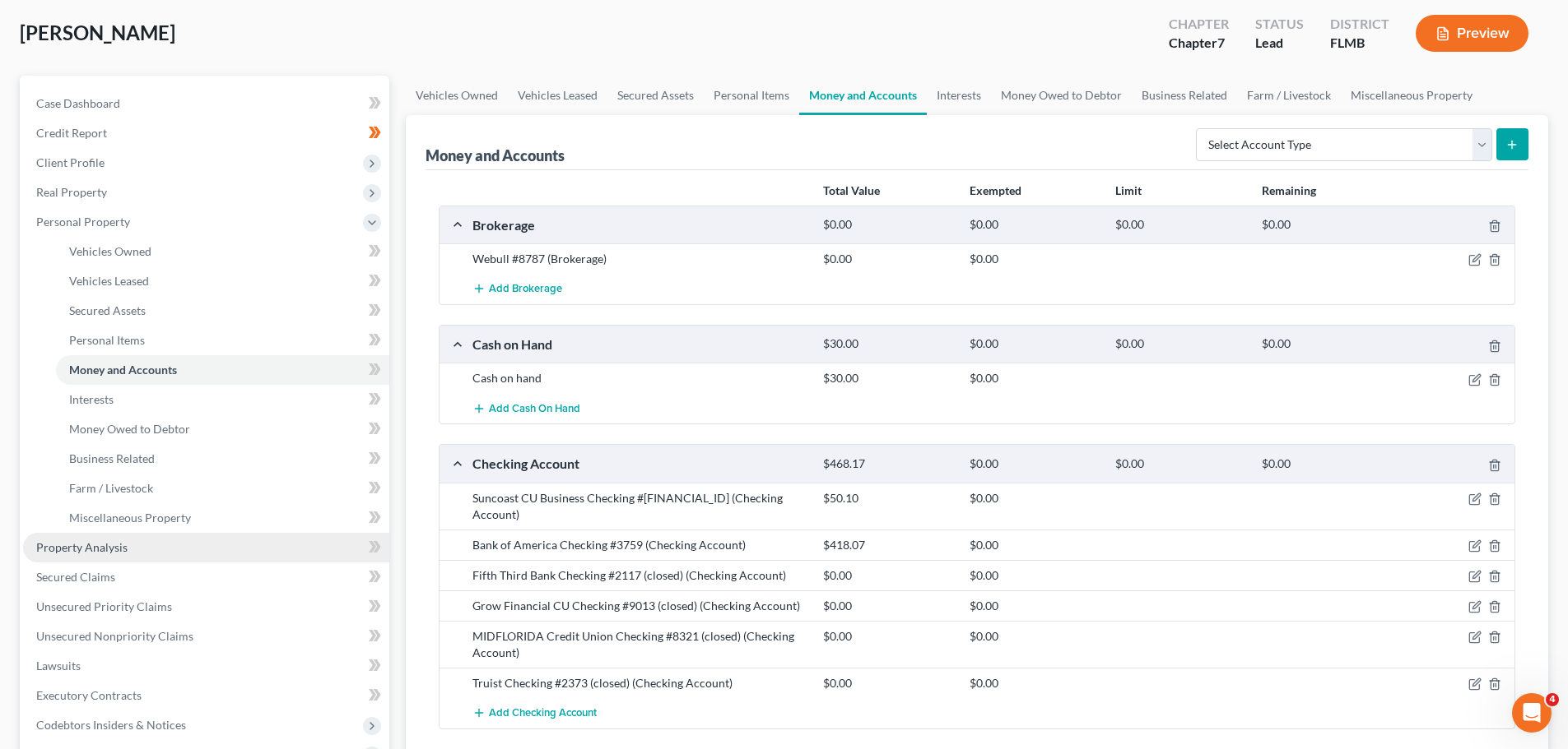
click at [131, 557] on link "Property Analysis" at bounding box center [206, 548] width 366 height 30
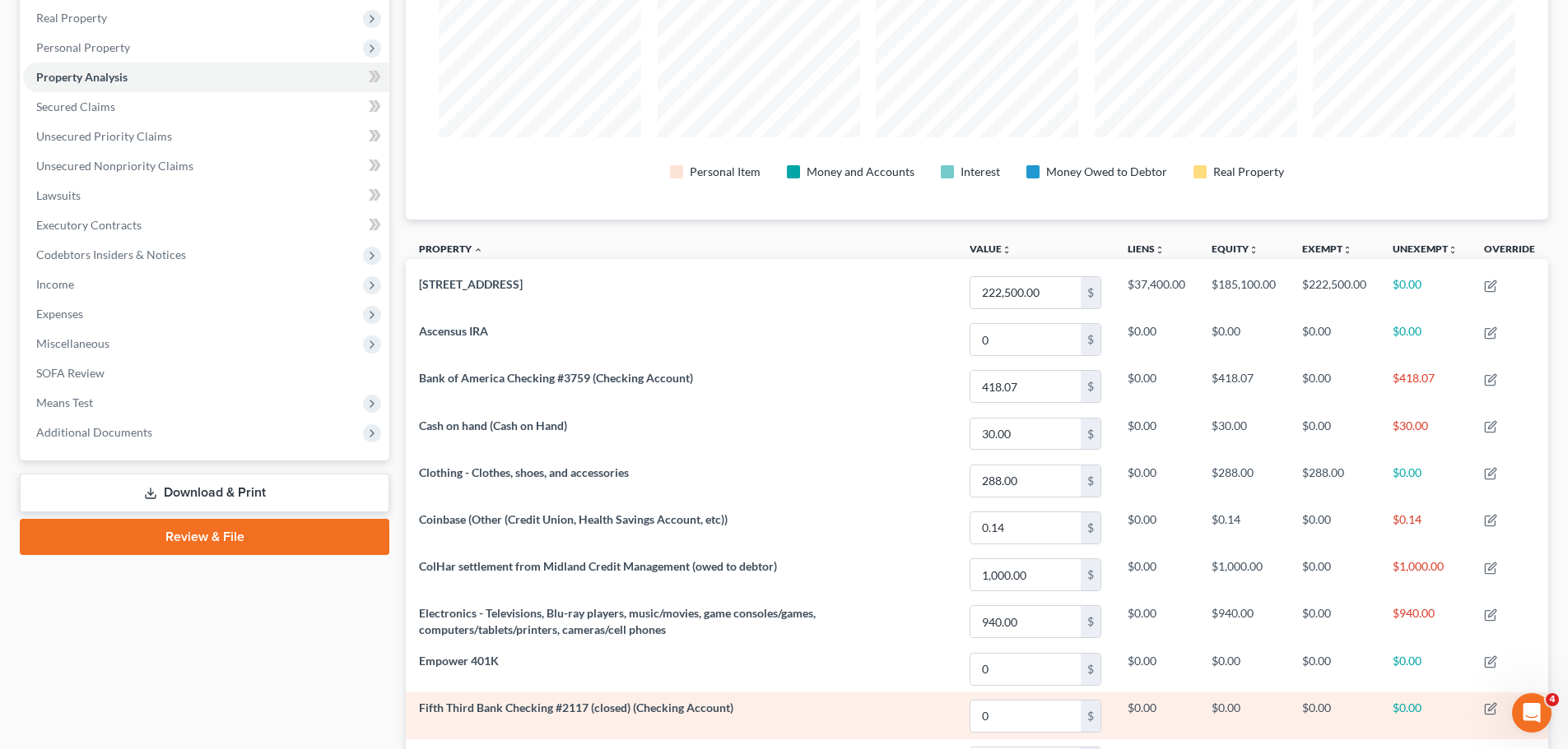
scroll to position [82, 0]
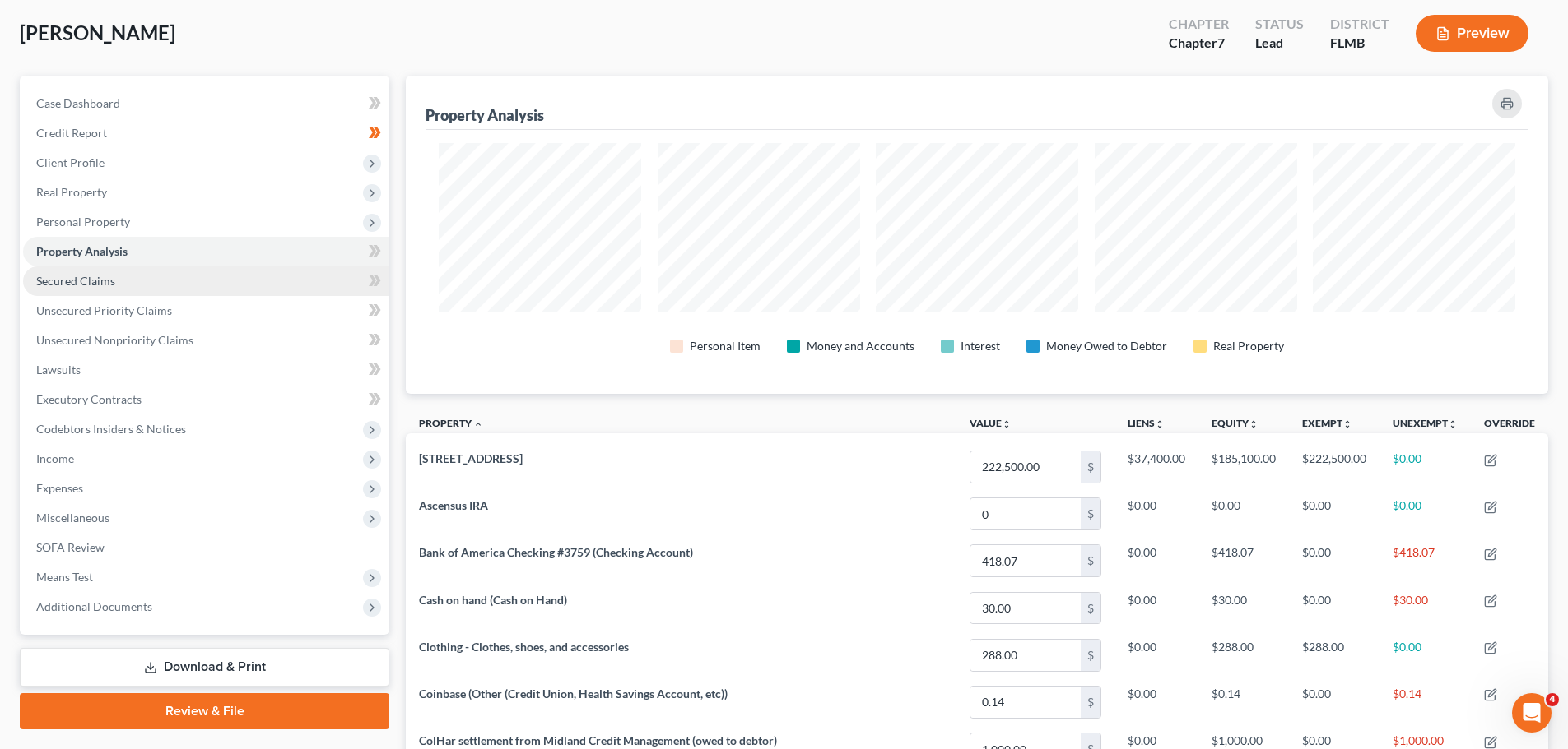
click at [141, 269] on link "Secured Claims" at bounding box center [206, 281] width 366 height 30
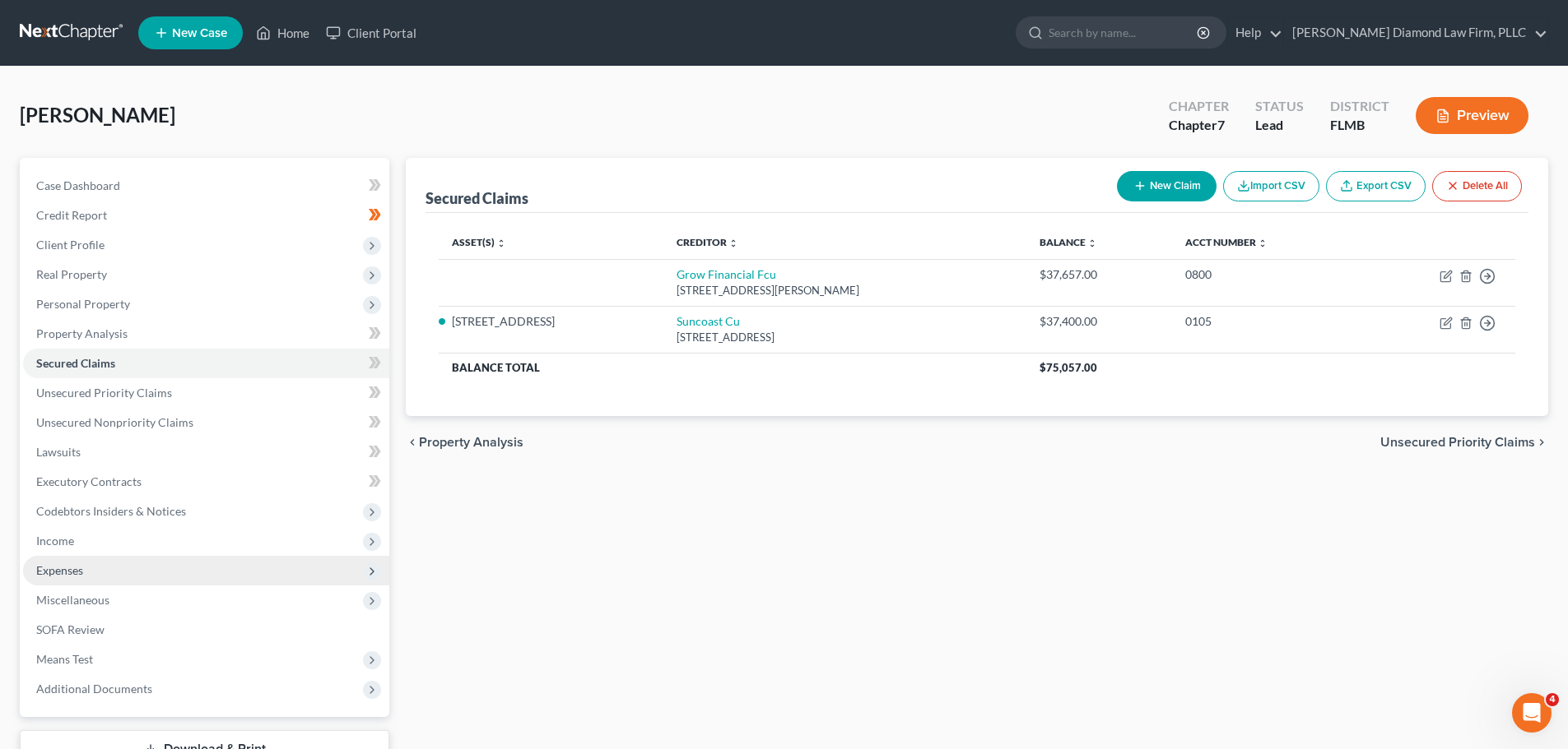
click at [128, 556] on span "Expenses" at bounding box center [206, 571] width 366 height 30
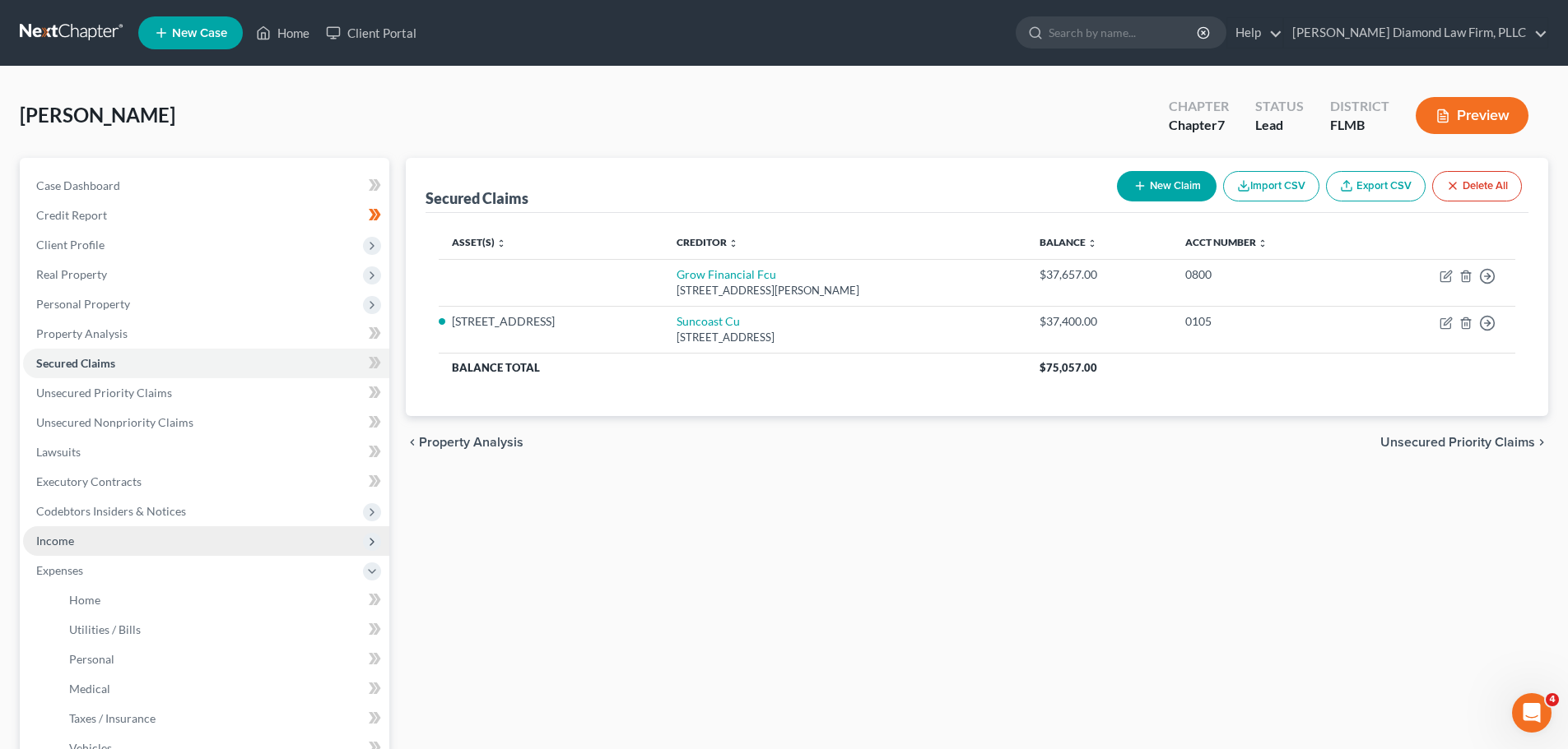
click at [123, 531] on span "Income" at bounding box center [206, 541] width 366 height 30
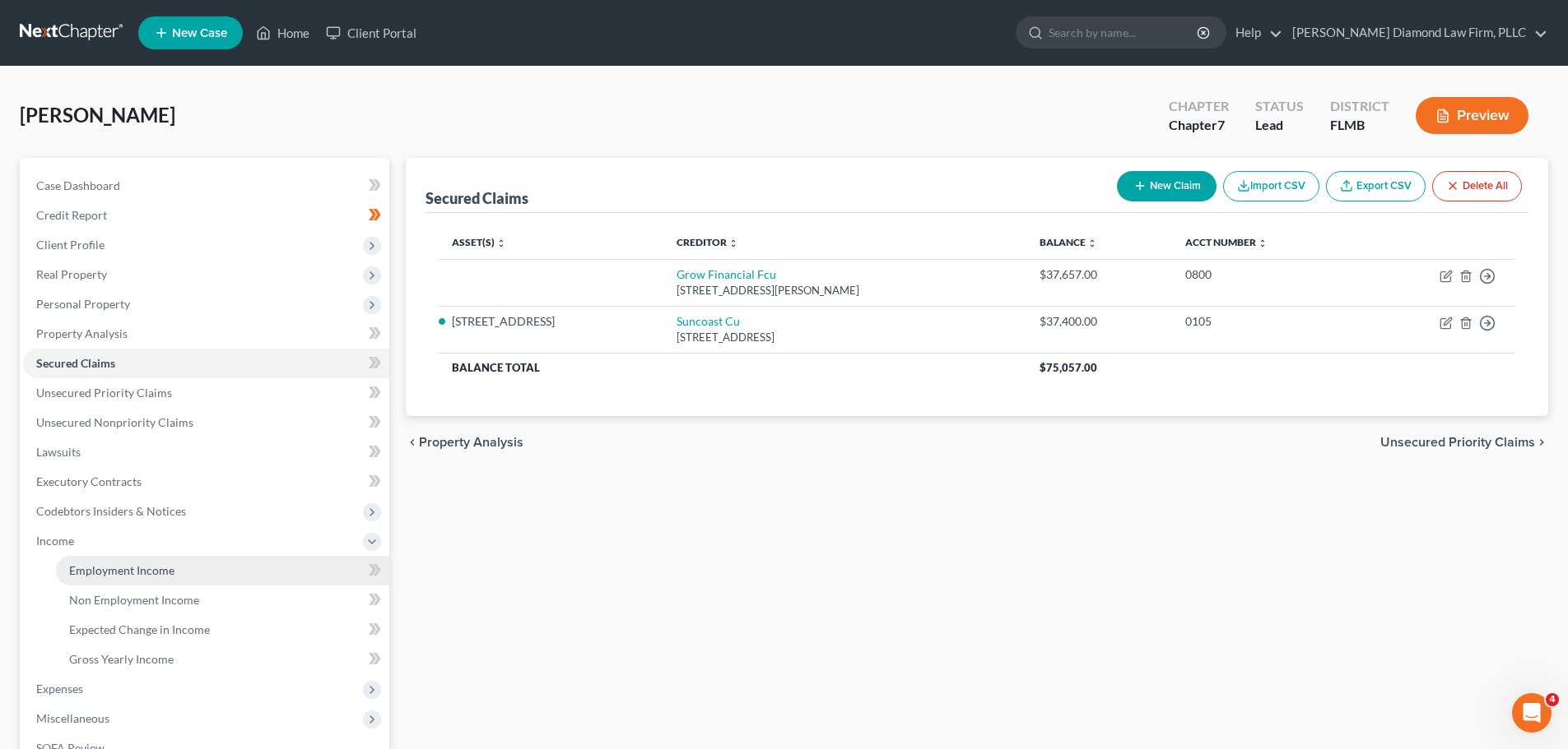
click at [128, 574] on span "Employment Income" at bounding box center [121, 570] width 105 height 14
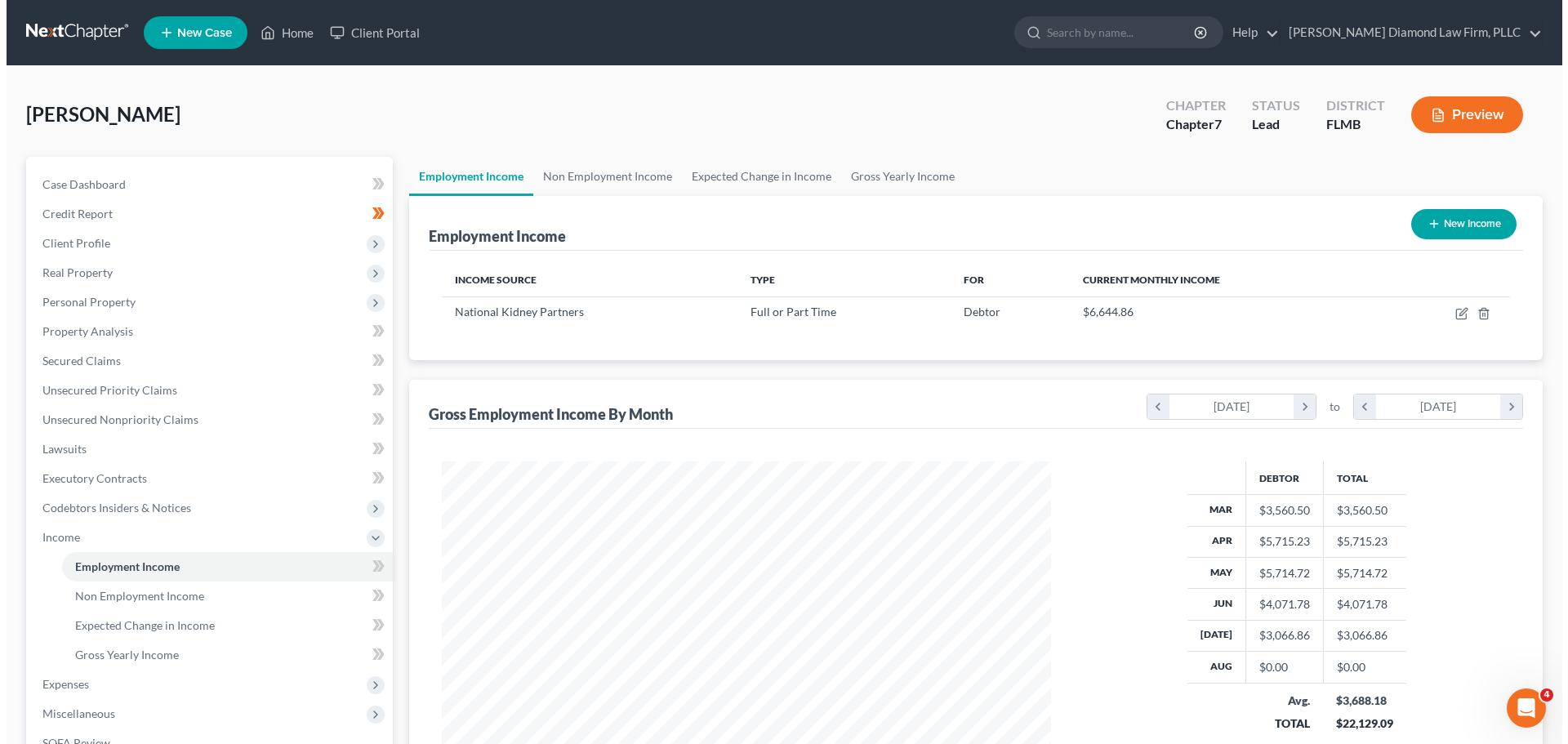
scroll to position [305, 642]
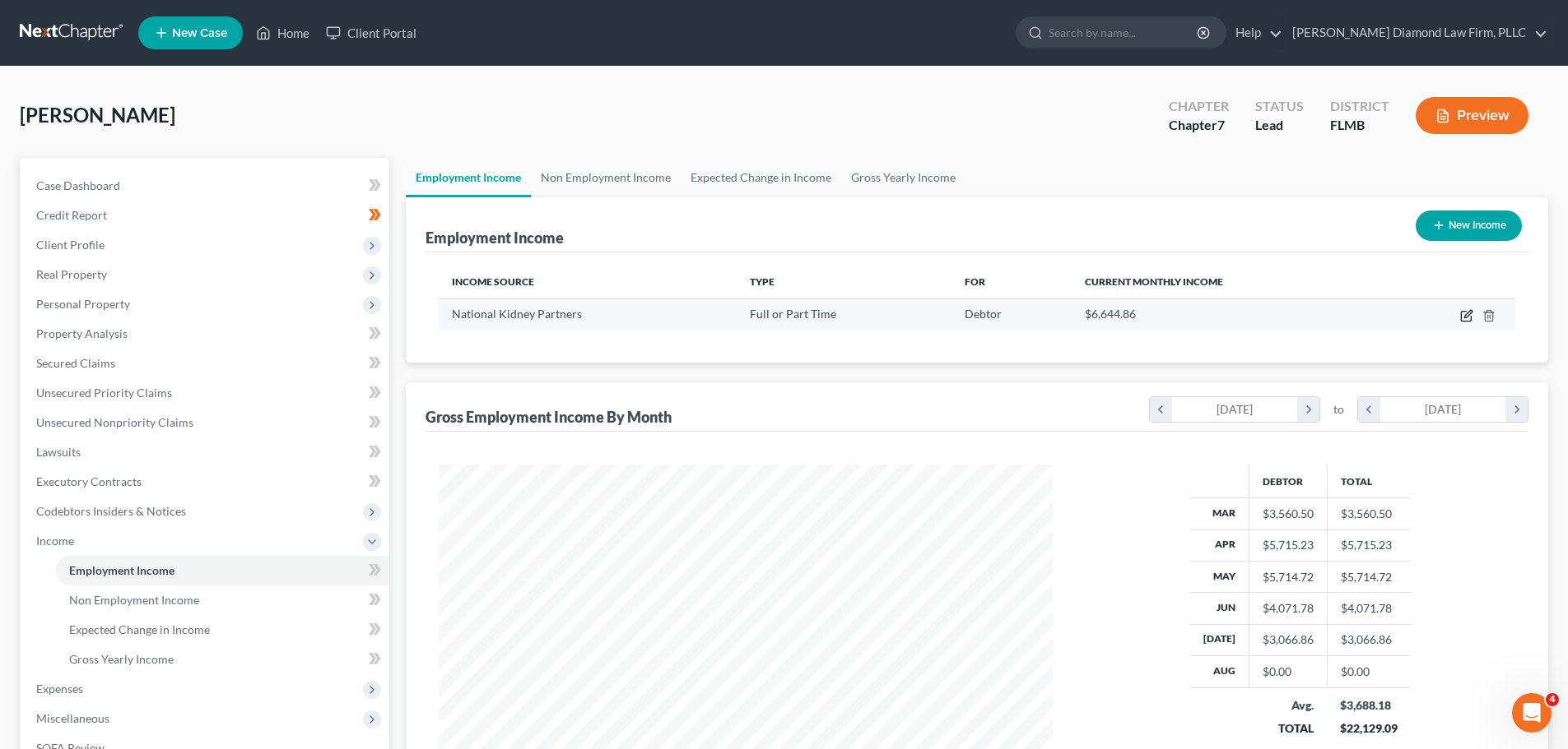
click at [1464, 319] on icon "button" at bounding box center [1467, 316] width 13 height 13
select select "0"
select select "9"
select select "2"
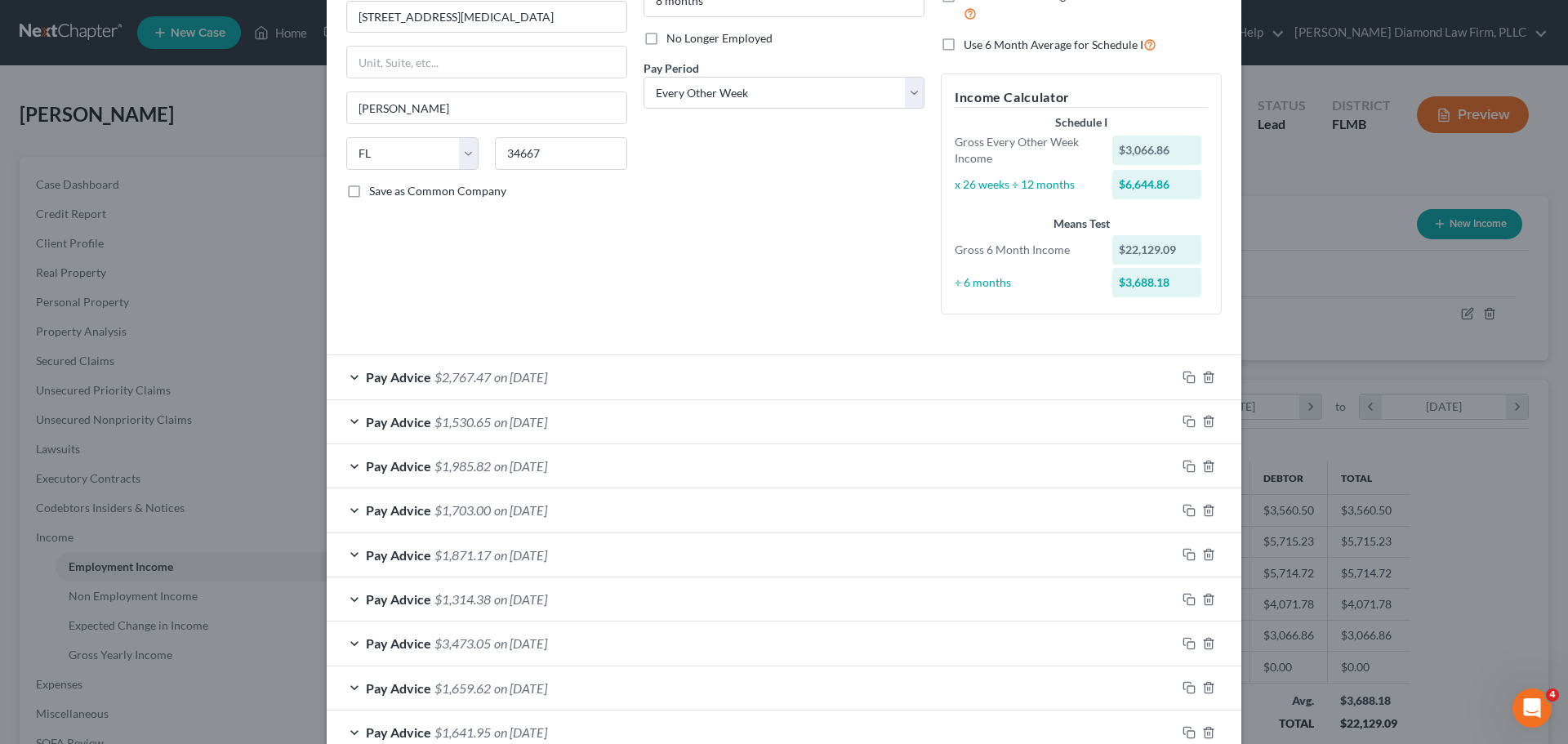
scroll to position [245, 0]
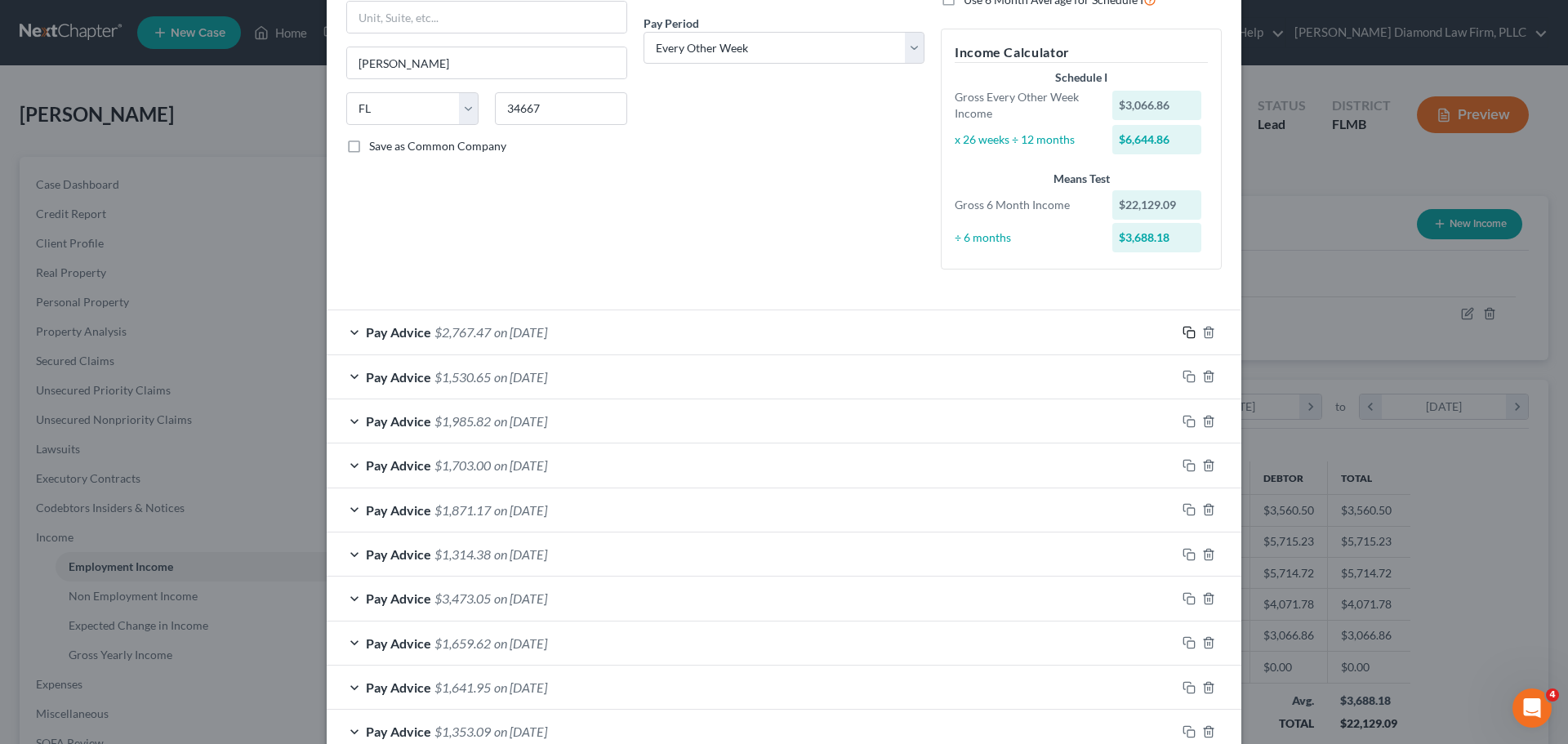
click at [1183, 332] on icon "button" at bounding box center [1189, 333] width 13 height 13
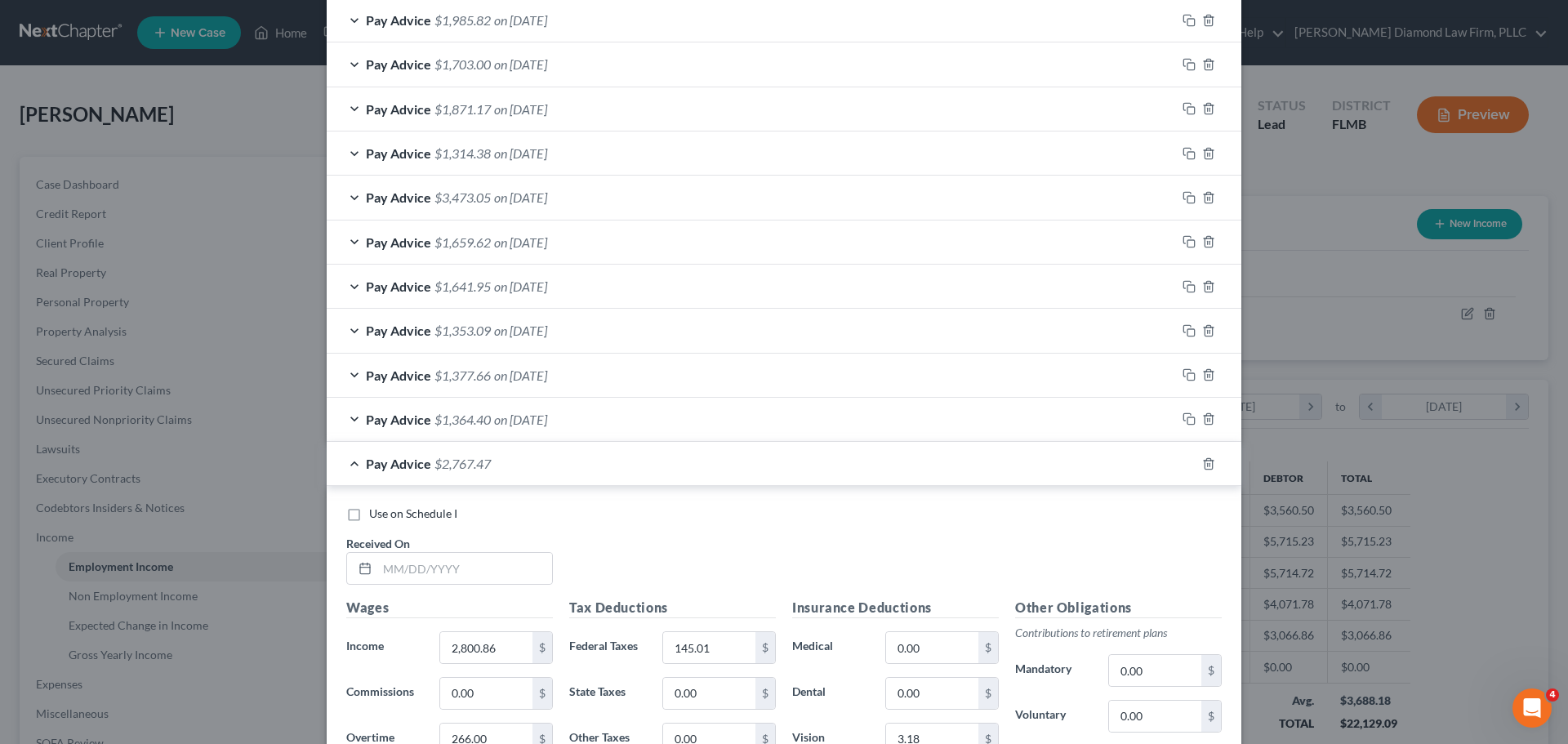
scroll to position [924, 0]
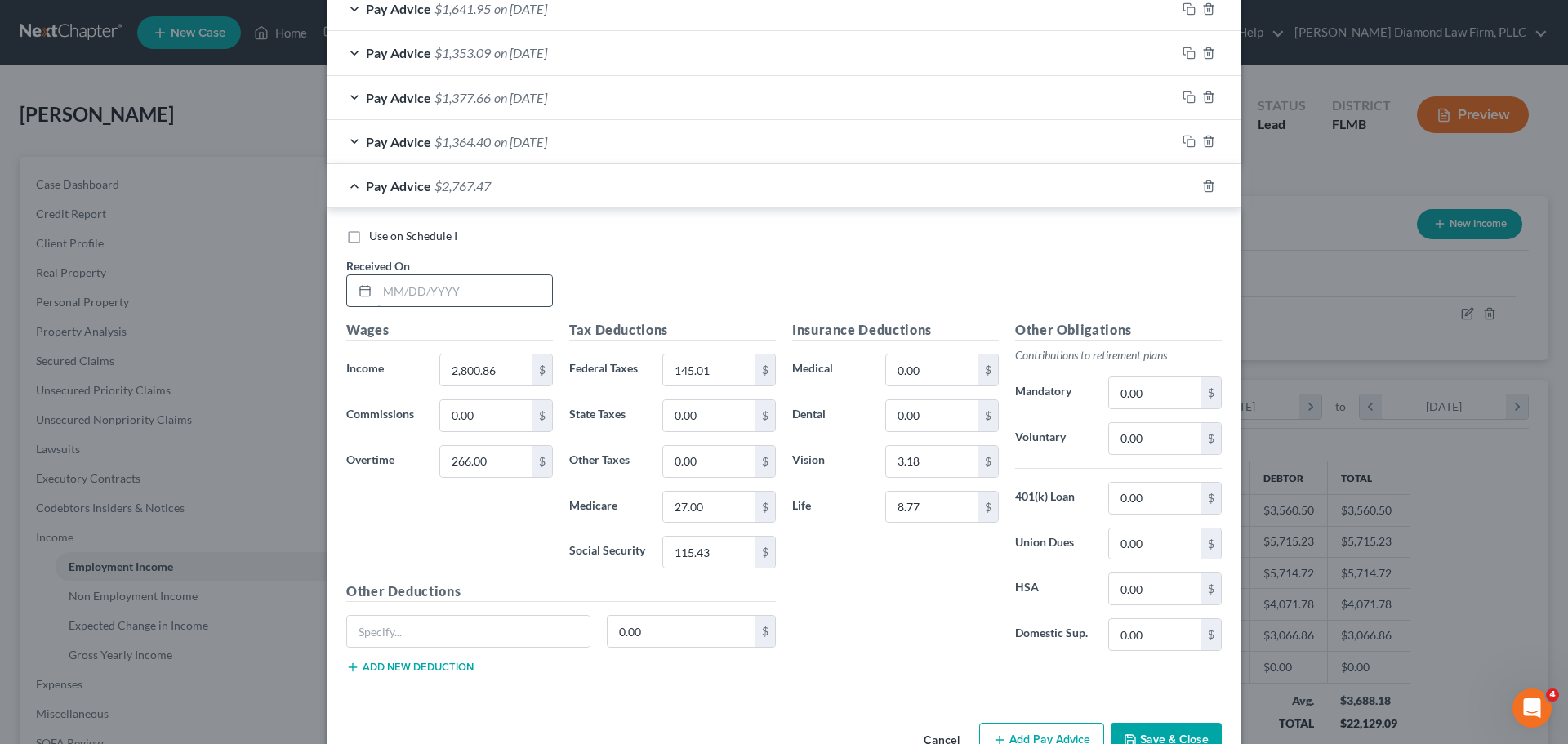
click at [416, 287] on input "text" at bounding box center [465, 291] width 175 height 31
type input "07/24/2025"
type input "290.33"
type input "4.16"
type input "17.80"
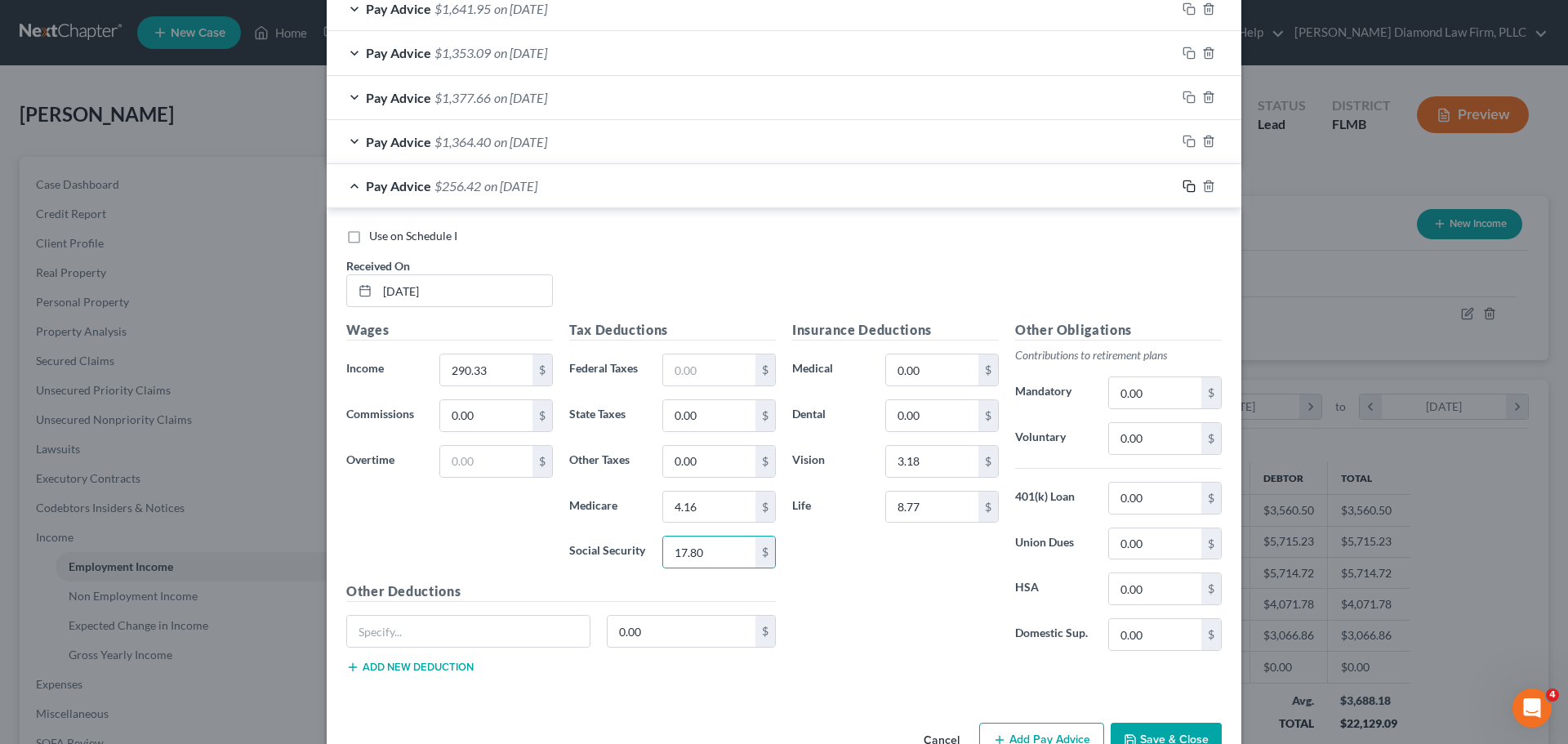
click at [1183, 186] on icon "button" at bounding box center [1189, 186] width 13 height 13
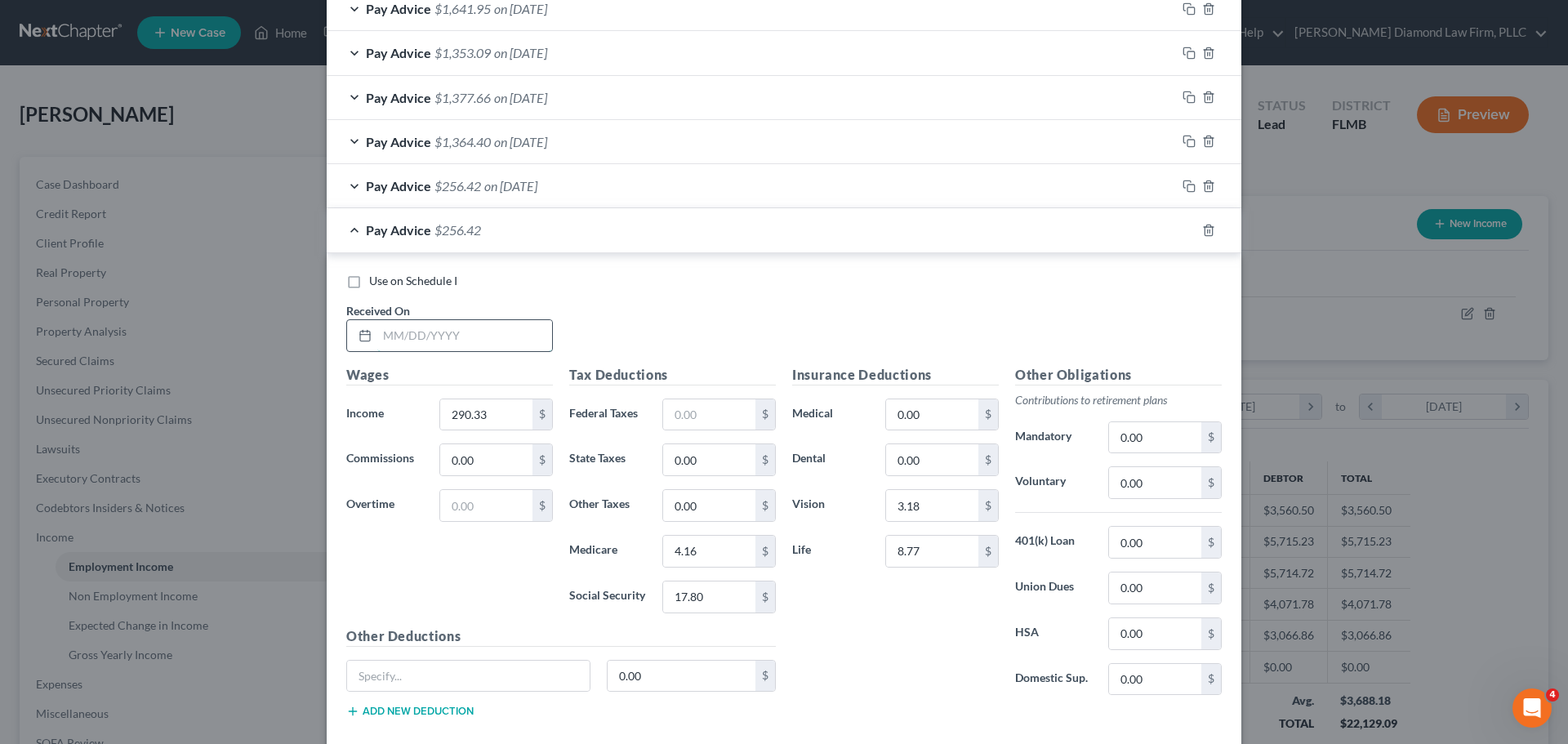
click at [413, 344] on input "text" at bounding box center [465, 336] width 175 height 31
type input "08/07/2025"
type input "792.67"
type input "21.26"
type input "11.45"
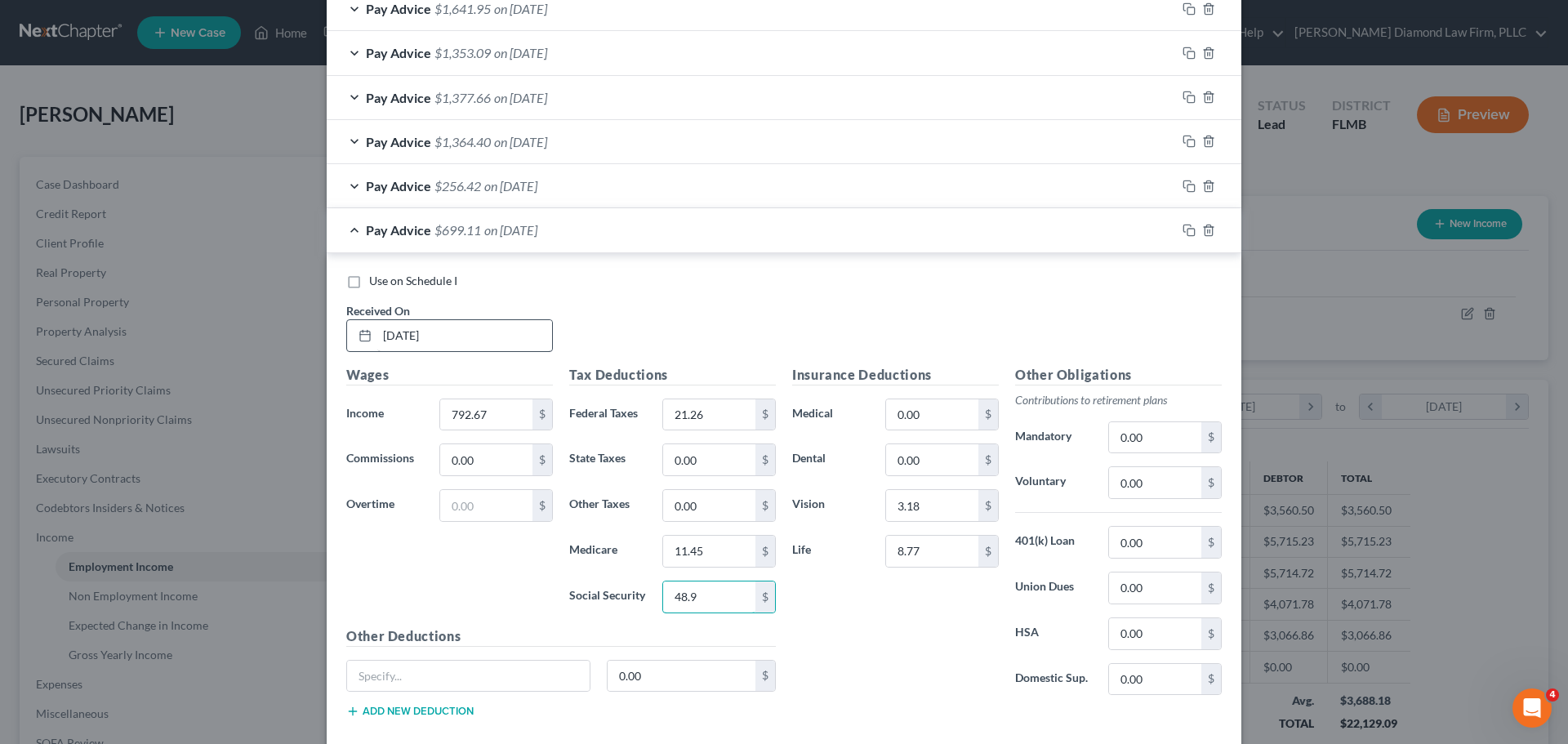
type input "48.95"
click at [1183, 228] on icon "button" at bounding box center [1189, 230] width 13 height 13
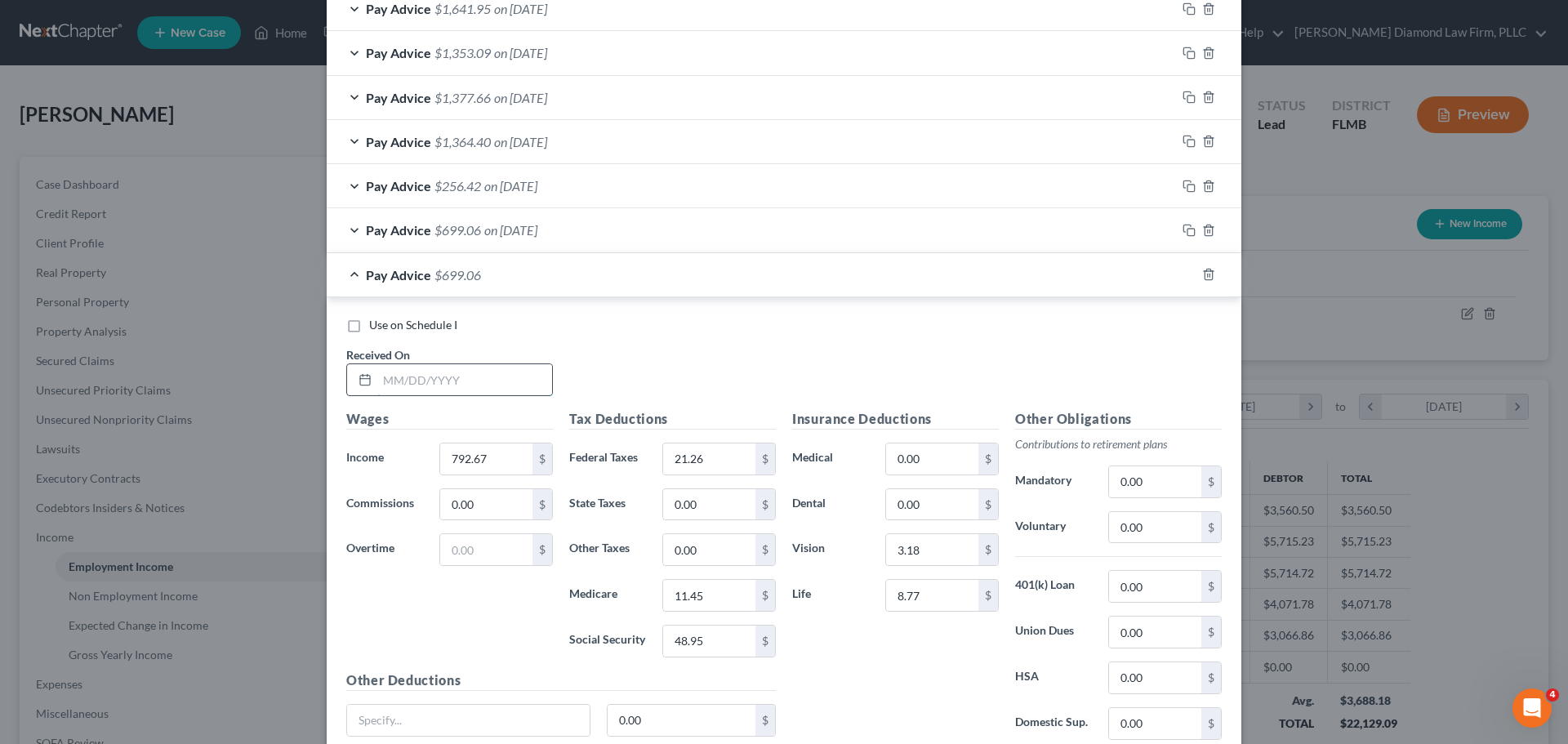
click at [403, 384] on input "text" at bounding box center [465, 380] width 175 height 31
type input "08/21/2025"
type input "1,820.14"
type input "109.77"
type input "22.74"
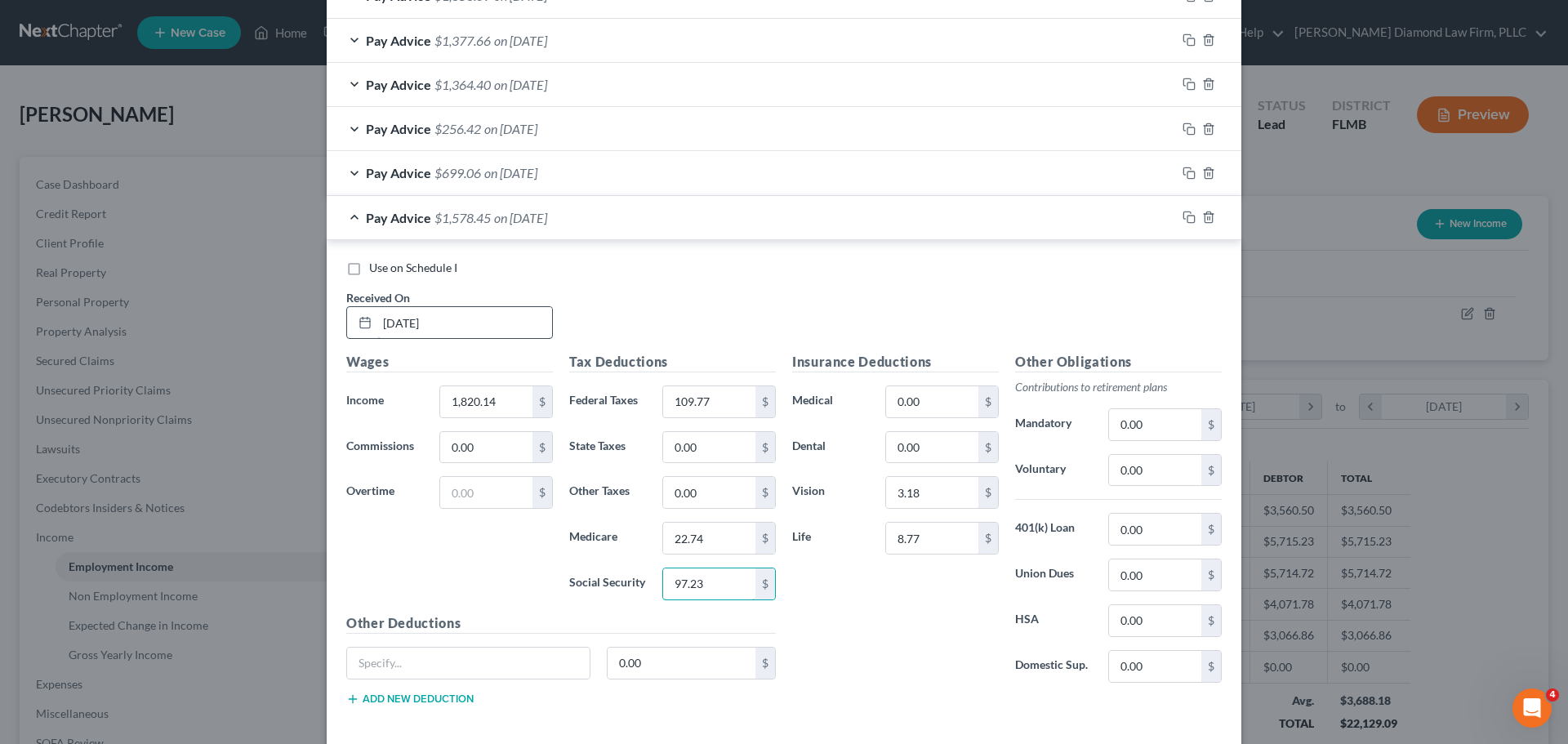
scroll to position [1006, 0]
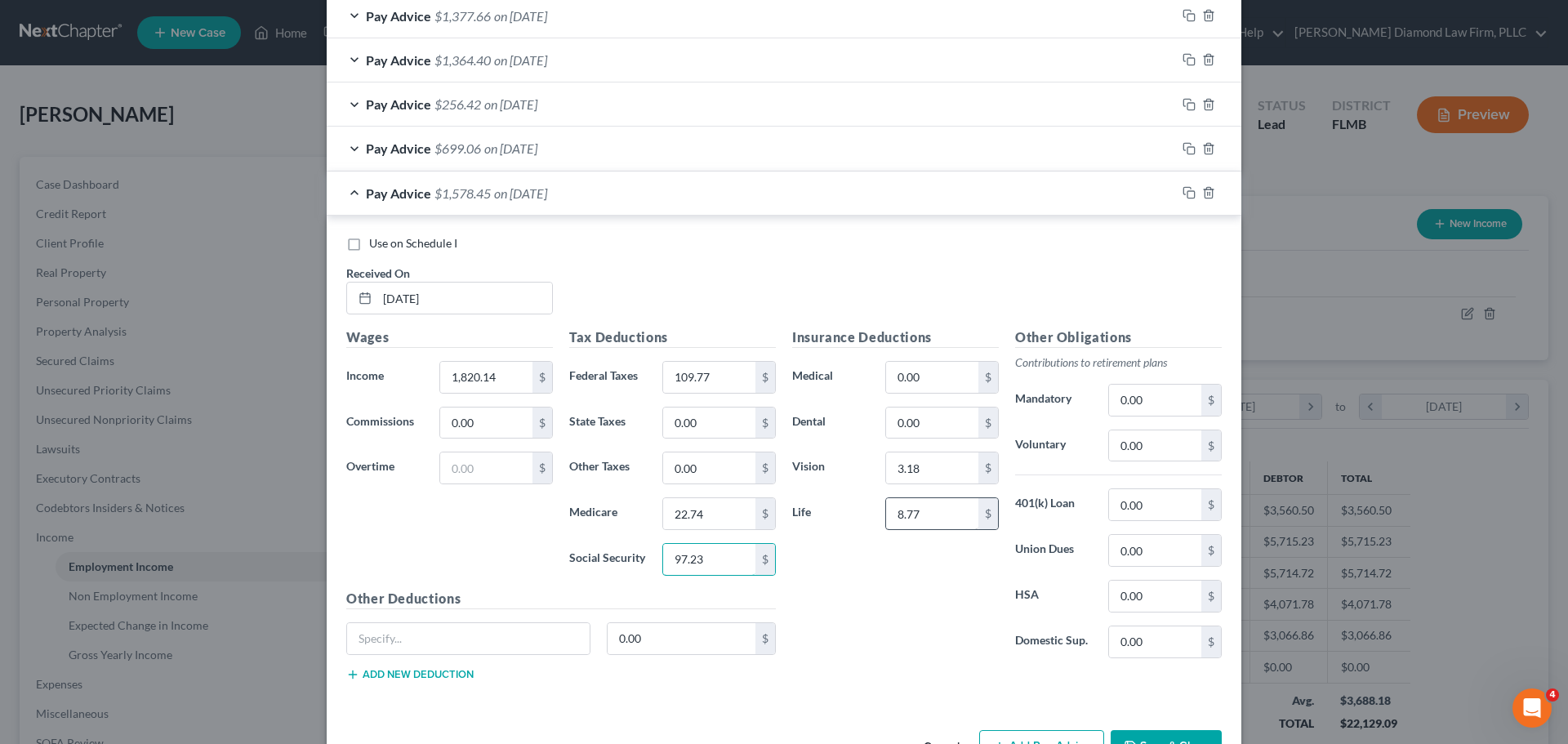
type input "97.23"
click at [926, 519] on input "8.77" at bounding box center [932, 514] width 93 height 31
type input "26.31"
click at [1185, 188] on icon "button" at bounding box center [1187, 192] width 8 height 8
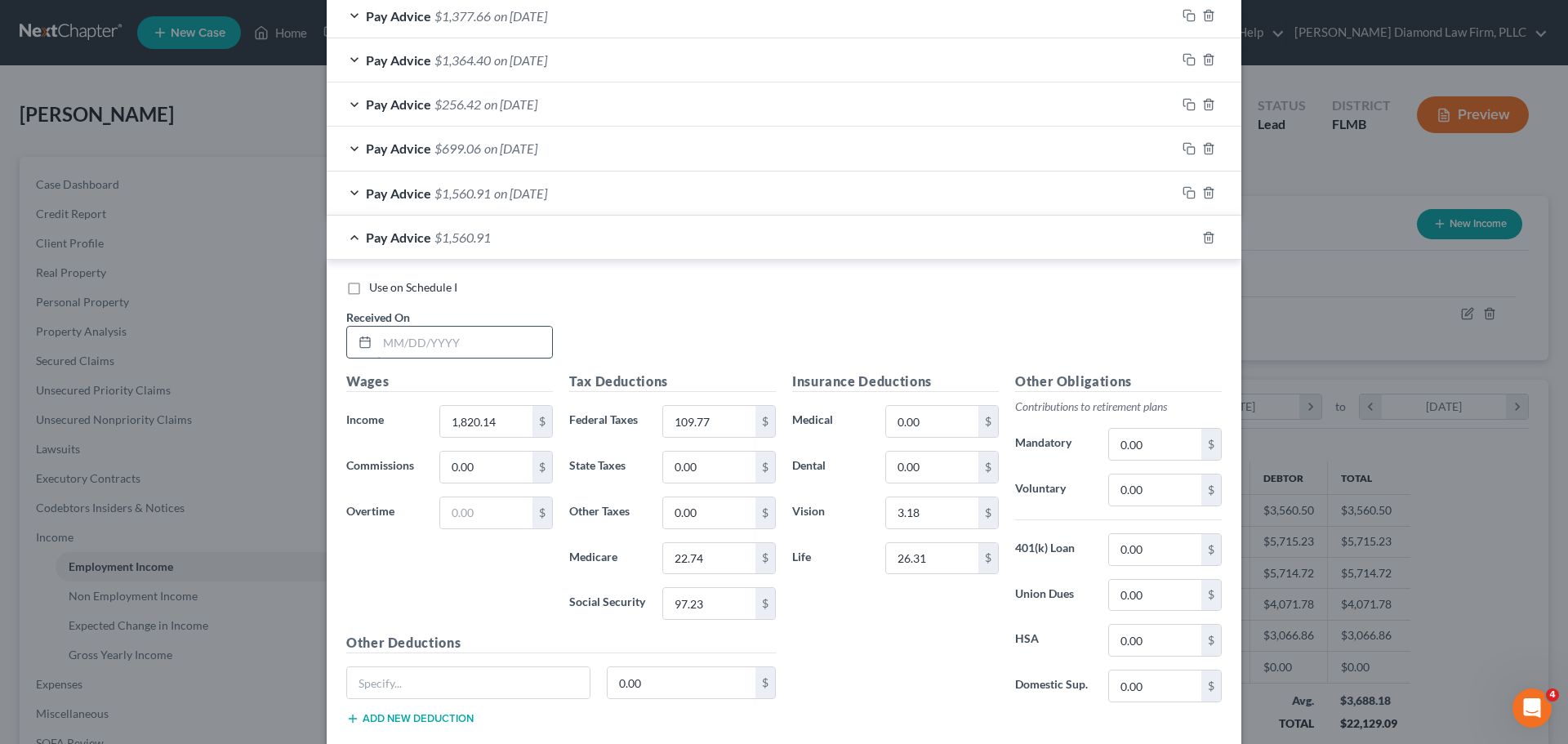
click at [451, 356] on input "text" at bounding box center [465, 342] width 175 height 31
type input "09/04/2025"
type input "1"
type input "2,180.57"
type input "4"
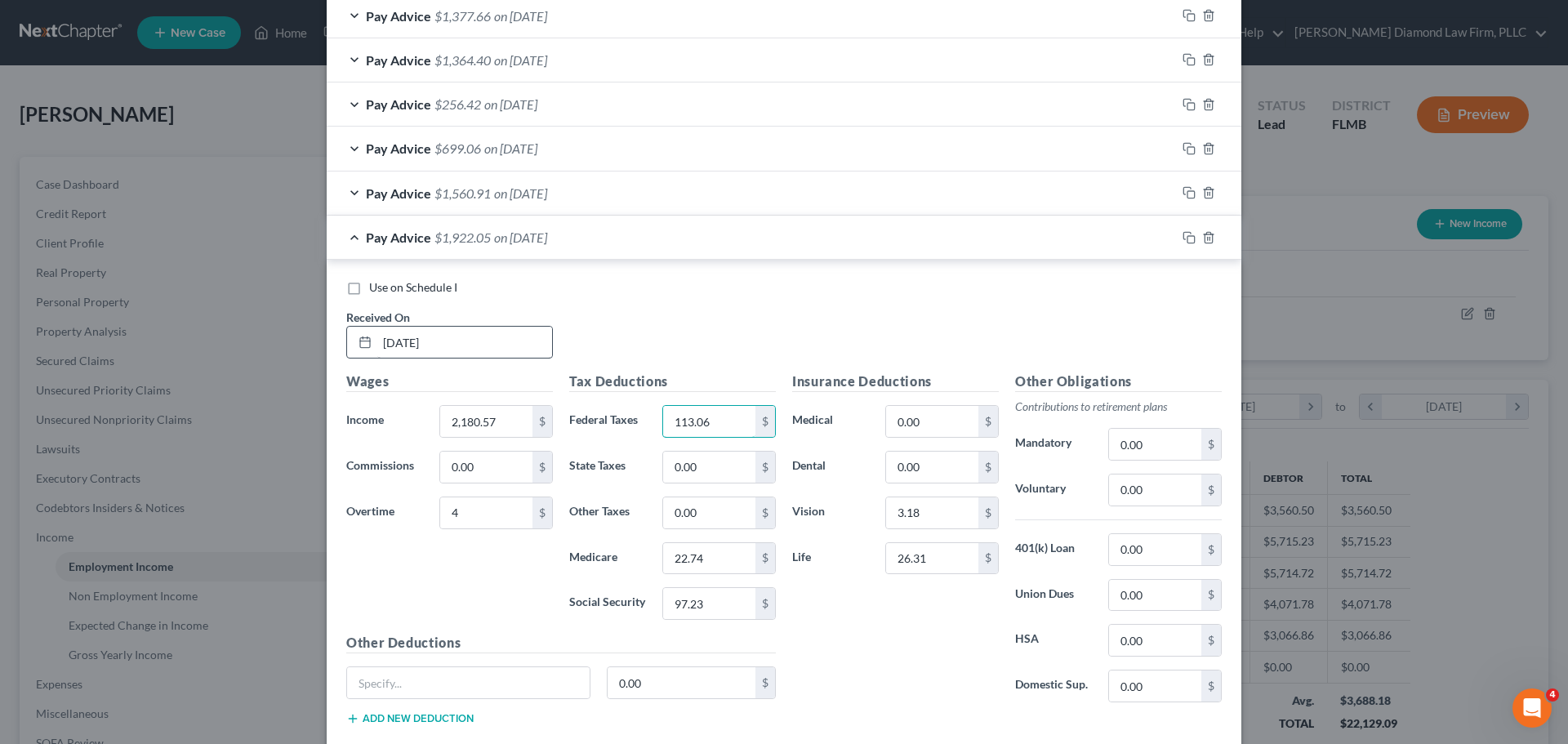
type input "113.06"
type input "23.13"
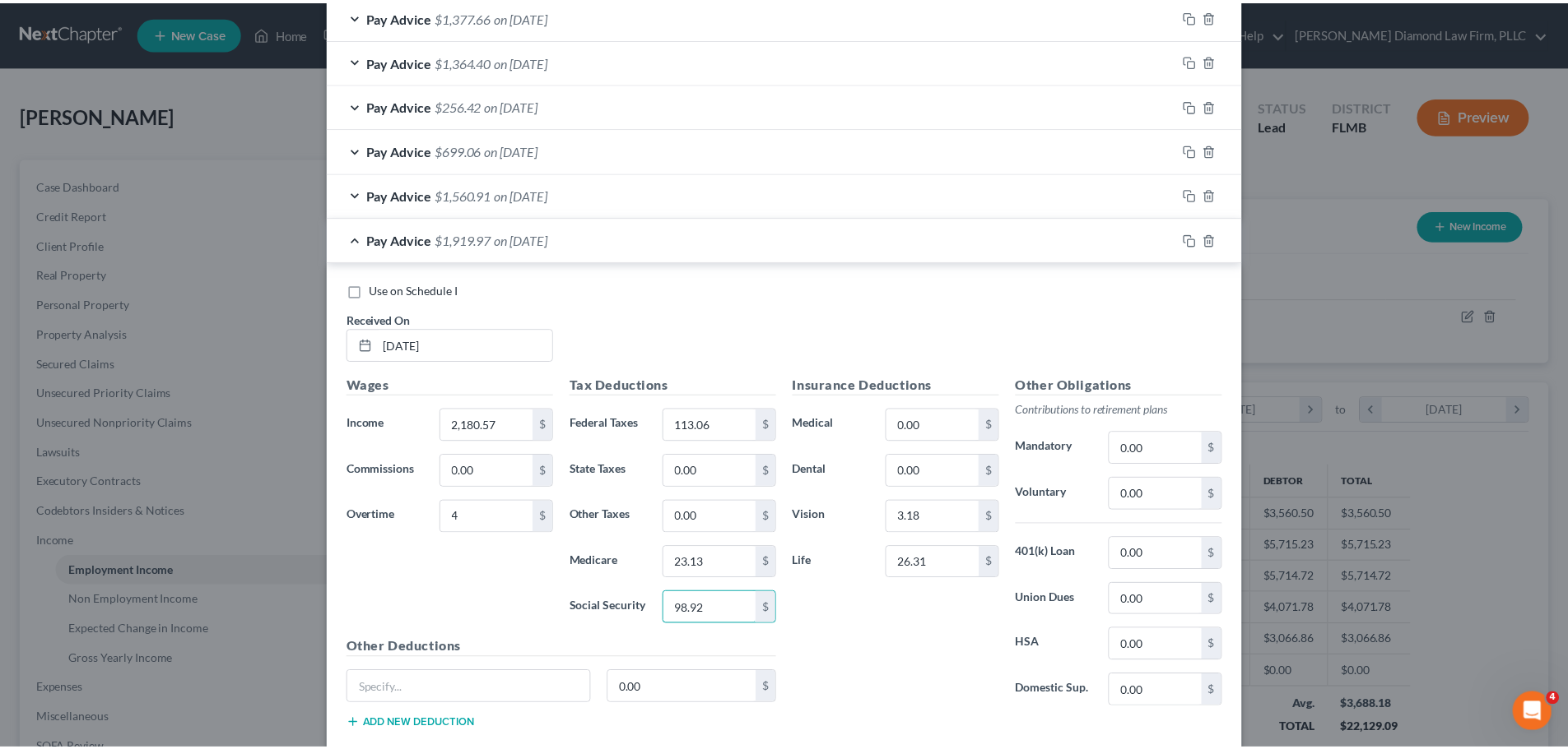
scroll to position [1110, 0]
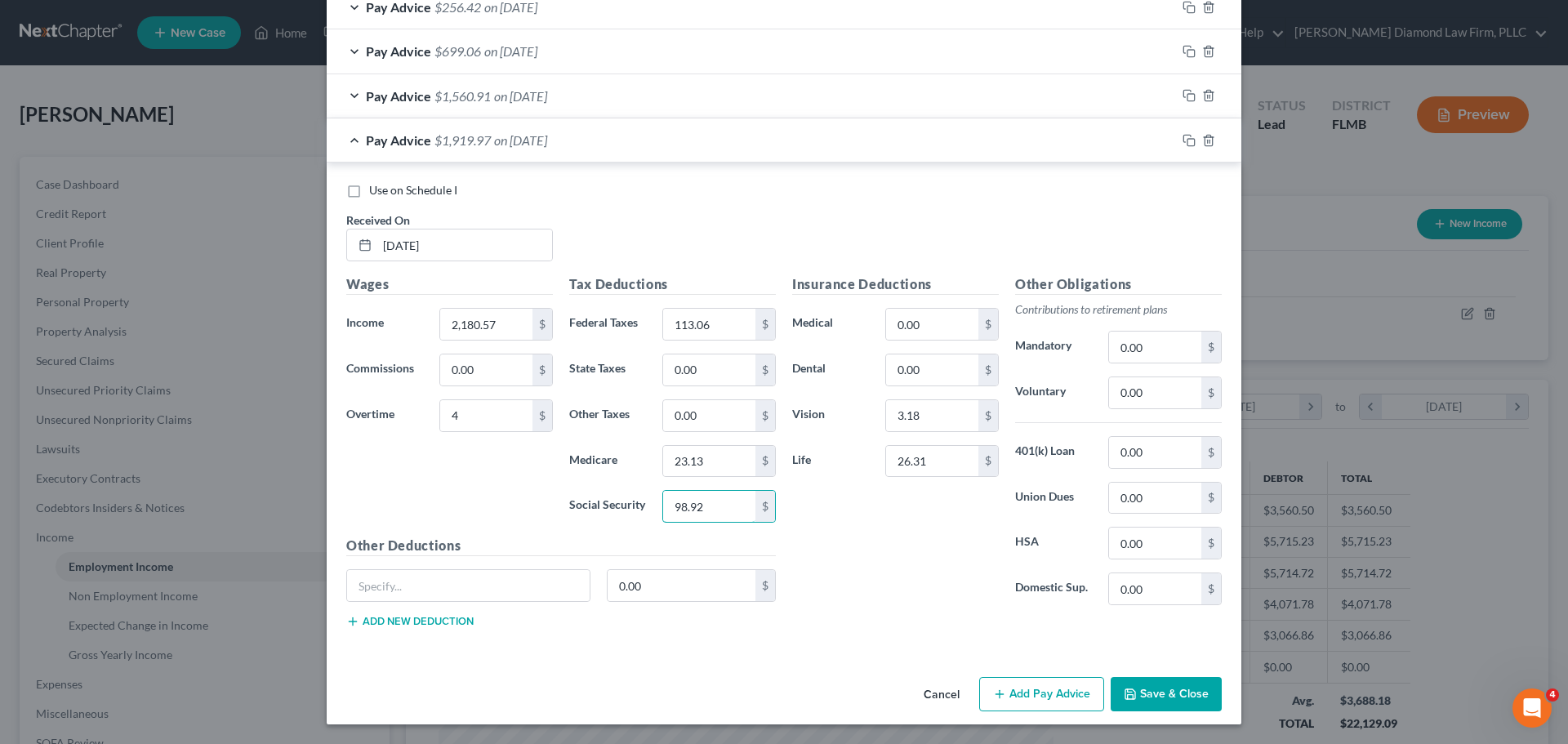
type input "98.92"
click at [1144, 691] on button "Save & Close" at bounding box center [1166, 694] width 111 height 34
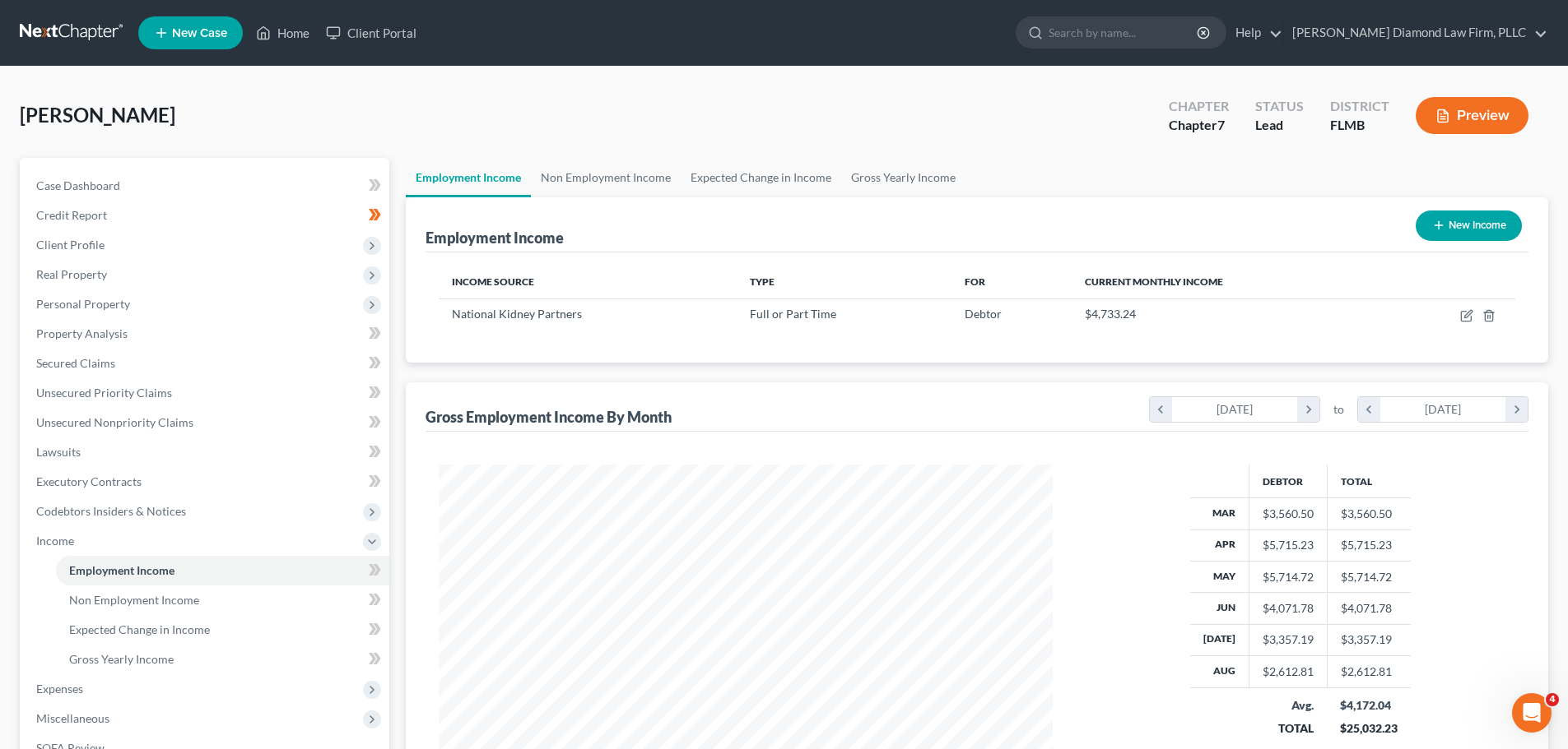
scroll to position [822206, 822224]
click at [942, 184] on link "Gross Yearly Income" at bounding box center [902, 177] width 124 height 39
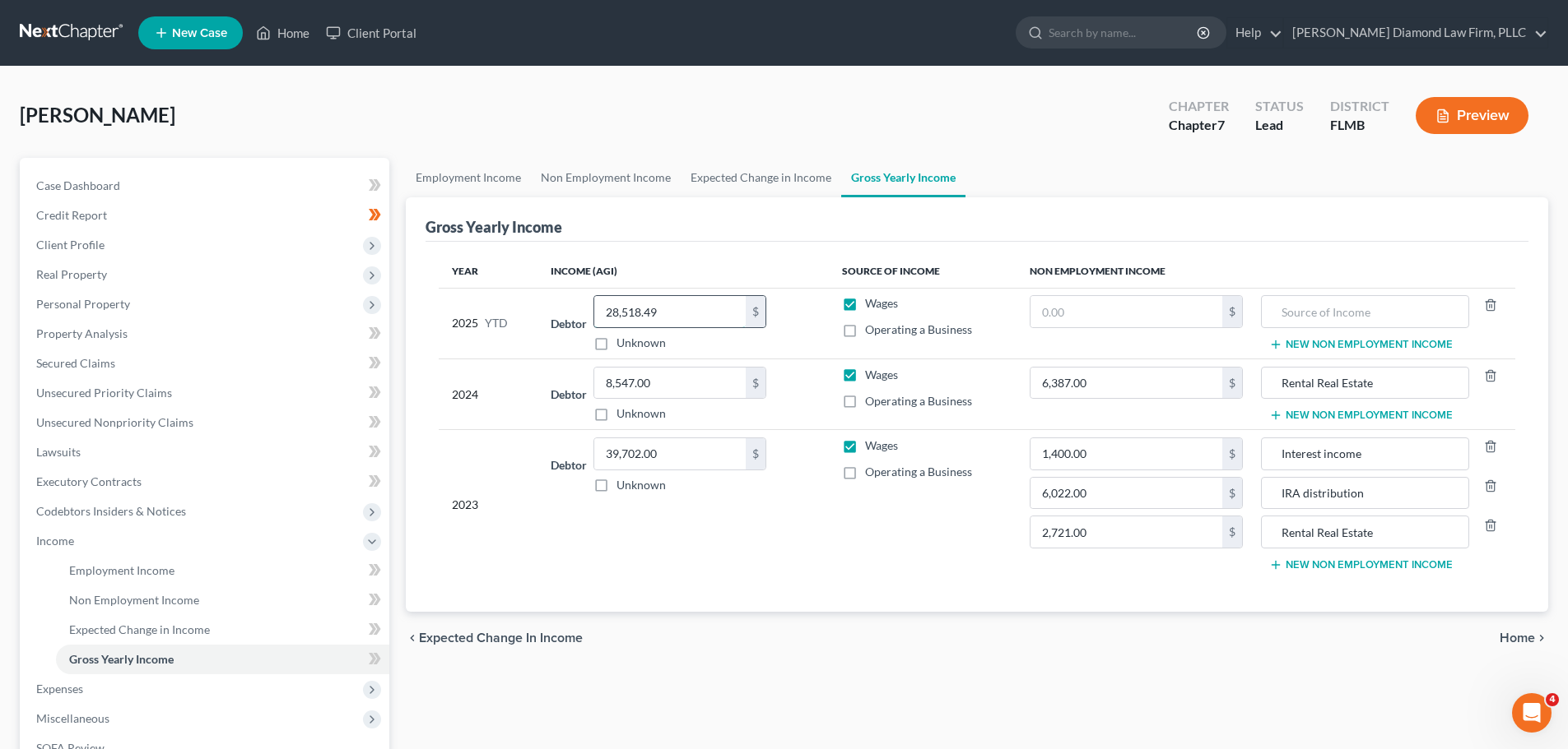
click at [711, 305] on input "28,518.49" at bounding box center [669, 312] width 151 height 31
type input "33,606.20"
click at [602, 189] on link "Non Employment Income" at bounding box center [605, 177] width 149 height 39
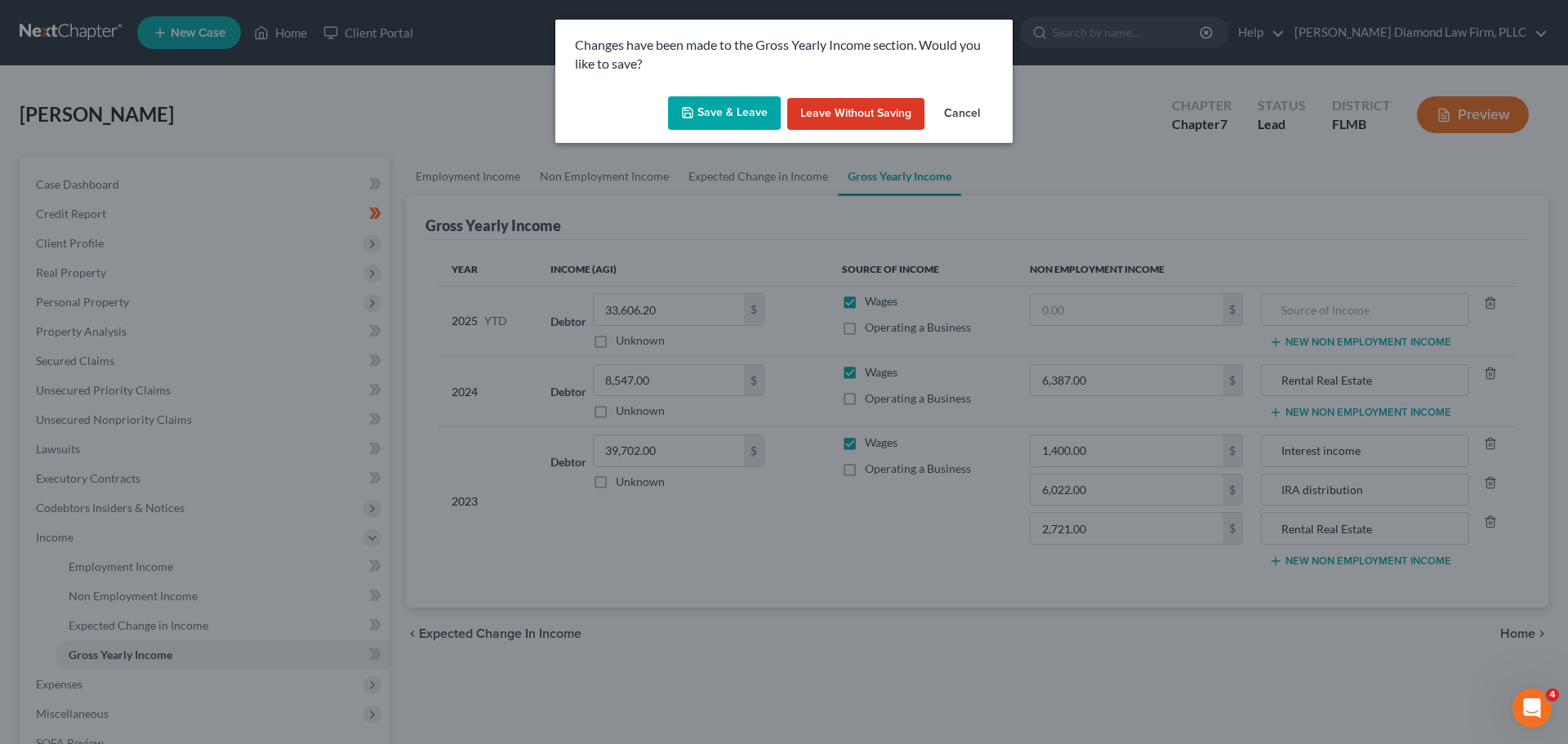
click at [692, 120] on button "Save & Leave" at bounding box center [725, 114] width 113 height 34
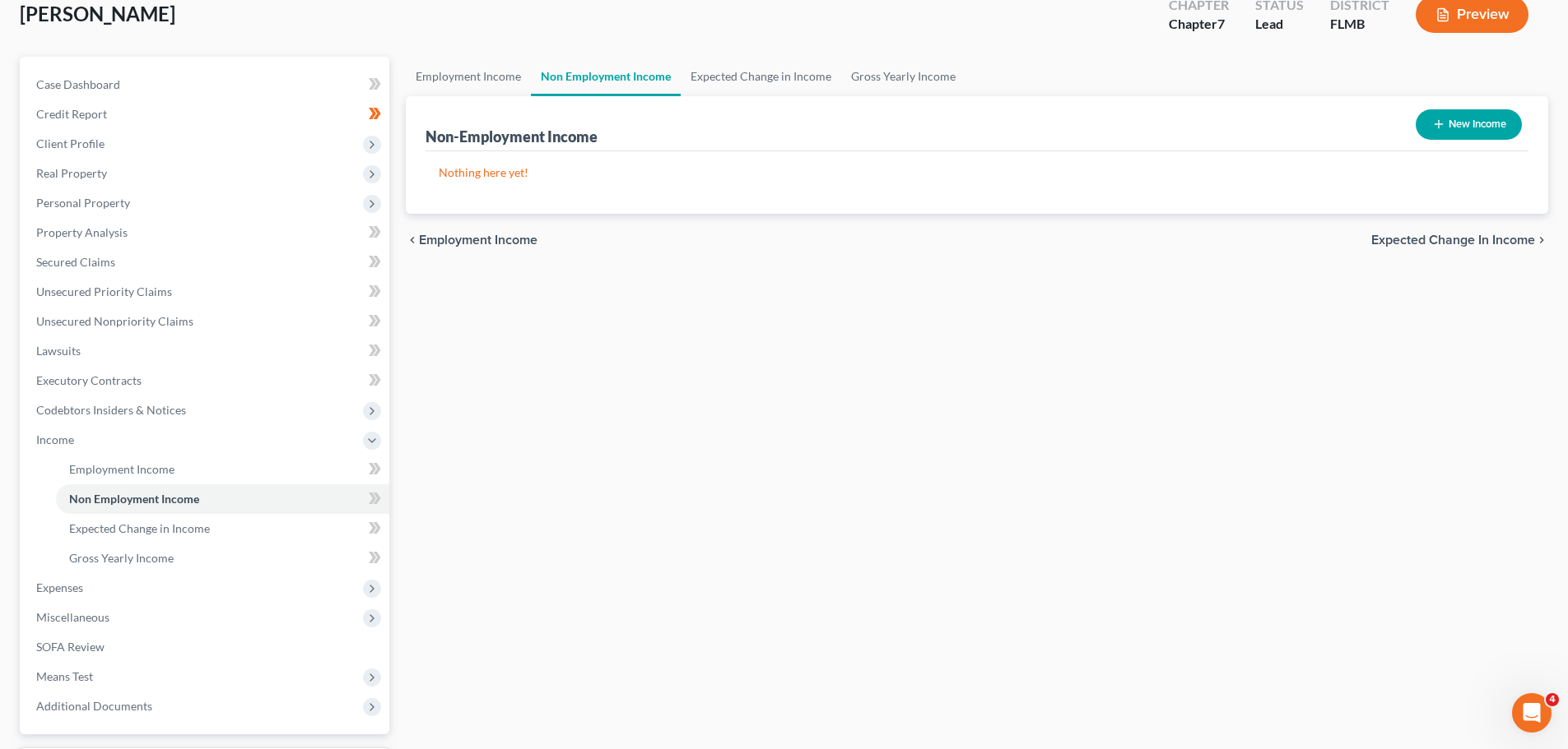
scroll to position [244, 0]
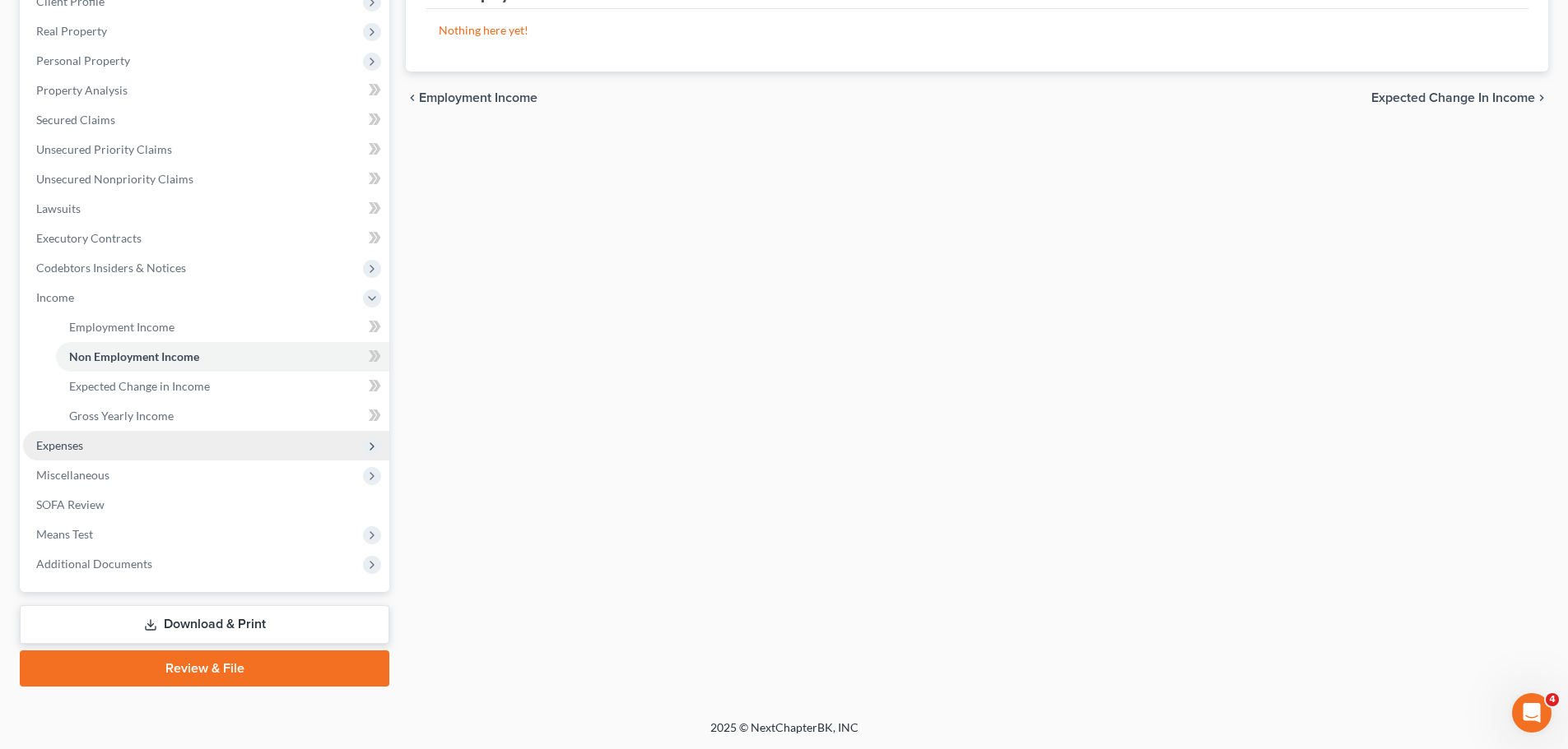
click at [64, 450] on span "Expenses" at bounding box center [60, 445] width 47 height 14
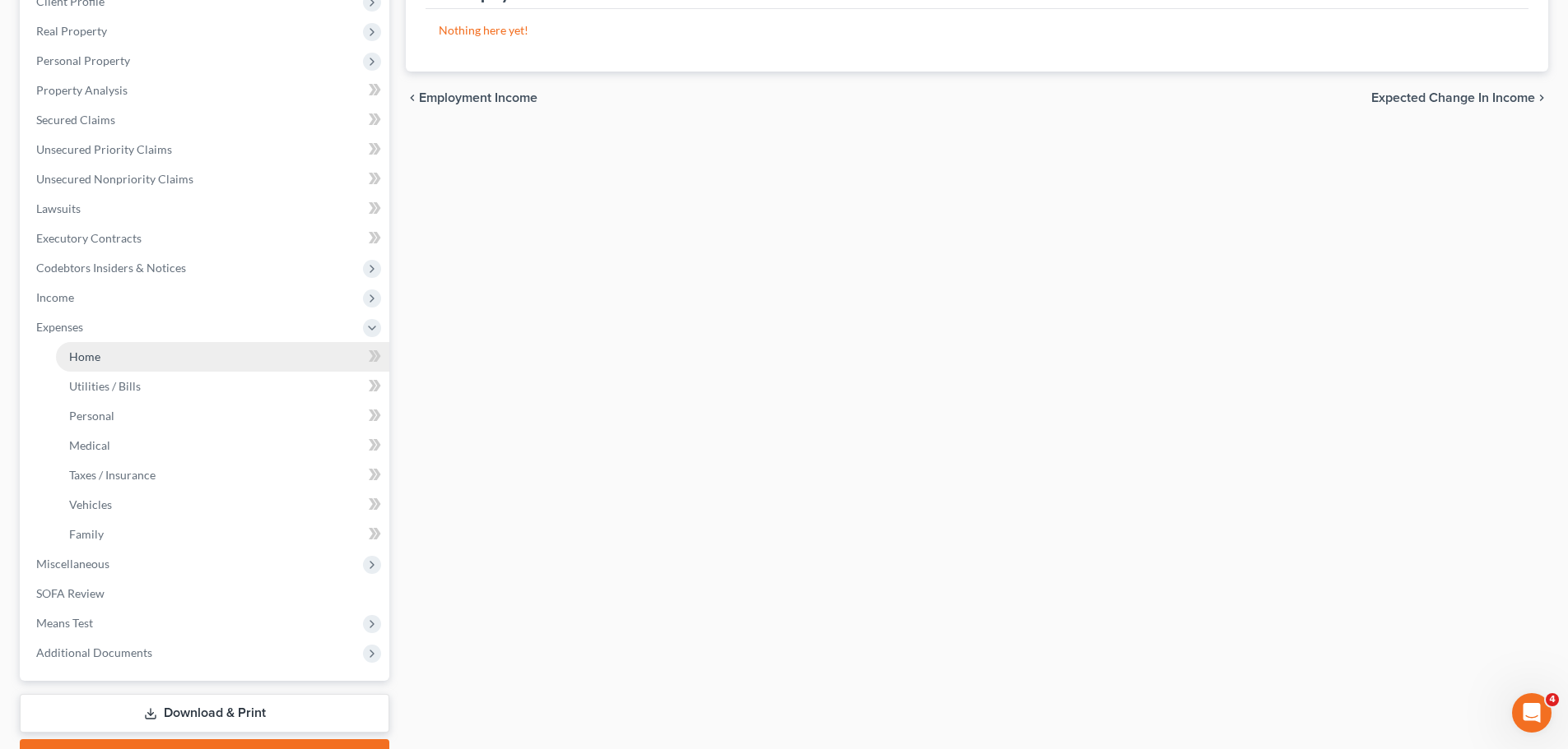
click at [115, 356] on link "Home" at bounding box center [222, 356] width 333 height 30
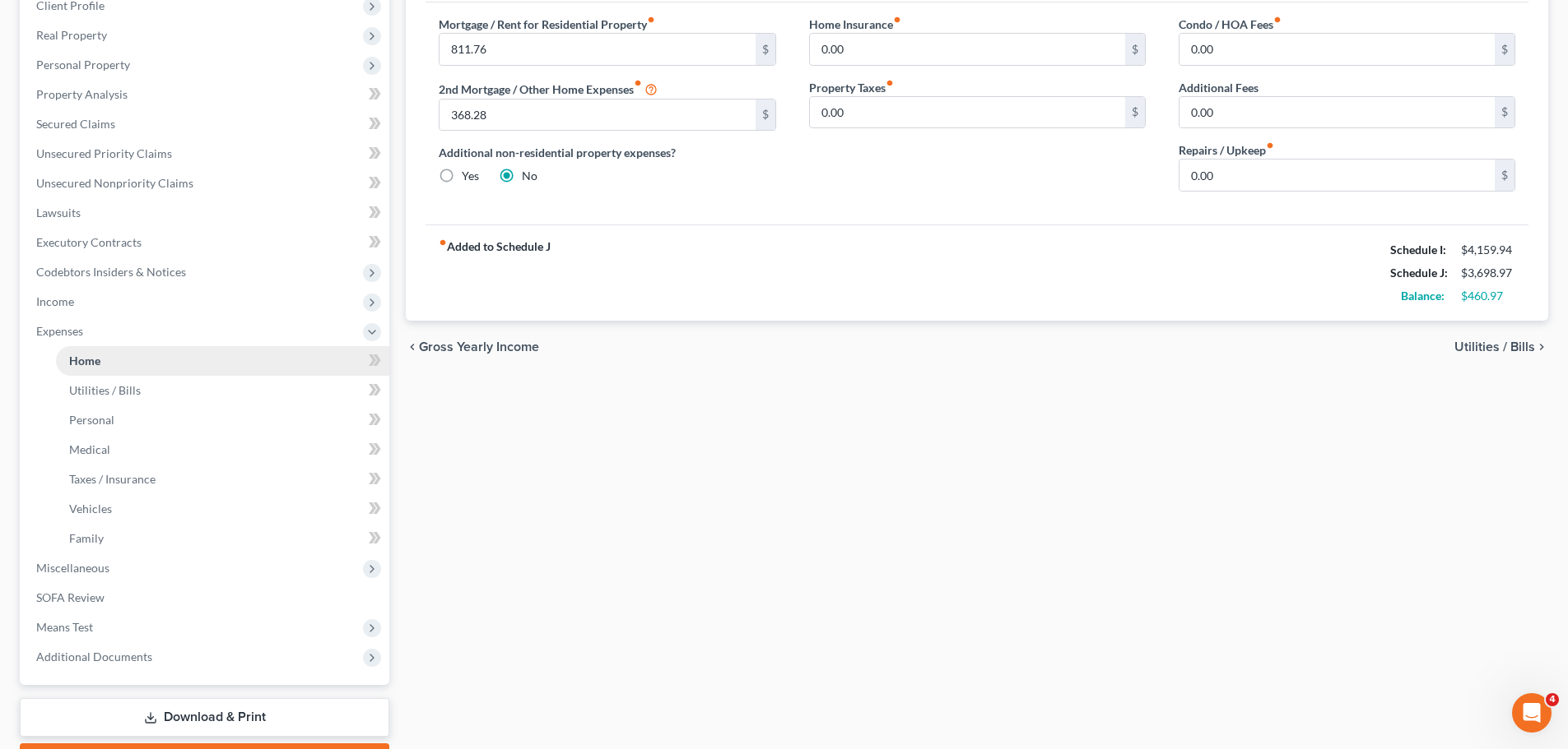
scroll to position [246, 0]
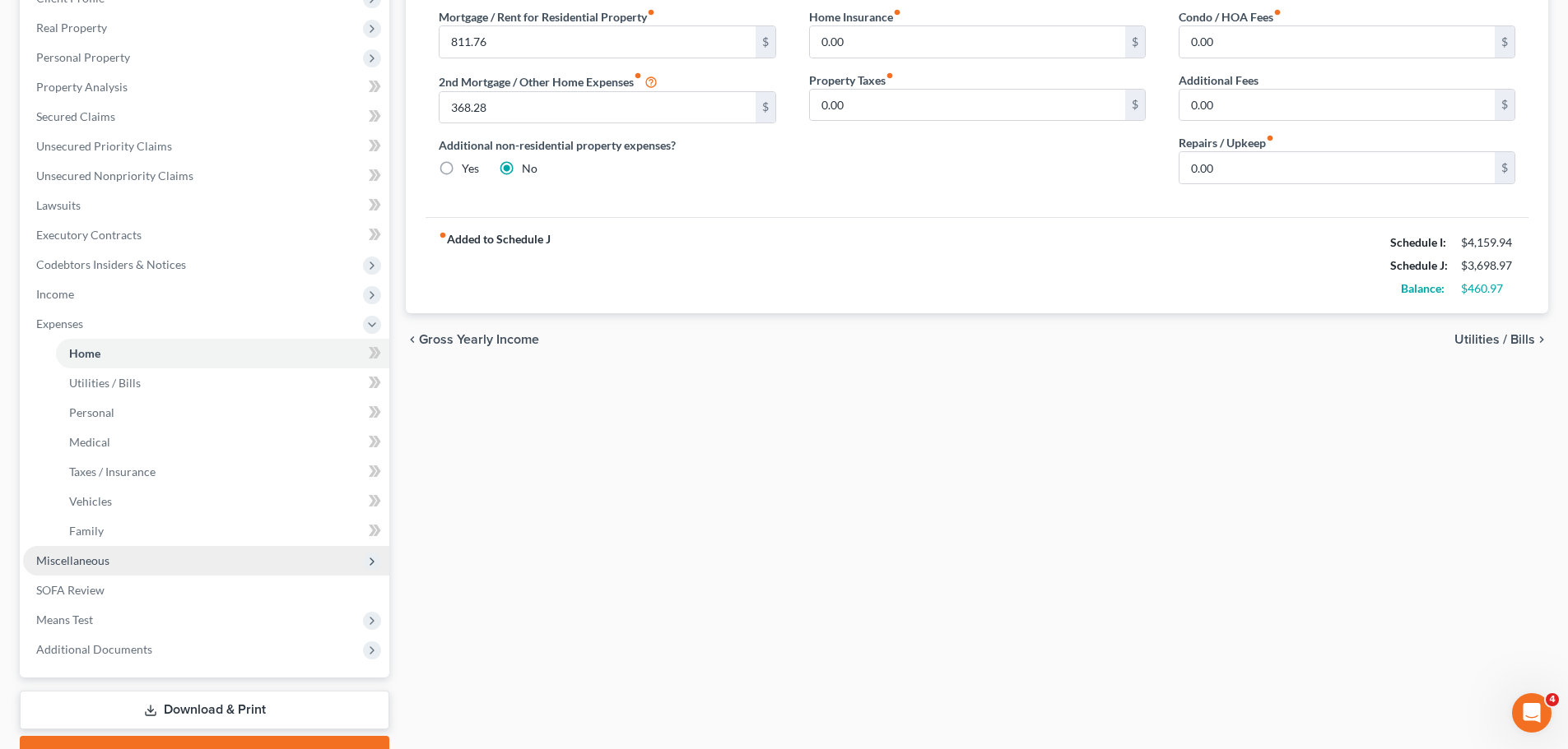
click at [103, 558] on span "Miscellaneous" at bounding box center [73, 560] width 73 height 14
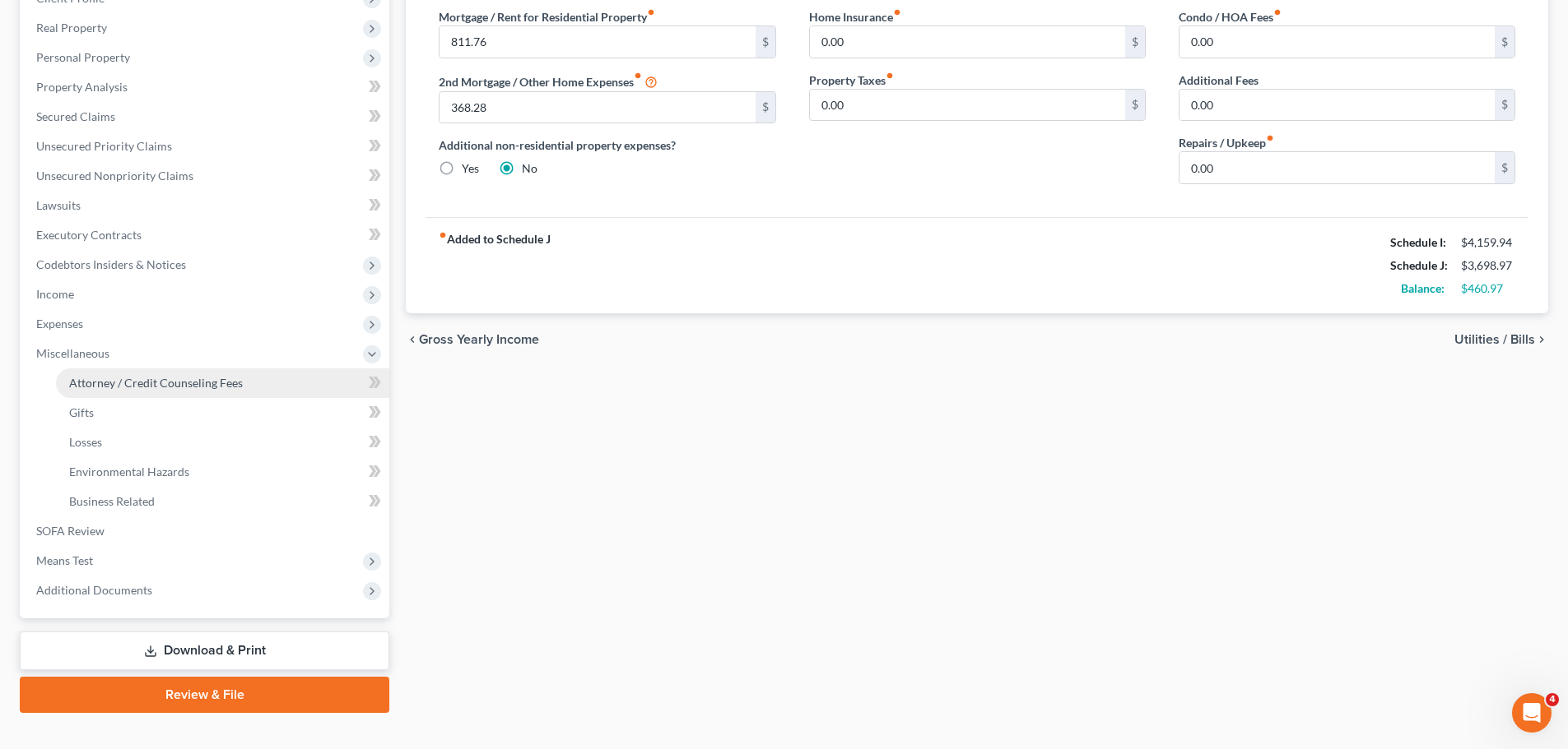
click at [127, 378] on span "Attorney / Credit Counseling Fees" at bounding box center [156, 382] width 173 height 14
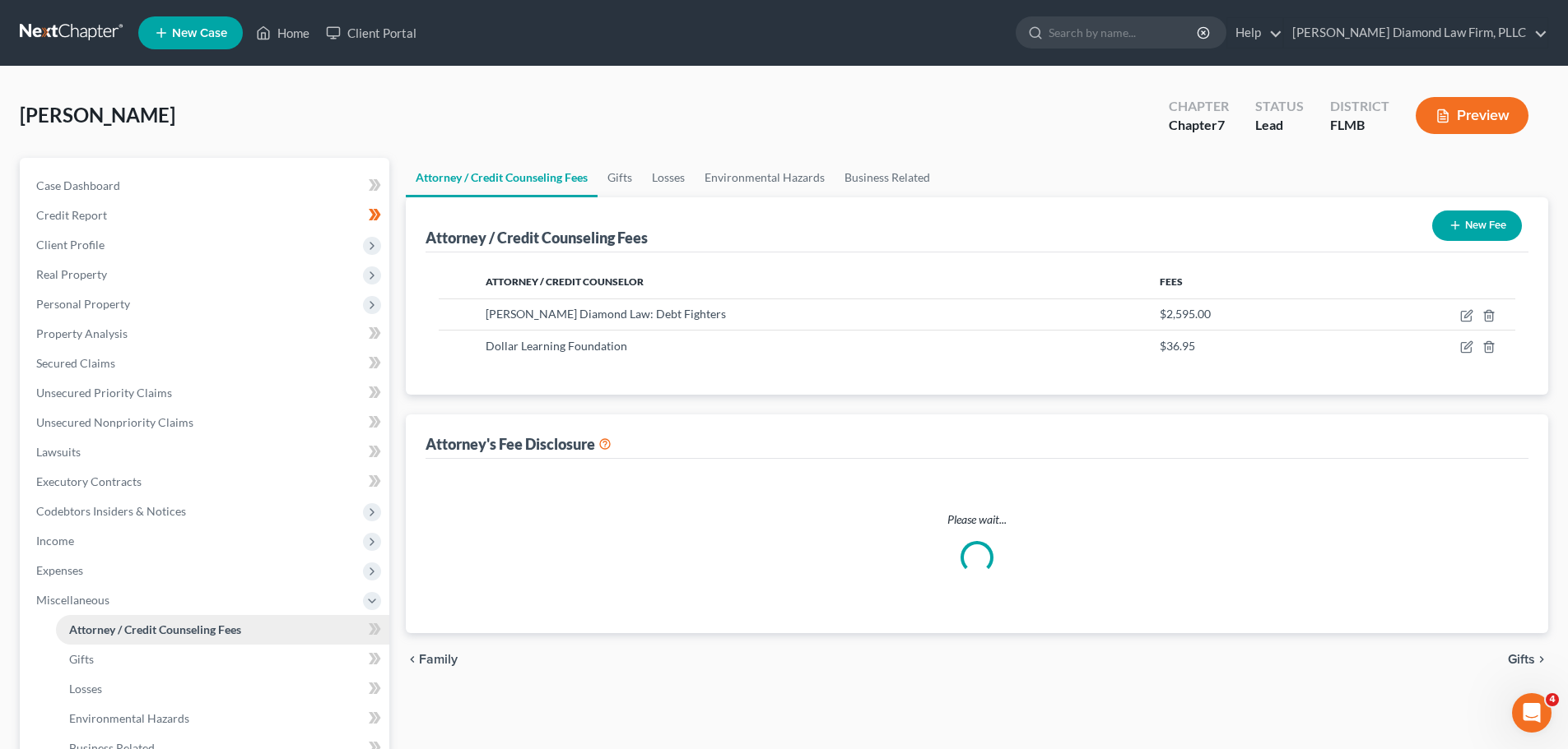
select select "2"
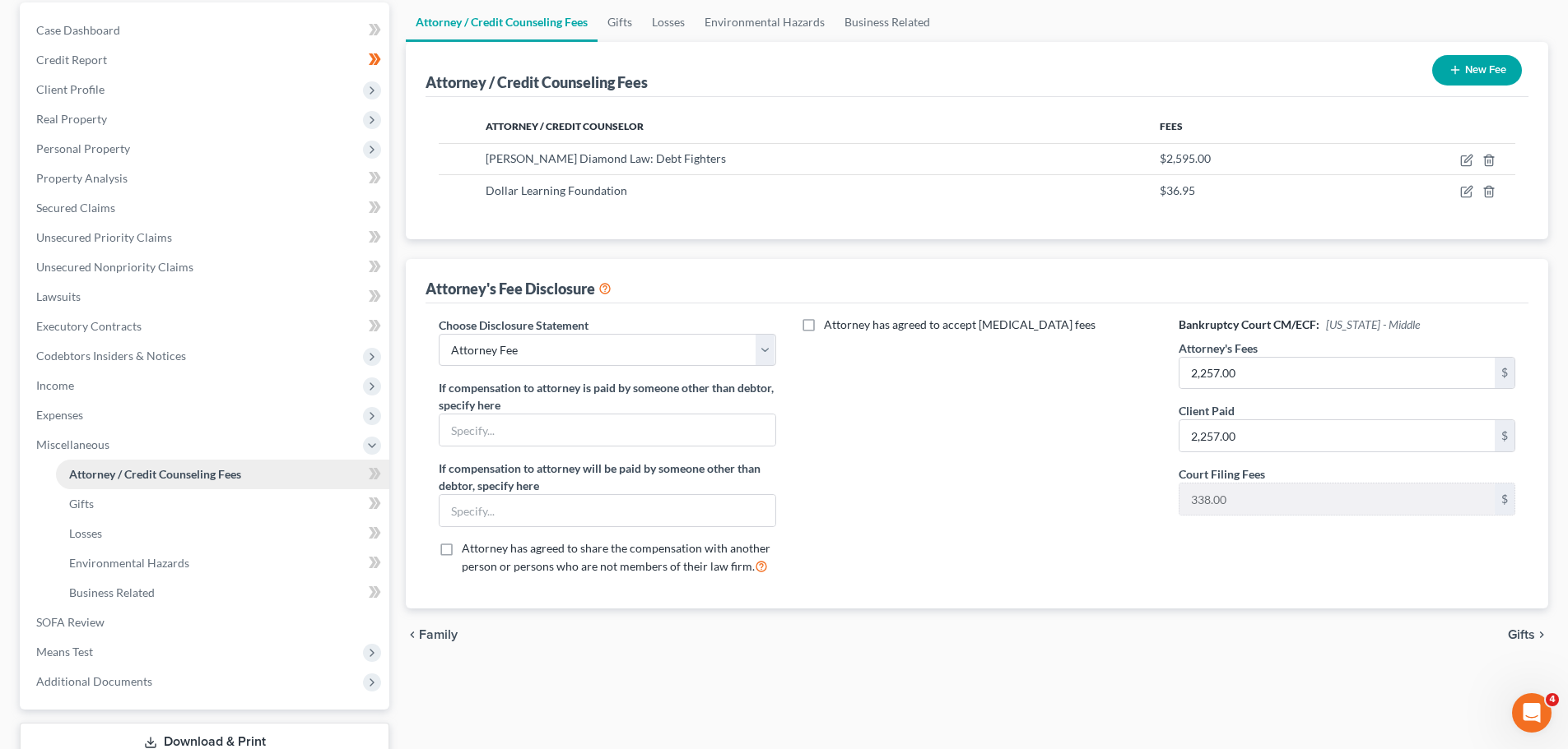
scroll to position [246, 0]
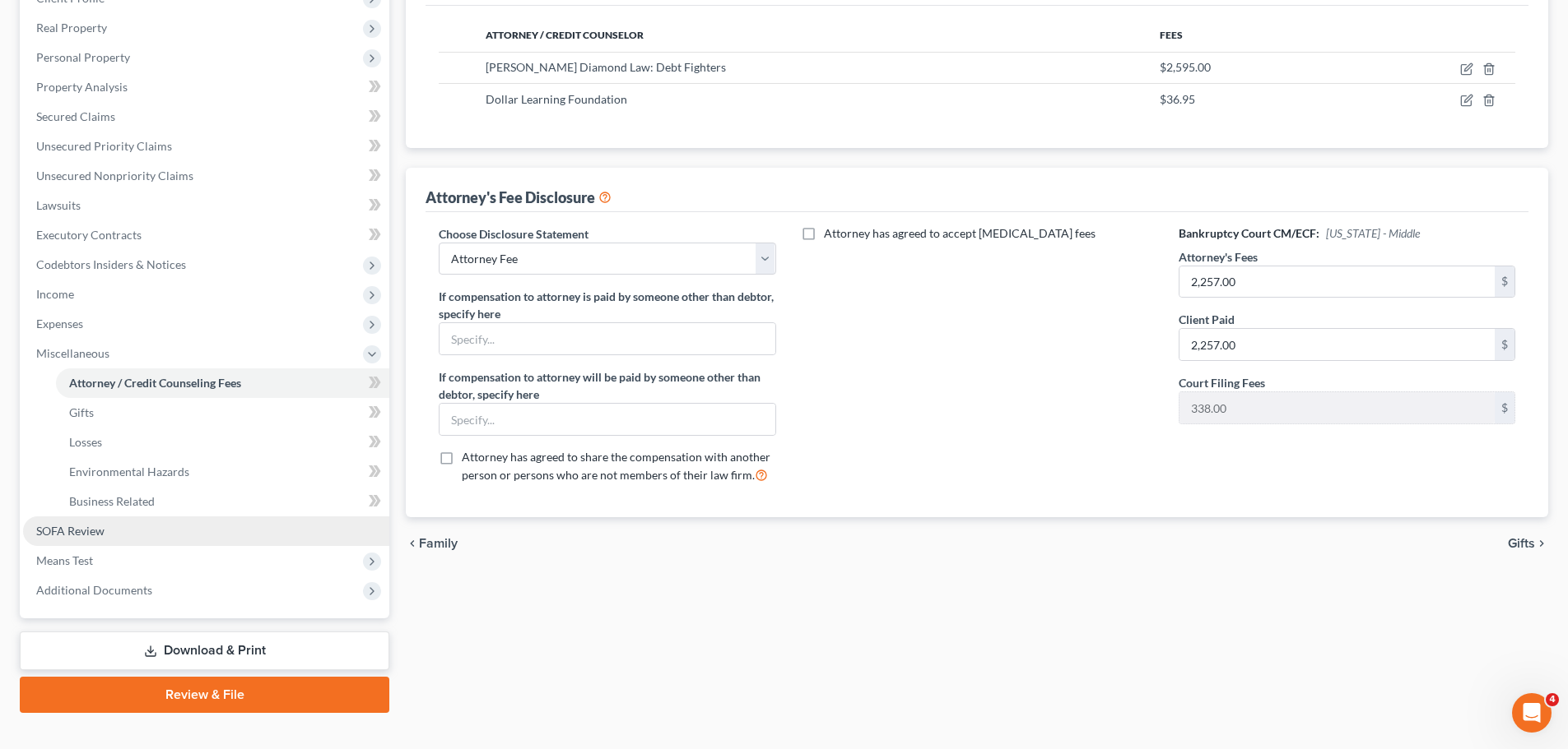
click at [90, 535] on span "SOFA Review" at bounding box center [70, 530] width 68 height 14
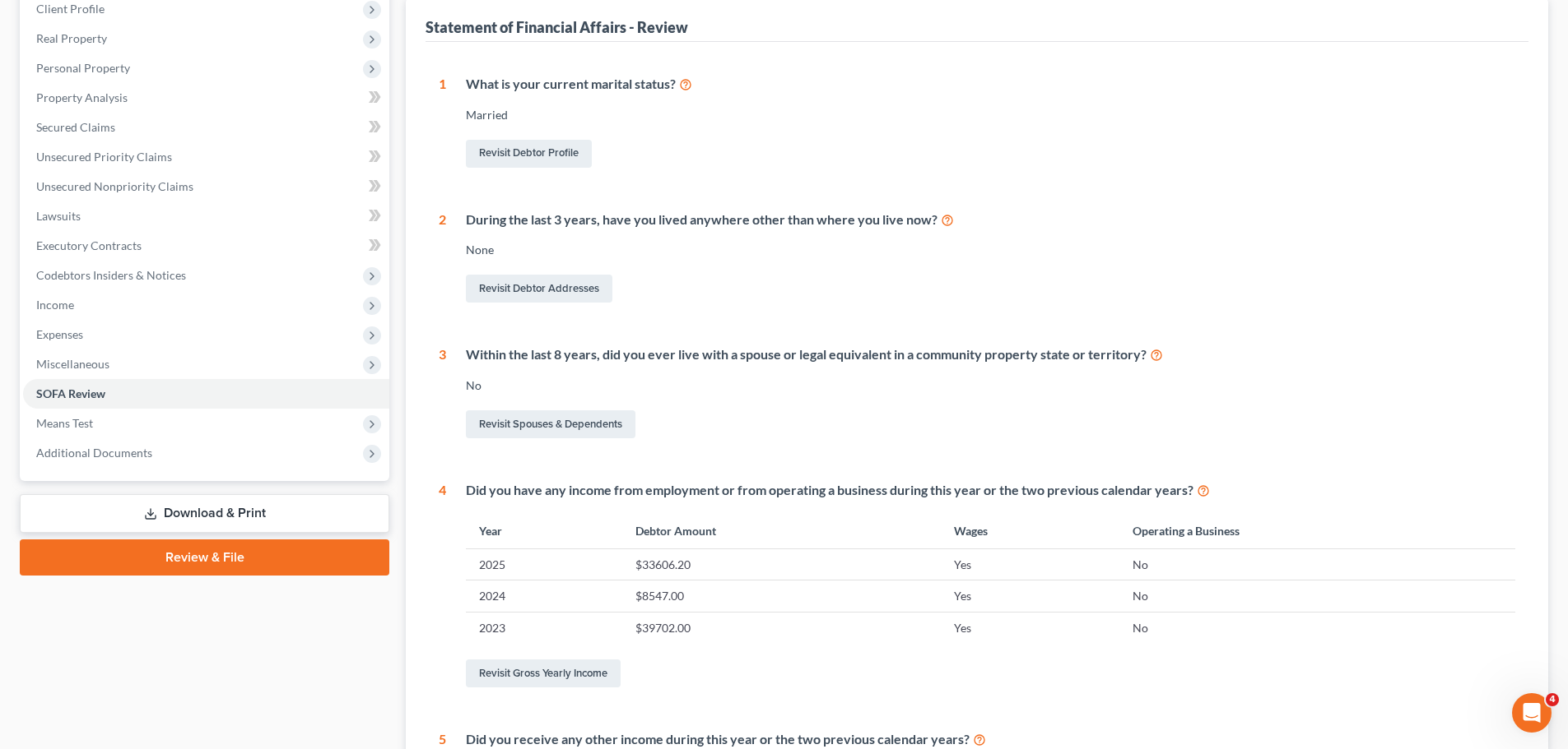
scroll to position [82, 0]
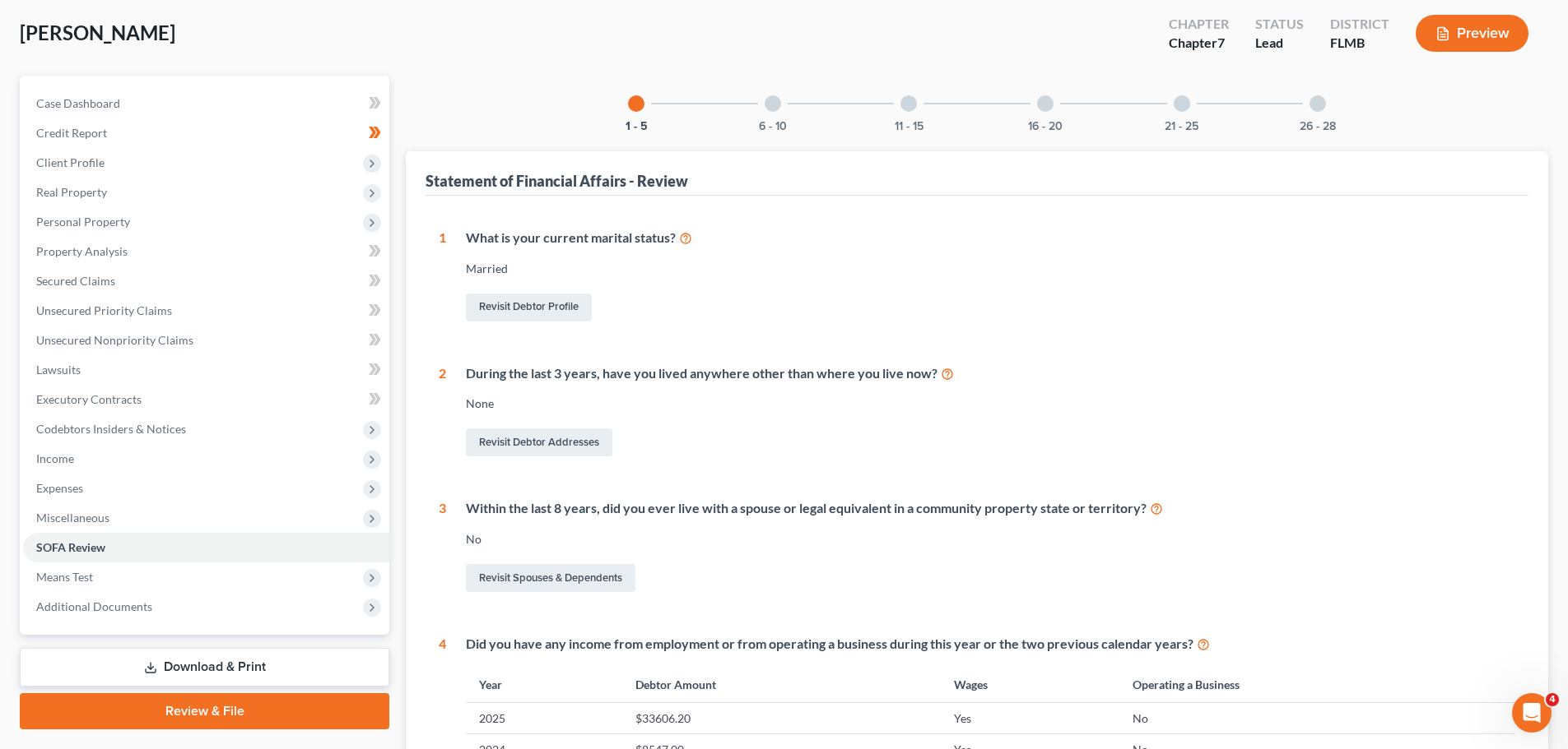
click at [789, 108] on div "6 - 10" at bounding box center [772, 104] width 56 height 56
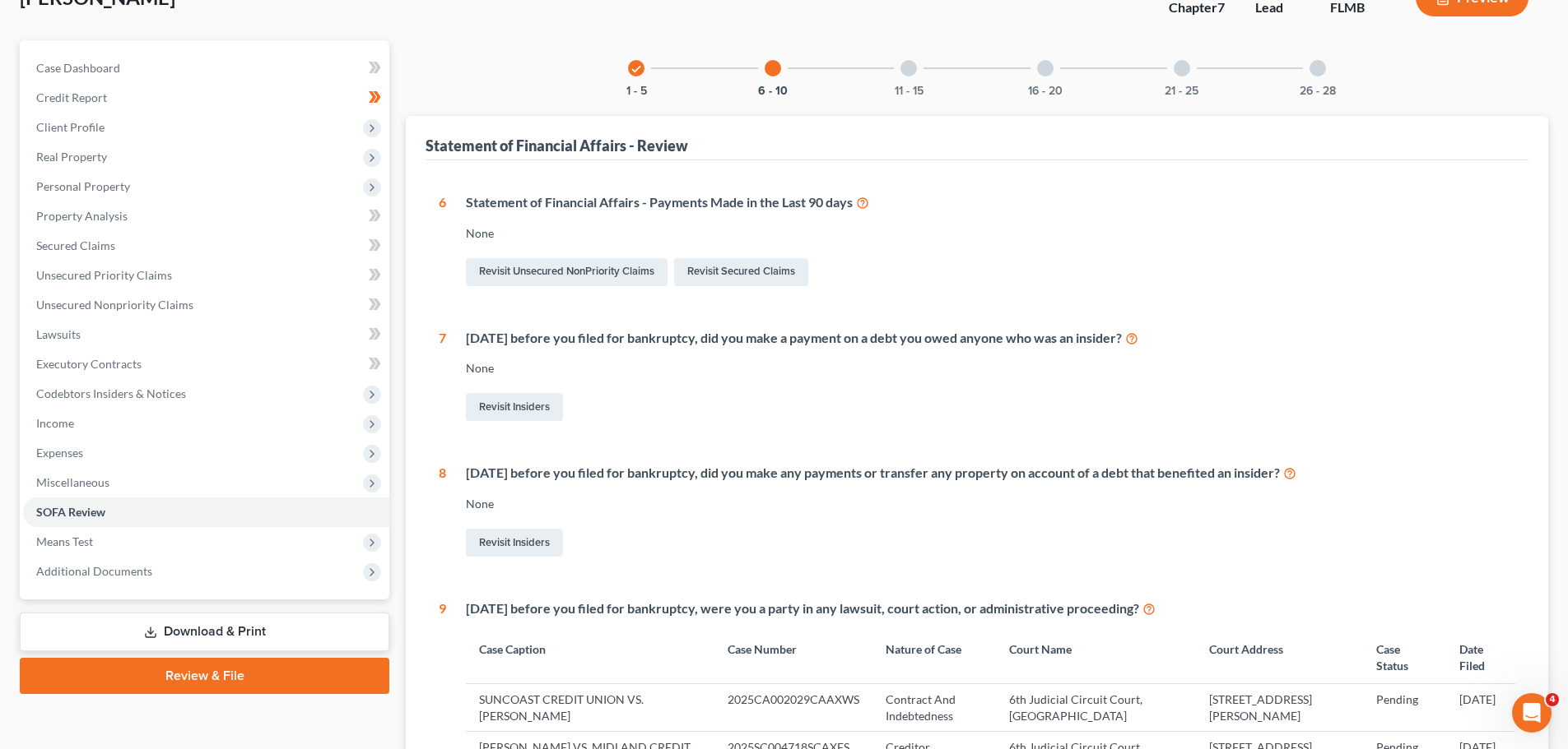
scroll to position [0, 0]
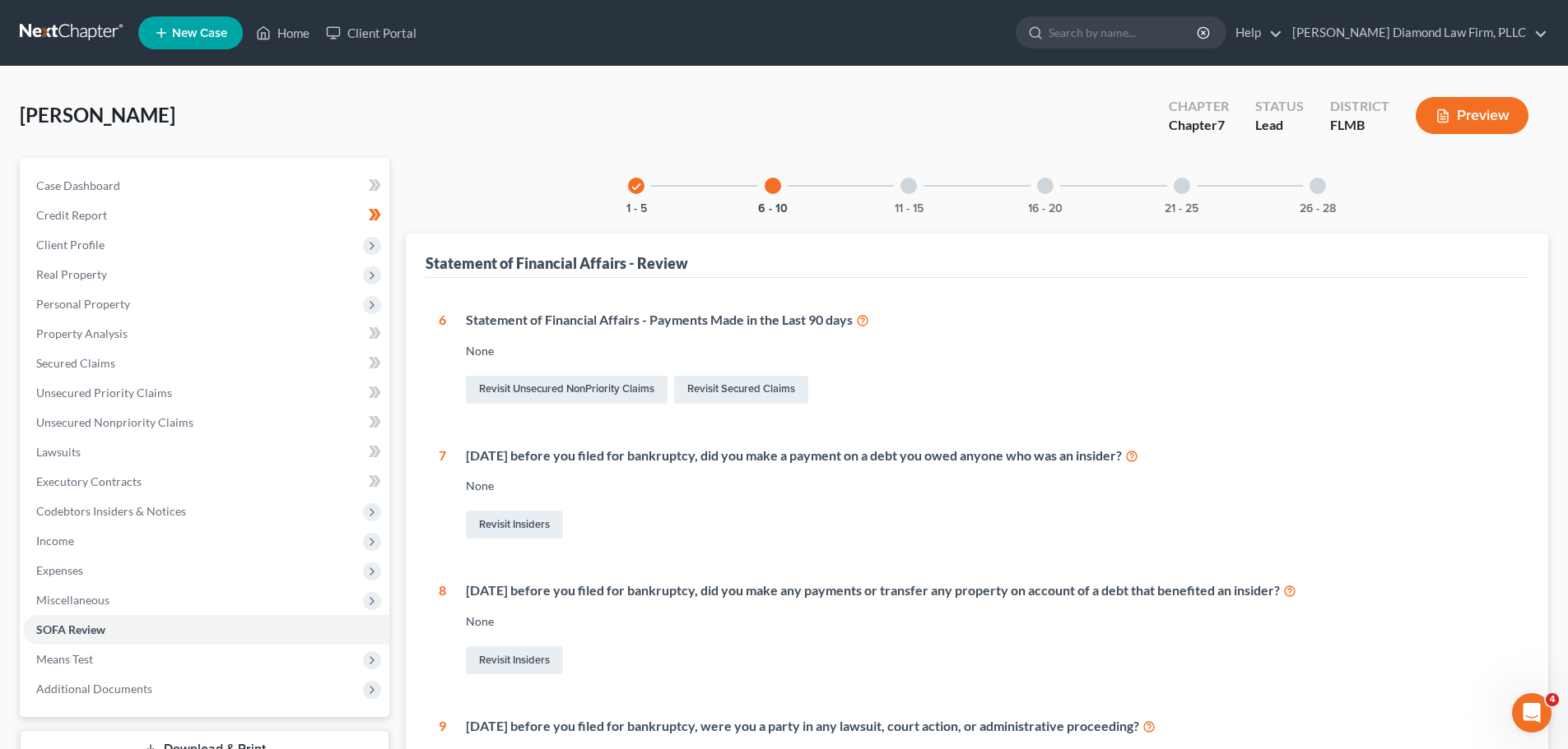
click at [915, 191] on div at bounding box center [908, 186] width 16 height 16
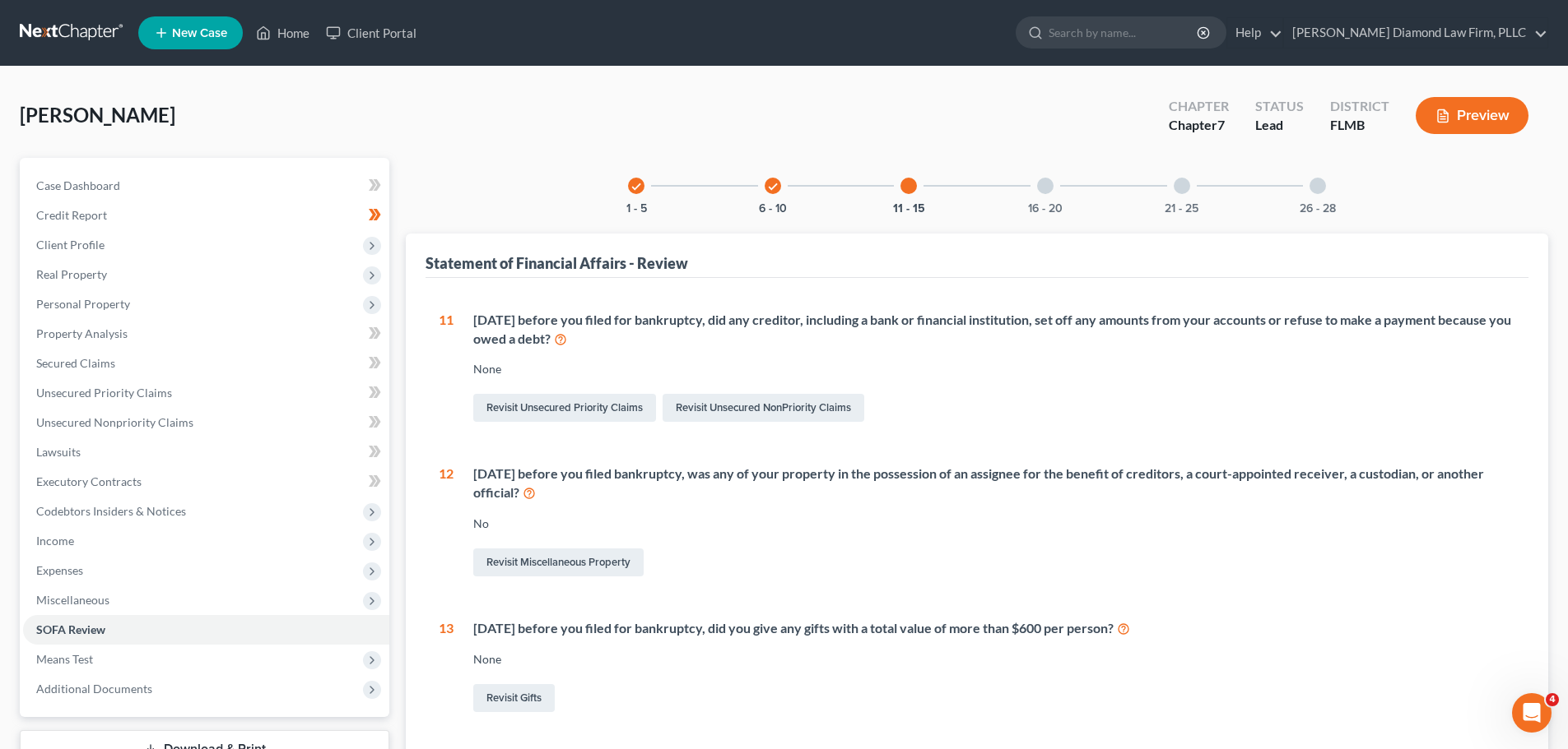
click at [1059, 191] on div "16 - 20" at bounding box center [1045, 186] width 56 height 56
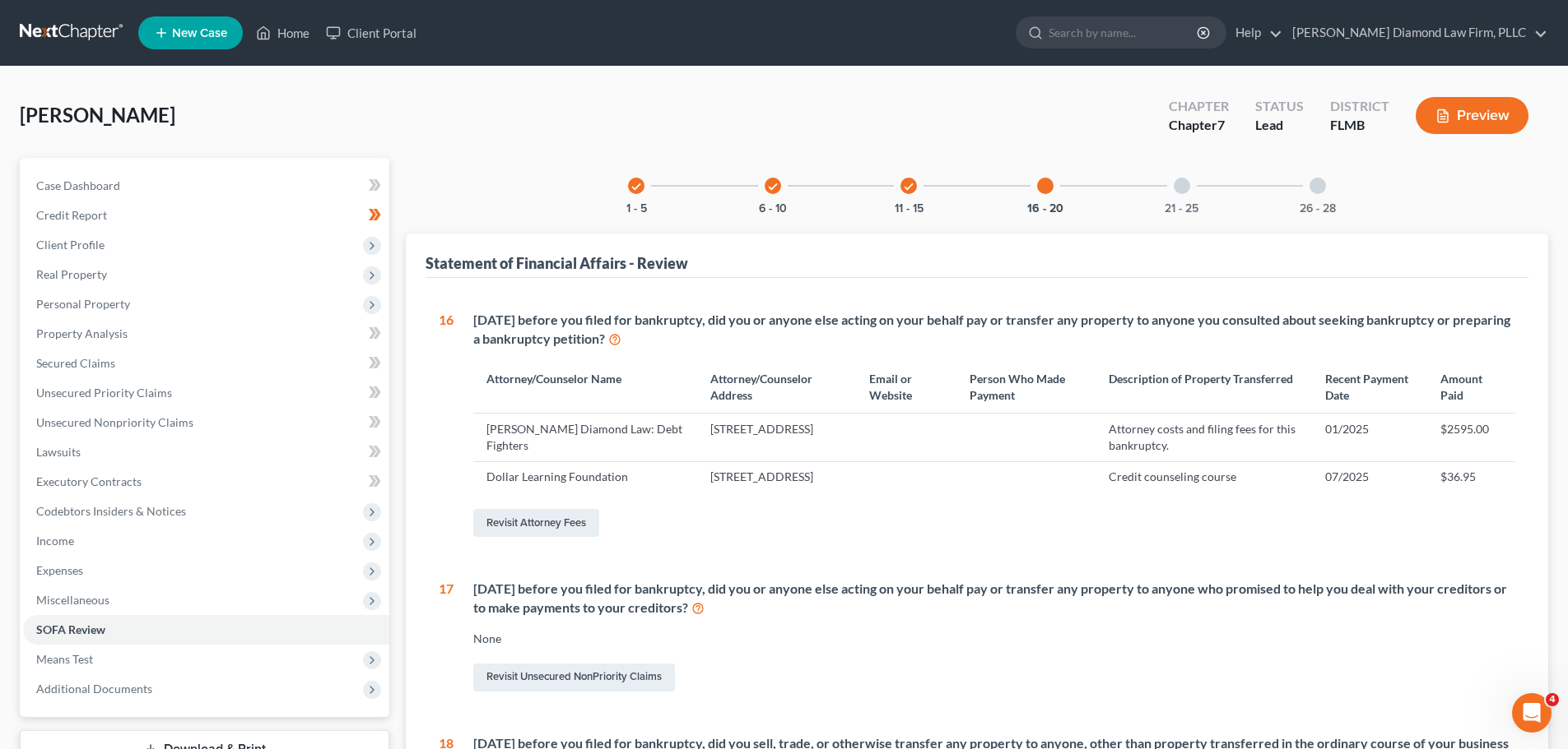
click at [1183, 178] on div at bounding box center [1181, 186] width 16 height 16
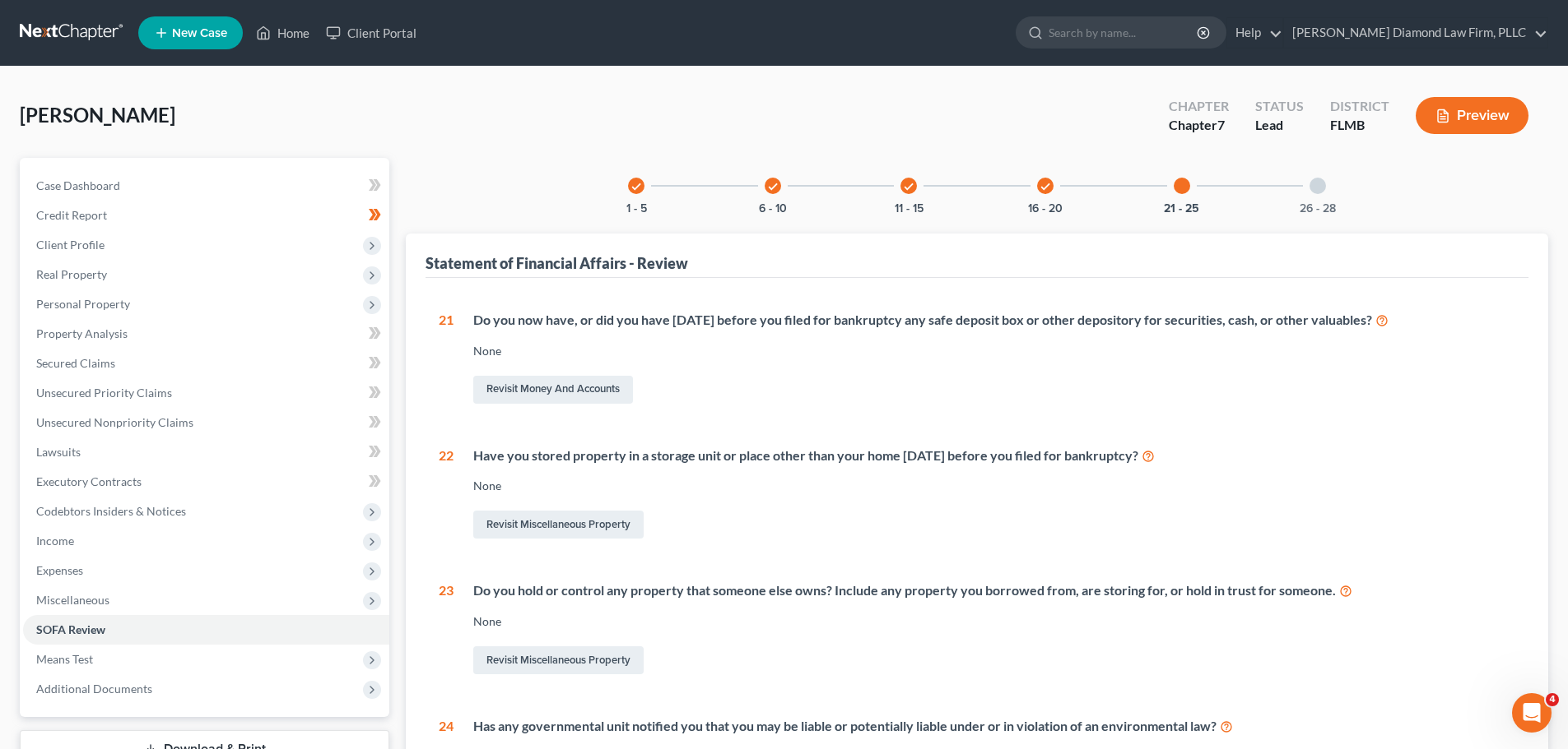
click at [1295, 191] on div "26 - 28" at bounding box center [1318, 186] width 56 height 56
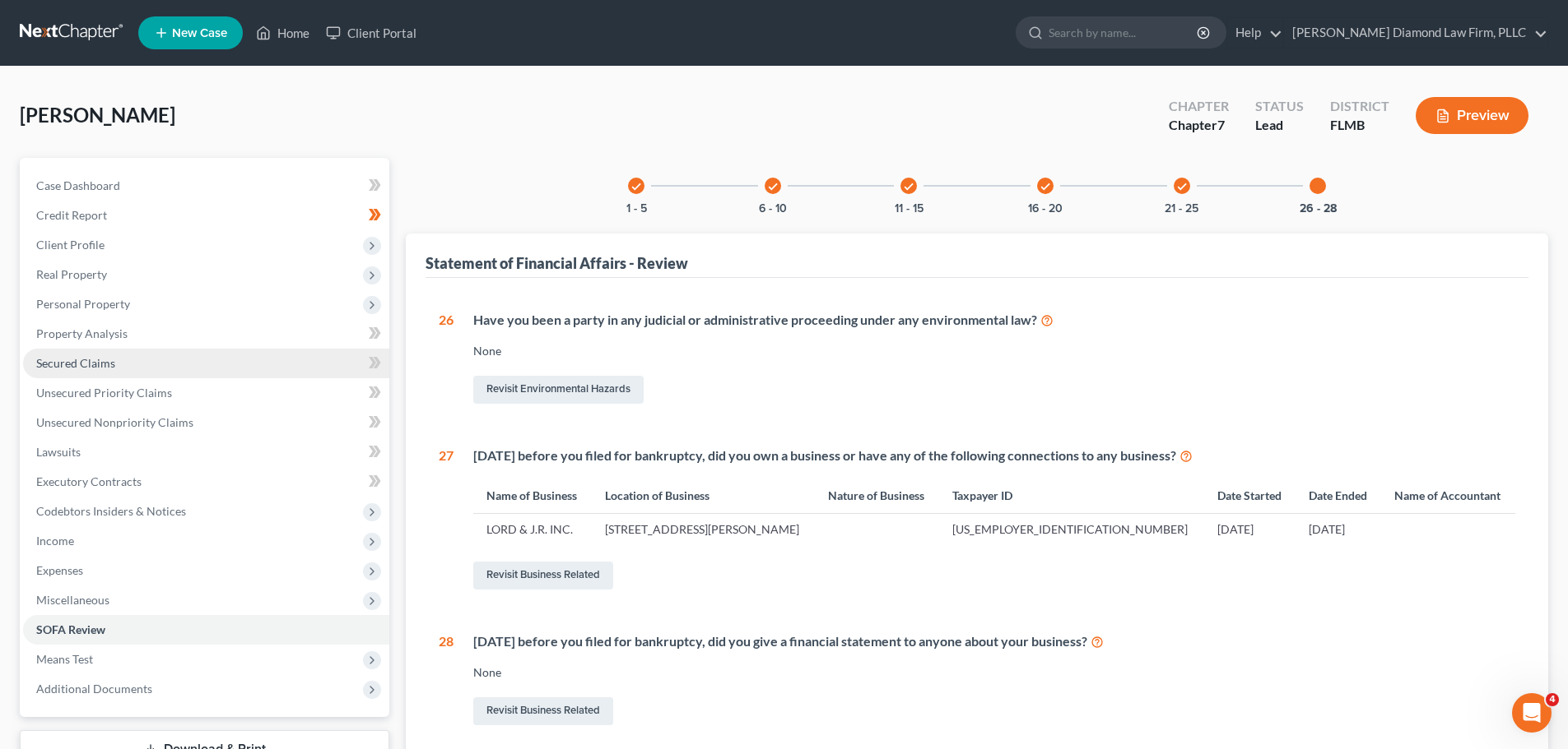
click at [47, 359] on span "Secured Claims" at bounding box center [76, 363] width 79 height 14
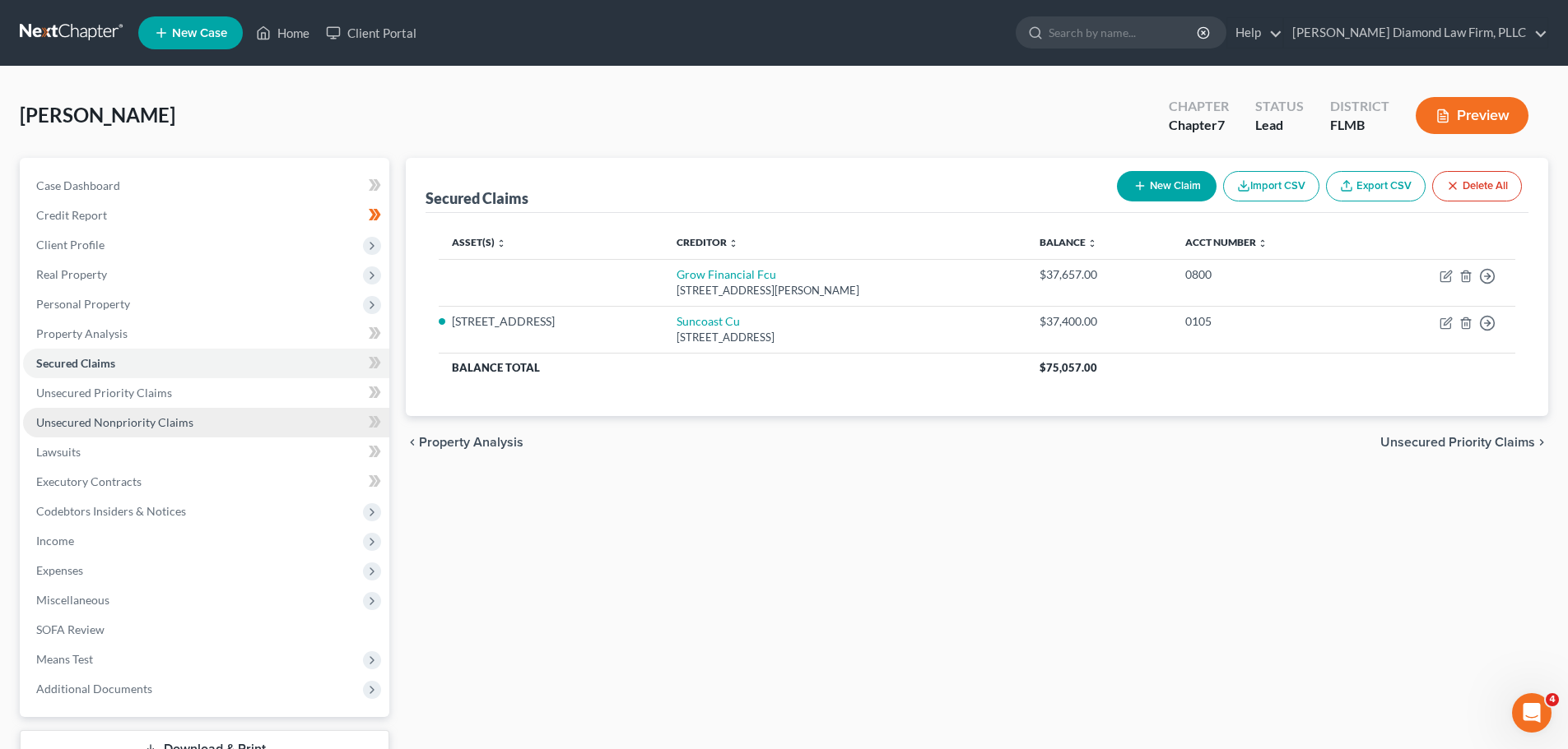
click at [181, 411] on link "Unsecured Nonpriority Claims" at bounding box center [206, 423] width 366 height 30
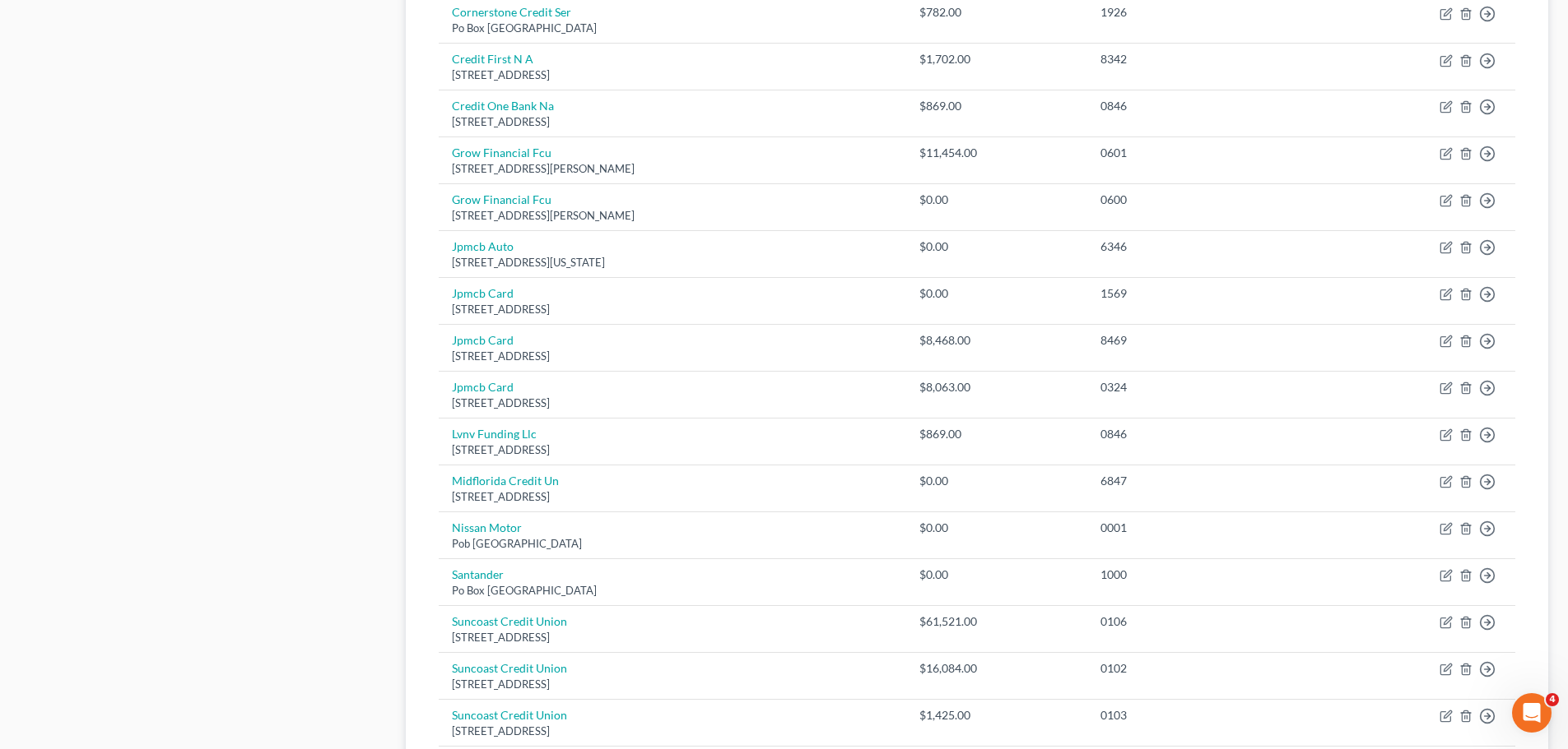
scroll to position [1070, 0]
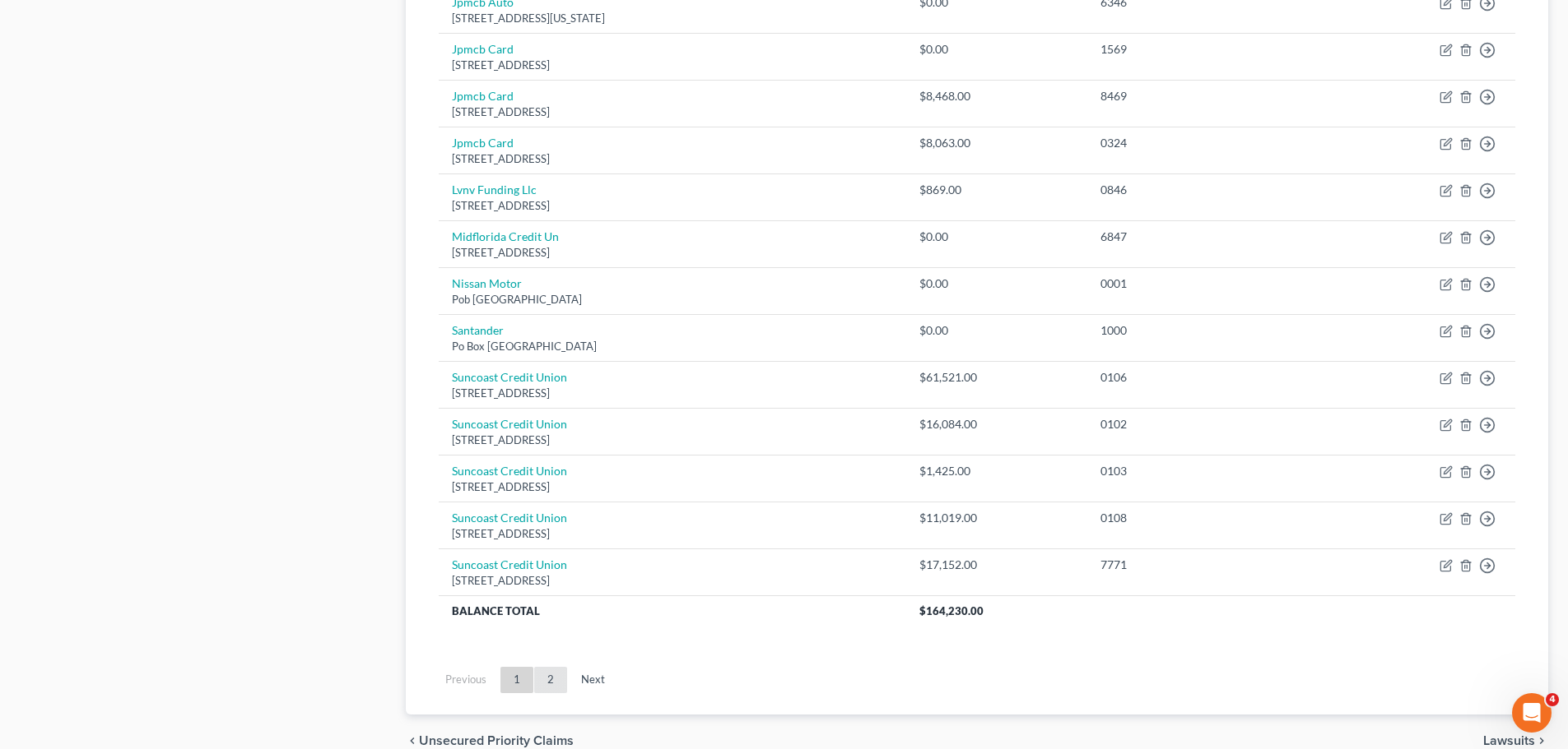
click at [545, 679] on link "2" at bounding box center [550, 680] width 33 height 26
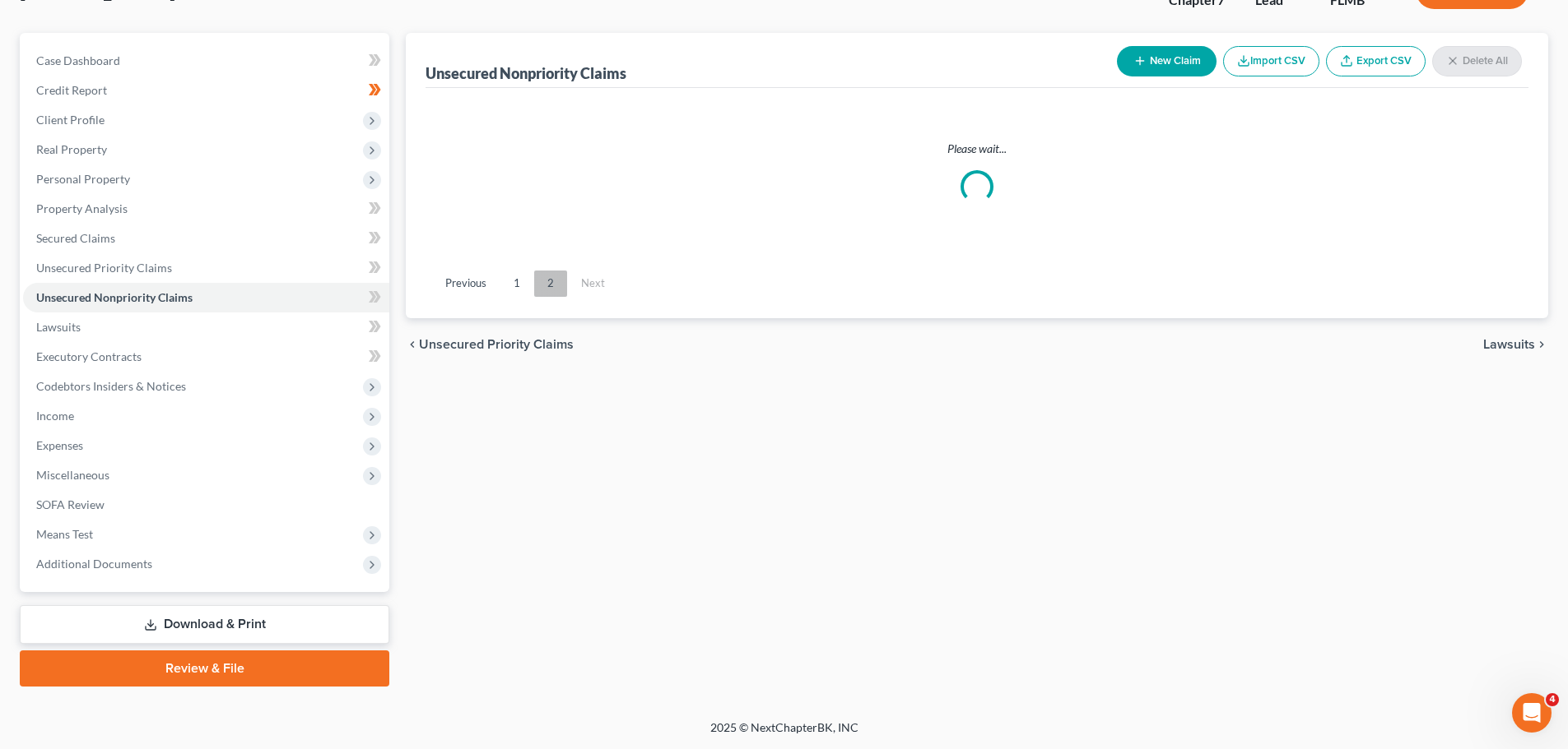
scroll to position [125, 0]
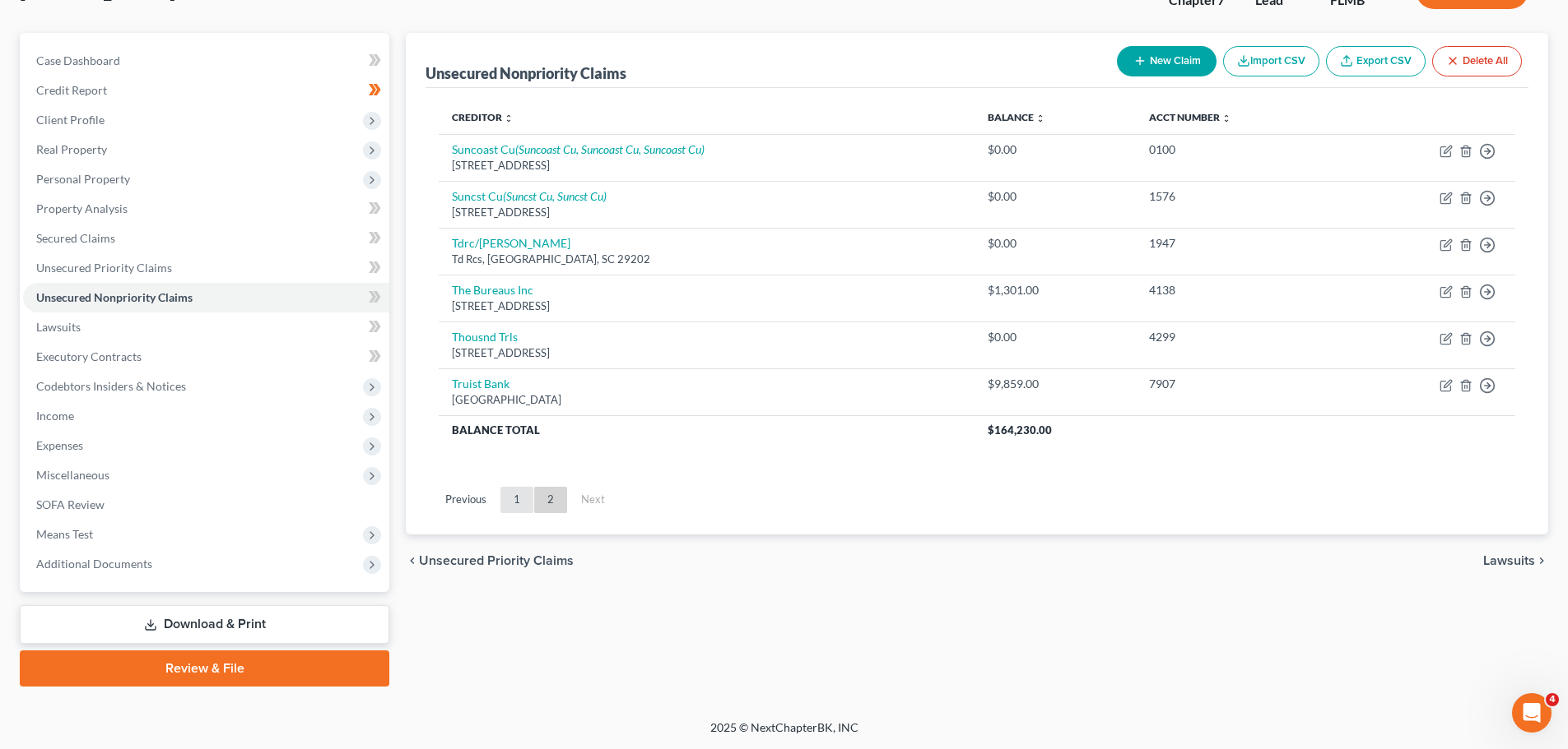
click at [510, 500] on link "1" at bounding box center [516, 500] width 33 height 26
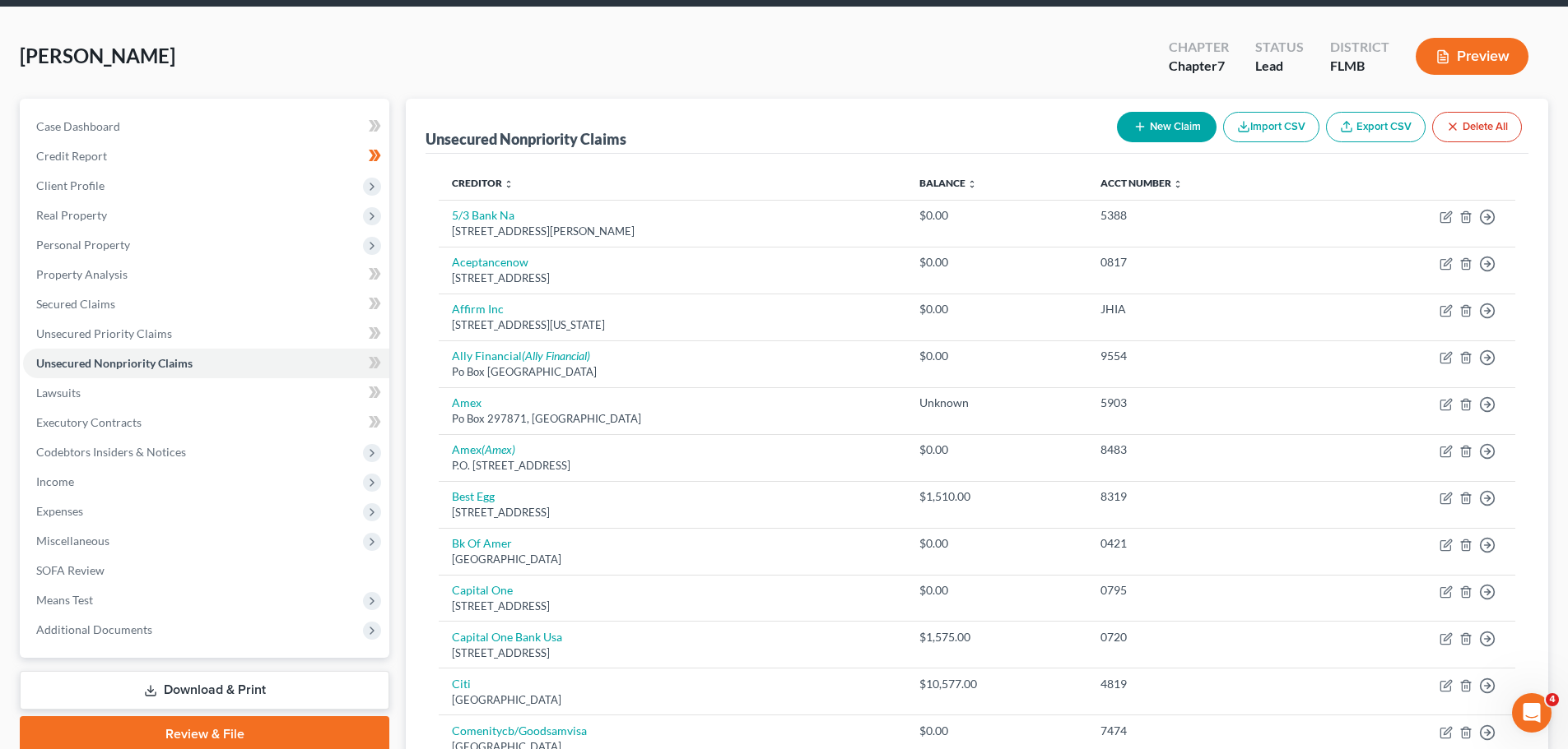
scroll to position [0, 0]
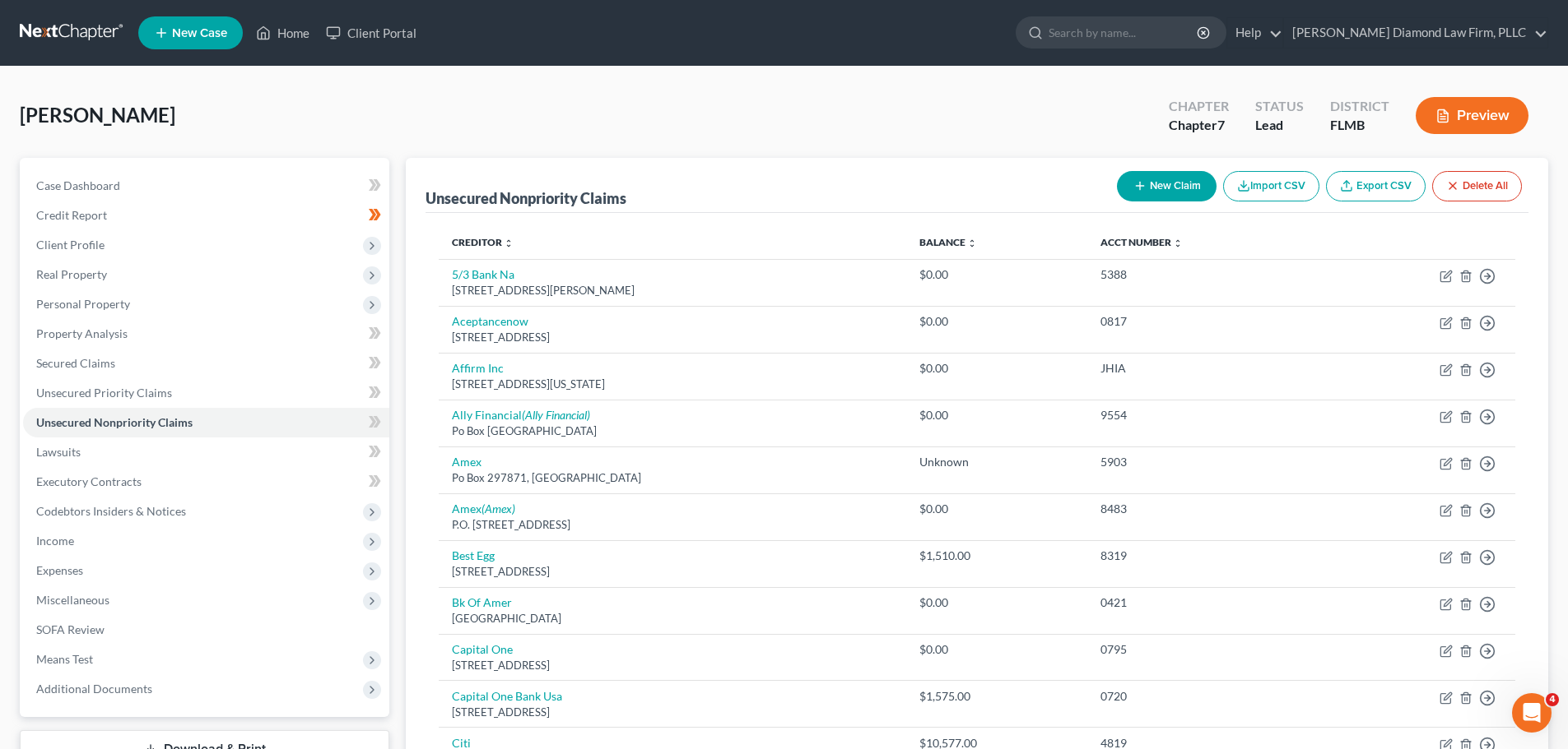
click at [42, 47] on link at bounding box center [72, 33] width 105 height 30
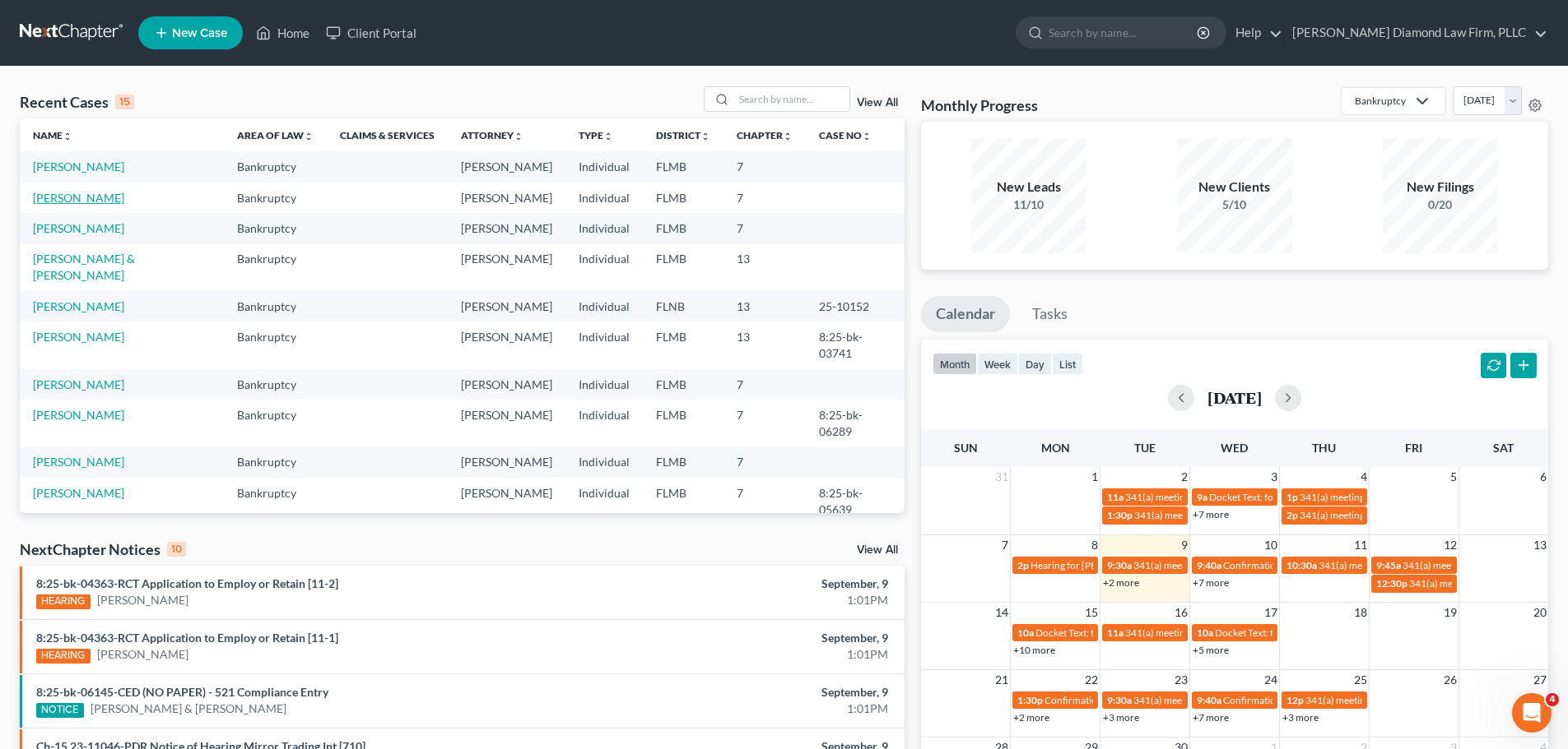
click at [73, 204] on link "[PERSON_NAME]" at bounding box center [78, 197] width 91 height 14
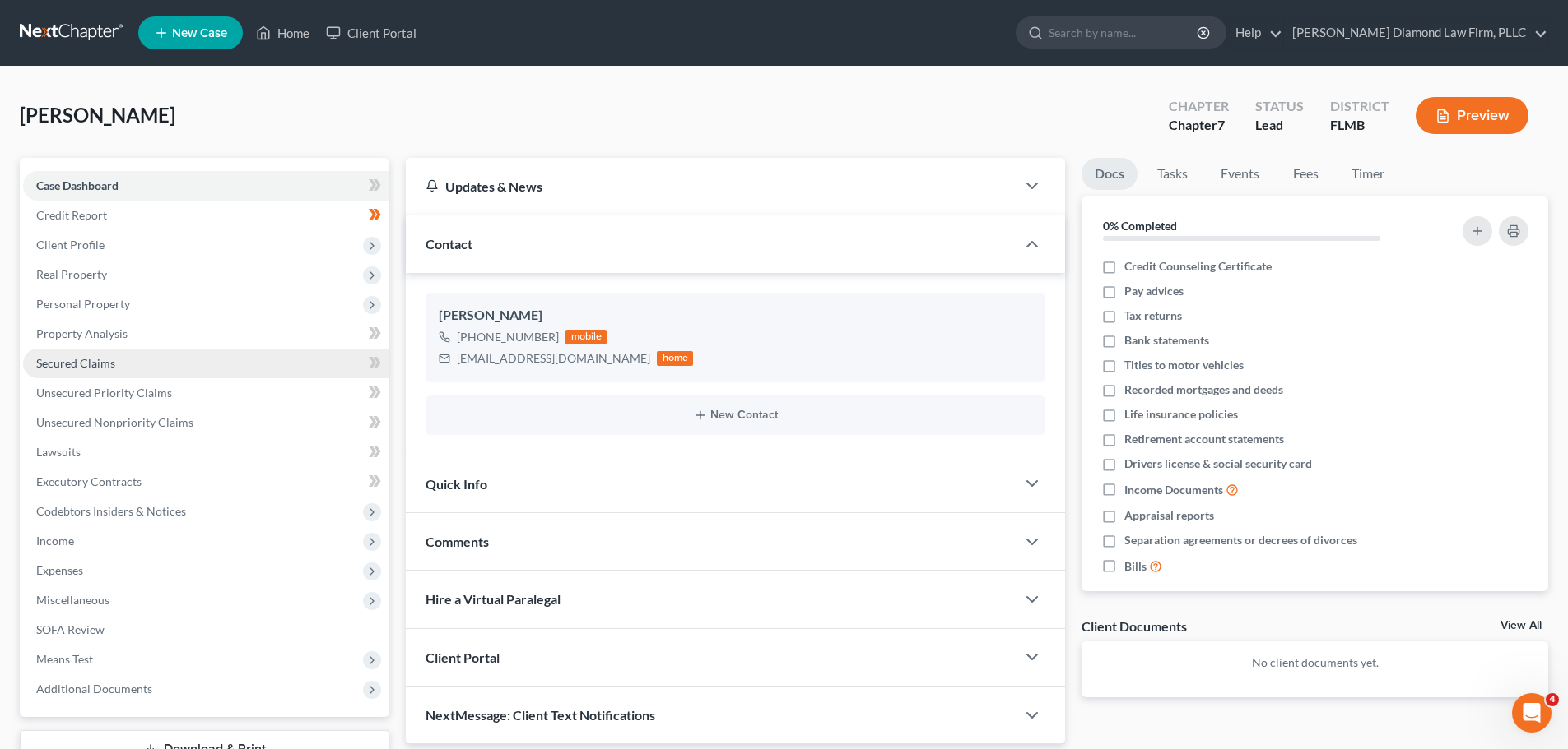
click at [80, 358] on span "Secured Claims" at bounding box center [76, 363] width 79 height 14
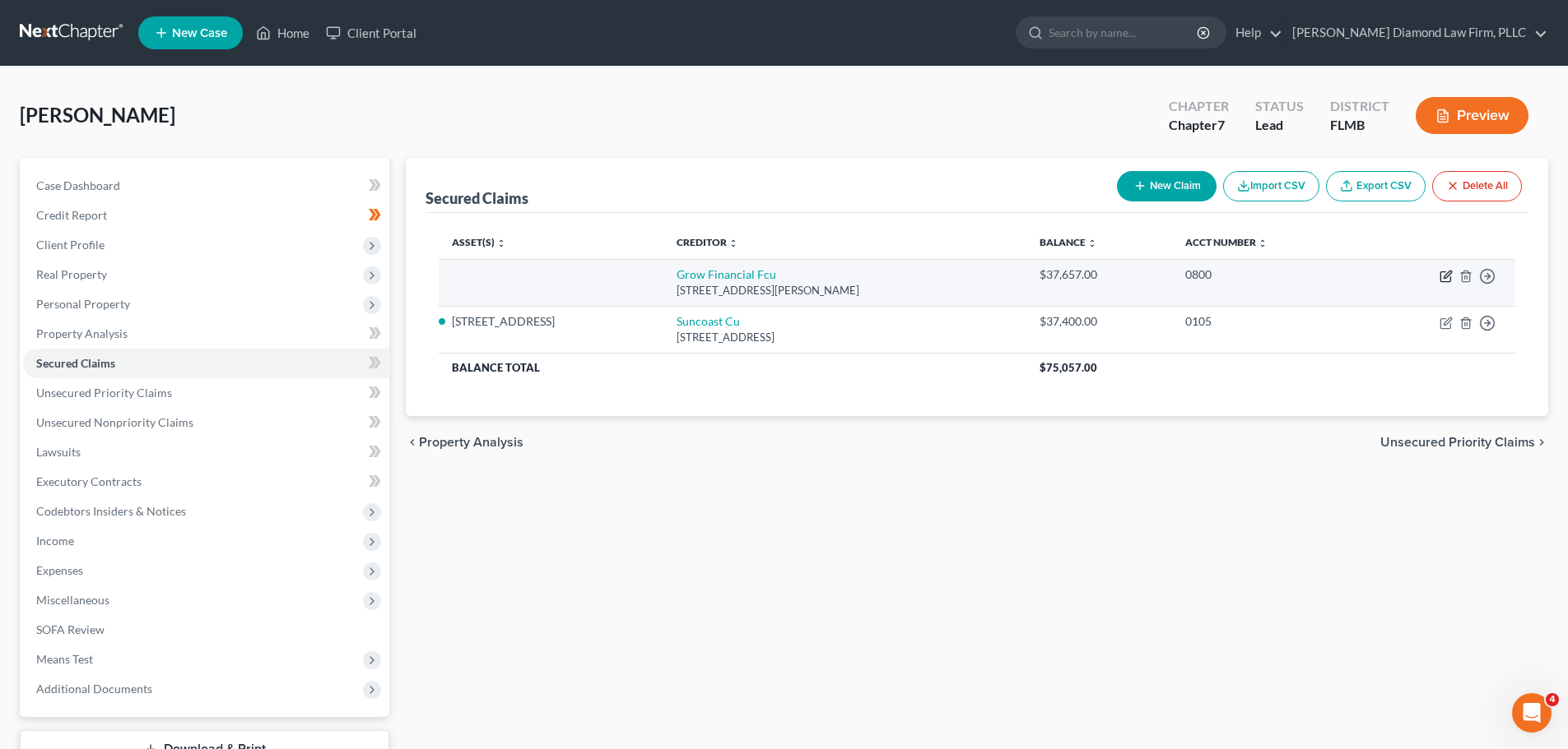
click at [1445, 281] on icon "button" at bounding box center [1445, 277] width 10 height 10
select select "9"
select select "0"
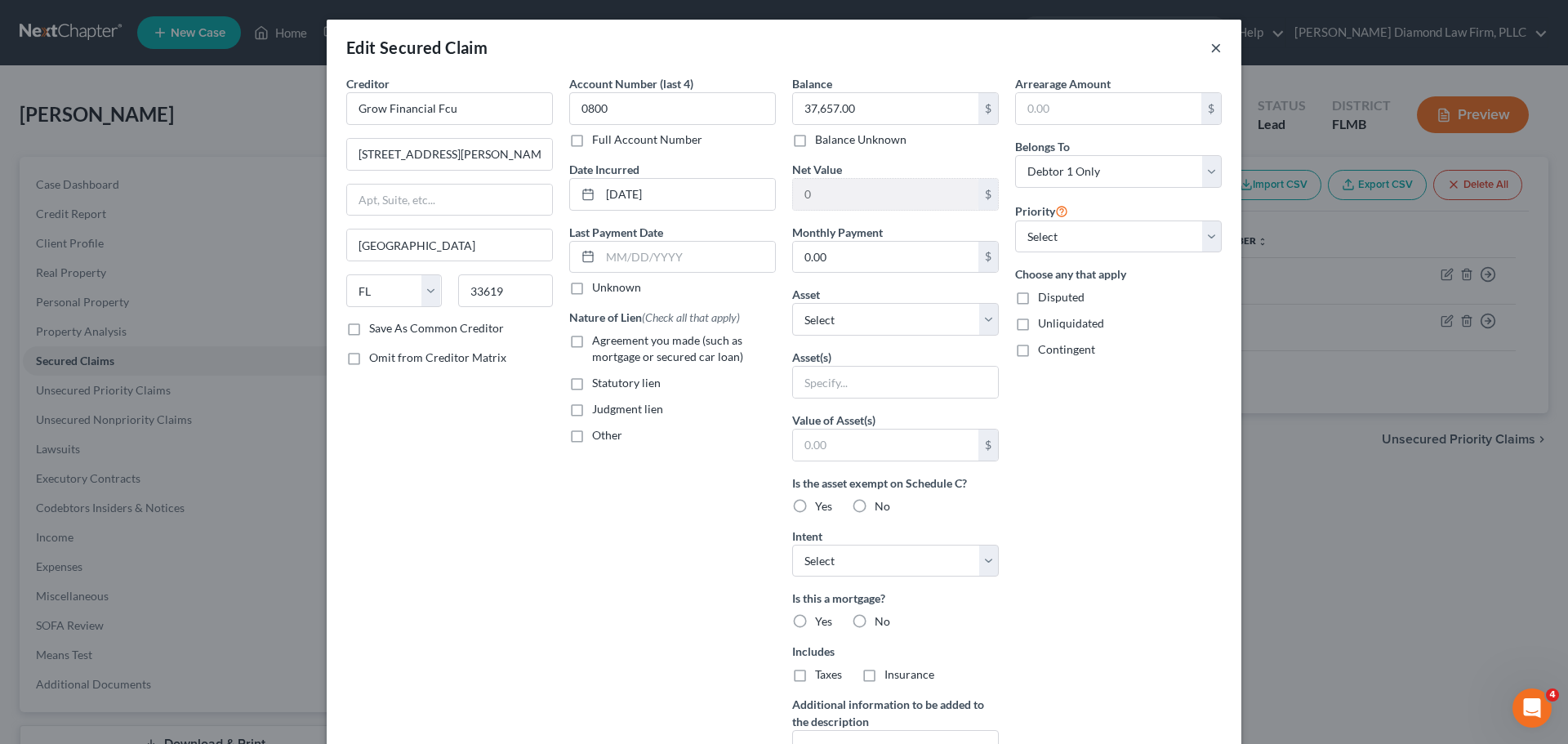
click at [1210, 54] on button "×" at bounding box center [1216, 47] width 11 height 20
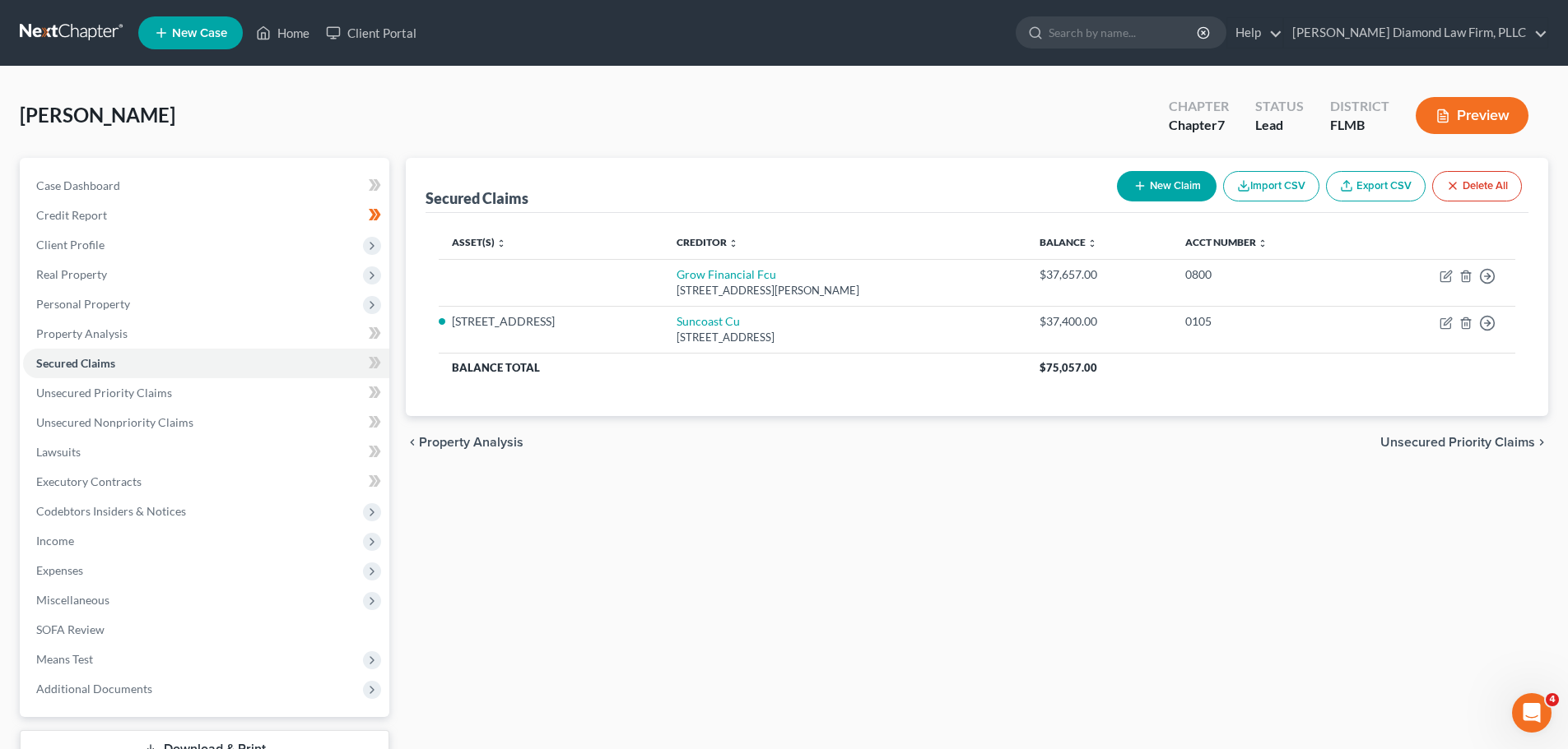
click at [94, 28] on link at bounding box center [72, 33] width 105 height 30
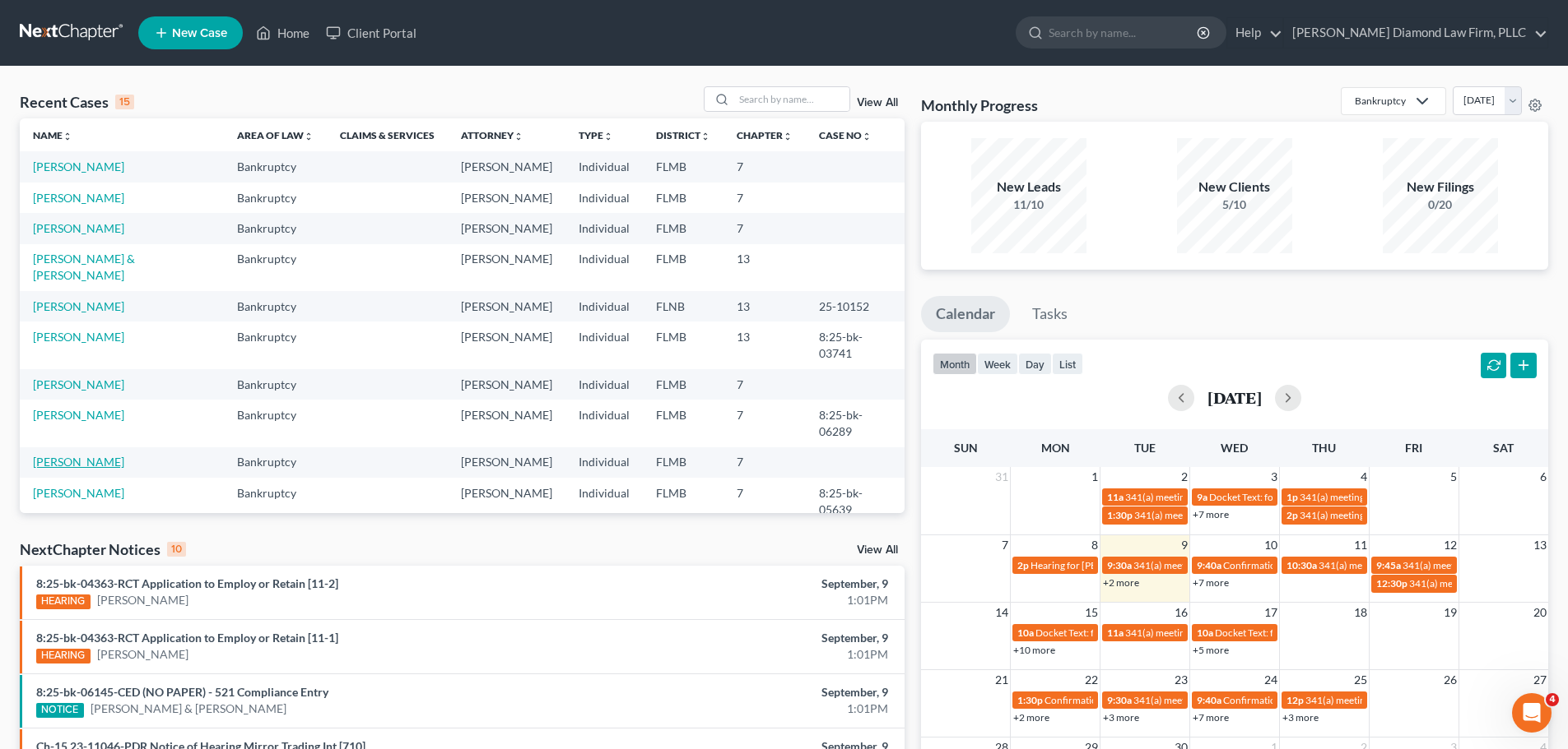
click at [90, 454] on link "[PERSON_NAME]" at bounding box center [78, 461] width 91 height 14
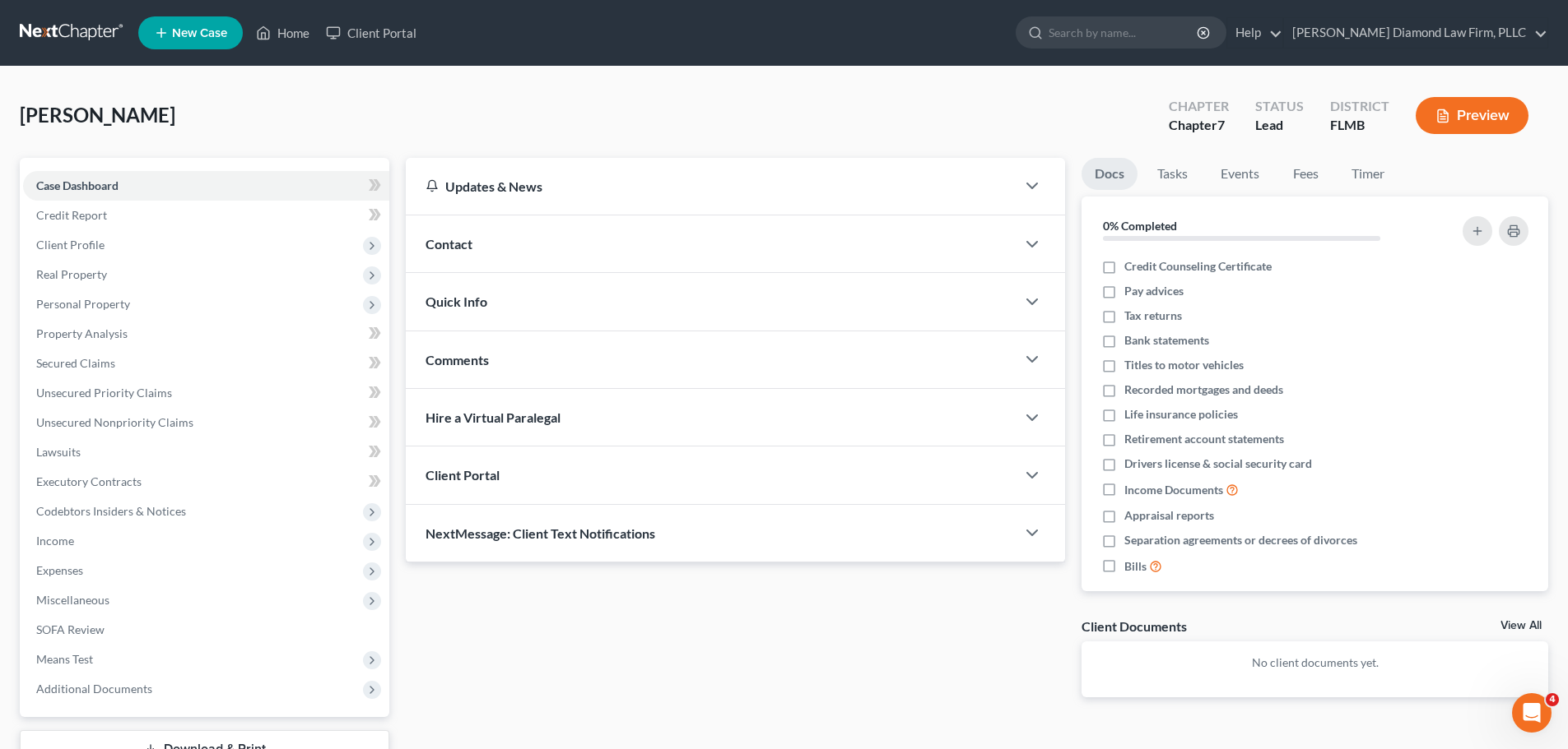
click at [48, 23] on link at bounding box center [72, 33] width 105 height 30
